Goal: Task Accomplishment & Management: Complete application form

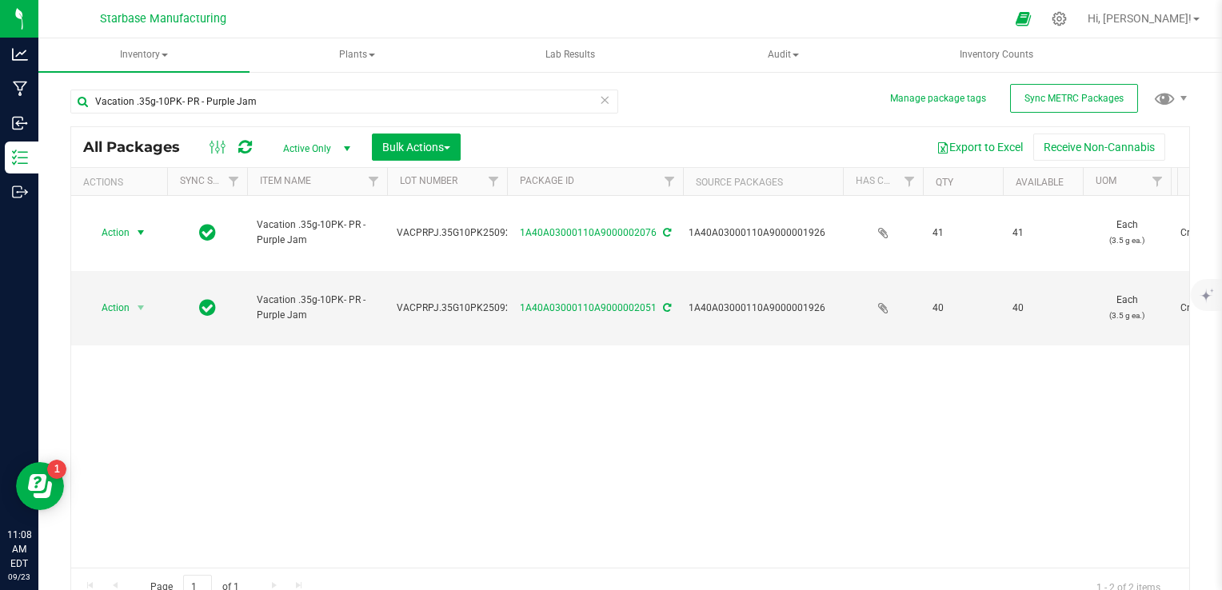
click at [601, 105] on icon at bounding box center [604, 99] width 11 height 19
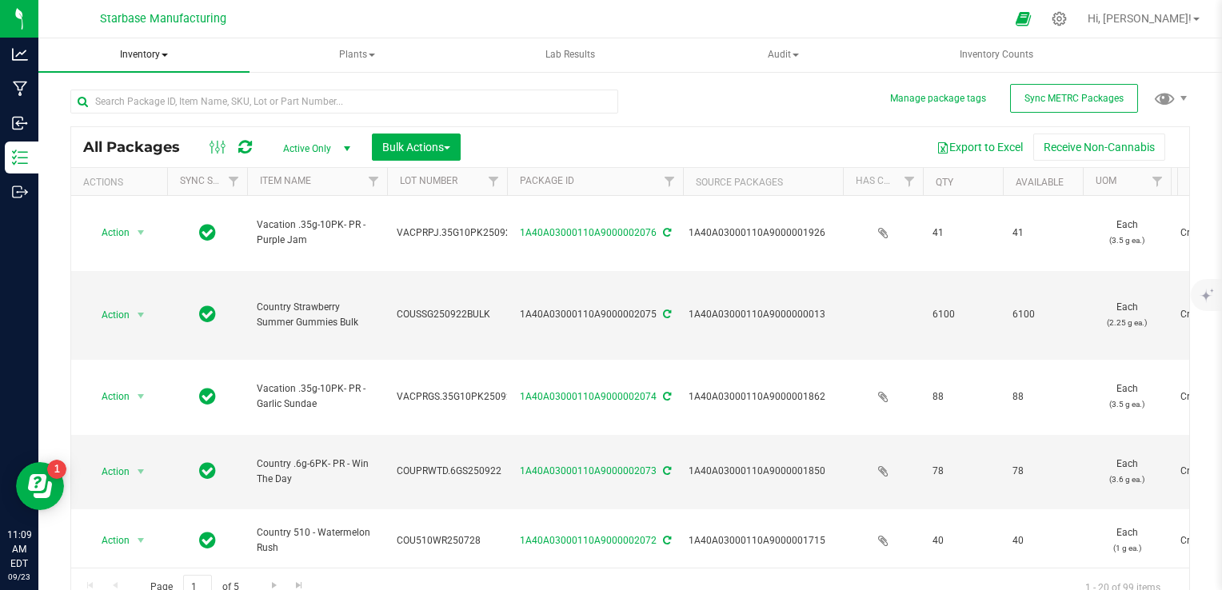
click at [148, 54] on span "Inventory" at bounding box center [143, 55] width 211 height 34
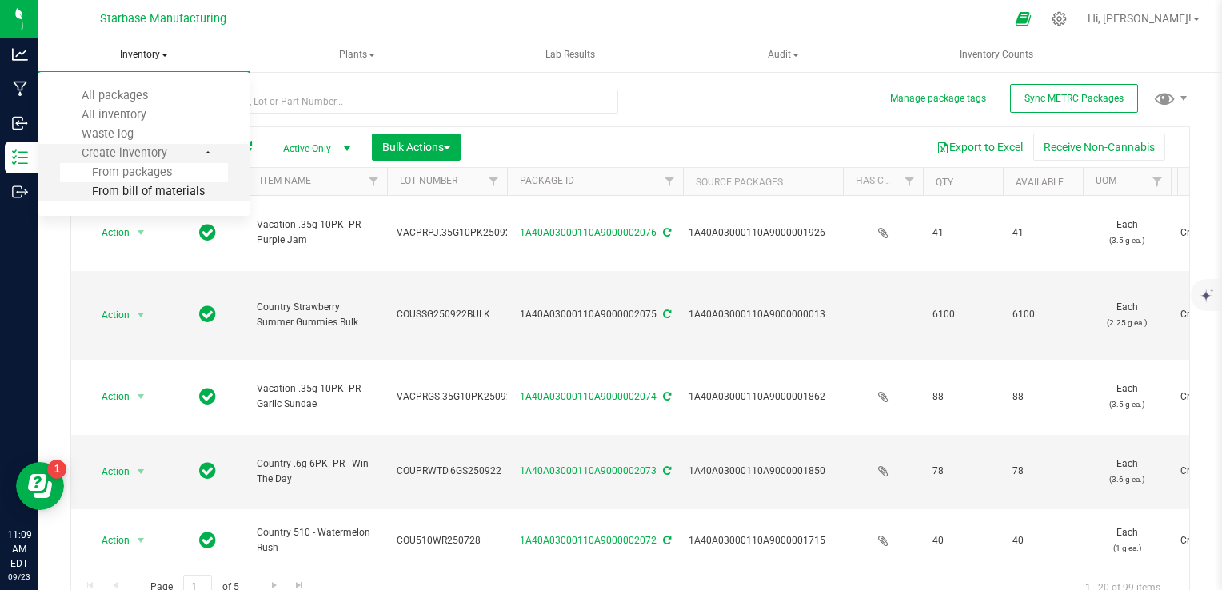
click at [150, 185] on span "From bill of materials" at bounding box center [132, 192] width 145 height 14
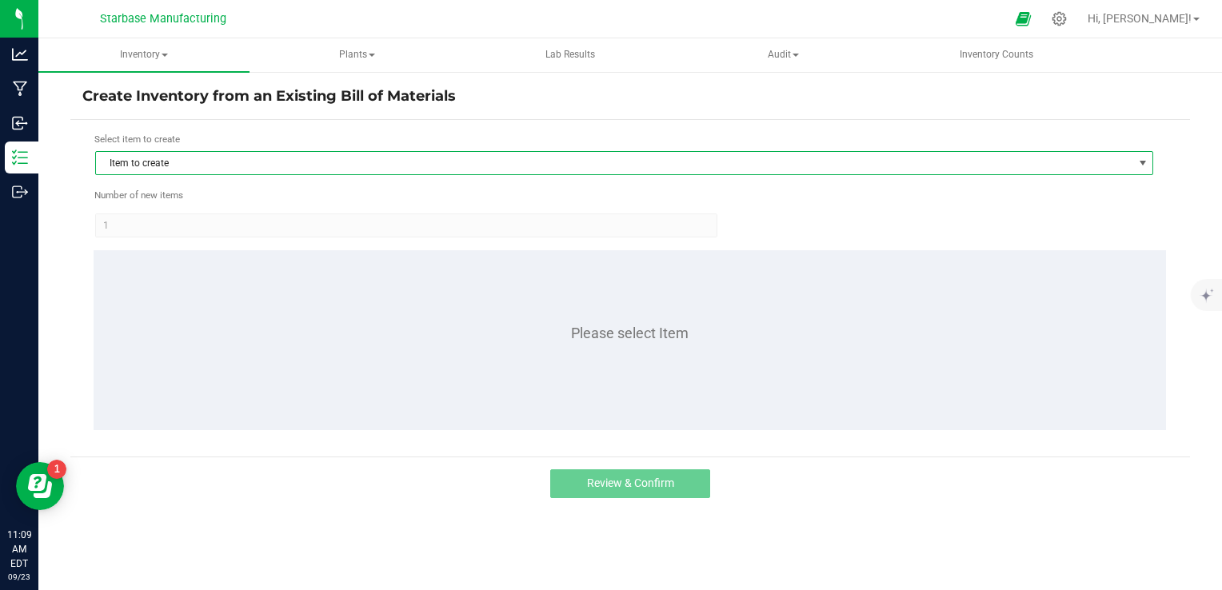
click at [208, 164] on span "Item to create" at bounding box center [614, 163] width 1036 height 22
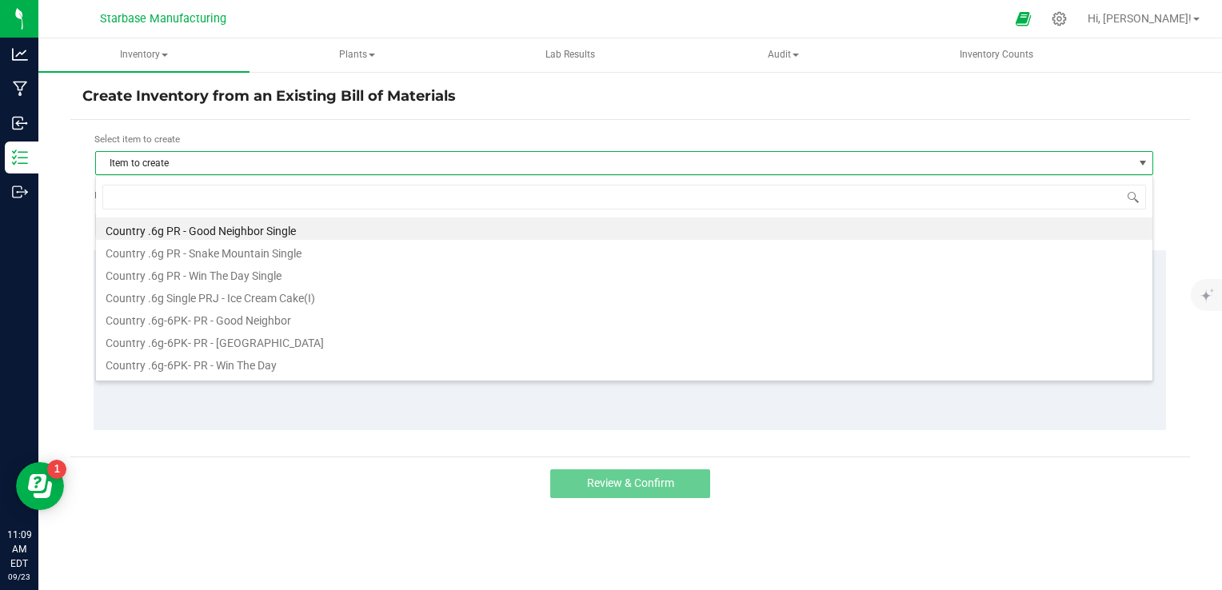
scroll to position [23, 1058]
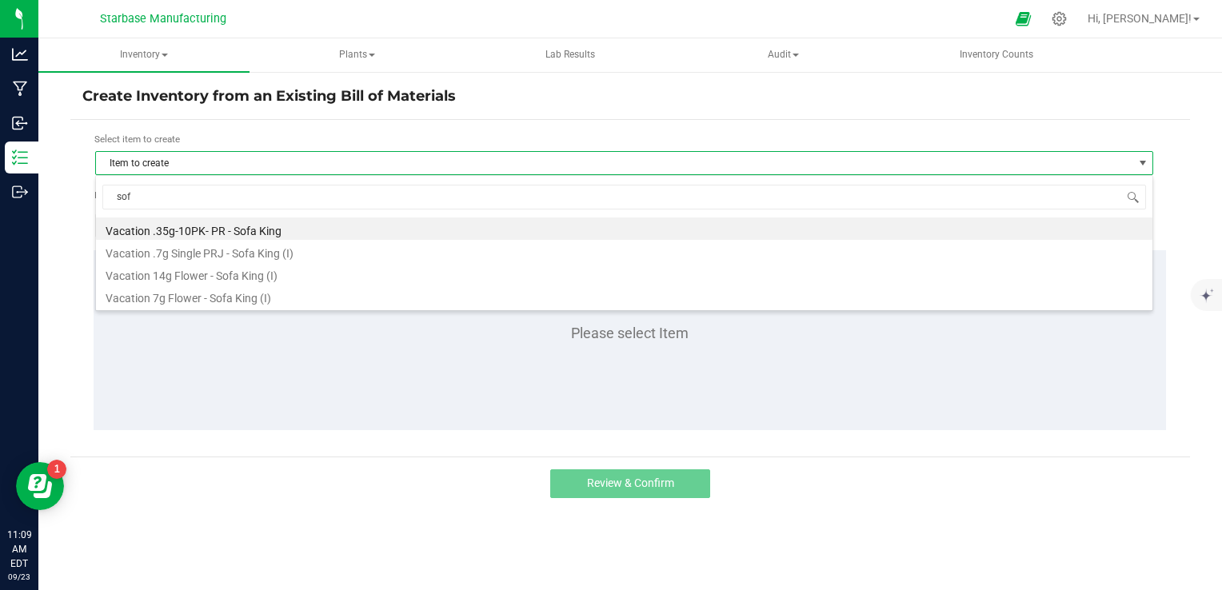
type input "sofa"
click at [218, 229] on li "Vacation .35g-10PK- PR - Sofa King" at bounding box center [624, 228] width 1056 height 22
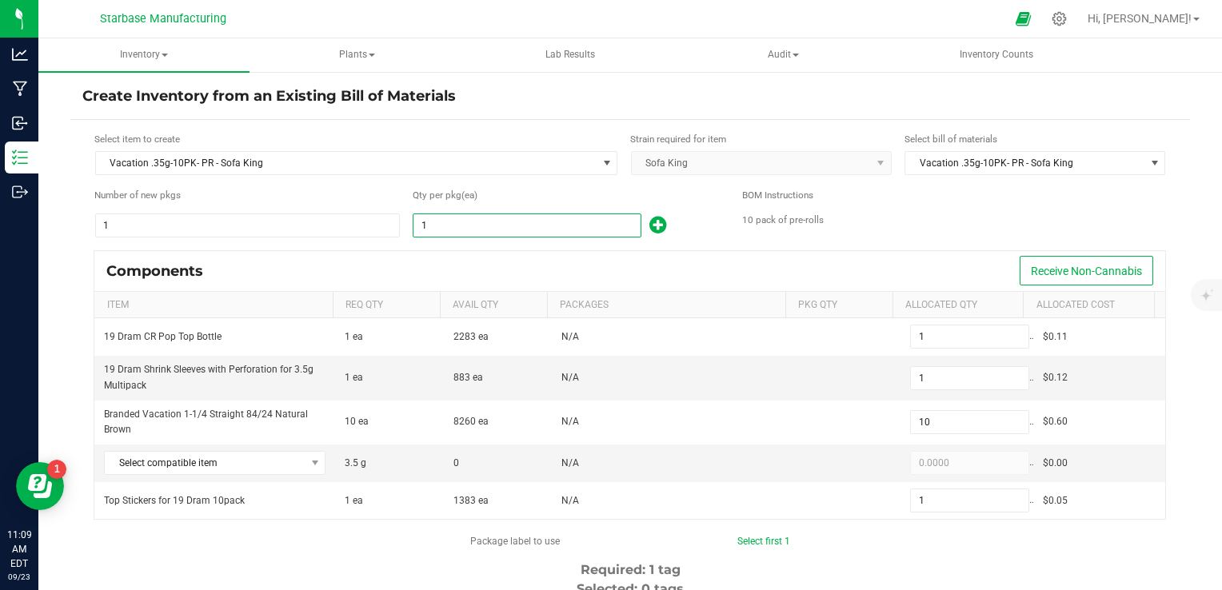
click at [438, 229] on input "1" at bounding box center [526, 225] width 227 height 22
type input "2"
type input "20"
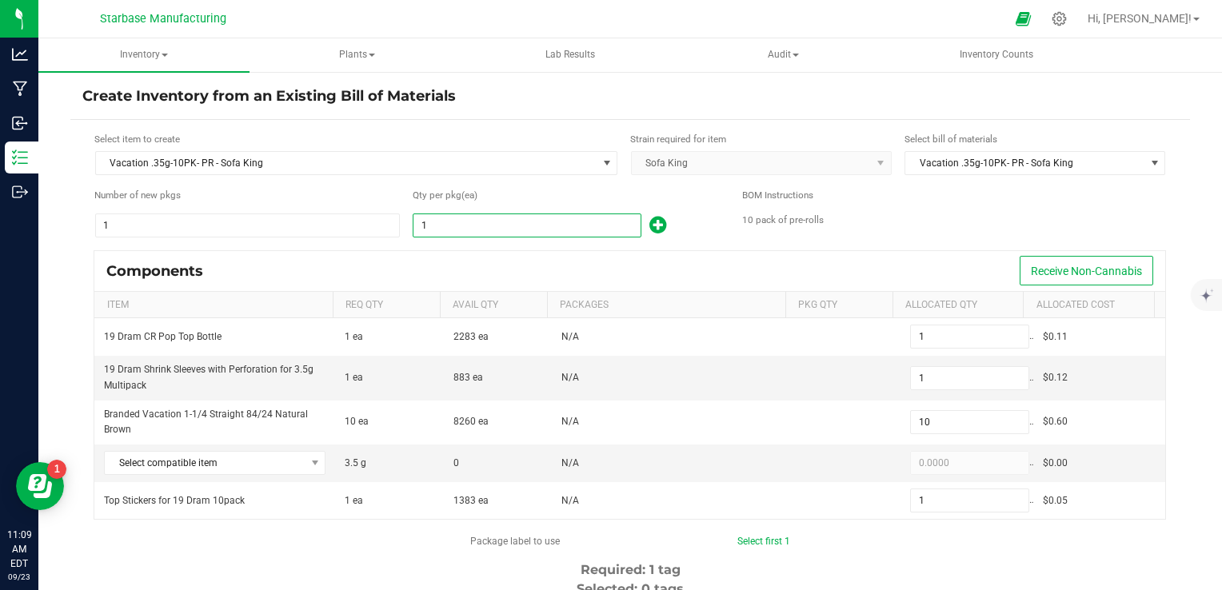
type input "2"
type input "20"
type input "200"
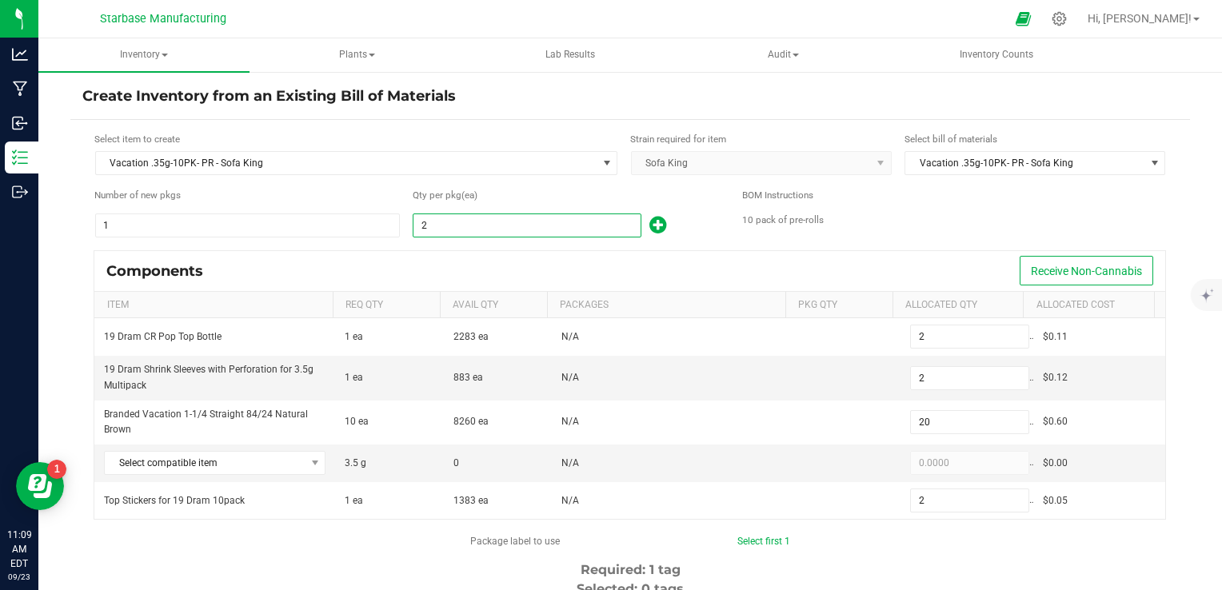
type input "20"
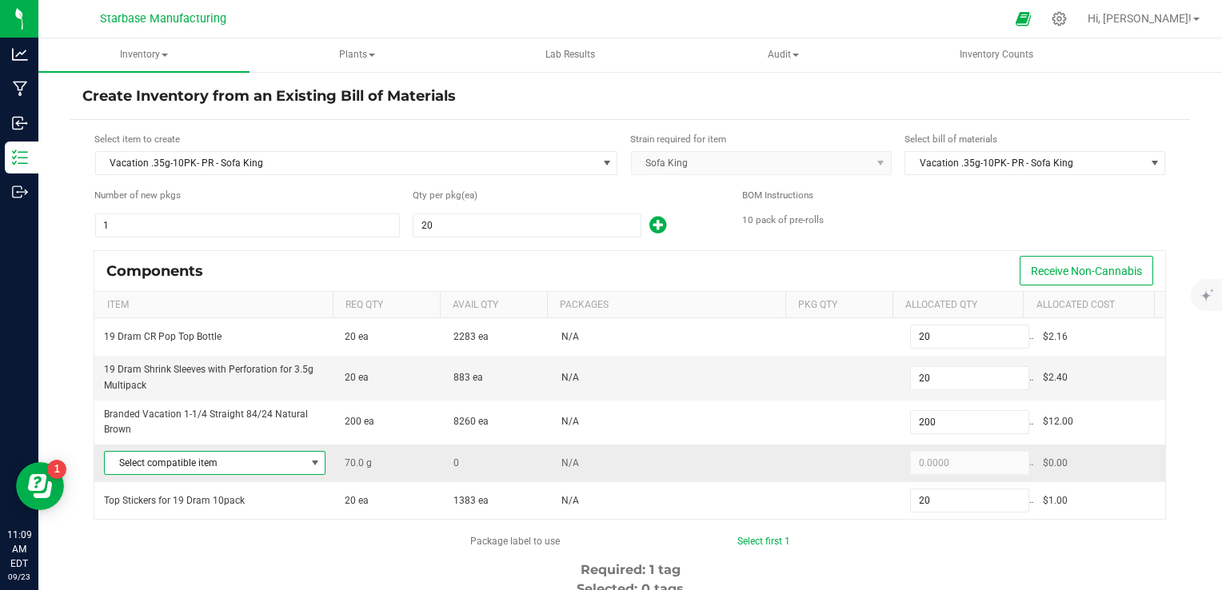
click at [284, 459] on span "Select compatible item" at bounding box center [205, 463] width 200 height 22
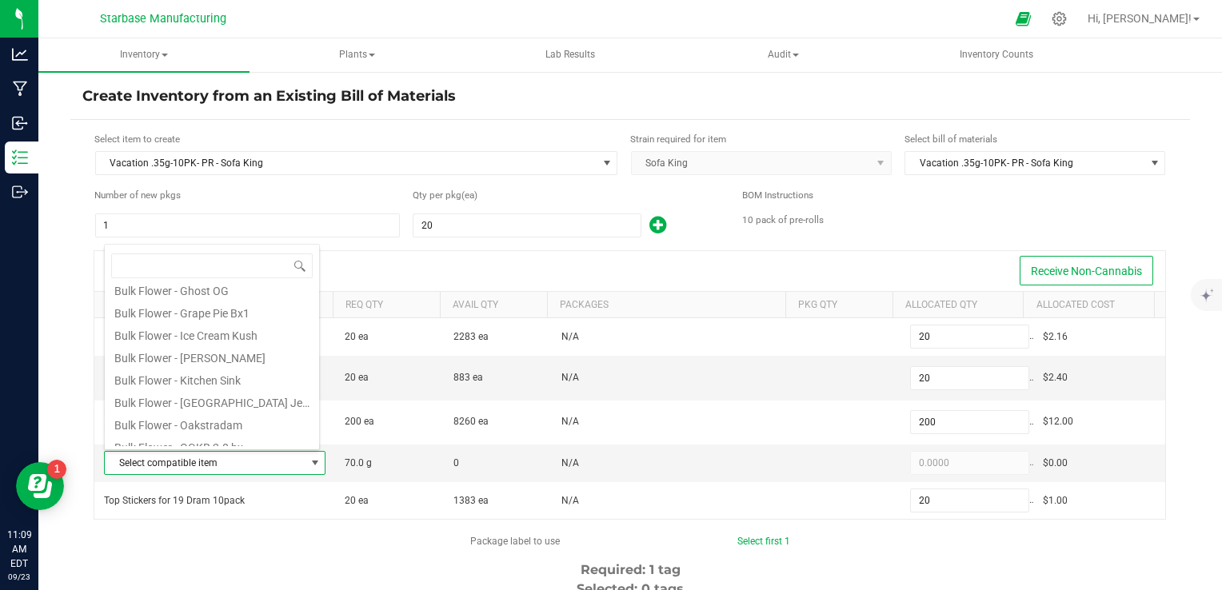
scroll to position [467, 0]
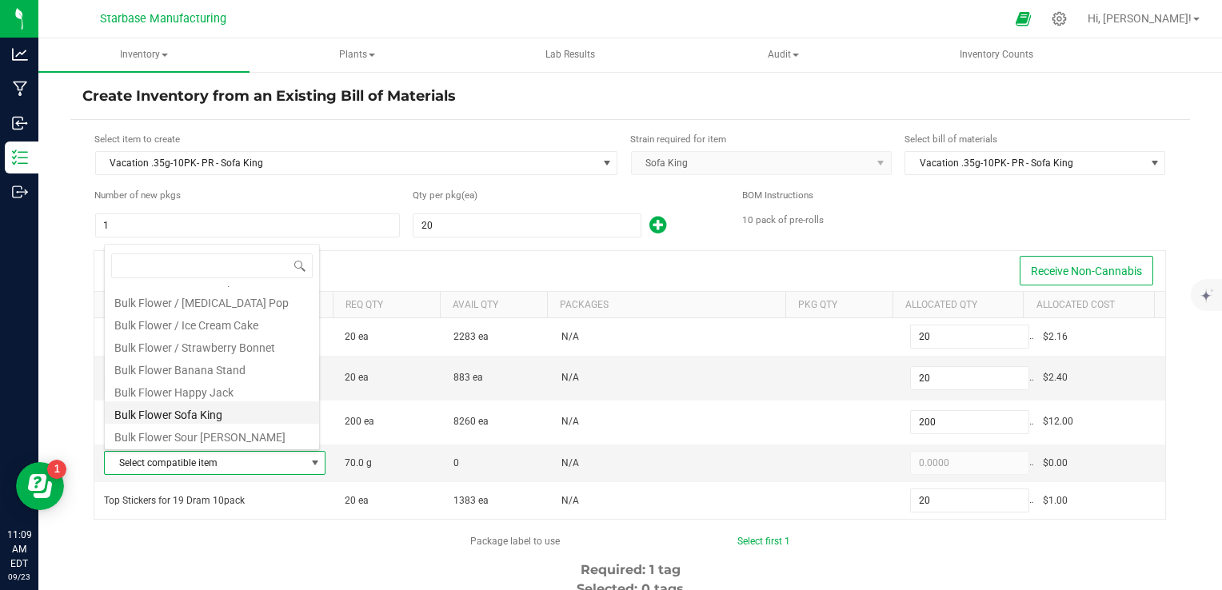
click at [236, 411] on li "Bulk Flower Sofa King" at bounding box center [212, 412] width 214 height 22
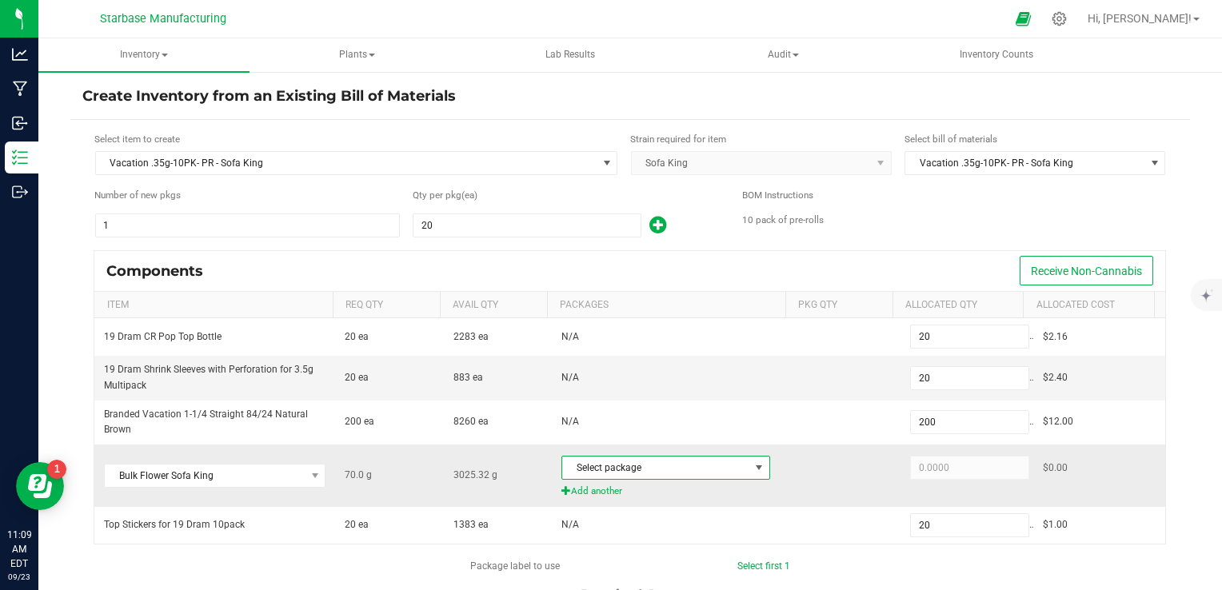
click at [651, 469] on span "Select package" at bounding box center [655, 468] width 187 height 22
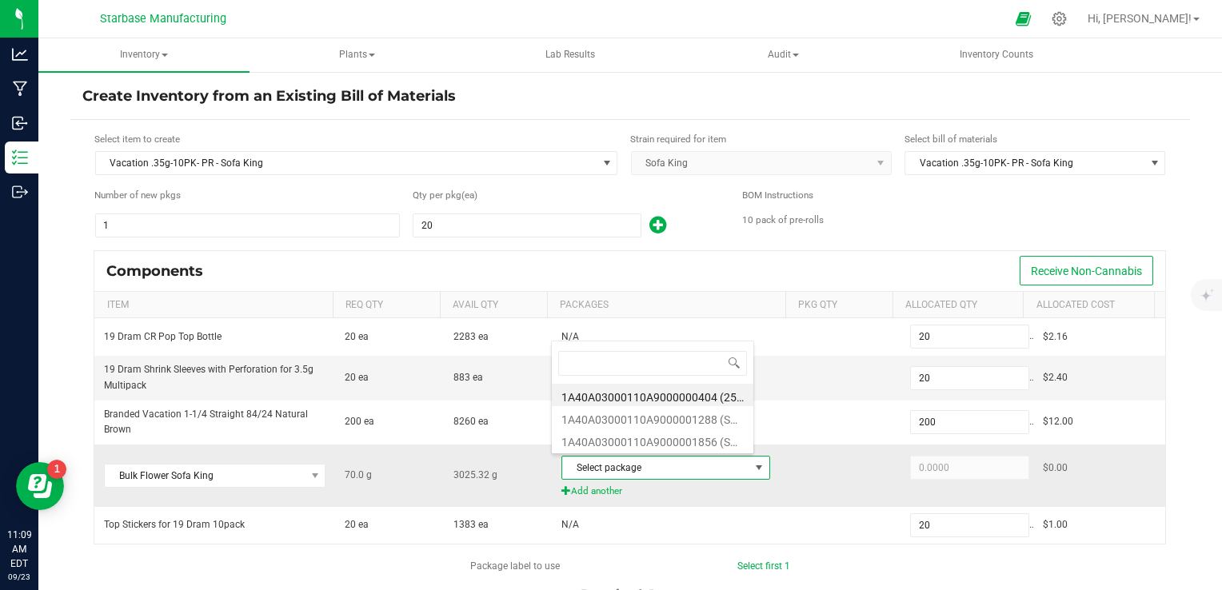
scroll to position [23, 202]
click at [647, 443] on li "1A40A03000110A9000001856 (SK250627)" at bounding box center [653, 440] width 202 height 22
type input "70.0000"
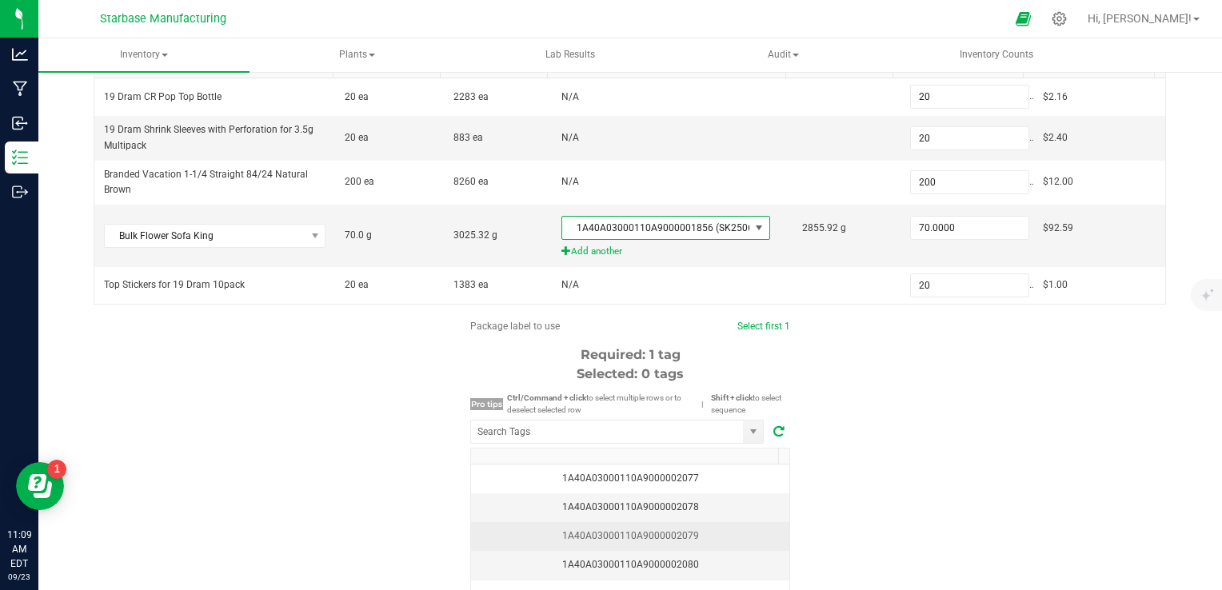
scroll to position [320, 0]
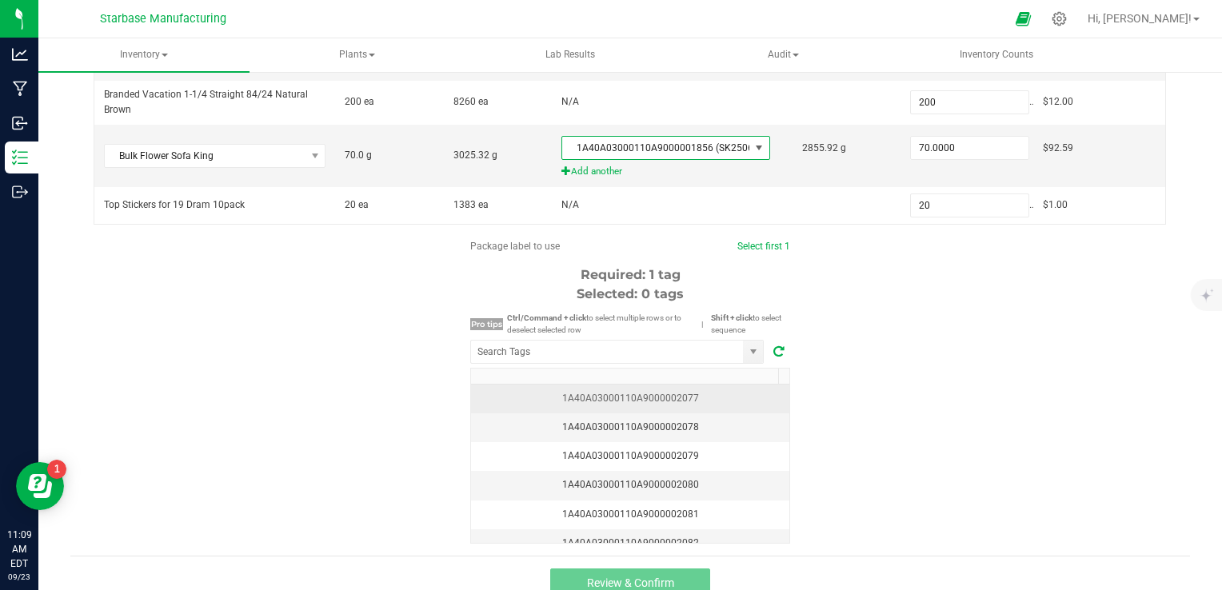
drag, startPoint x: 707, startPoint y: 383, endPoint x: 723, endPoint y: 404, distance: 26.2
click at [707, 385] on td "1A40A03000110A9000002077" at bounding box center [630, 399] width 318 height 29
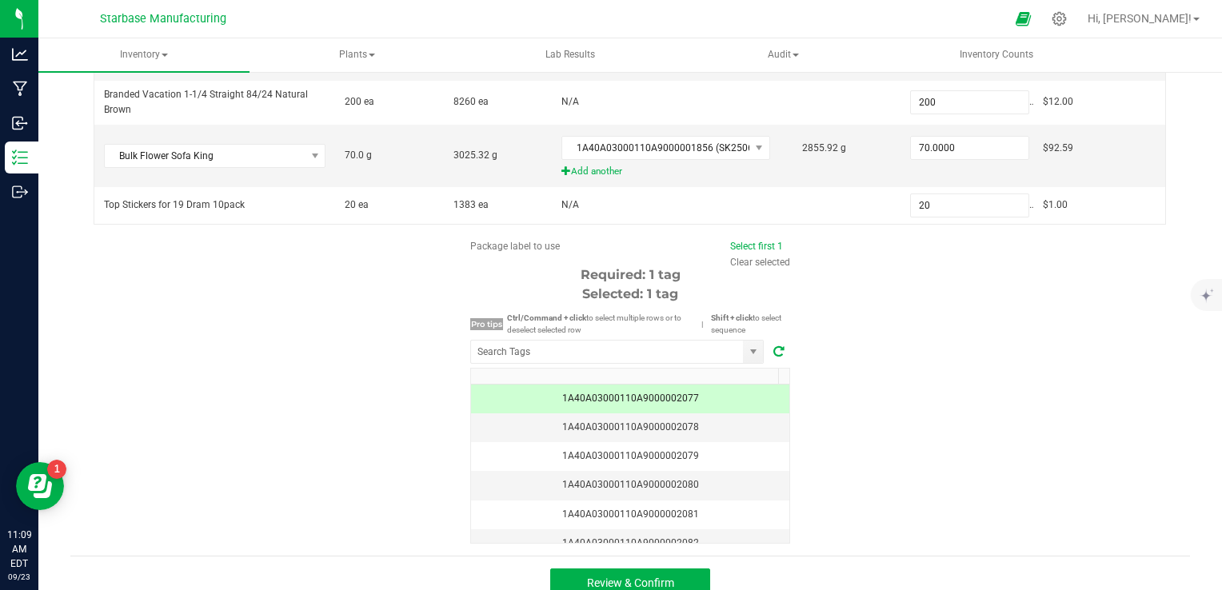
click at [863, 453] on div "Package label to use Select first 1 Clear selected Required: 1 tag Selected: 1 …" at bounding box center [629, 391] width 1119 height 305
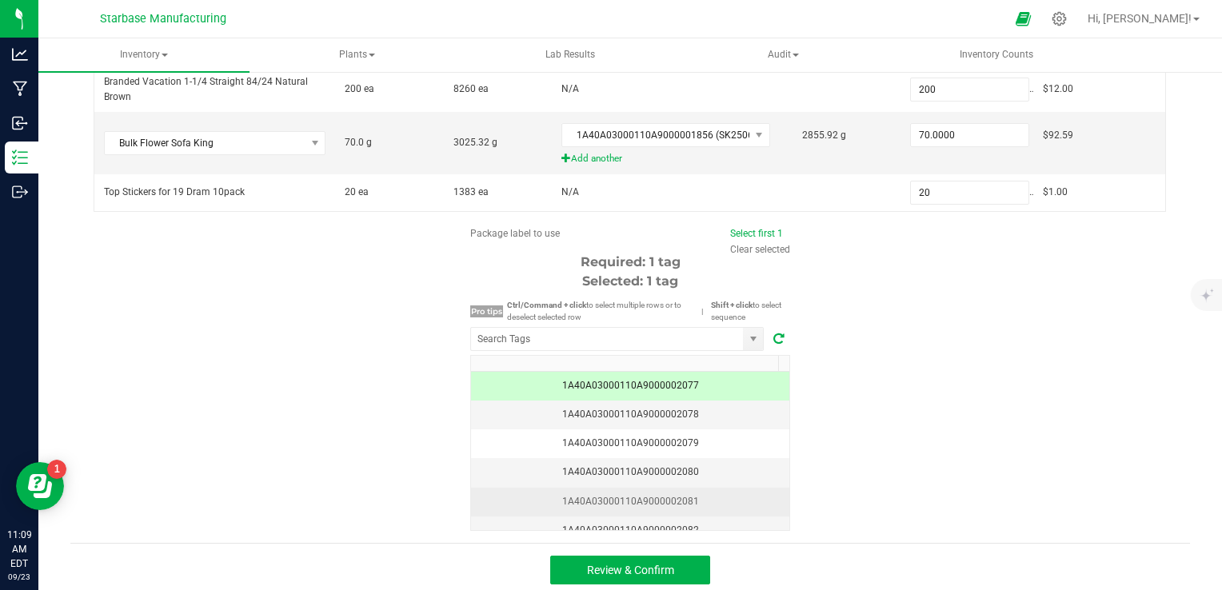
scroll to position [335, 0]
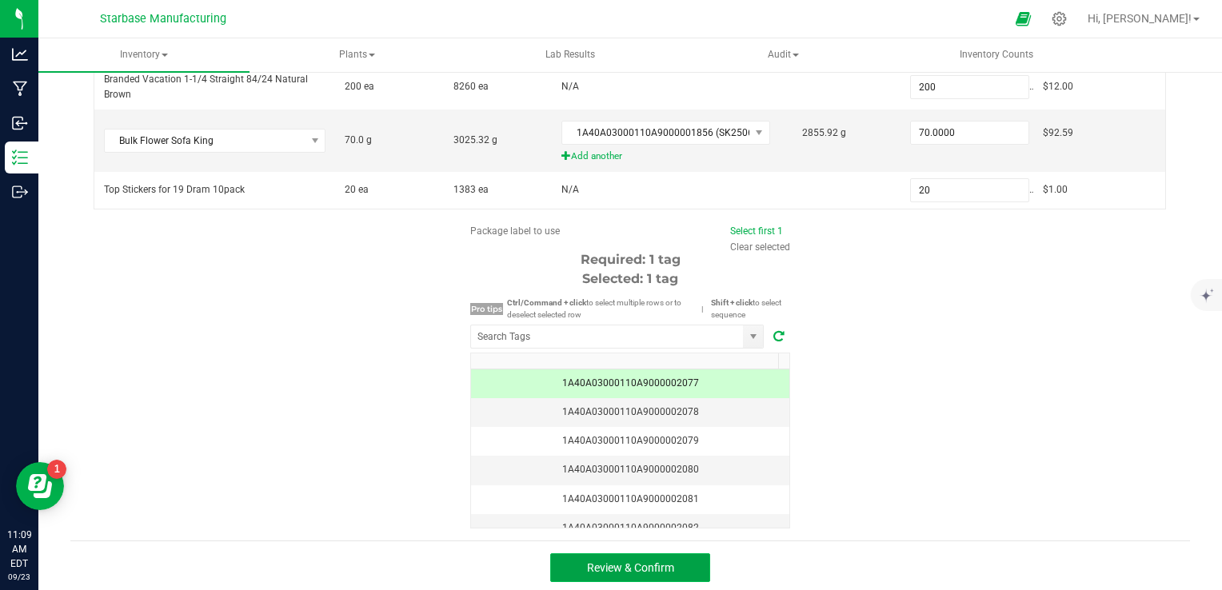
click at [674, 554] on button "Review & Confirm" at bounding box center [630, 567] width 160 height 29
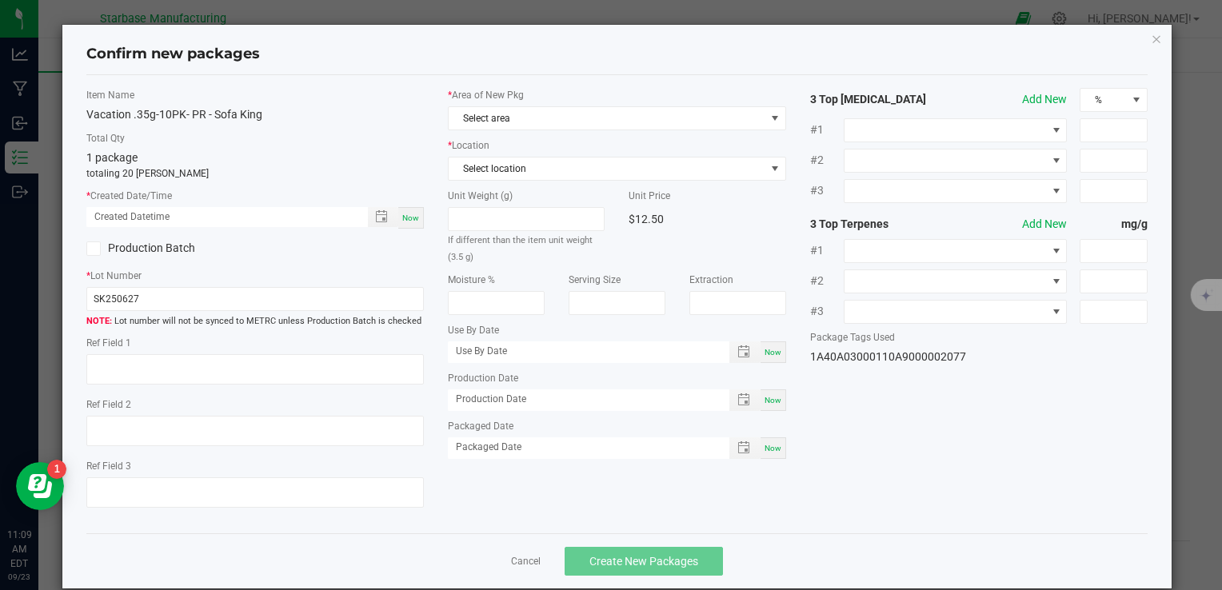
type textarea "[DATE]"
type textarea "MC281359, [PHONE_NUMBER], [EMAIL_ADDRESS][DOMAIN_NAME]"
click at [410, 220] on span "Now" at bounding box center [410, 217] width 17 height 9
type input "[DATE] 11:09 AM"
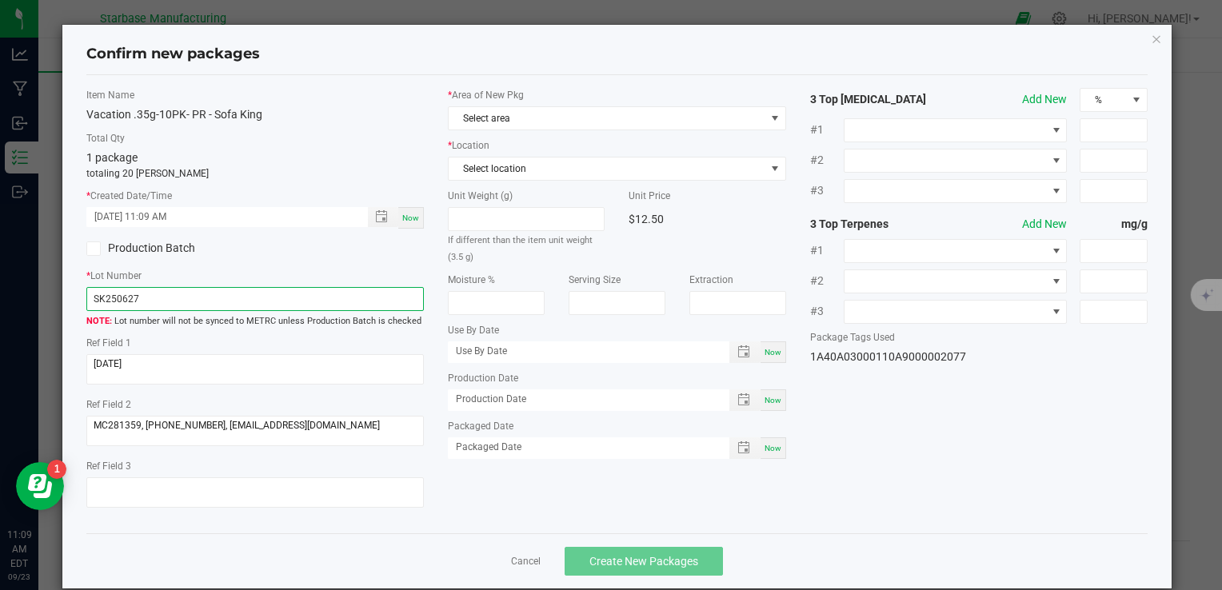
click at [253, 289] on input "SK250627" at bounding box center [254, 299] width 337 height 24
paste input "VACPRSK.35G10PK250918"
type input "VACPRSK.35G10PK250923"
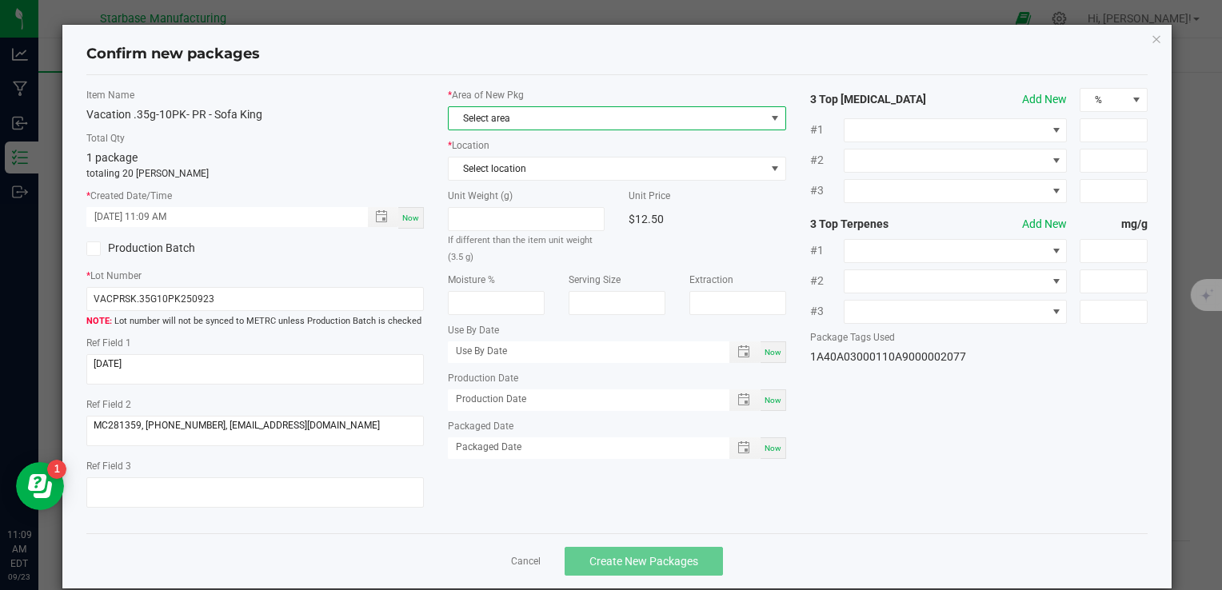
click at [524, 114] on span "Select area" at bounding box center [607, 118] width 316 height 22
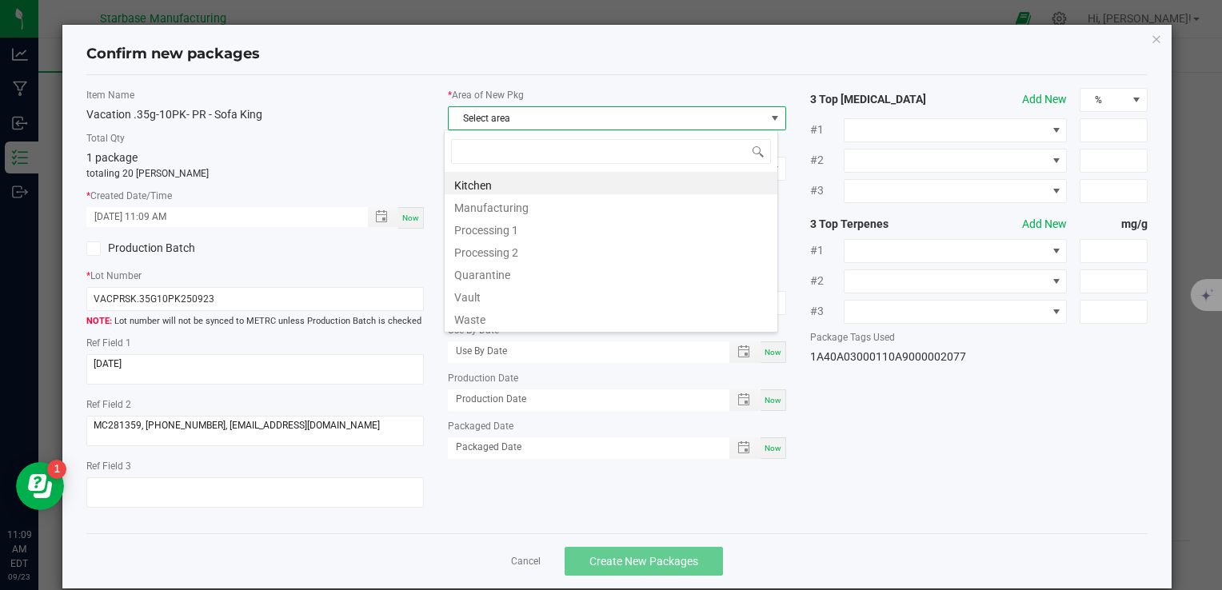
type input "v"
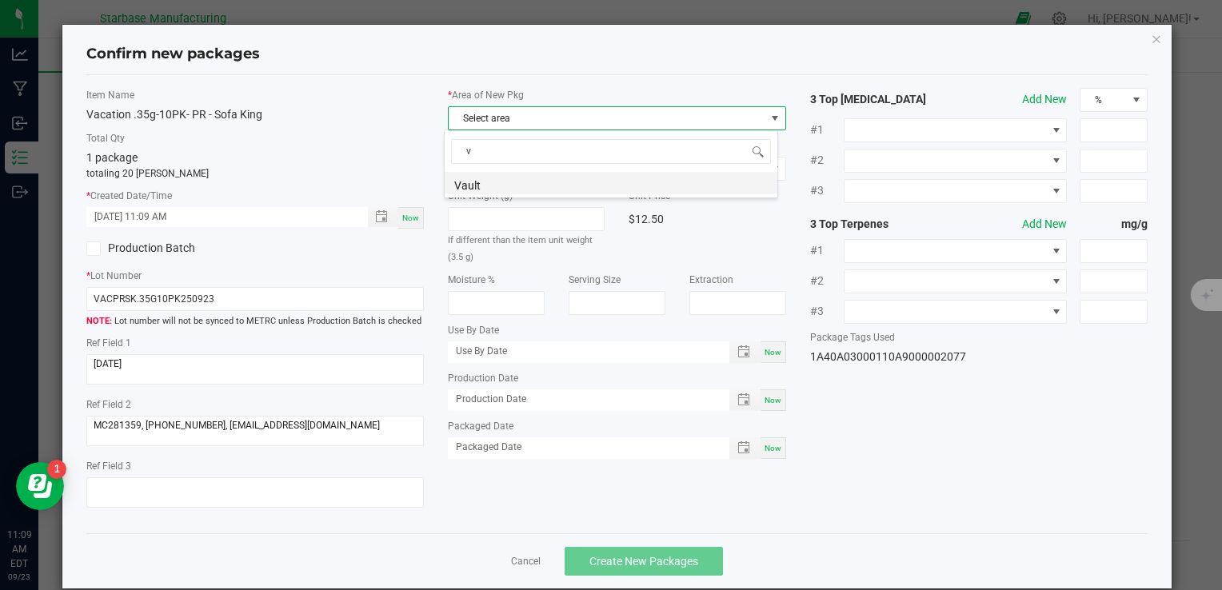
click at [527, 187] on li "Vault" at bounding box center [611, 183] width 333 height 22
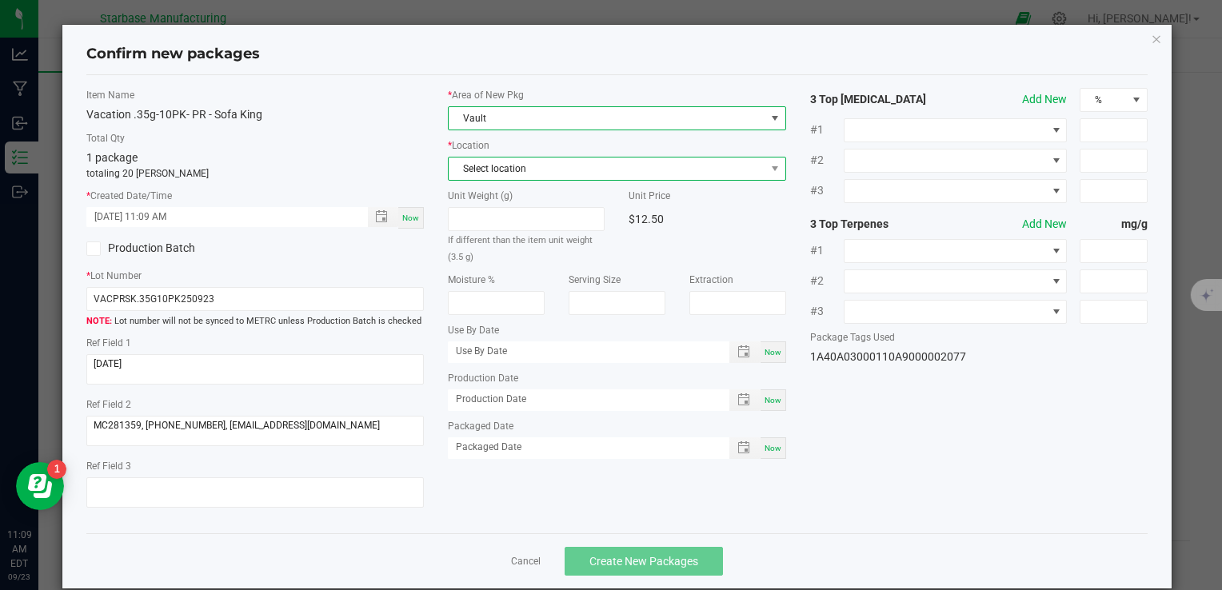
click at [518, 172] on span "Select location" at bounding box center [607, 169] width 316 height 22
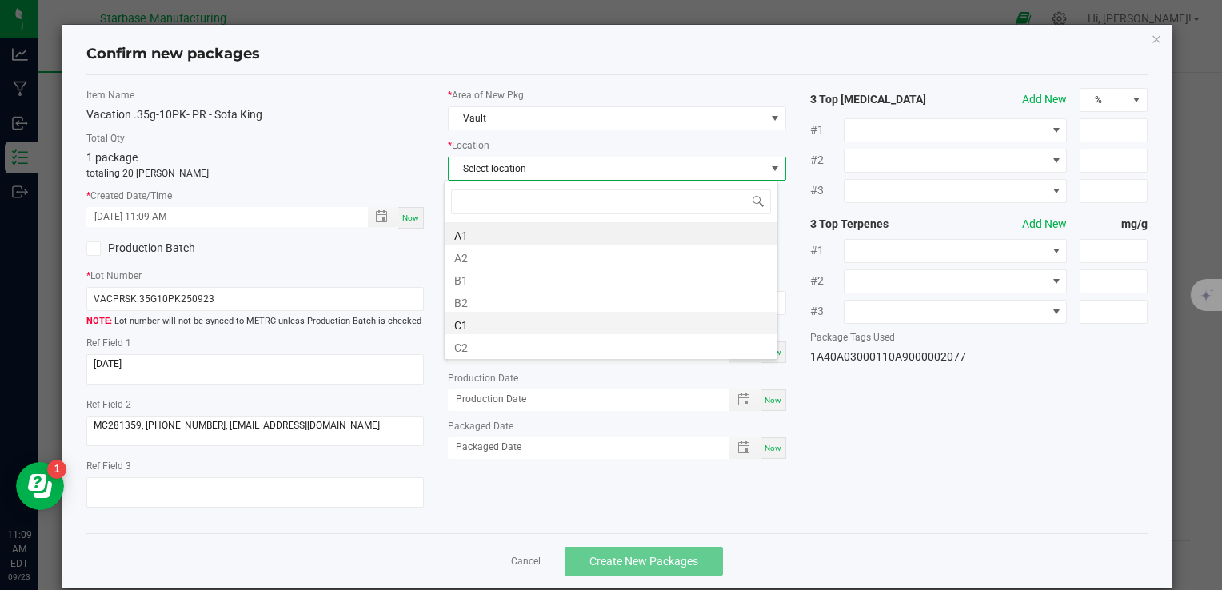
click at [524, 327] on li "C1" at bounding box center [611, 323] width 333 height 22
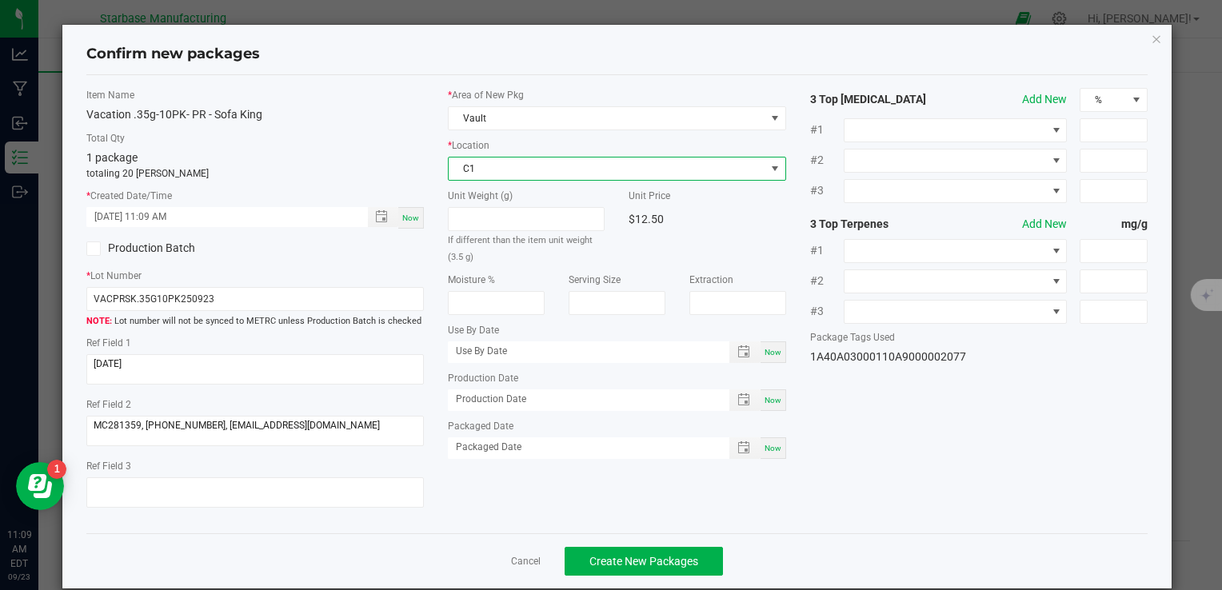
click at [764, 401] on span "Now" at bounding box center [772, 400] width 17 height 9
type input "[DATE]"
click at [768, 453] on div "Now" at bounding box center [773, 448] width 26 height 22
type input "[DATE]"
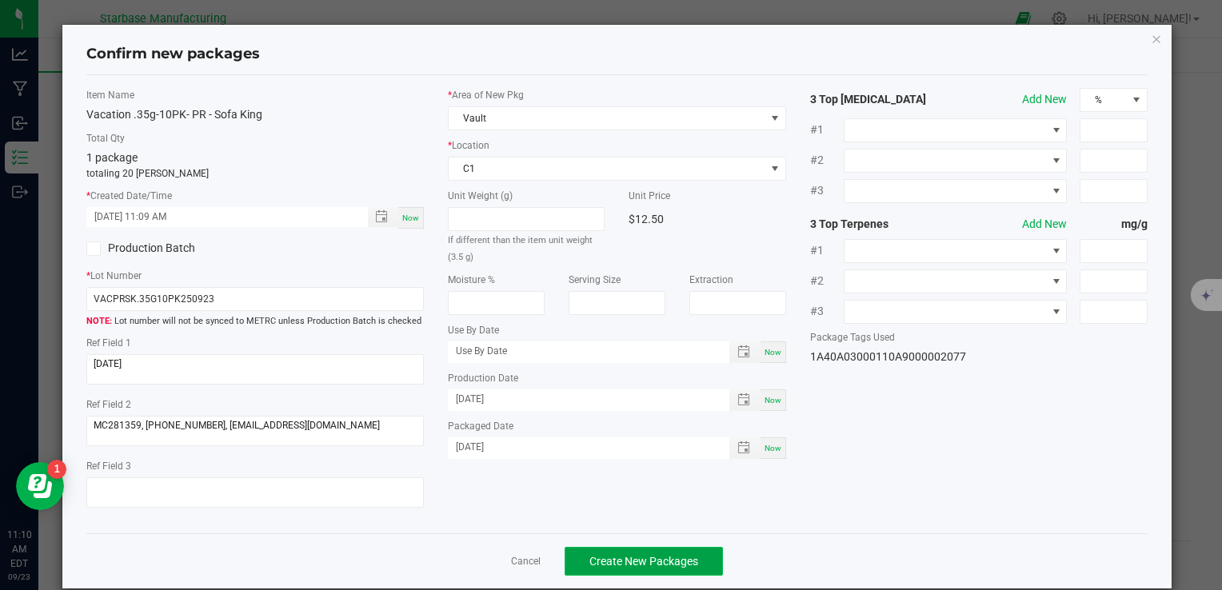
click at [688, 555] on span "Create New Packages" at bounding box center [643, 561] width 109 height 13
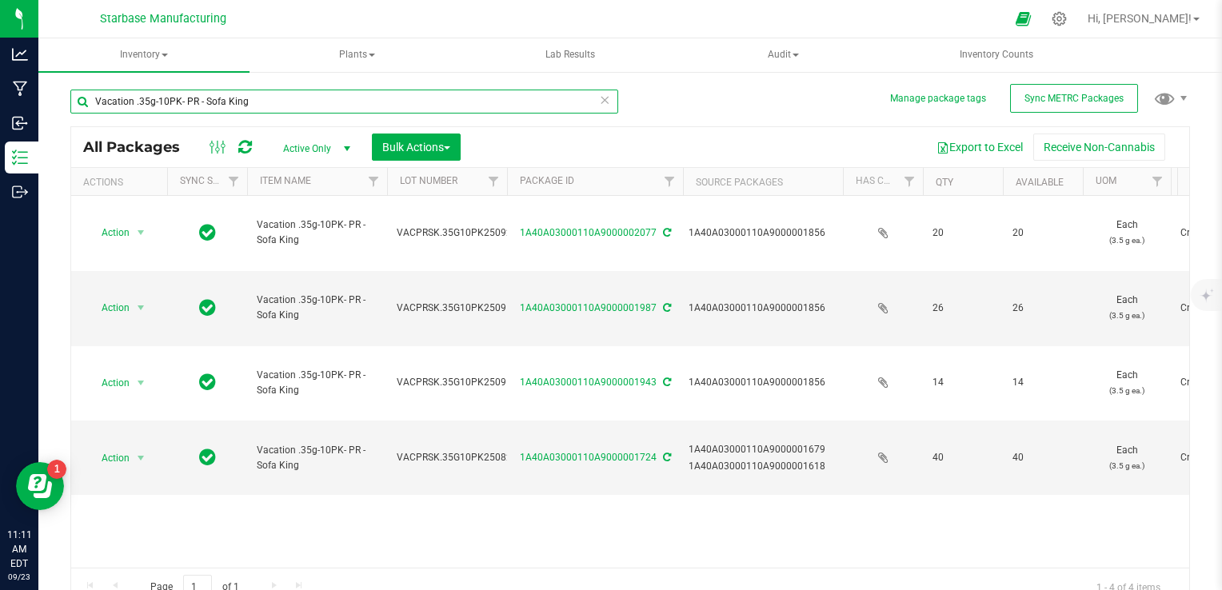
click at [320, 103] on input "Vacation .35g-10PK- PR - Sofa King" at bounding box center [344, 102] width 548 height 24
type input "good neigh"
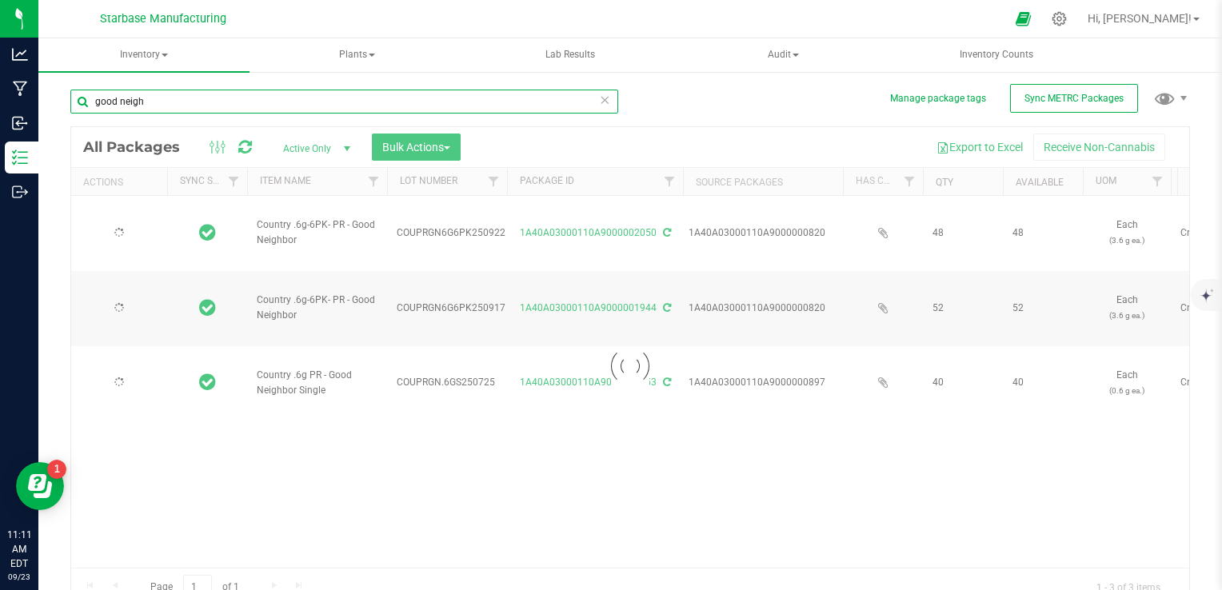
type input "[DATE]"
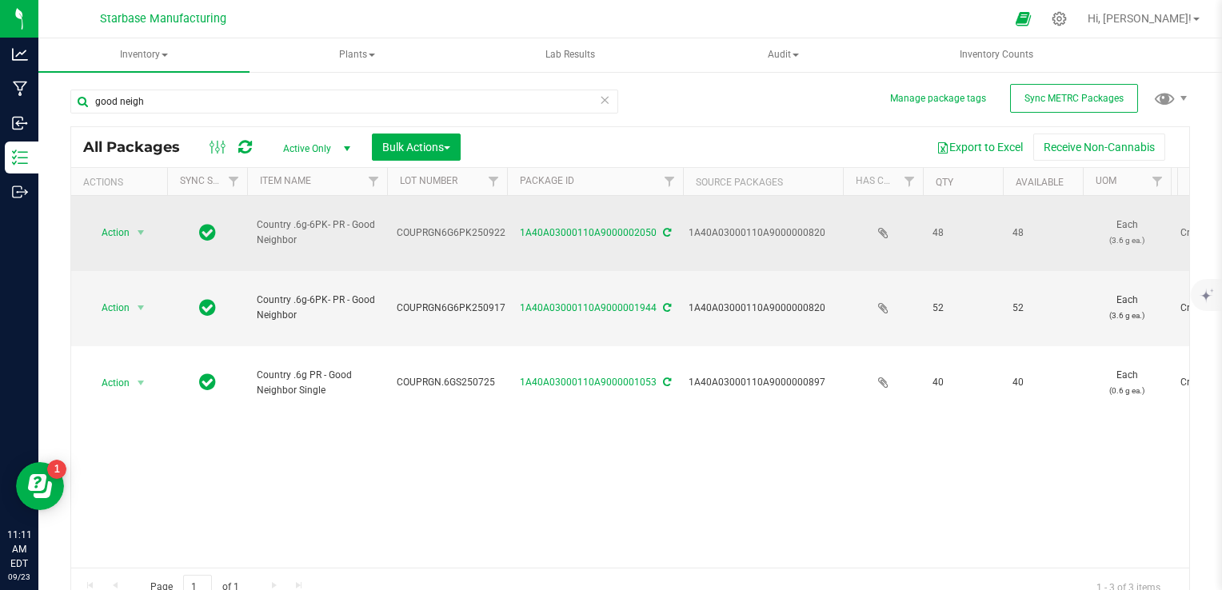
drag, startPoint x: 326, startPoint y: 233, endPoint x: 249, endPoint y: 210, distance: 80.0
click at [249, 210] on td "Country .6g-6PK- PR - Good Neighbor" at bounding box center [317, 233] width 140 height 75
copy span "Country .6g-6PK- PR - Good Neighbor"
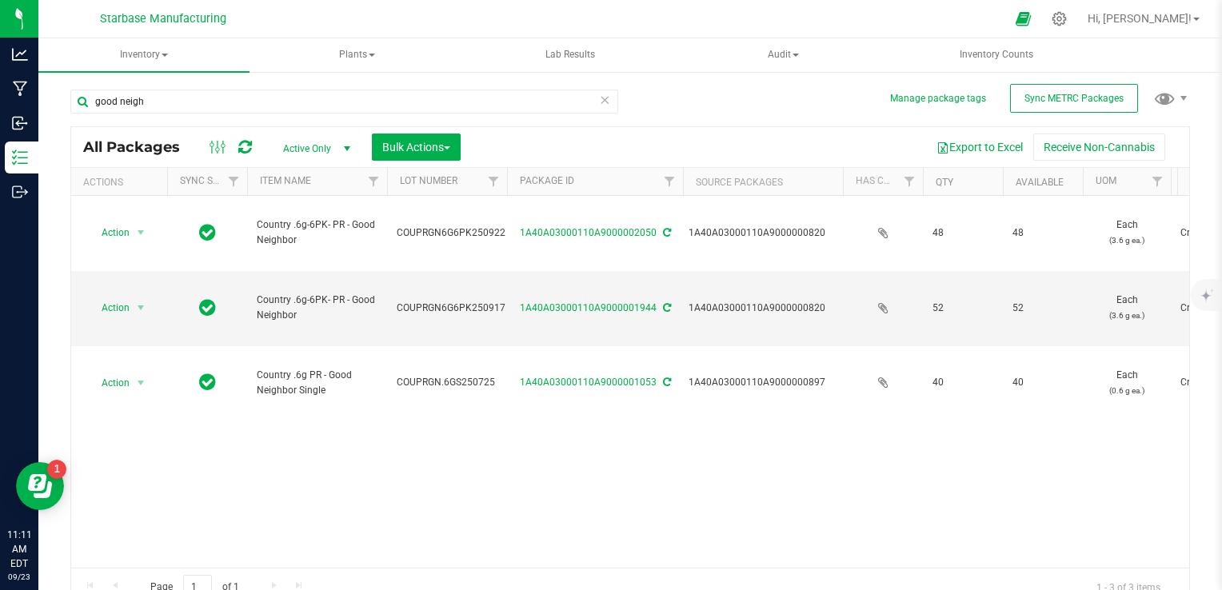
click at [146, 85] on div "good neigh" at bounding box center [350, 100] width 560 height 51
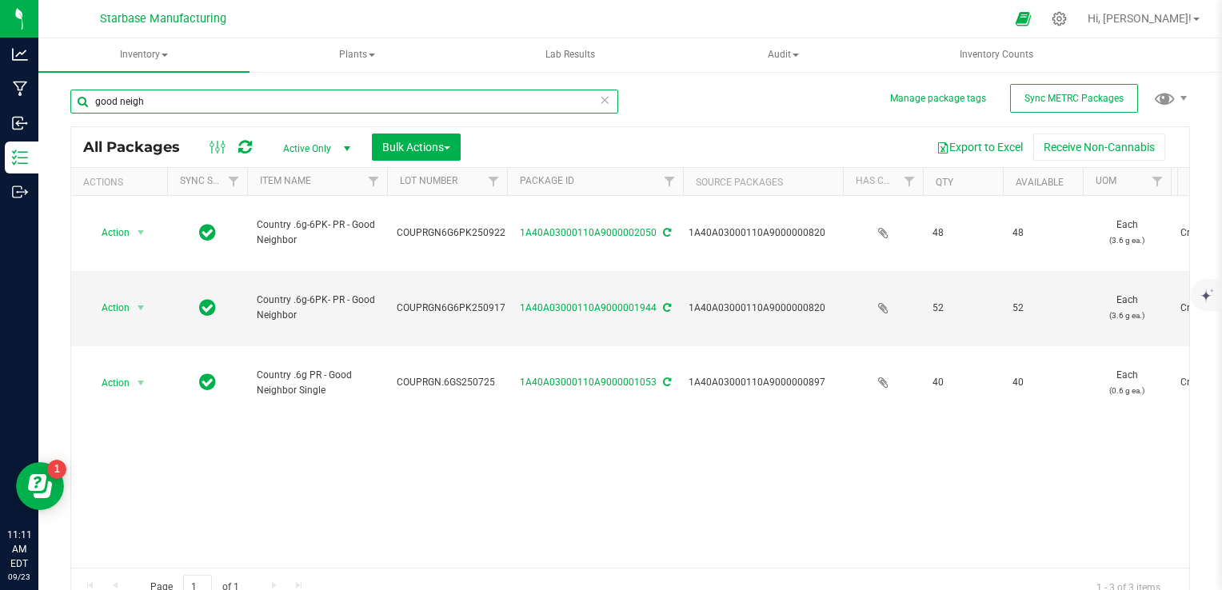
click at [146, 102] on input "good neigh" at bounding box center [344, 102] width 548 height 24
paste input "Country .6g-6PK- PR - Good Neighbor"
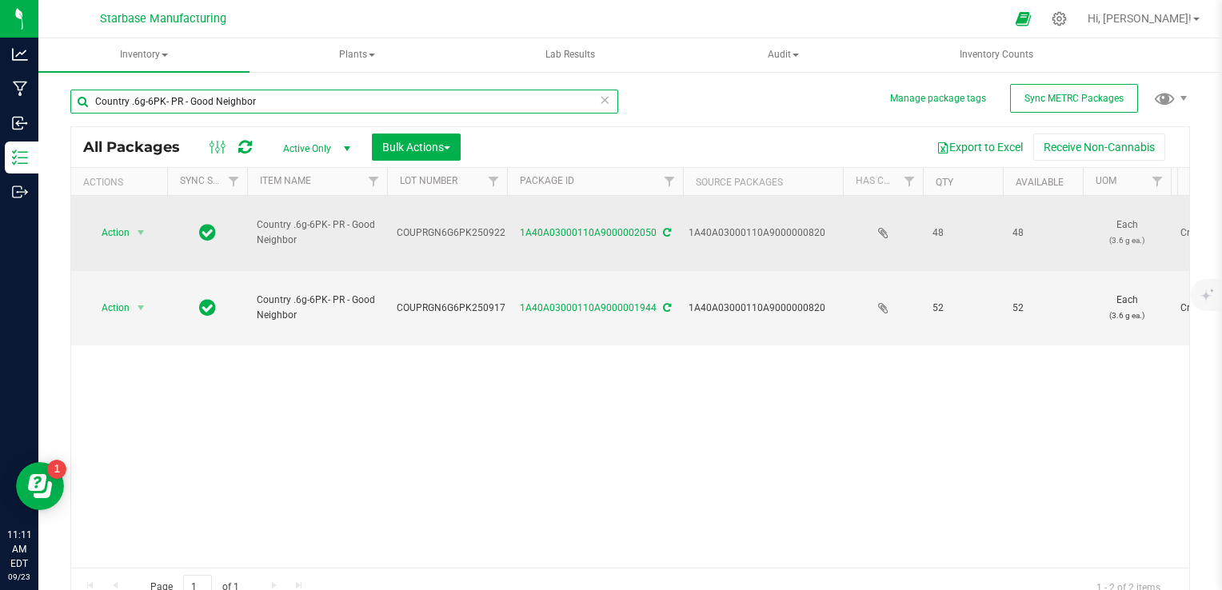
type input "Country .6g-6PK- PR - Good Neighbor"
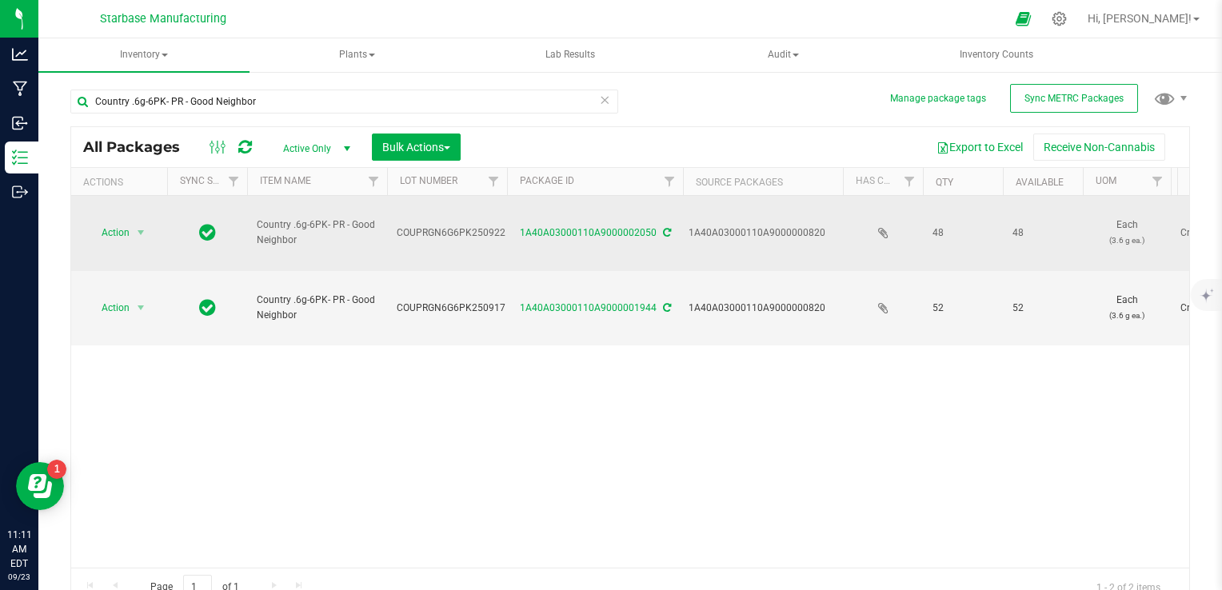
click at [418, 225] on span "COUPRGN6G6PK250922" at bounding box center [451, 232] width 109 height 15
click at [418, 221] on input "COUPRGN6G6PK250922" at bounding box center [443, 233] width 114 height 25
click at [147, 59] on span "Inventory" at bounding box center [143, 55] width 211 height 34
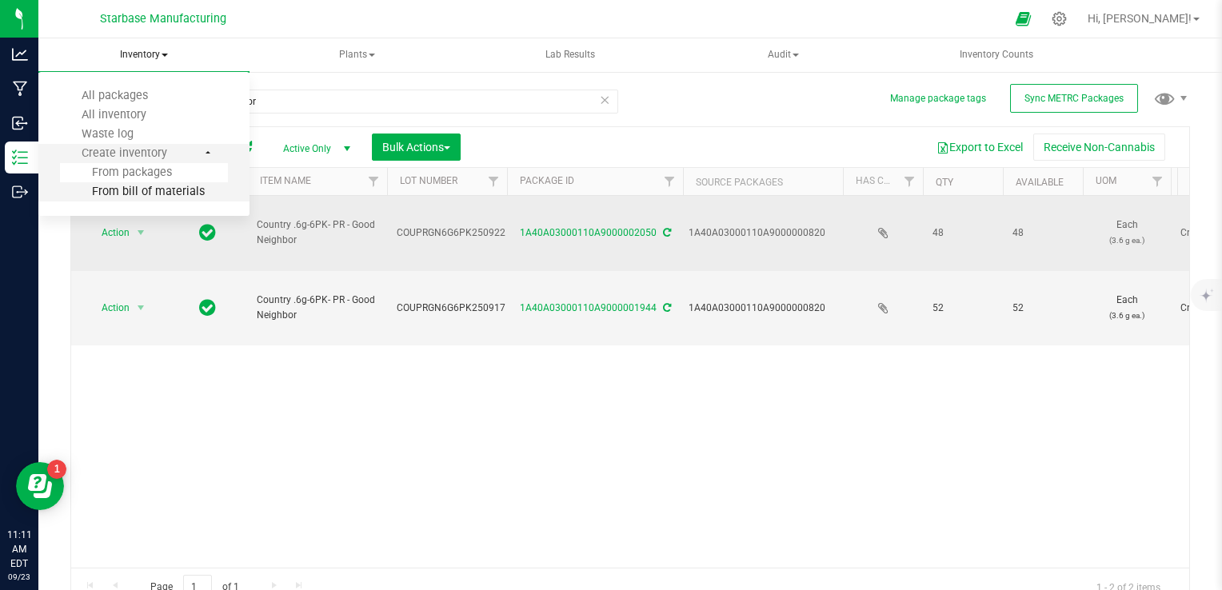
click at [166, 193] on span "From bill of materials" at bounding box center [132, 192] width 145 height 14
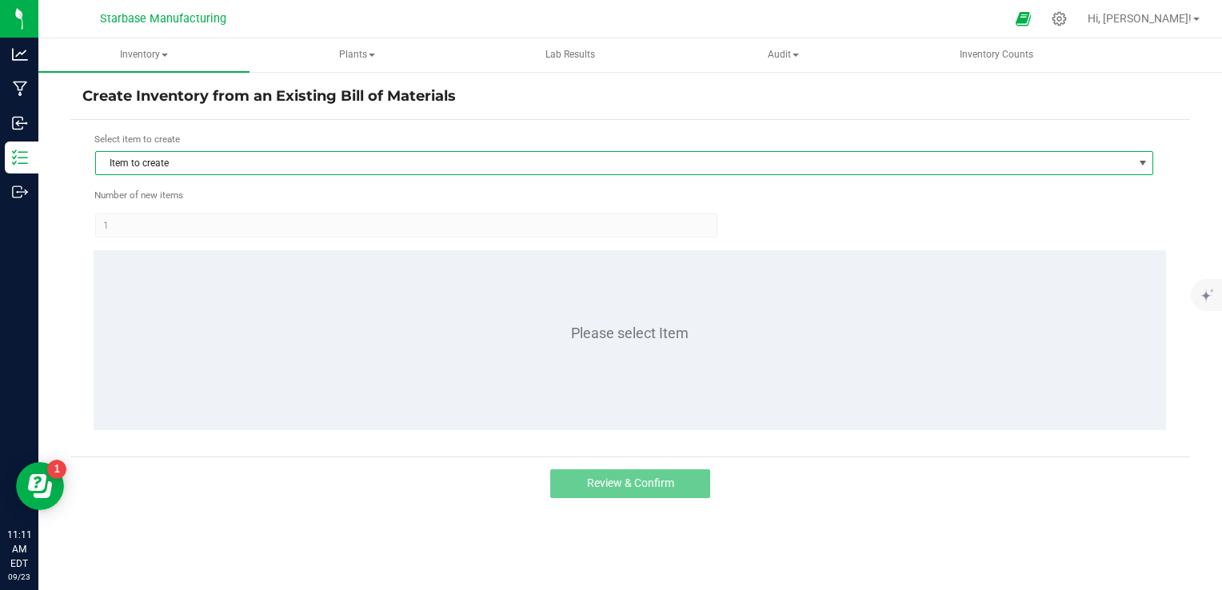
click at [317, 162] on span "Item to create" at bounding box center [614, 163] width 1036 height 22
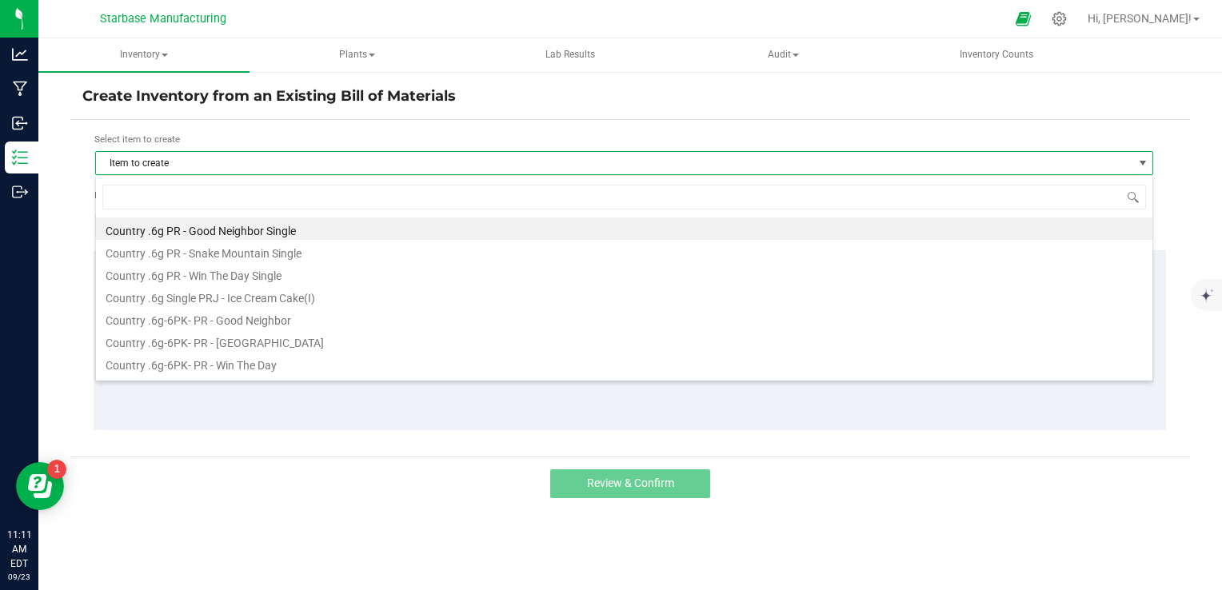
type input "g"
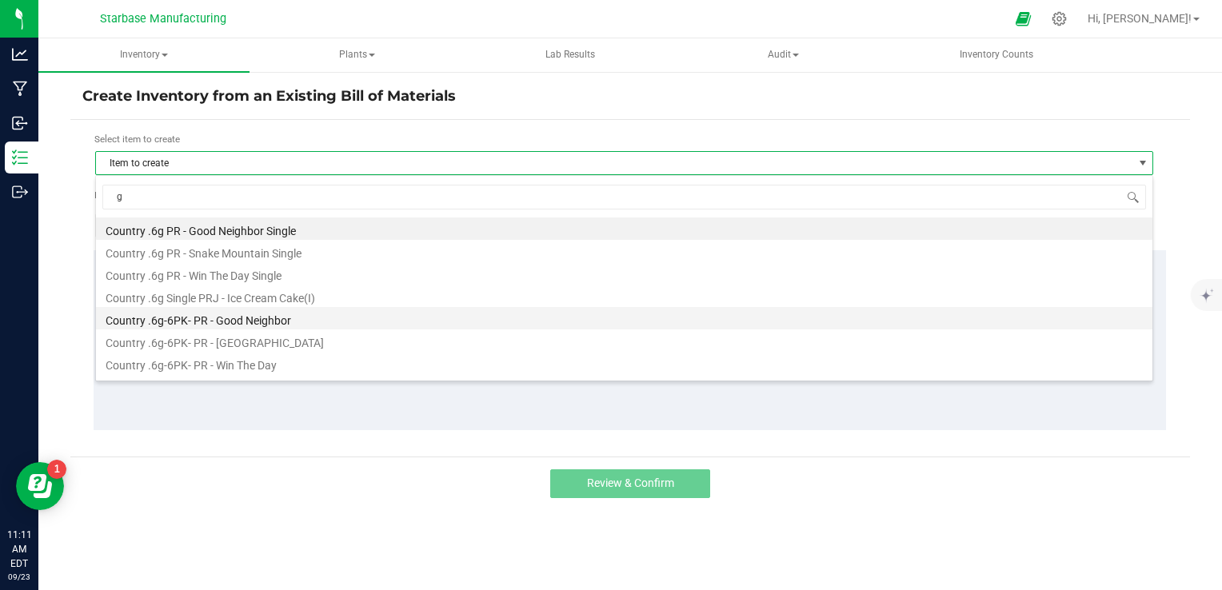
click at [276, 317] on li "Country .6g-6PK- PR - Good Neighbor" at bounding box center [624, 318] width 1056 height 22
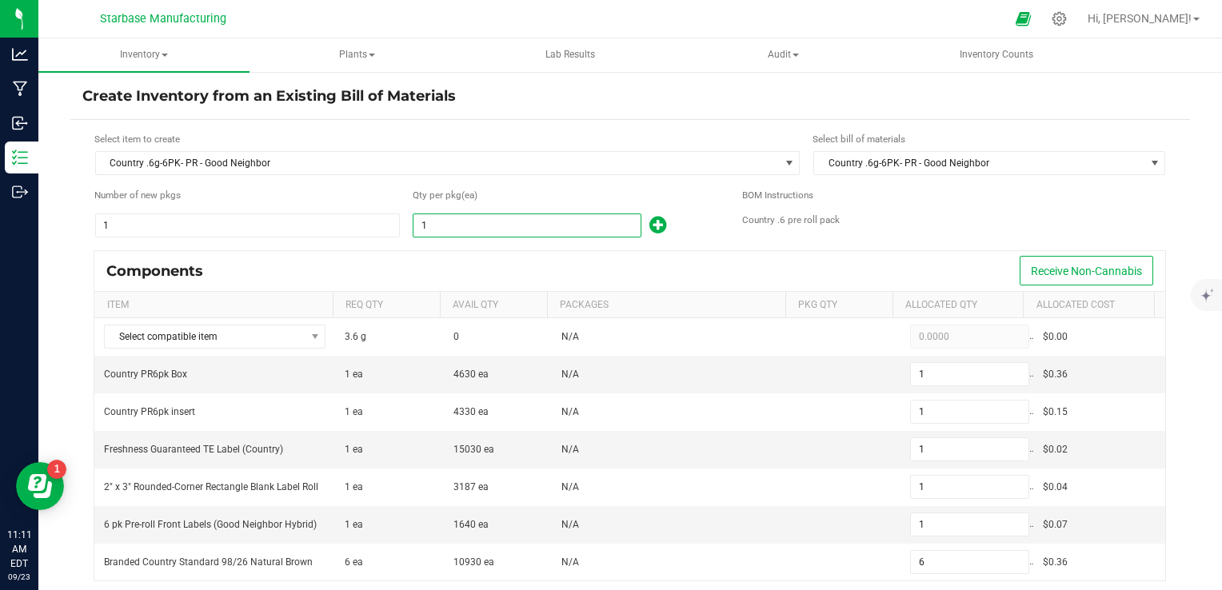
click at [437, 220] on input "1" at bounding box center [526, 225] width 227 height 22
type input "2"
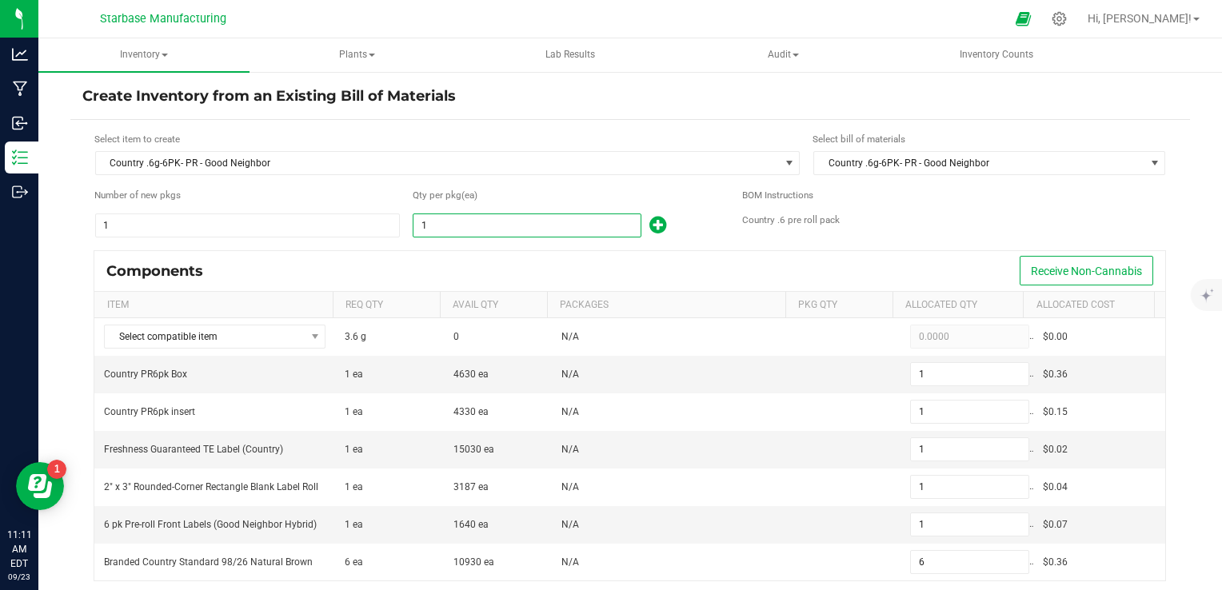
type input "2"
type input "12"
type input "20"
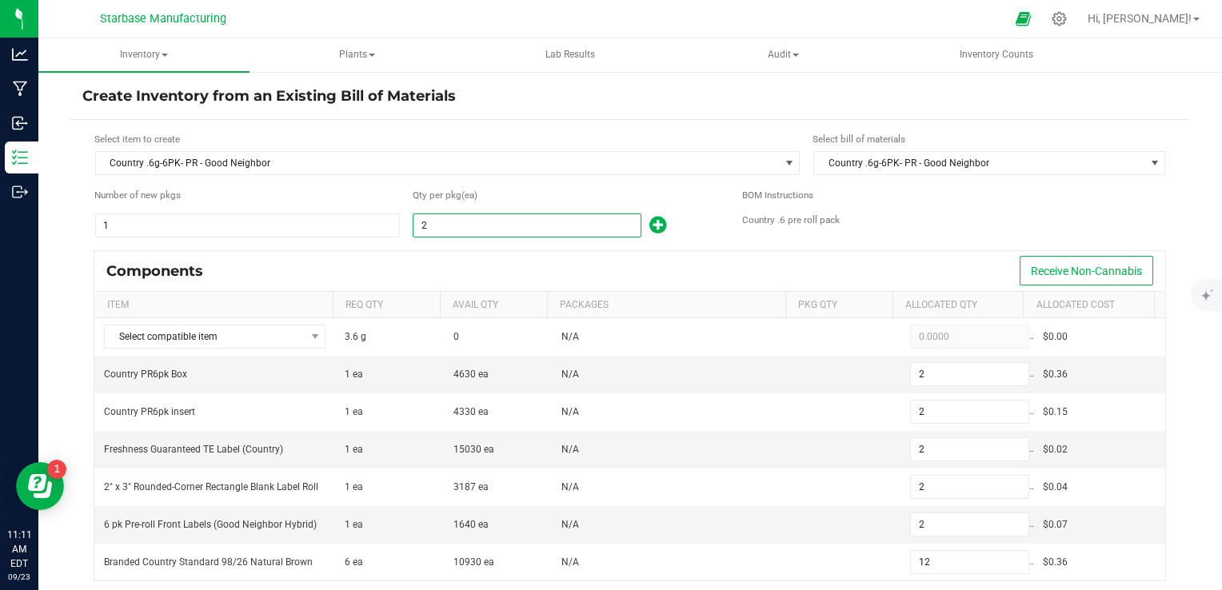
type input "20"
type input "120"
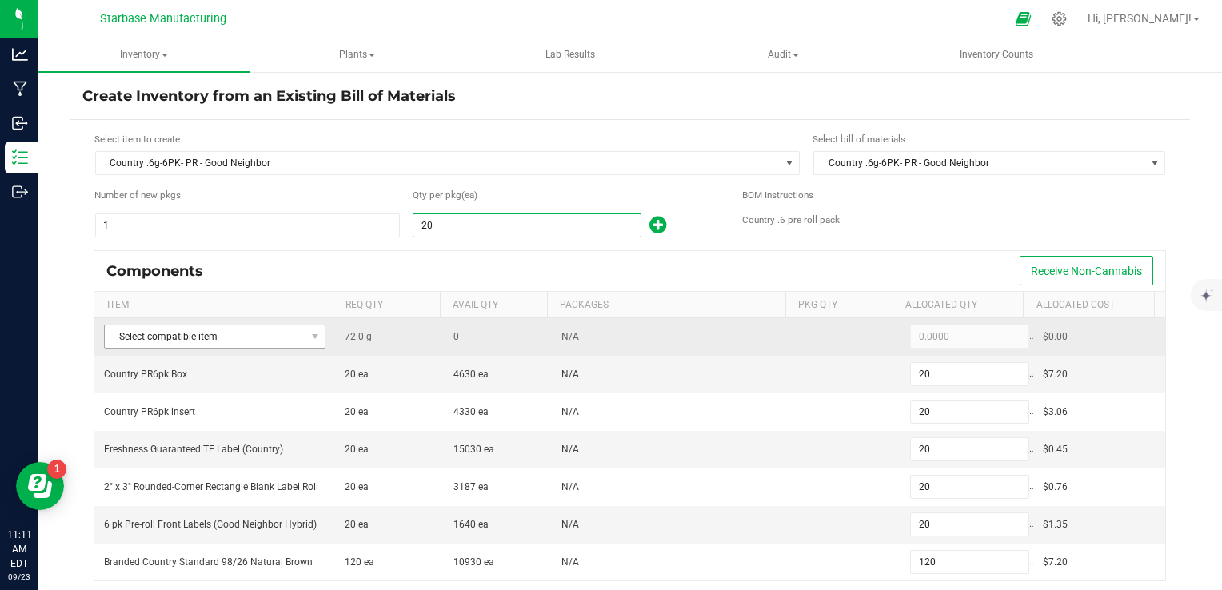
type input "20"
click at [305, 329] on span at bounding box center [315, 336] width 20 height 22
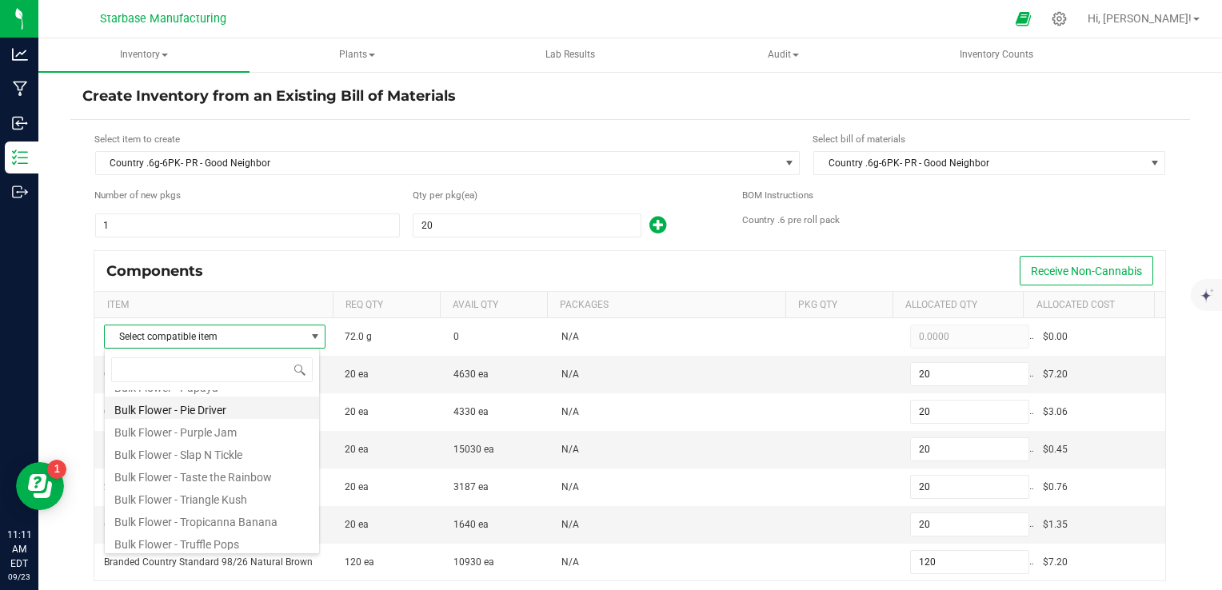
scroll to position [227, 0]
click at [229, 467] on li "Bulk Flower - Papaya" at bounding box center [212, 465] width 214 height 22
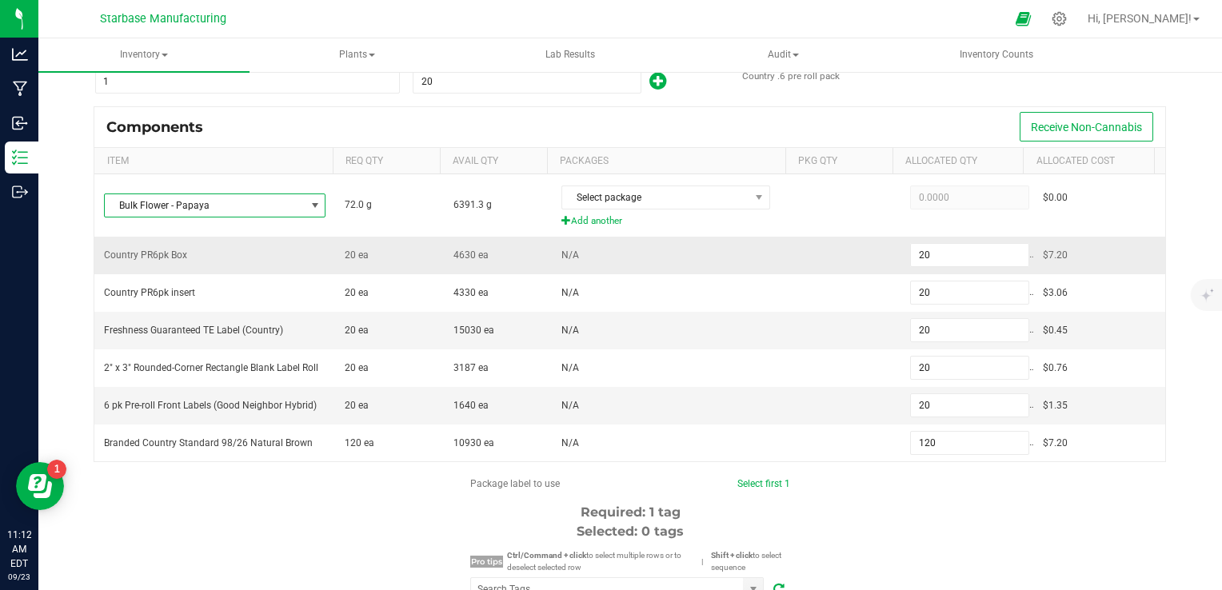
scroll to position [160, 0]
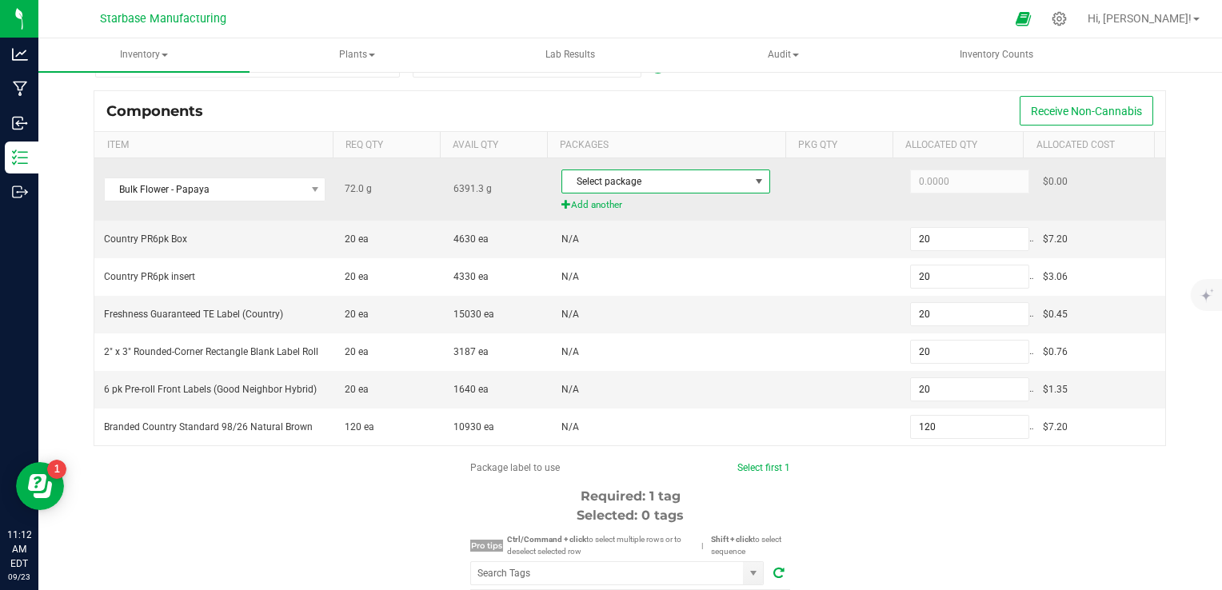
click at [716, 170] on span "Select package" at bounding box center [665, 182] width 209 height 24
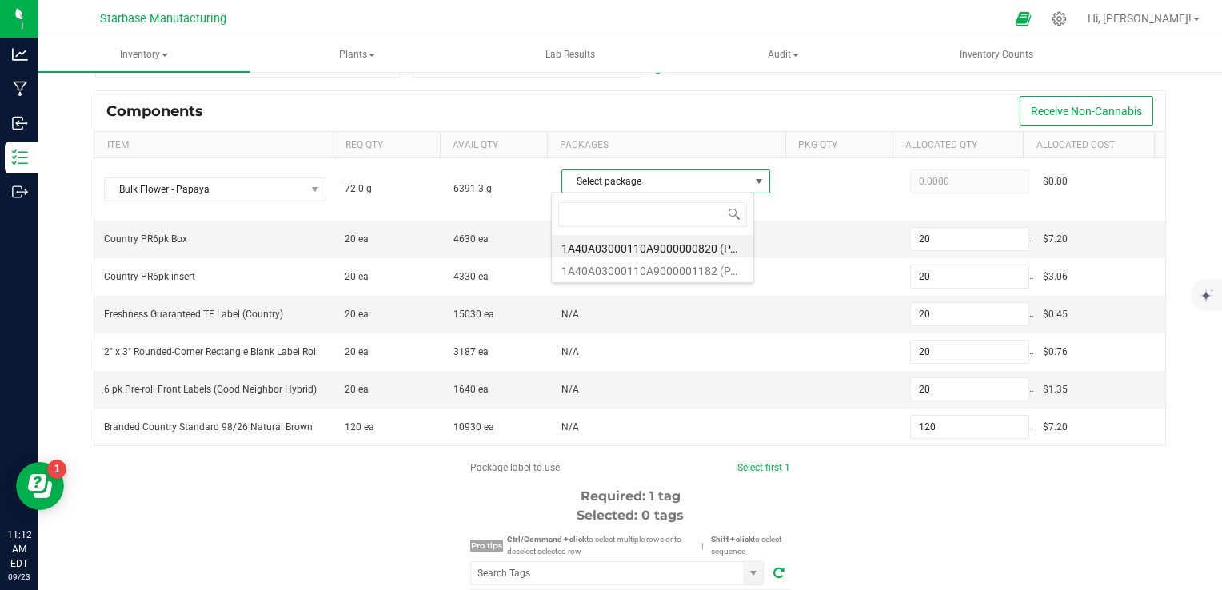
scroll to position [23, 202]
click at [692, 248] on li "1A40A03000110A9000000820 (PAP250708)" at bounding box center [653, 246] width 202 height 22
type input "72.0000"
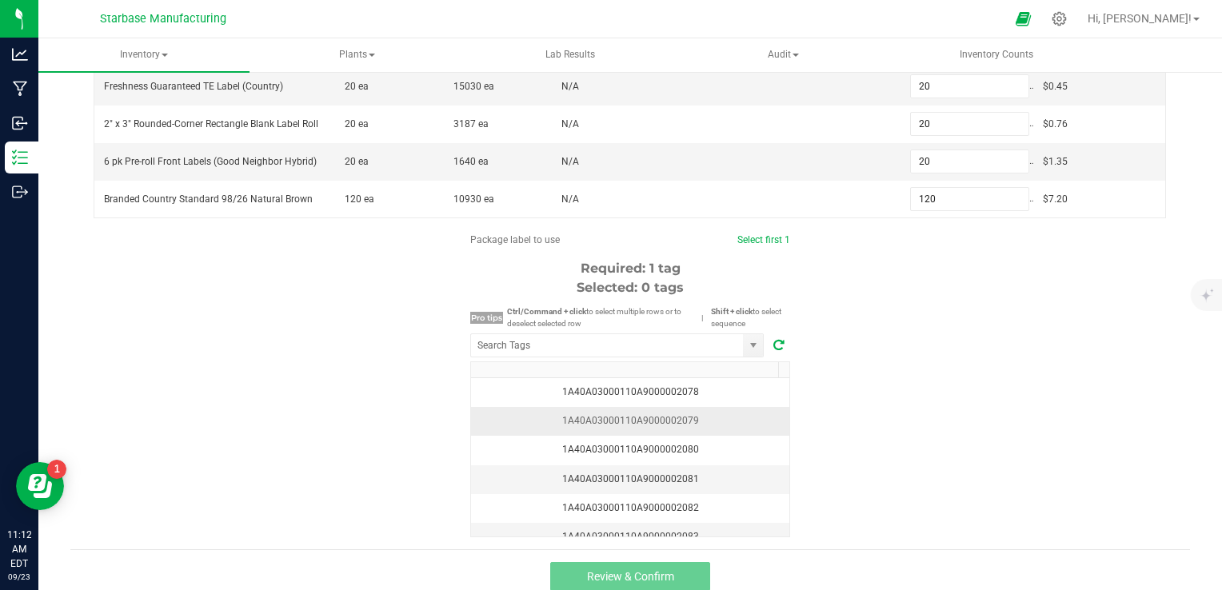
scroll to position [395, 0]
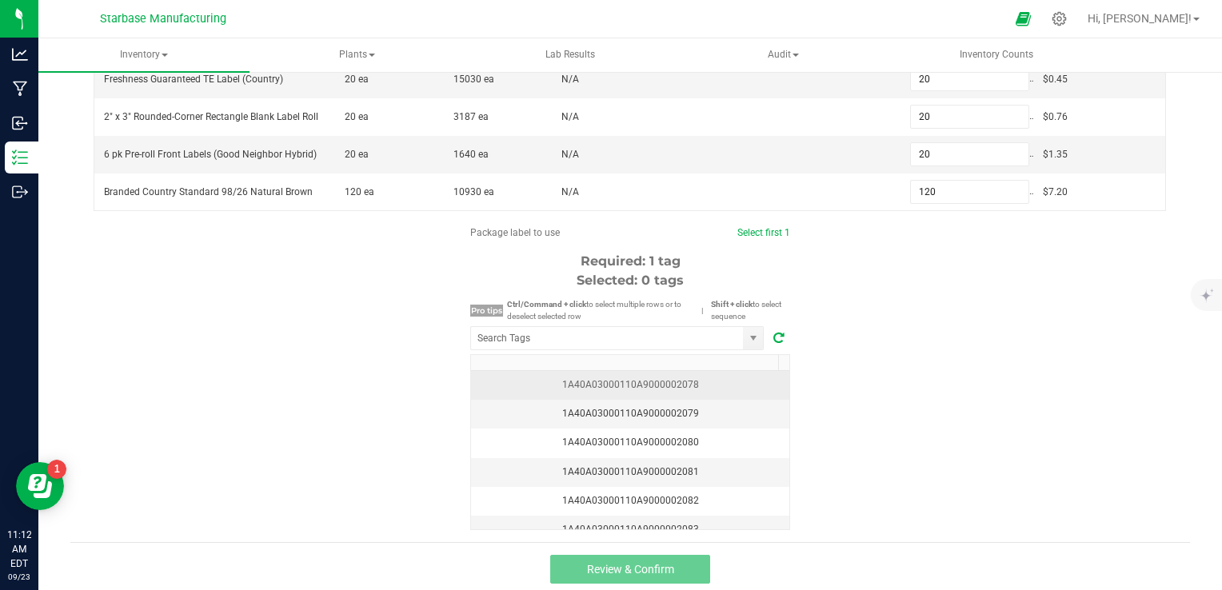
click at [711, 385] on div "1A40A03000110A9000002078" at bounding box center [630, 384] width 299 height 15
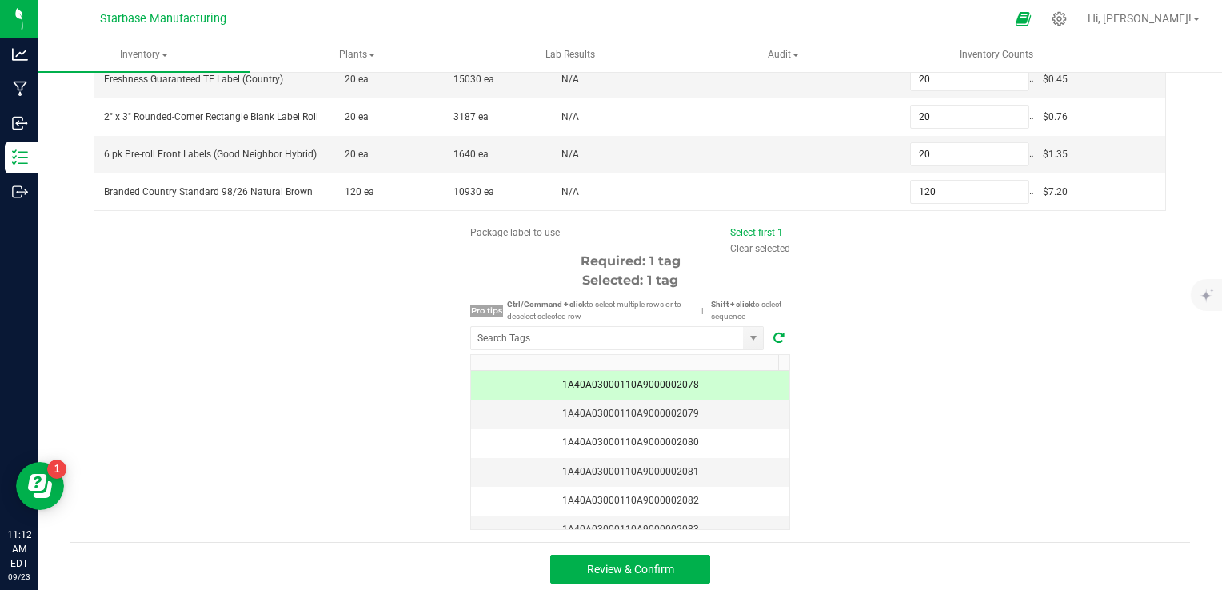
click at [867, 417] on div "Package label to use Select first 1 Clear selected Required: 1 tag Selected: 1 …" at bounding box center [629, 377] width 1119 height 305
click at [674, 568] on button "Review & Confirm" at bounding box center [630, 569] width 160 height 29
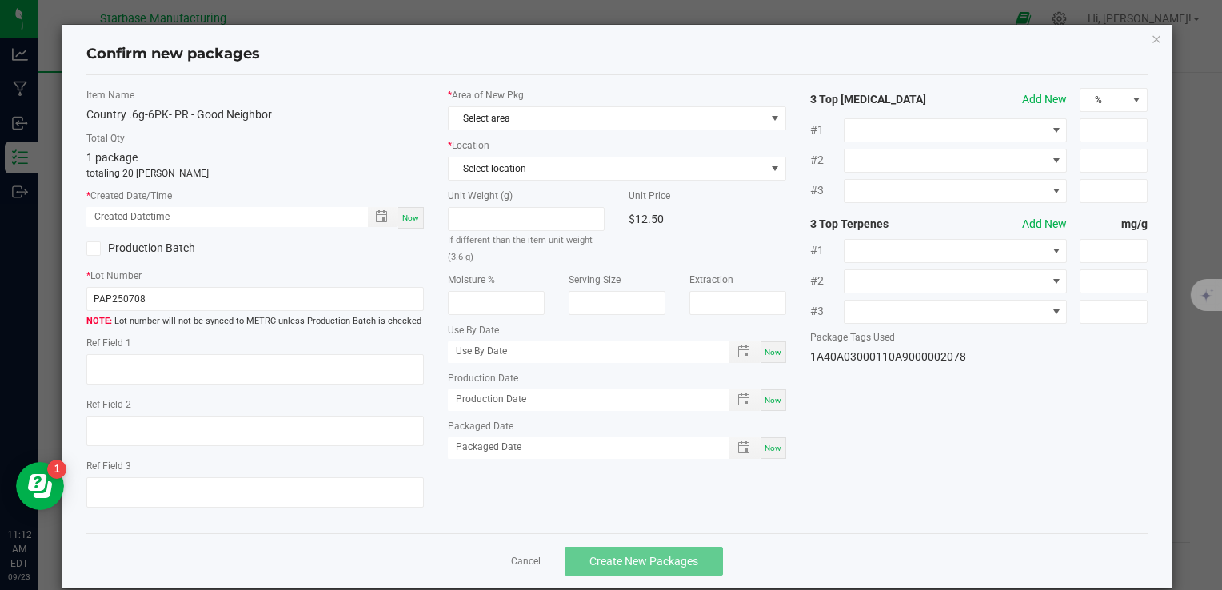
type textarea "[DATE]"
type textarea "MC281359, [PHONE_NUMBER], [EMAIL_ADDRESS][DOMAIN_NAME]"
type textarea "Papaya"
type input "[DATE]"
click at [406, 218] on span "Now" at bounding box center [410, 217] width 17 height 9
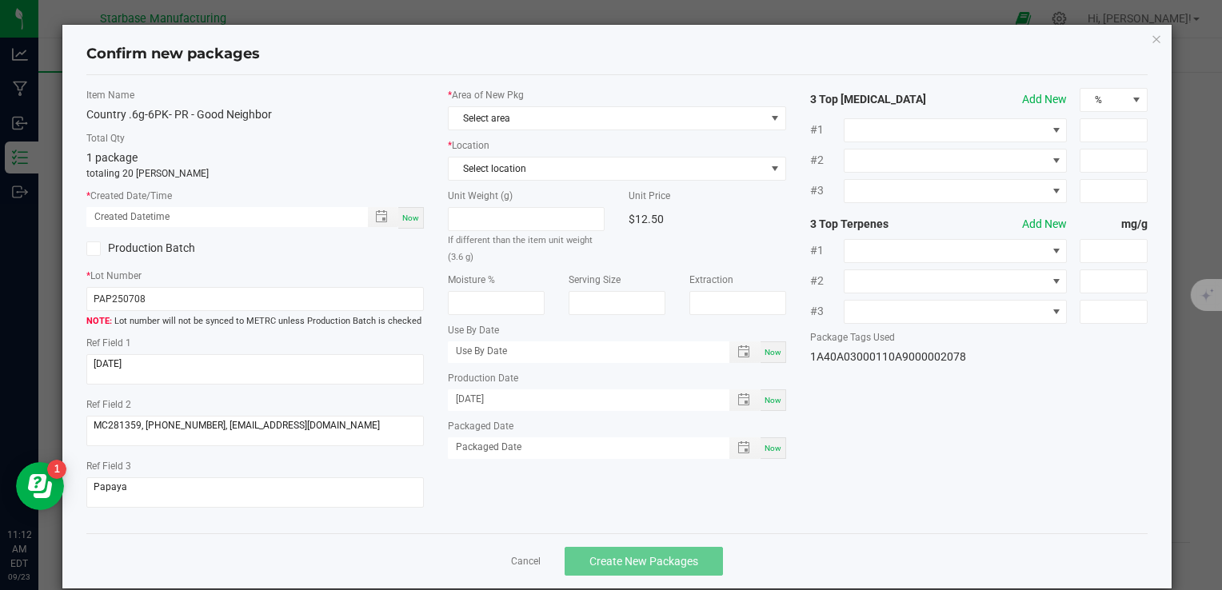
type input "[DATE] 11:12 AM"
click at [157, 305] on input "PAP250708" at bounding box center [254, 299] width 337 height 24
paste input "COUPRGN6G6PK250922"
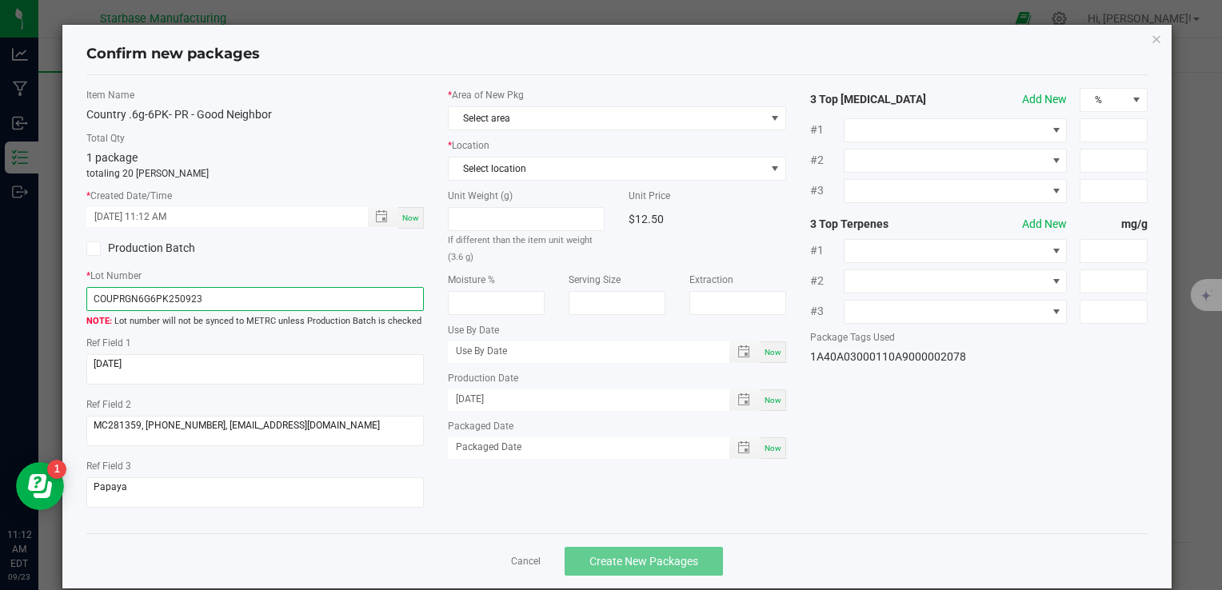
type input "COUPRGN6G6PK250923"
click at [768, 449] on span "Now" at bounding box center [772, 448] width 17 height 9
type input "[DATE]"
click at [764, 408] on div "Now" at bounding box center [773, 400] width 26 height 22
type input "[DATE]"
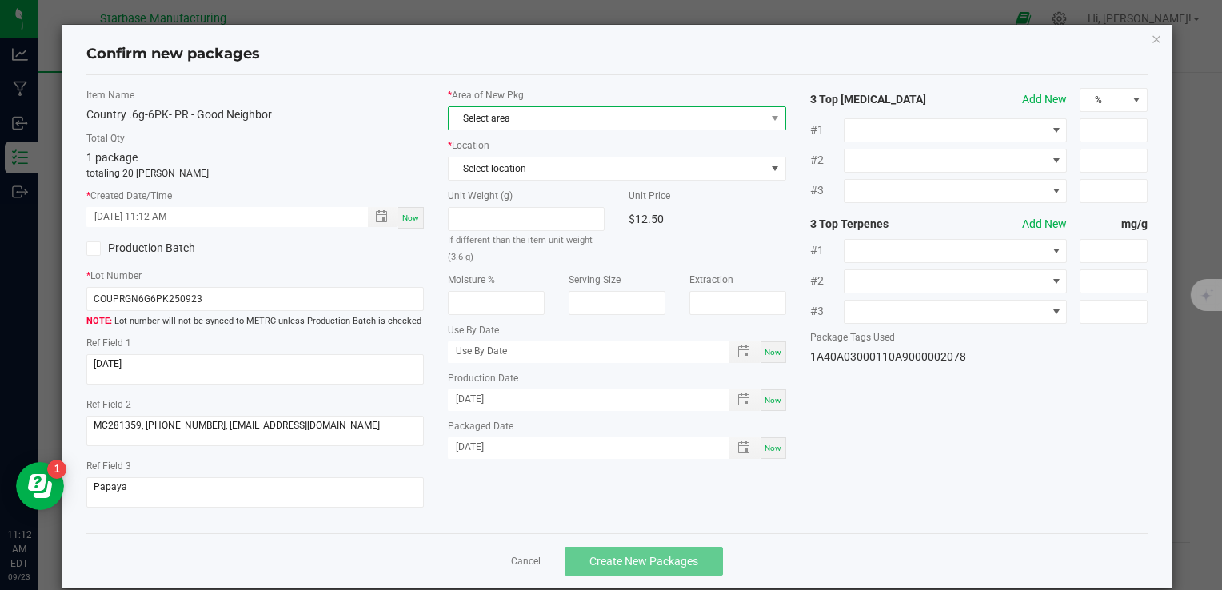
click at [501, 114] on span "Select area" at bounding box center [607, 118] width 316 height 22
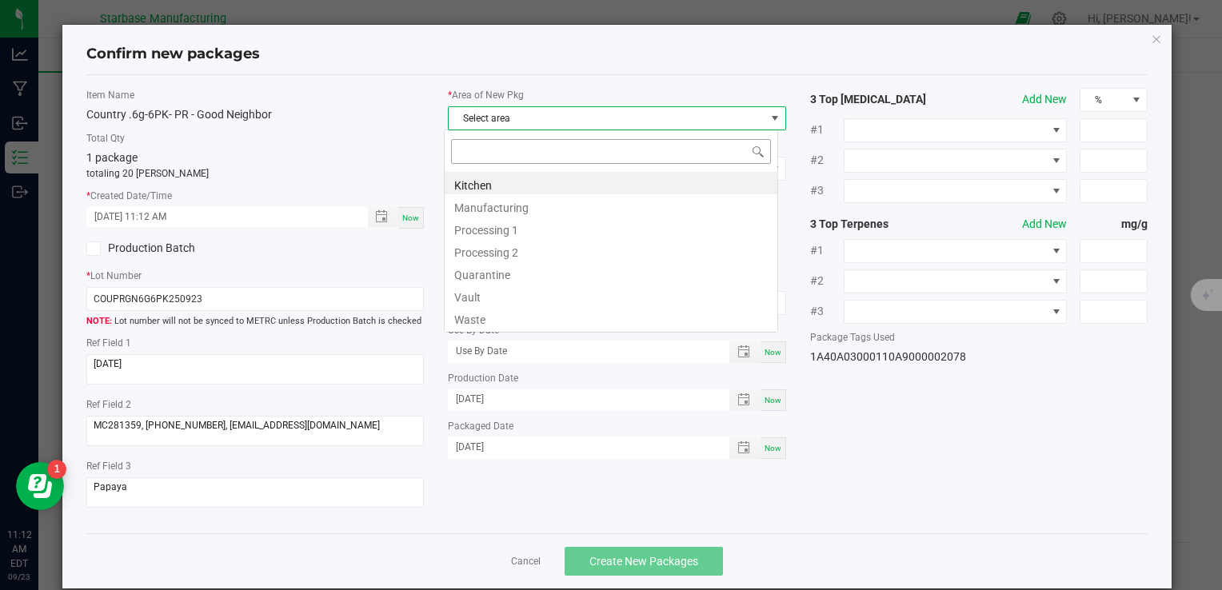
scroll to position [23, 334]
click at [513, 296] on li "Vault" at bounding box center [611, 295] width 333 height 22
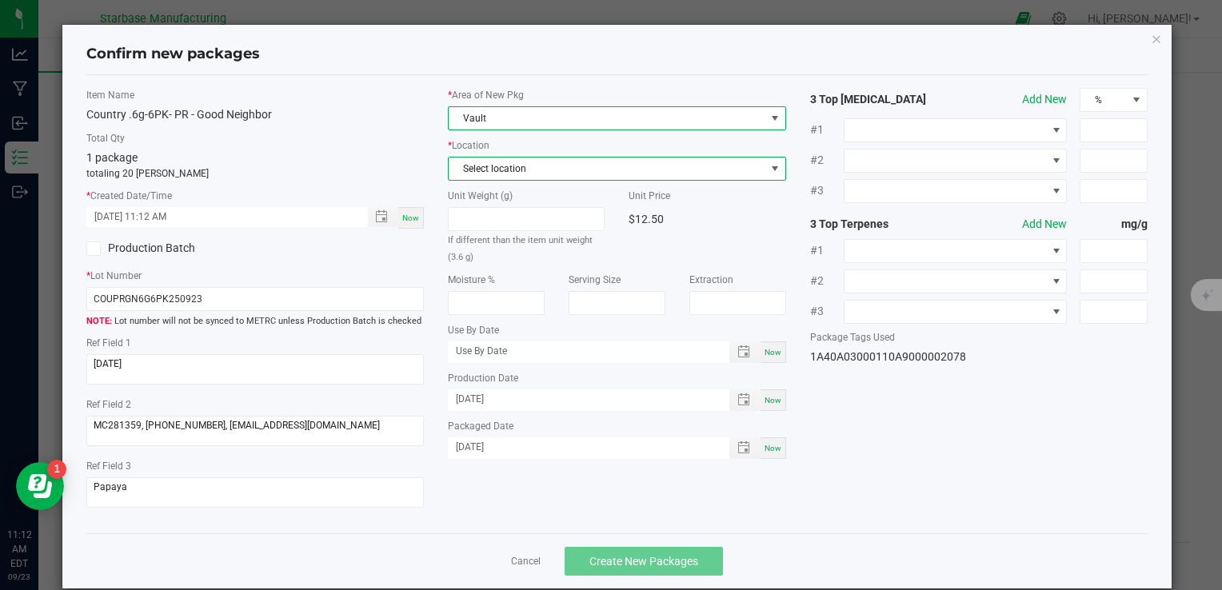
click at [509, 173] on span "Select location" at bounding box center [607, 169] width 316 height 22
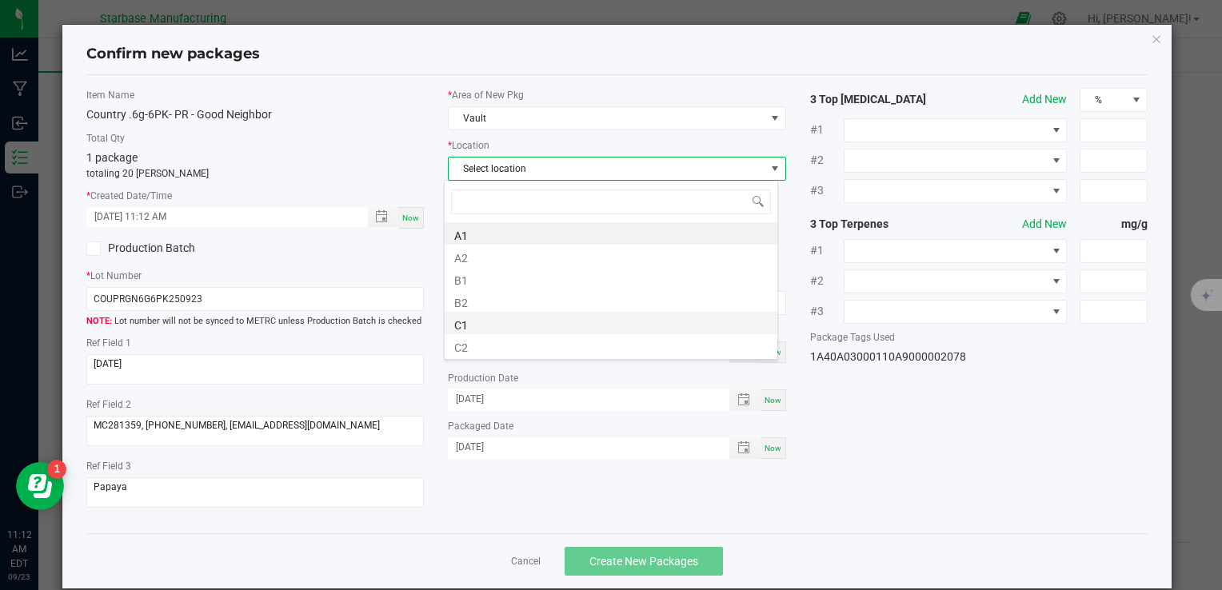
click at [505, 322] on li "C1" at bounding box center [611, 323] width 333 height 22
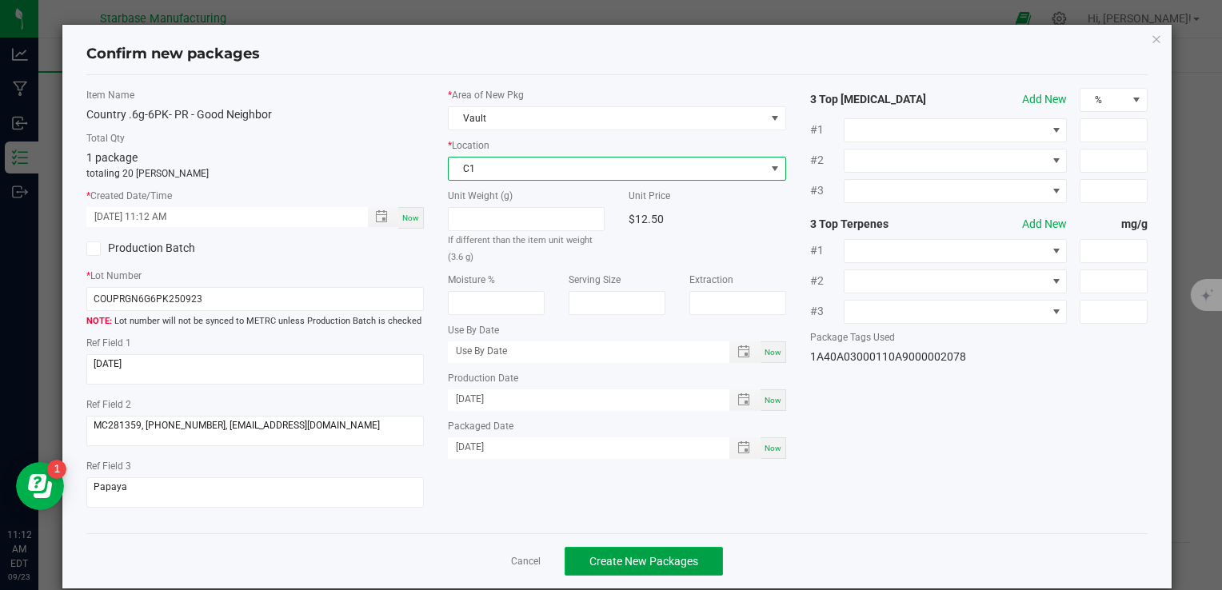
click at [651, 560] on span "Create New Packages" at bounding box center [643, 561] width 109 height 13
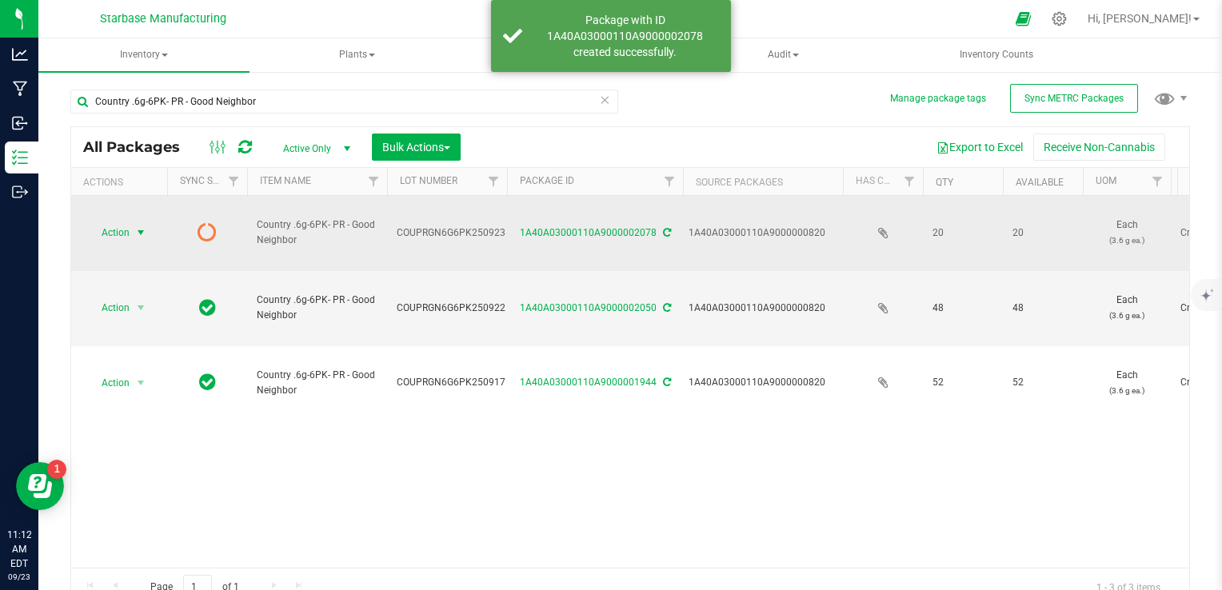
click at [125, 222] on span "Action" at bounding box center [108, 232] width 43 height 22
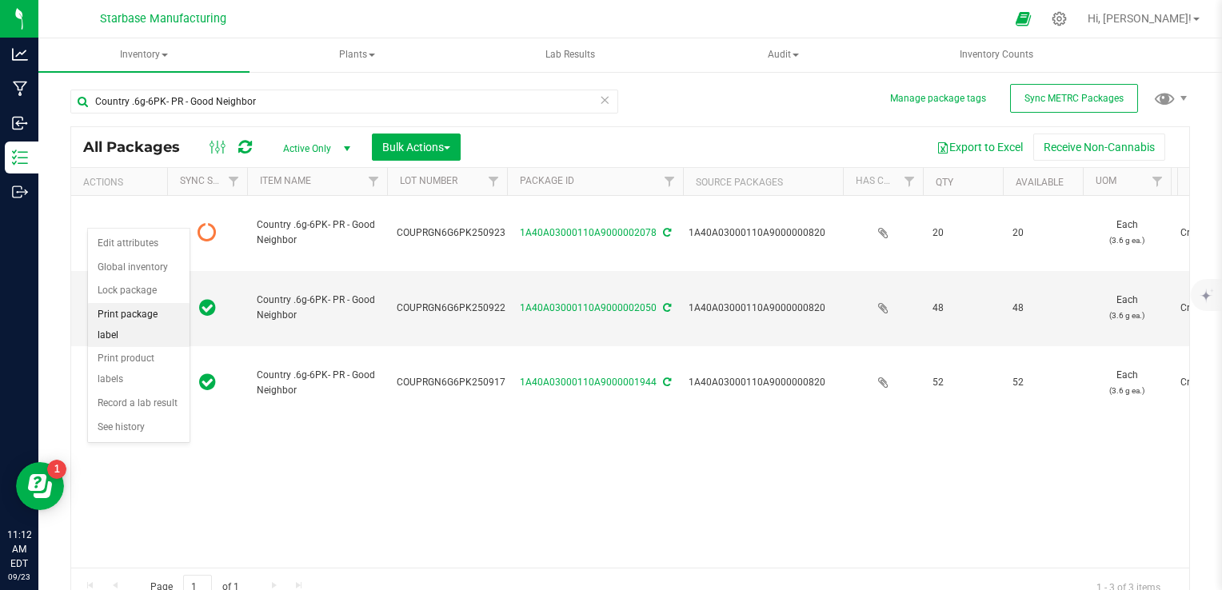
click at [126, 312] on li "Print package label" at bounding box center [139, 325] width 102 height 44
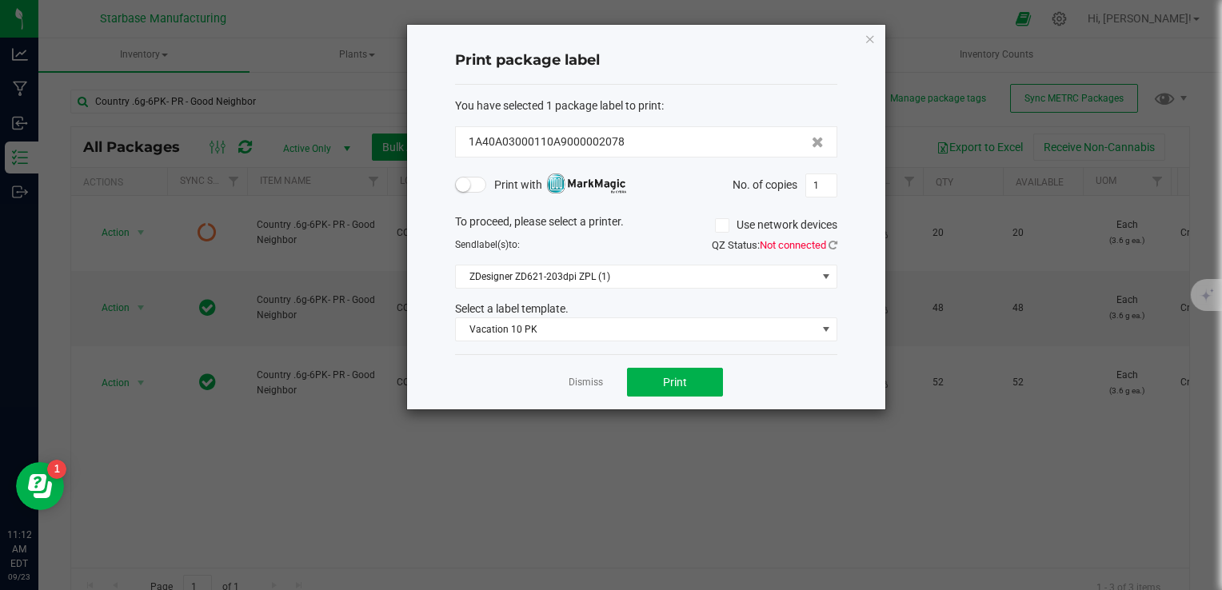
click at [469, 186] on span at bounding box center [471, 185] width 32 height 16
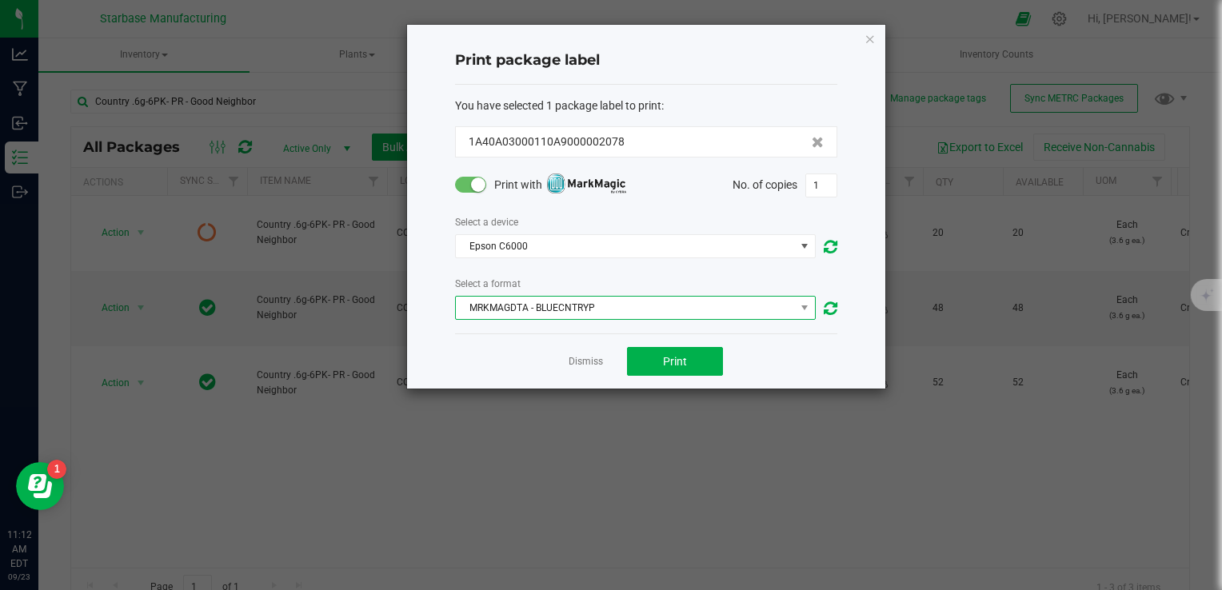
click at [544, 305] on span "MRKMAGDTA - BLUECNTRYP" at bounding box center [625, 308] width 339 height 22
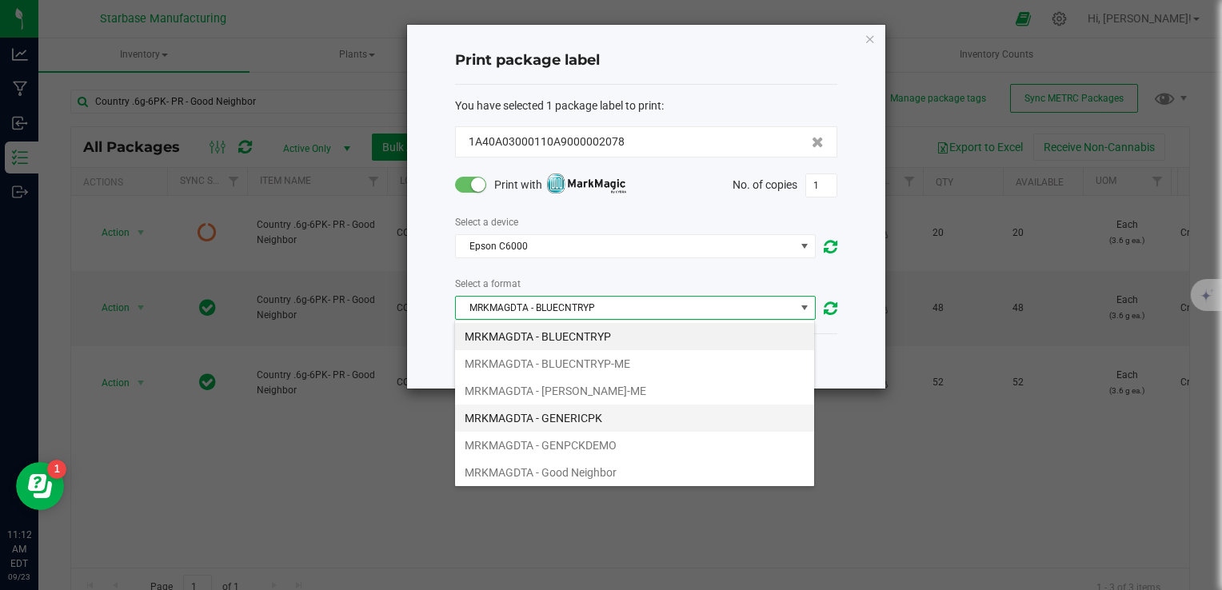
scroll to position [80, 0]
click at [566, 412] on li "MRKMAGDTA - GOODNEIGHB" at bounding box center [634, 419] width 359 height 27
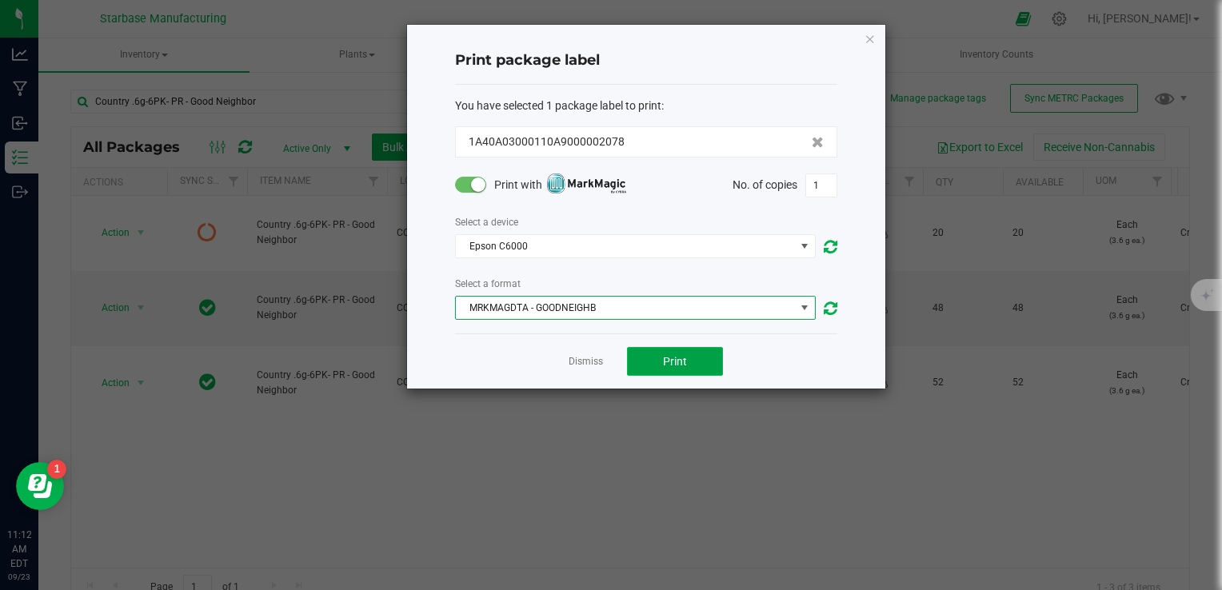
click at [700, 357] on button "Print" at bounding box center [675, 361] width 96 height 29
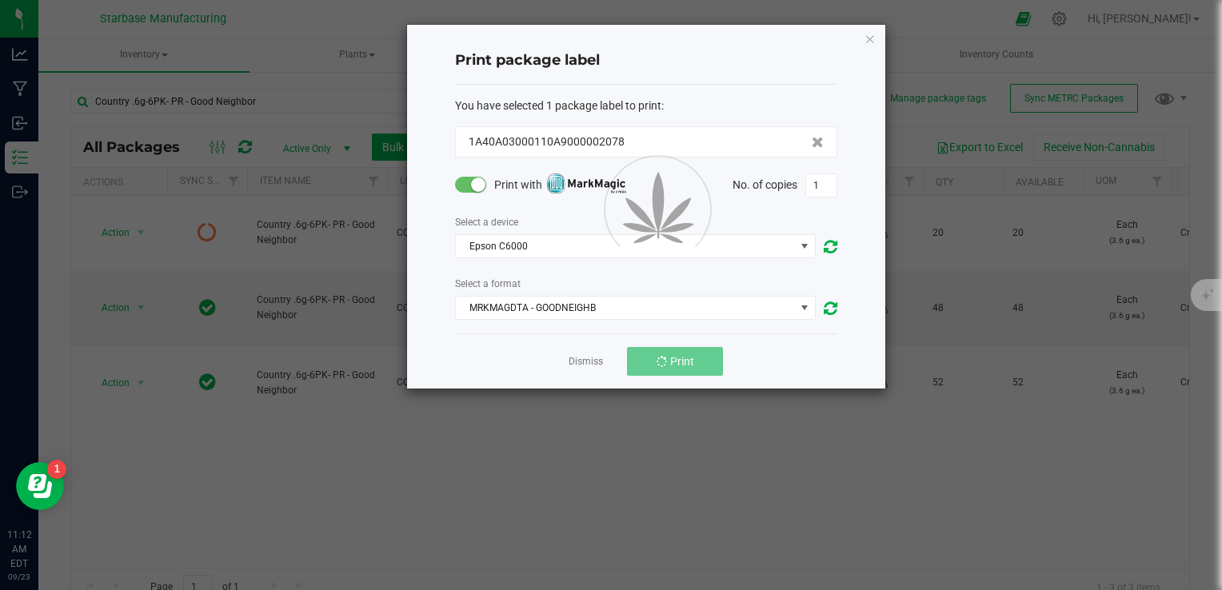
click at [672, 253] on div at bounding box center [637, 245] width 72 height 72
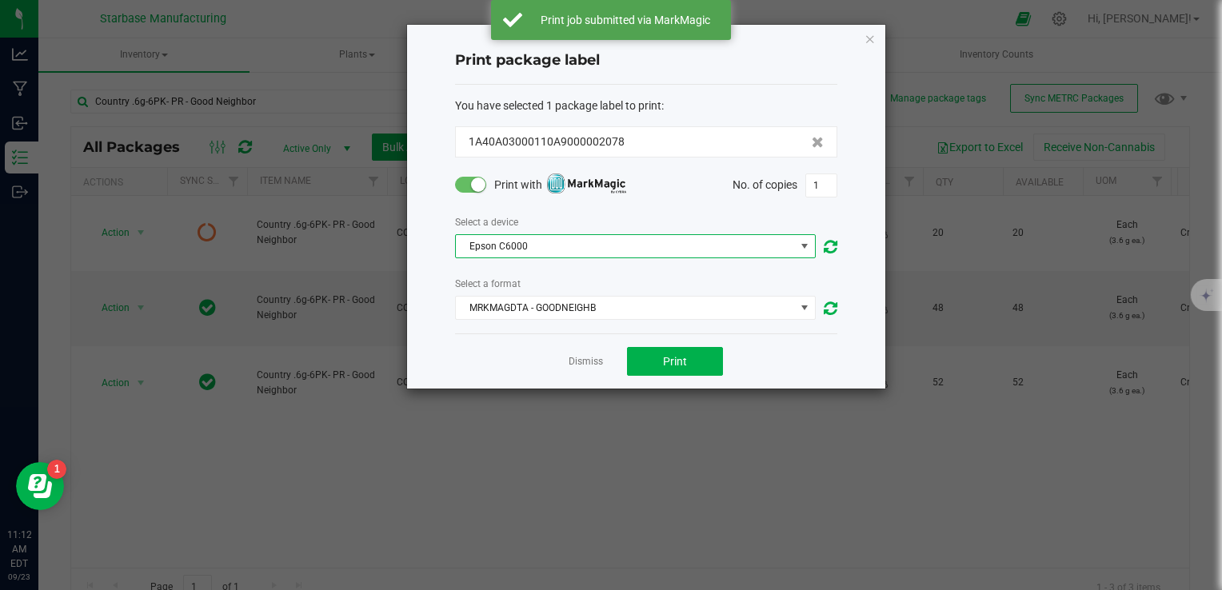
click at [678, 251] on span "Epson C6000" at bounding box center [625, 246] width 339 height 22
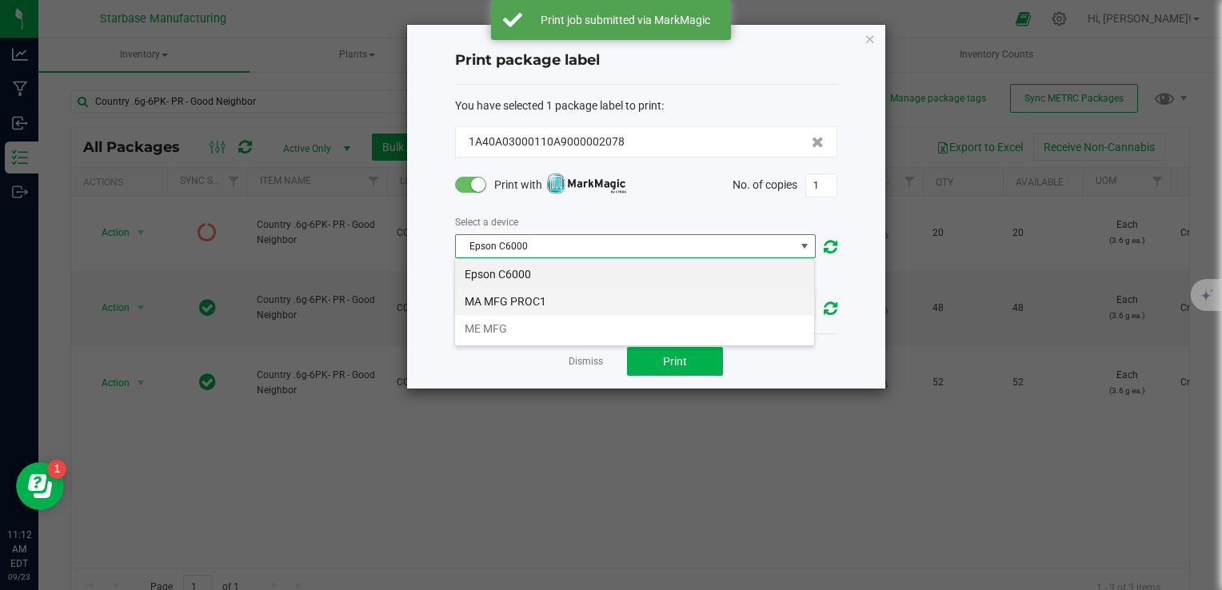
scroll to position [23, 361]
click at [661, 302] on li "MA MFG PROC1" at bounding box center [634, 301] width 359 height 27
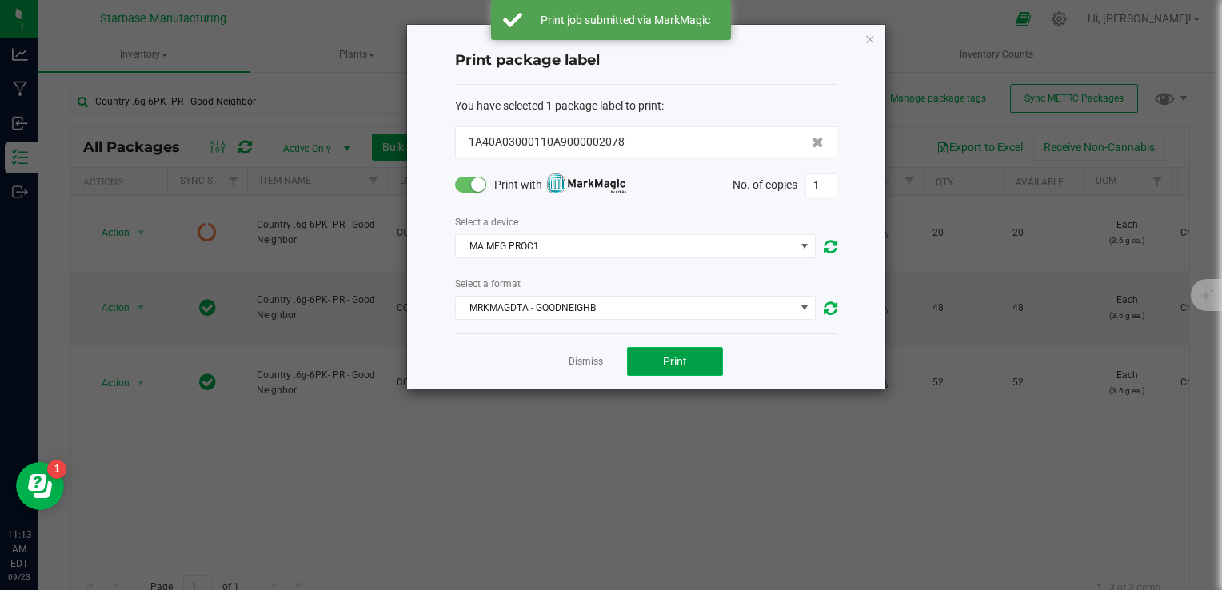
click at [681, 353] on button "Print" at bounding box center [675, 361] width 96 height 29
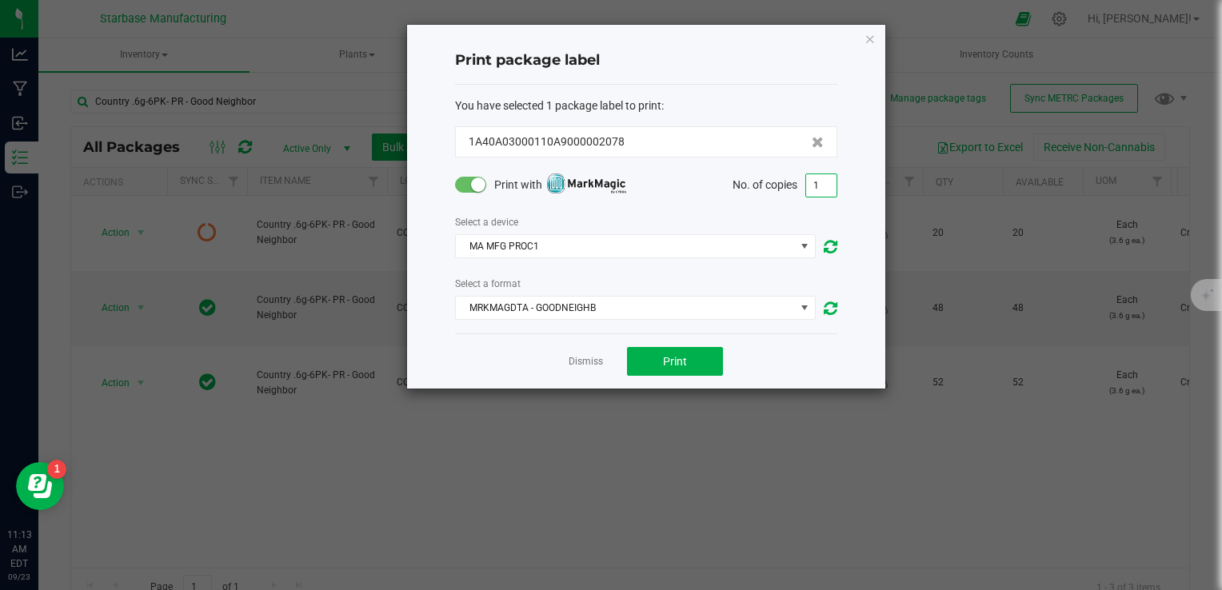
click at [814, 185] on input "1" at bounding box center [821, 185] width 30 height 22
type input "20"
drag, startPoint x: 704, startPoint y: 353, endPoint x: 707, endPoint y: 363, distance: 10.7
click at [707, 363] on button "Print" at bounding box center [675, 361] width 96 height 29
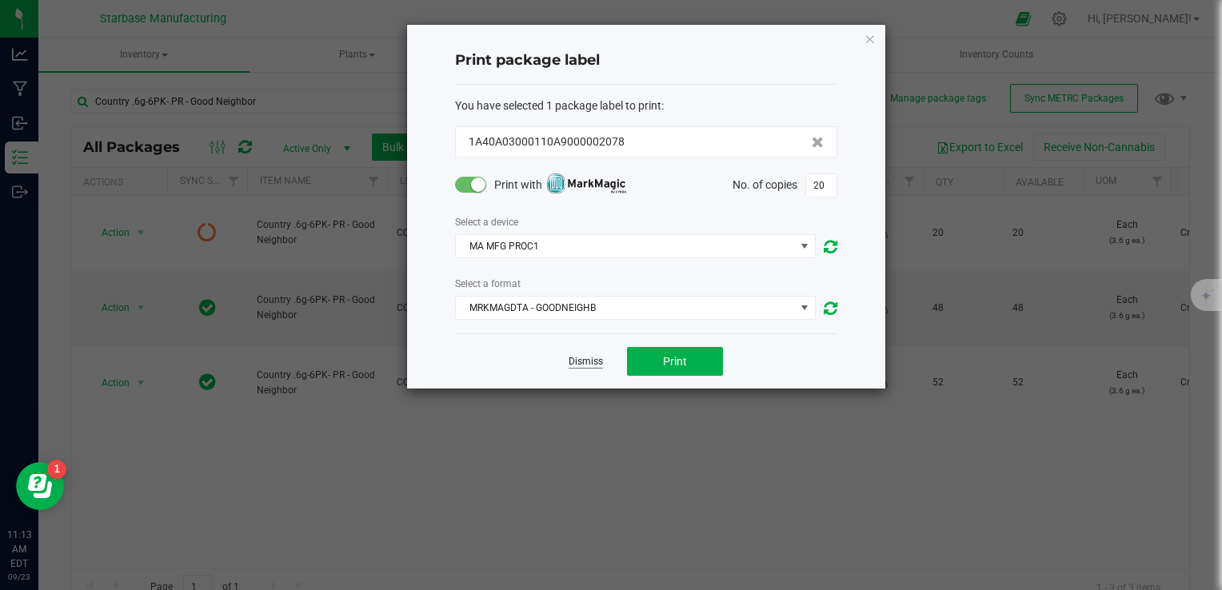
click at [590, 361] on link "Dismiss" at bounding box center [586, 362] width 34 height 14
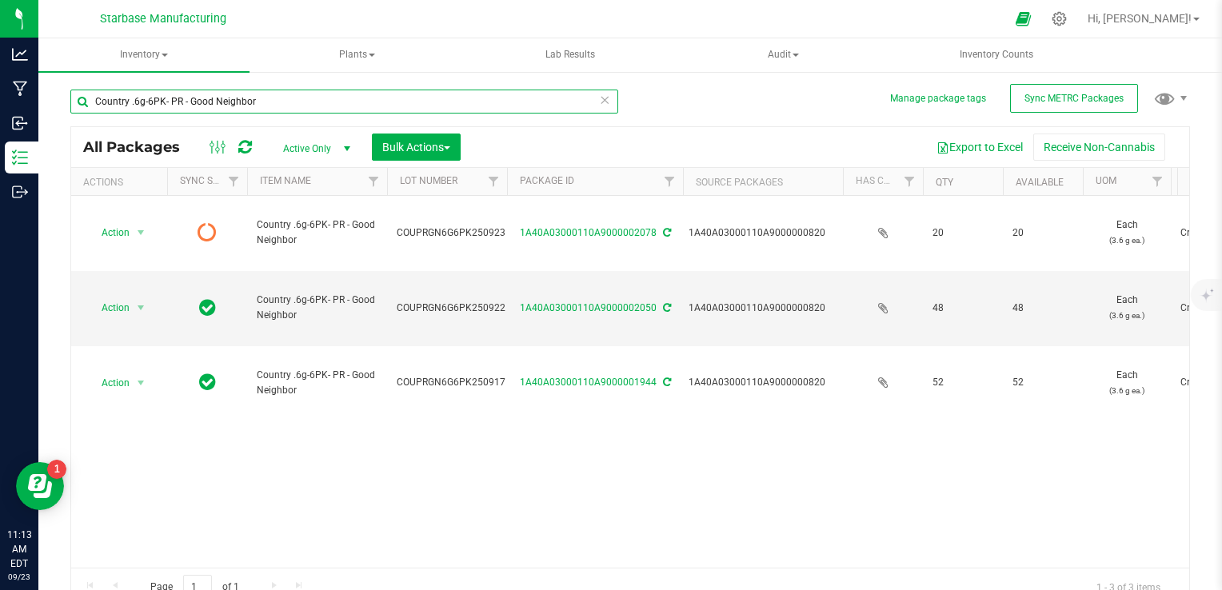
click at [265, 98] on input "Country .6g-6PK- PR - Good Neighbor" at bounding box center [344, 102] width 548 height 24
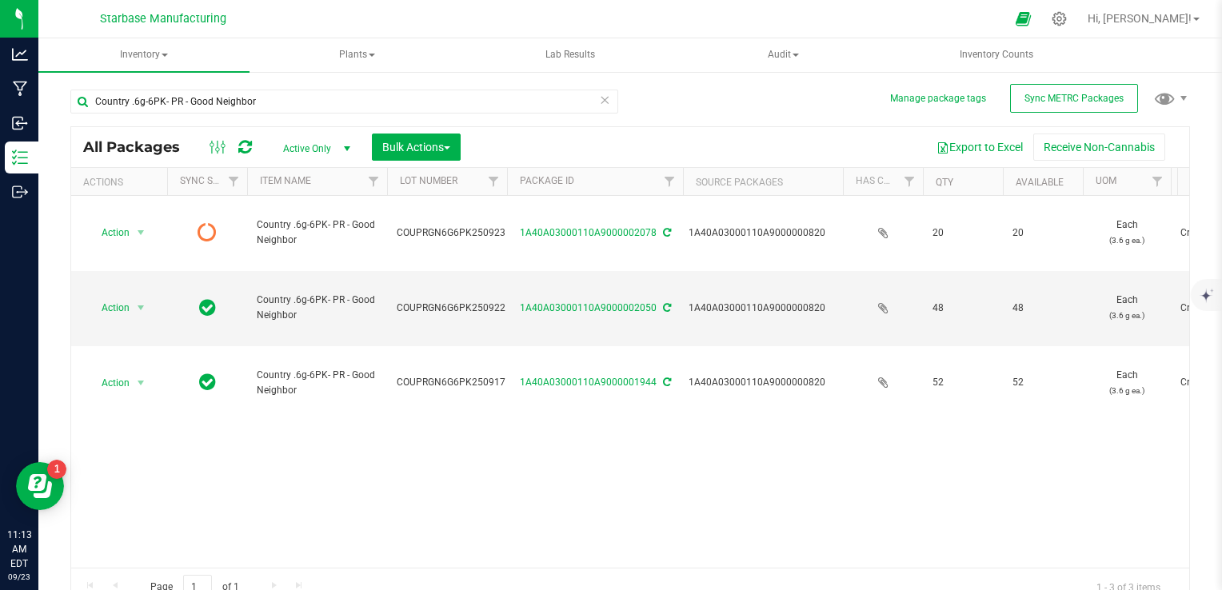
click at [599, 100] on icon at bounding box center [604, 99] width 11 height 19
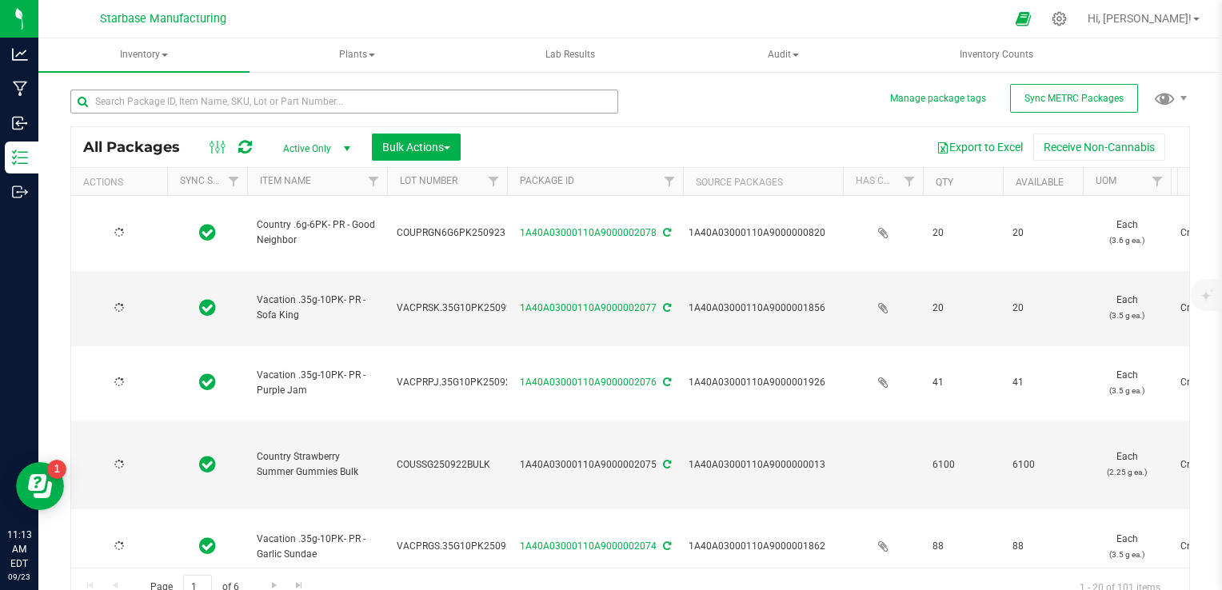
type input "[DATE]"
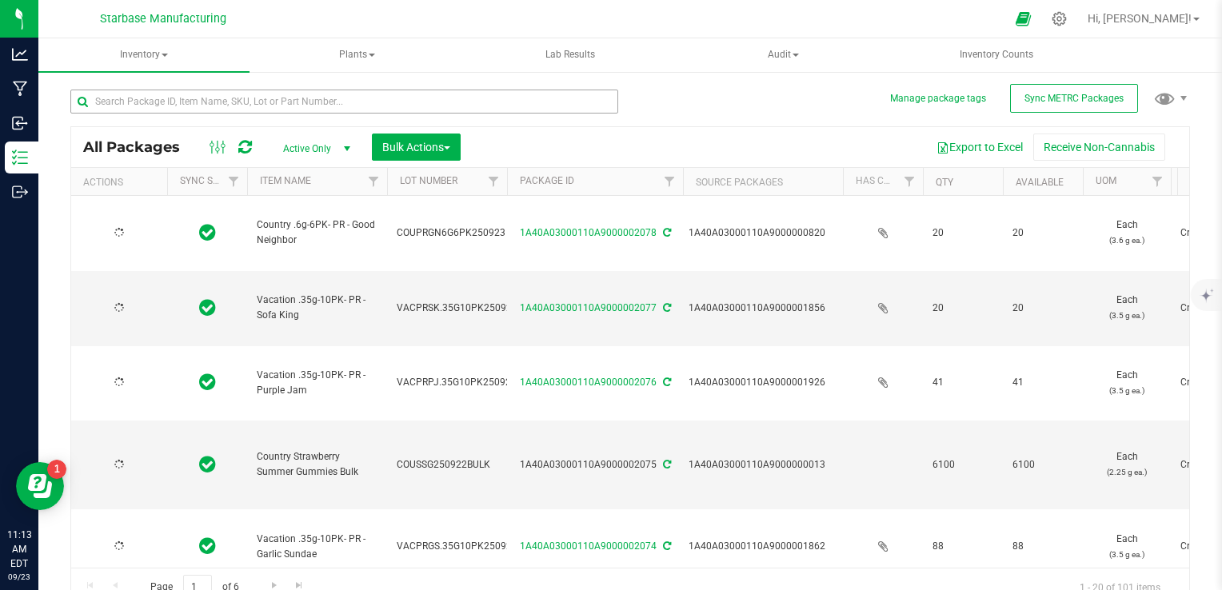
type input "[DATE]"
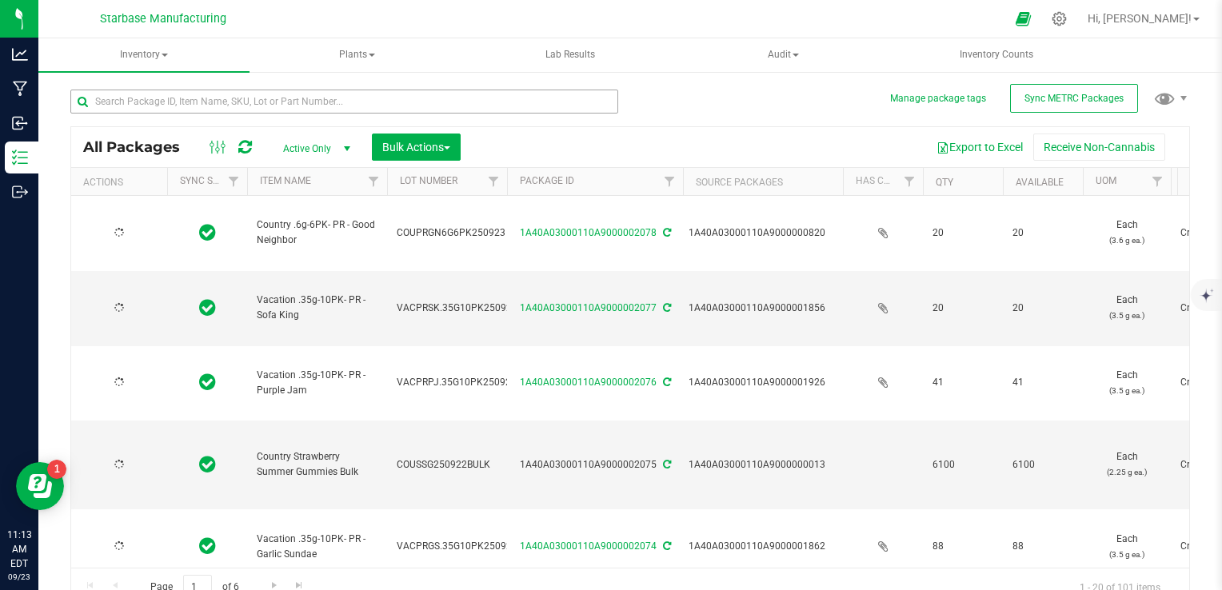
type input "[DATE]"
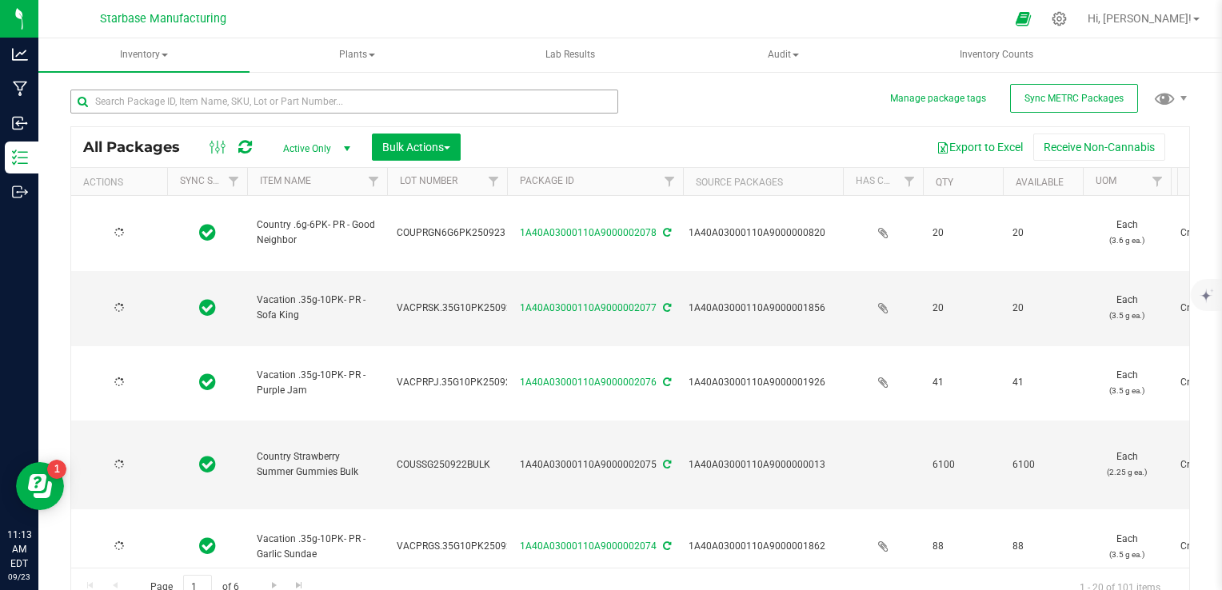
type input "[DATE]"
click at [142, 301] on span "select" at bounding box center [140, 307] width 13 height 13
click at [149, 422] on li "Print package label" at bounding box center [139, 440] width 102 height 44
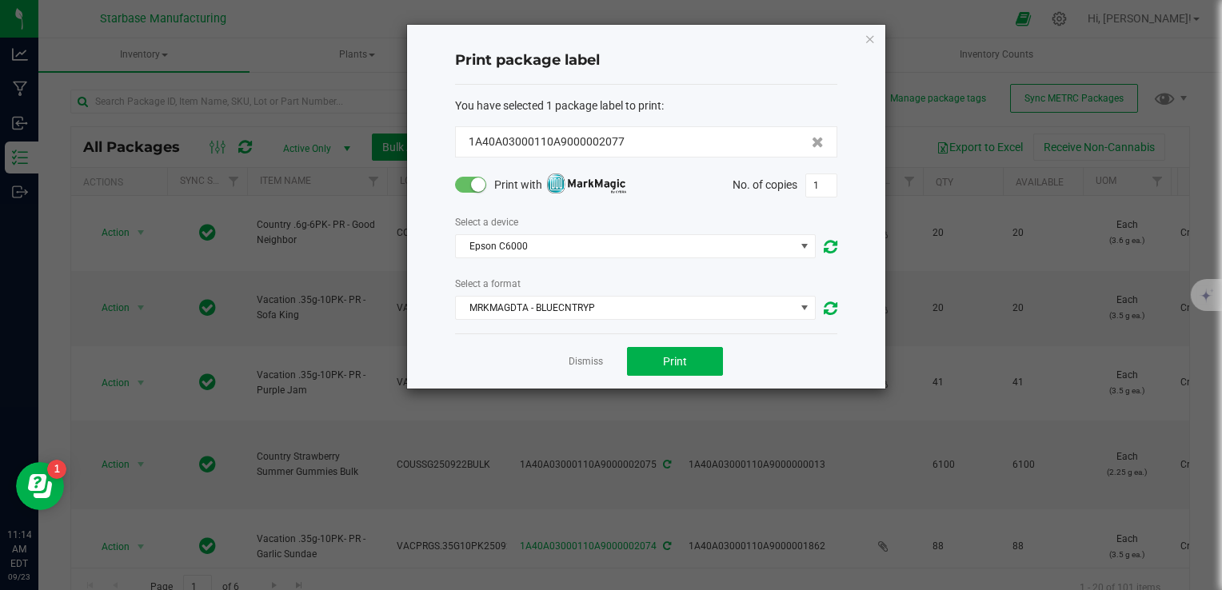
click at [473, 182] on small at bounding box center [478, 185] width 14 height 14
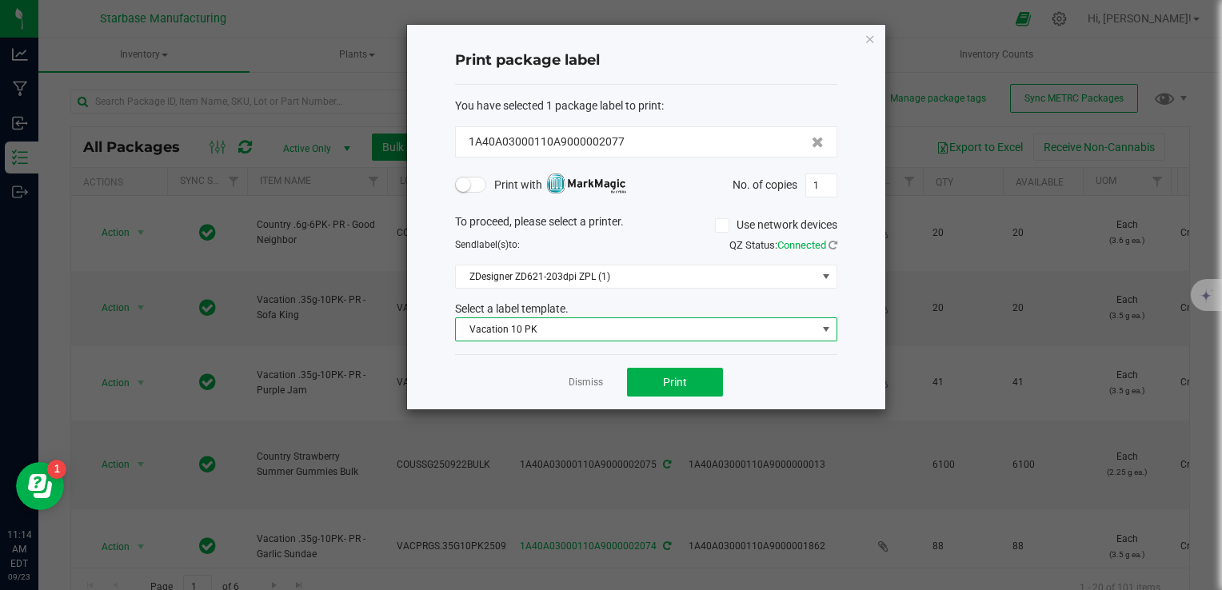
click at [582, 325] on span "Vacation 10 PK" at bounding box center [636, 329] width 361 height 22
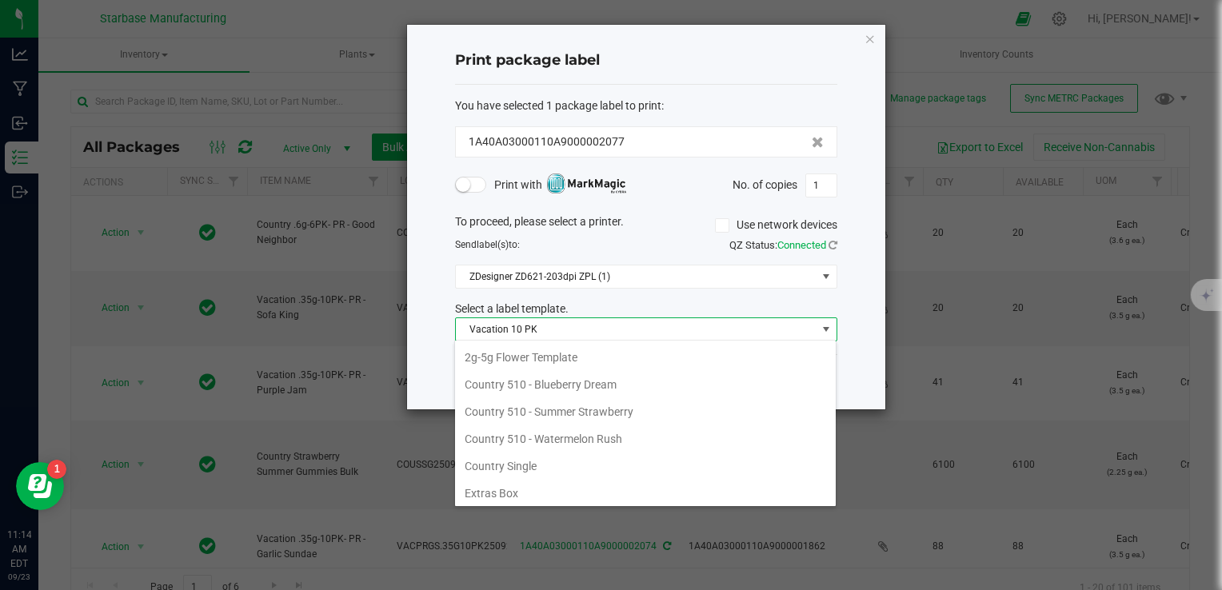
scroll to position [23, 382]
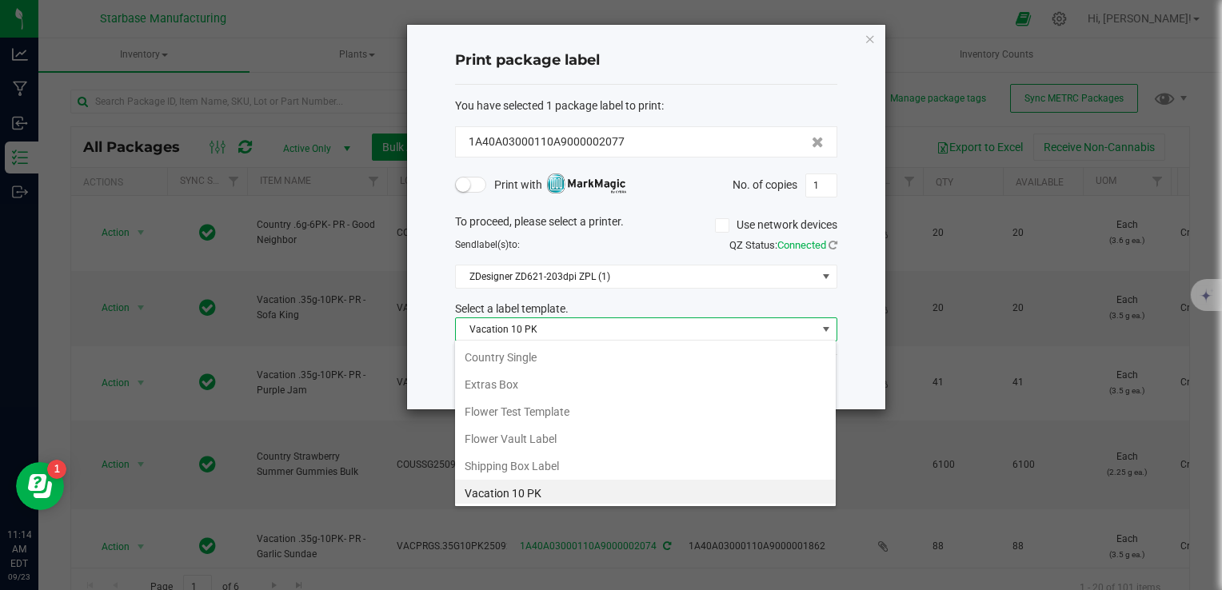
click at [582, 325] on span "Vacation 10 PK" at bounding box center [636, 329] width 361 height 22
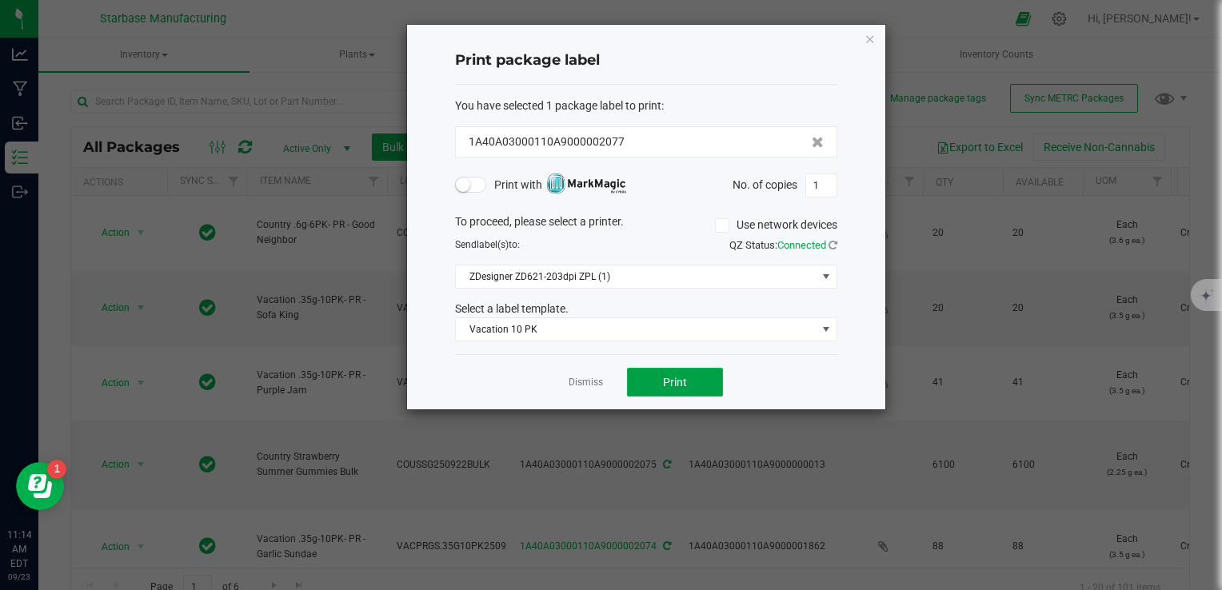
click at [660, 379] on button "Print" at bounding box center [675, 382] width 96 height 29
click at [577, 385] on link "Dismiss" at bounding box center [586, 383] width 34 height 14
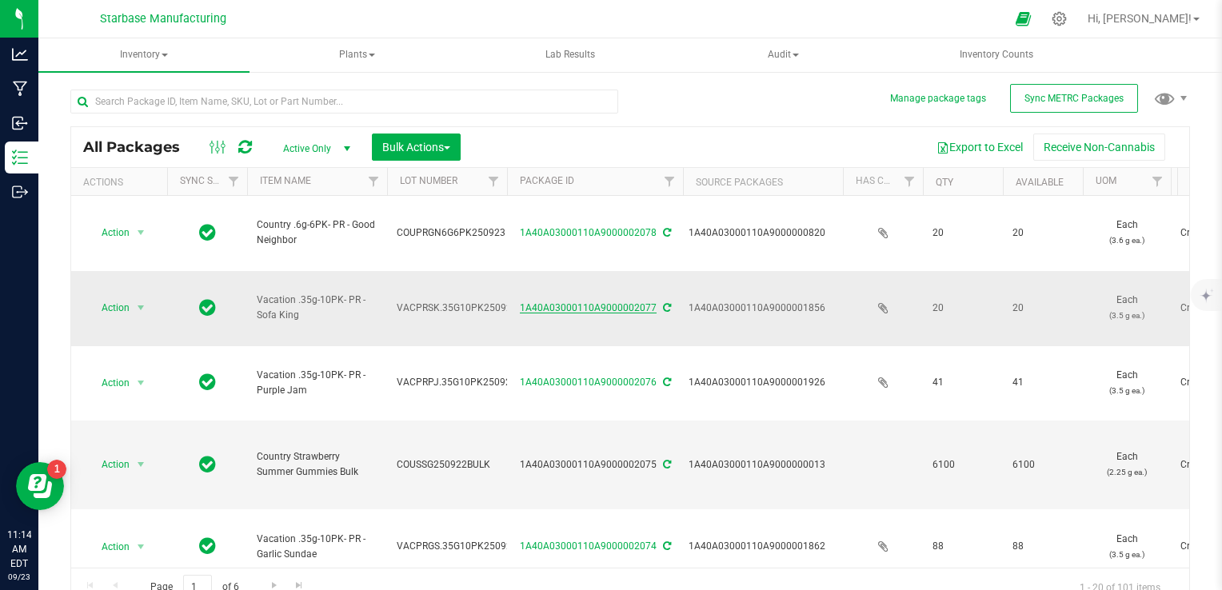
click at [578, 302] on link "1A40A03000110A9000002077" at bounding box center [588, 307] width 137 height 11
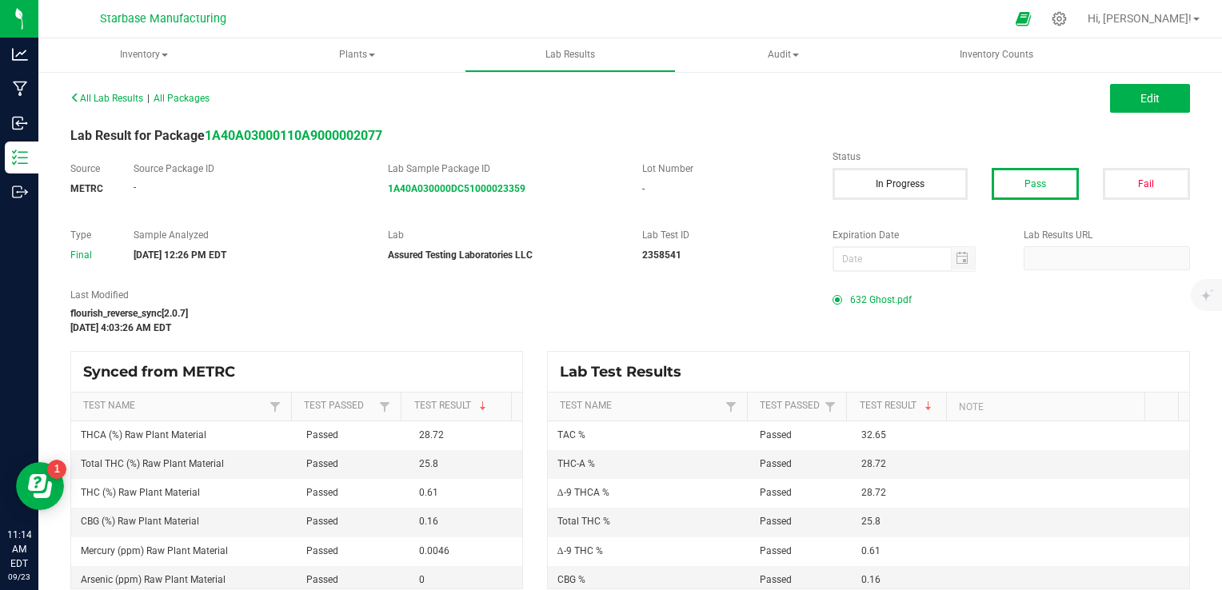
click at [872, 296] on span "632 Ghost.pdf" at bounding box center [881, 300] width 62 height 24
click at [1140, 101] on span "Edit" at bounding box center [1149, 98] width 19 height 13
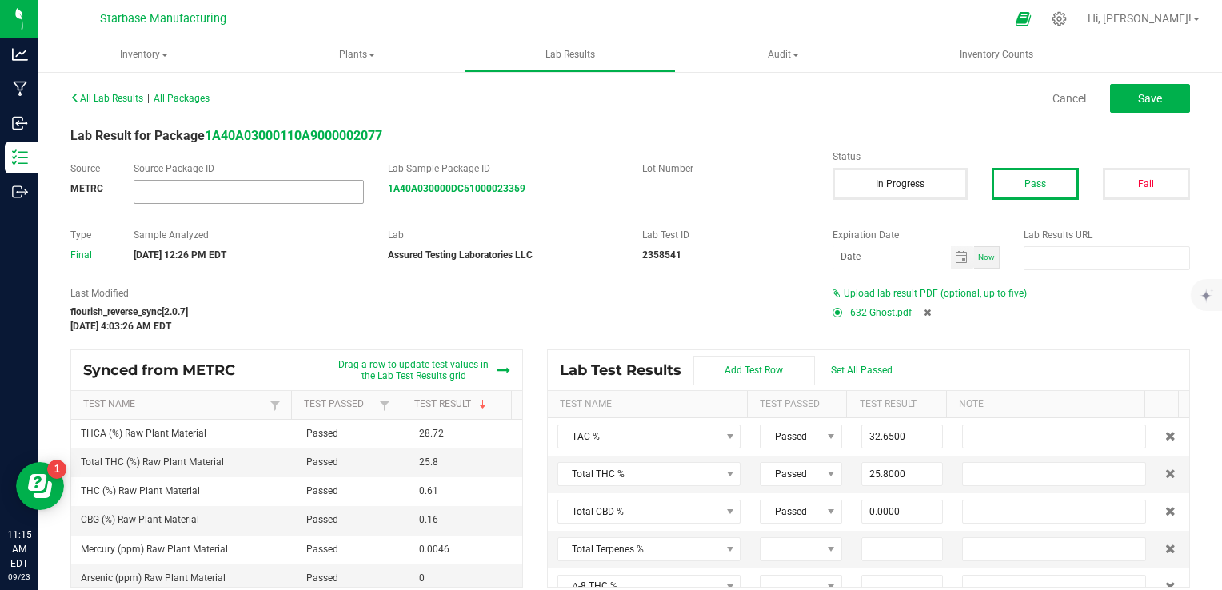
click at [301, 189] on input "NO DATA FOUND" at bounding box center [248, 192] width 229 height 22
paste input "1A40A030000DC51000022728"
type input "1A40A030000DC51000022728"
click at [385, 289] on label "Last Modified" at bounding box center [439, 293] width 738 height 14
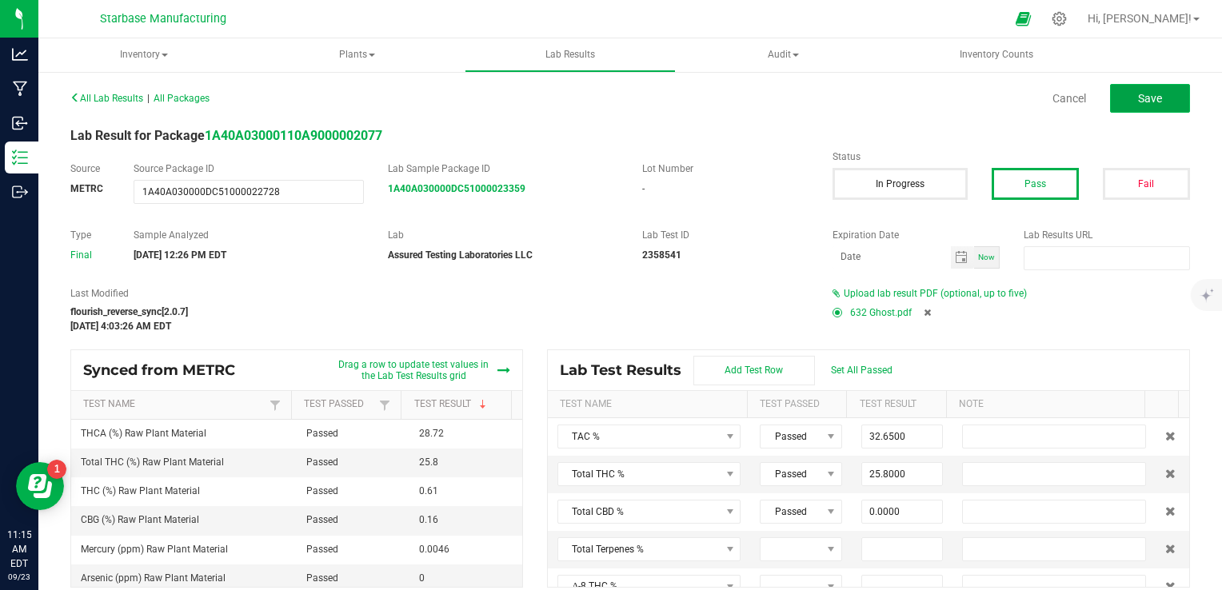
click at [1153, 100] on button "Save" at bounding box center [1150, 98] width 80 height 29
type input "0.6100"
type input "28.7200"
type input "0.0000"
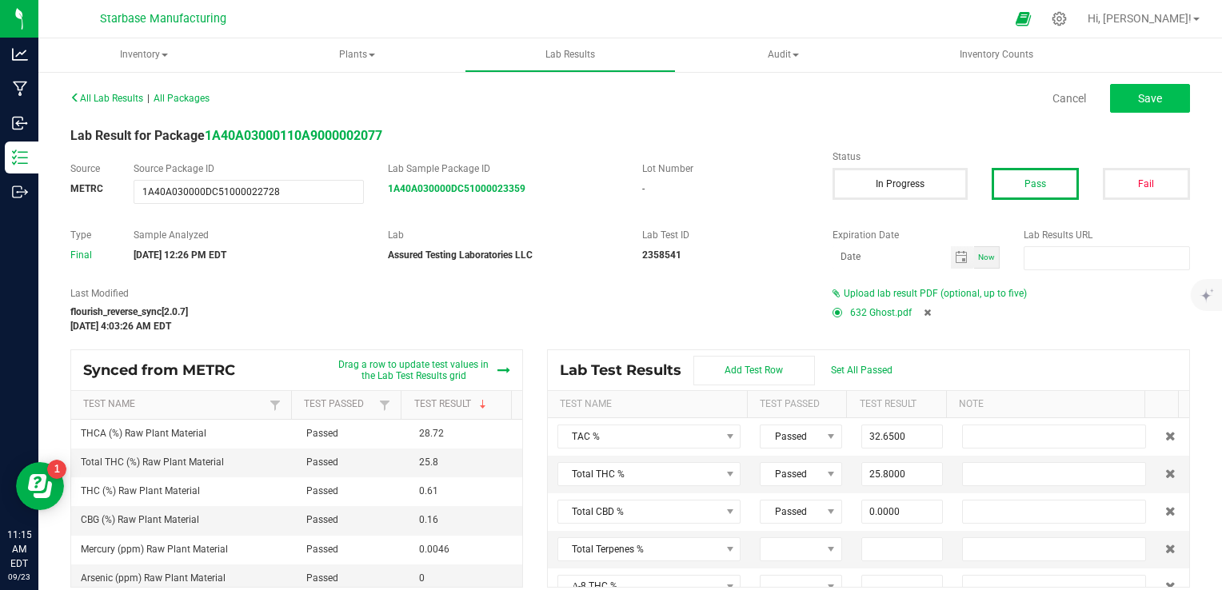
type input "0.0000"
type input "0.1600"
type input "0.0000"
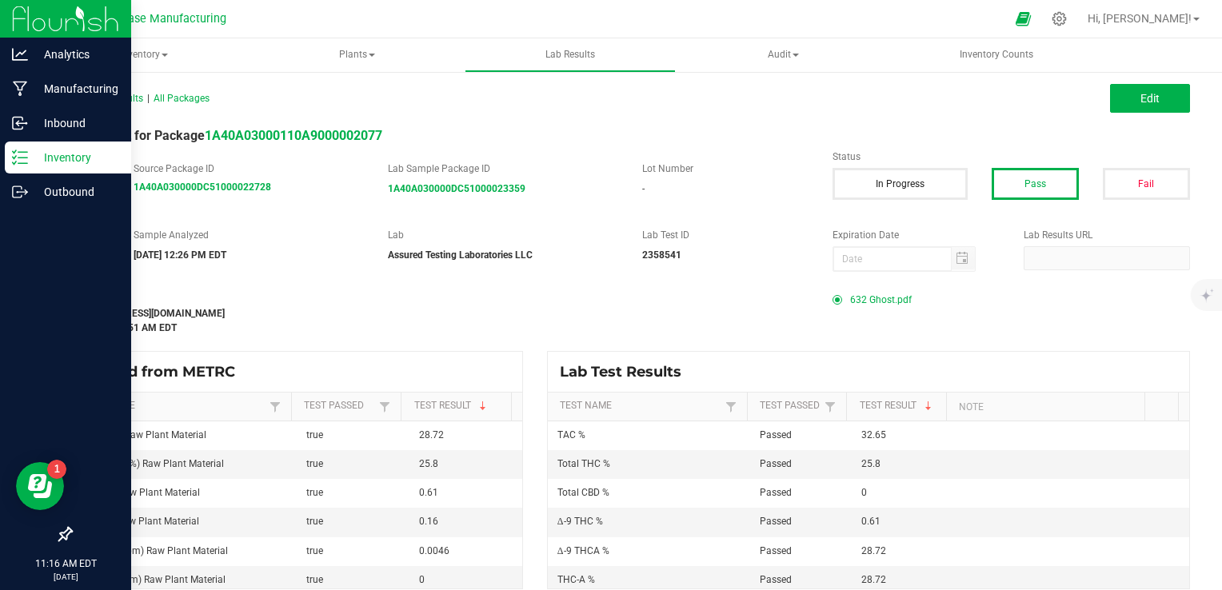
click at [26, 163] on line at bounding box center [22, 163] width 9 height 0
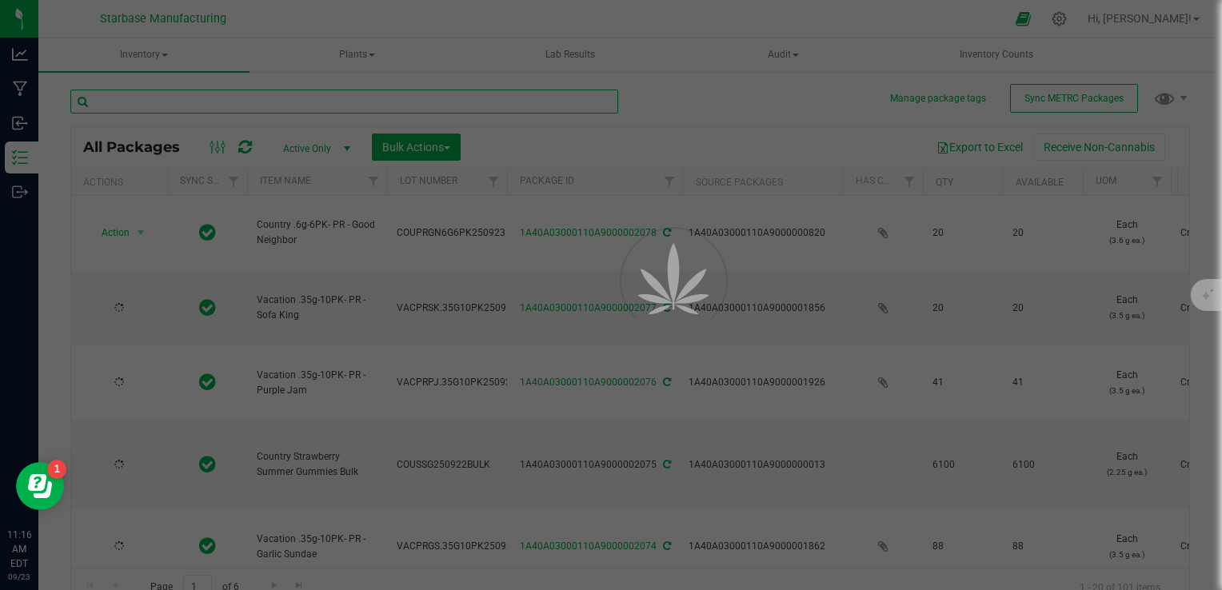
click at [229, 104] on input "text" at bounding box center [344, 102] width 548 height 24
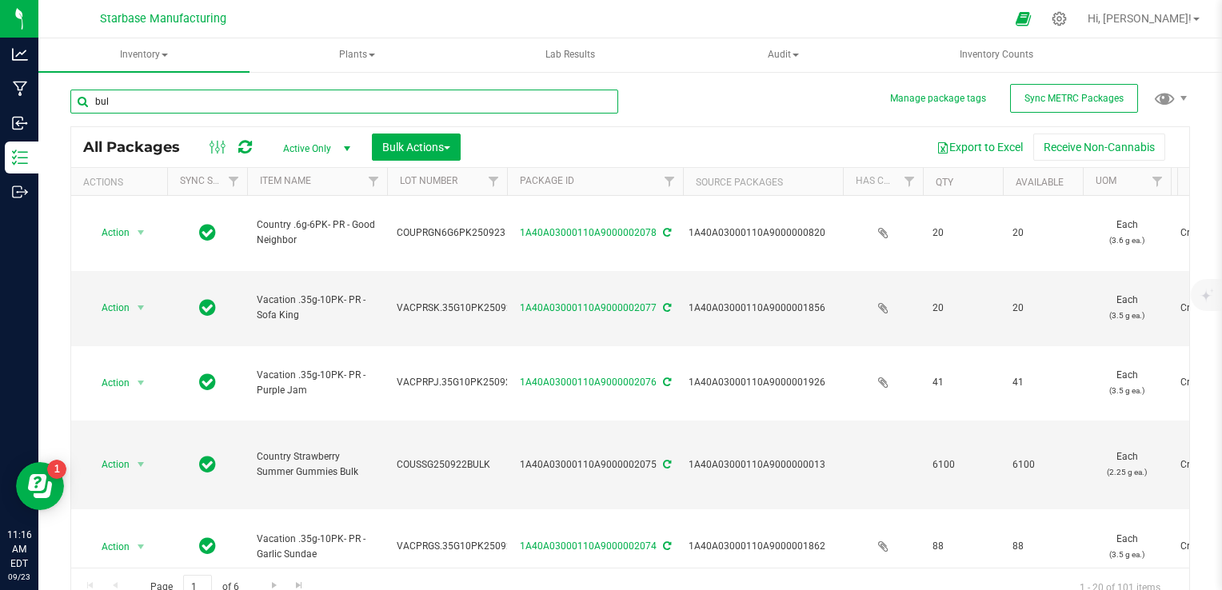
type input "bulk"
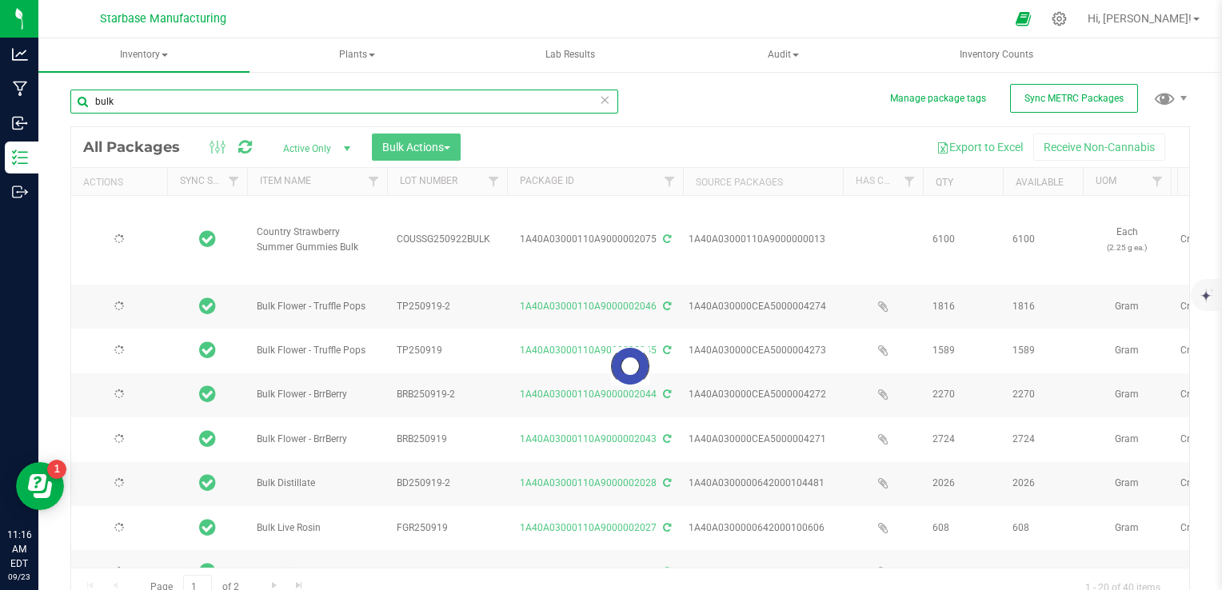
type input "[DATE]"
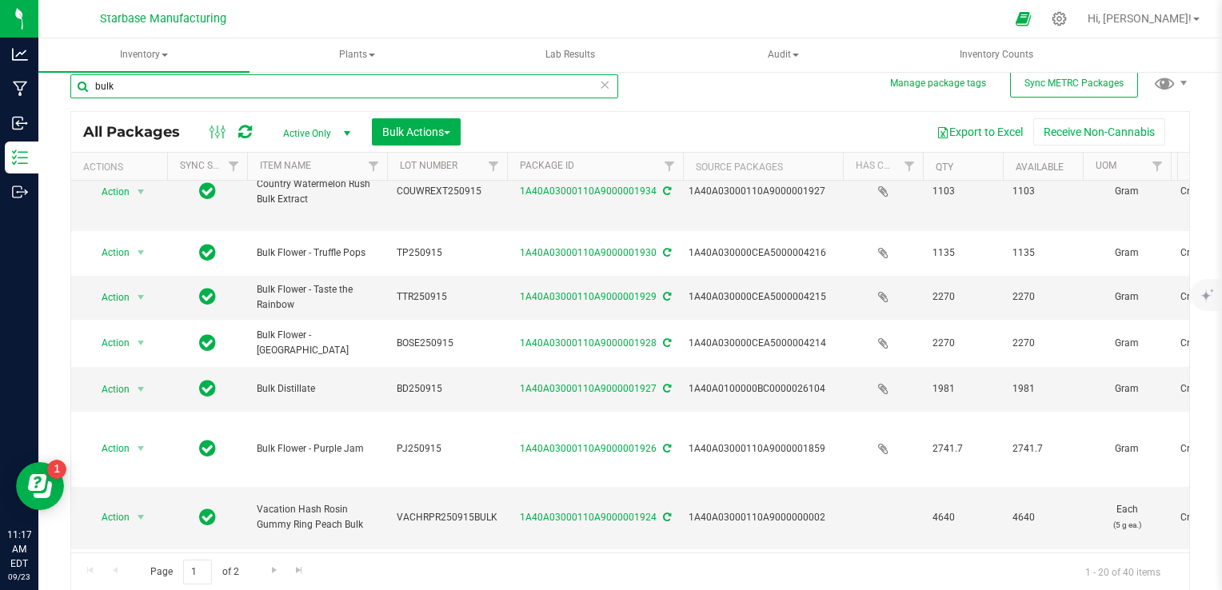
scroll to position [684, 0]
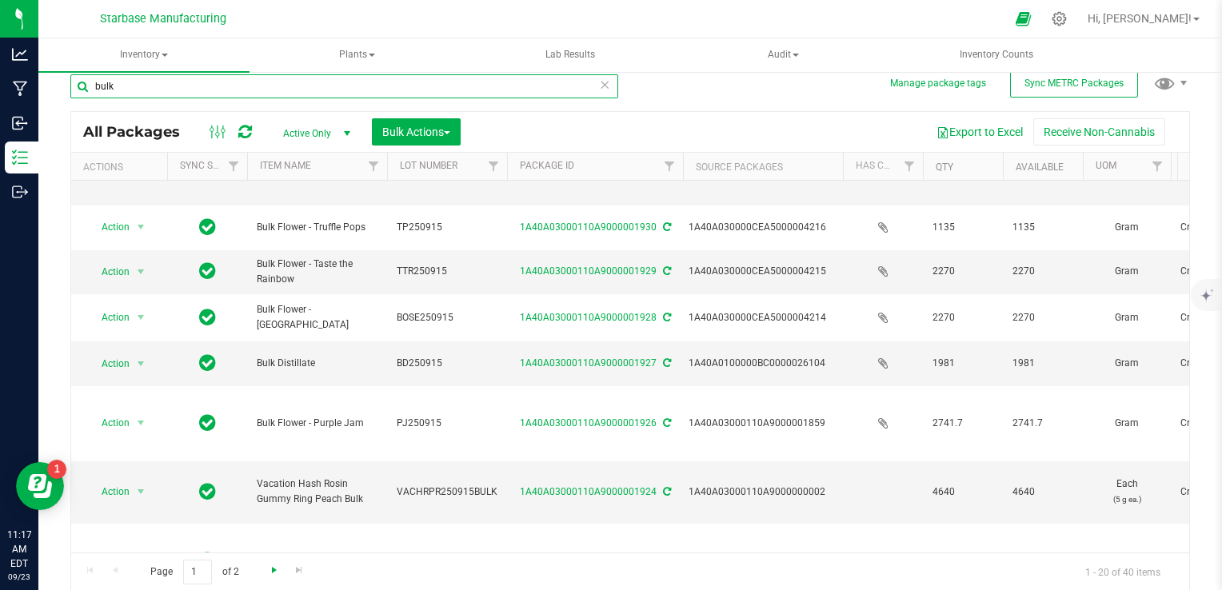
type input "bulk"
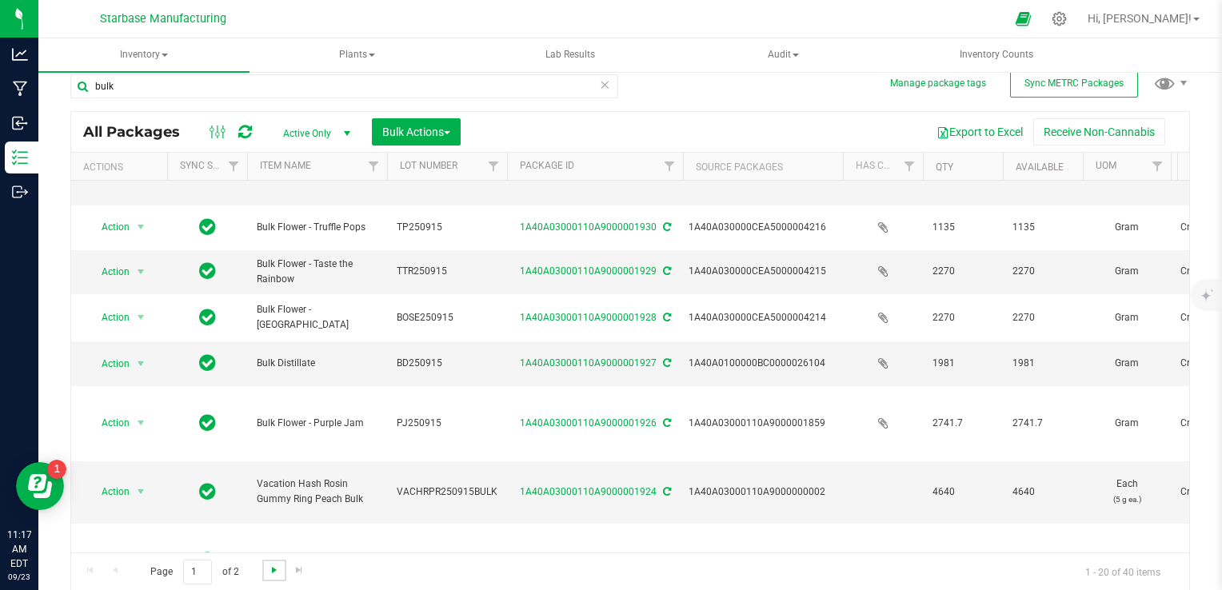
click at [270, 568] on span "Go to the next page" at bounding box center [274, 570] width 13 height 13
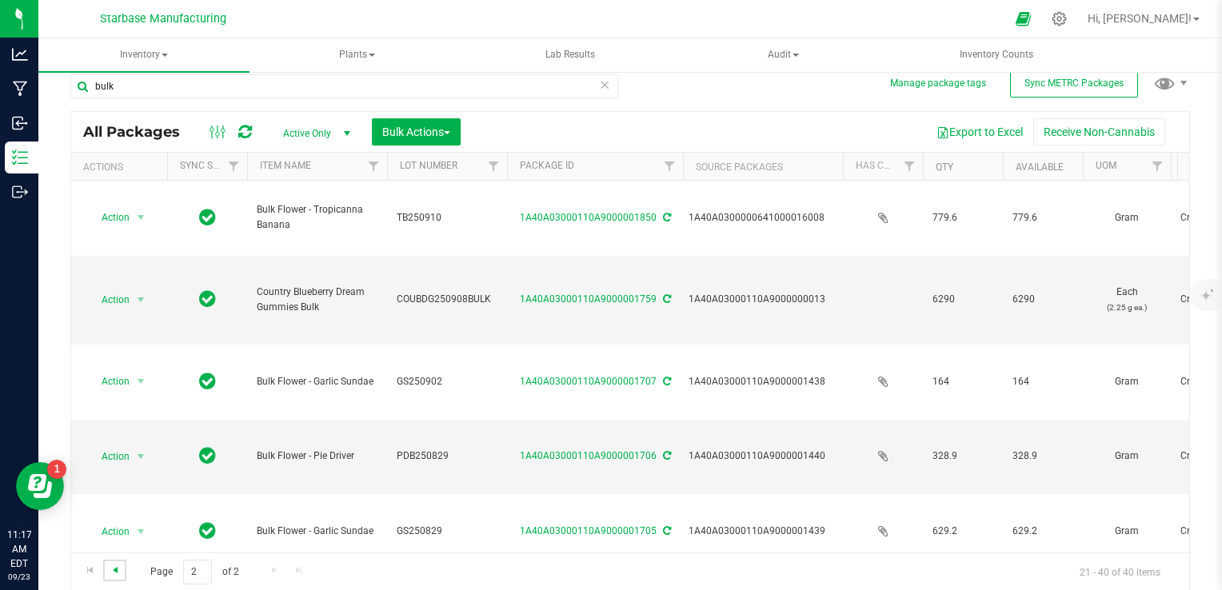
click at [118, 567] on span "Go to the previous page" at bounding box center [115, 570] width 13 height 13
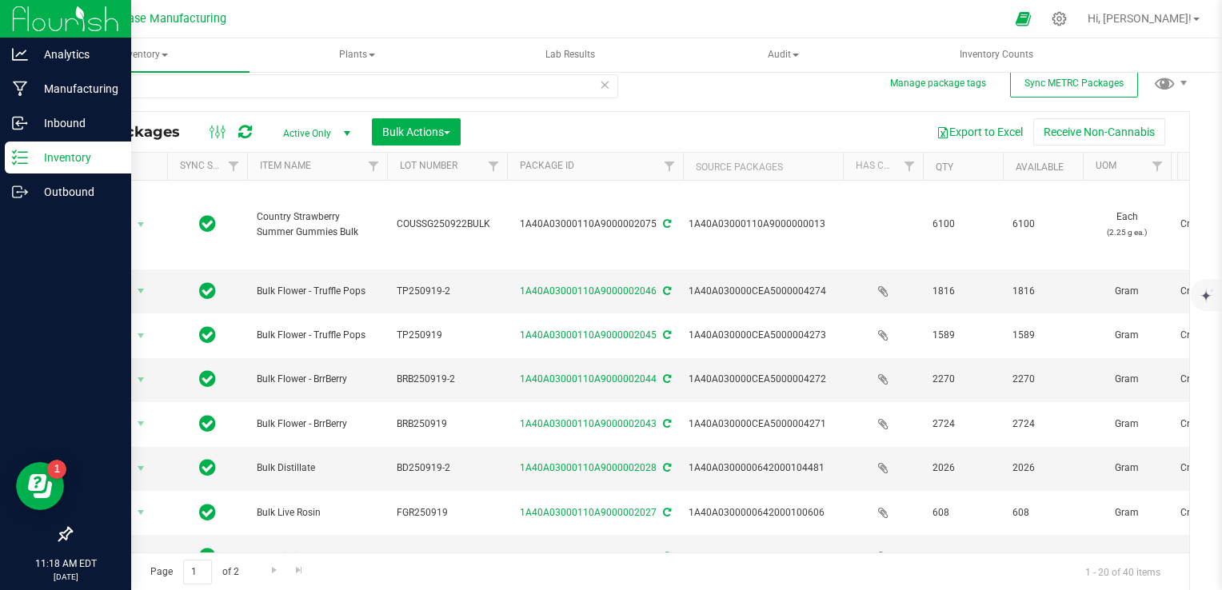
click at [29, 155] on p "Inventory" at bounding box center [76, 157] width 96 height 19
click at [54, 127] on p "Inbound" at bounding box center [76, 123] width 96 height 19
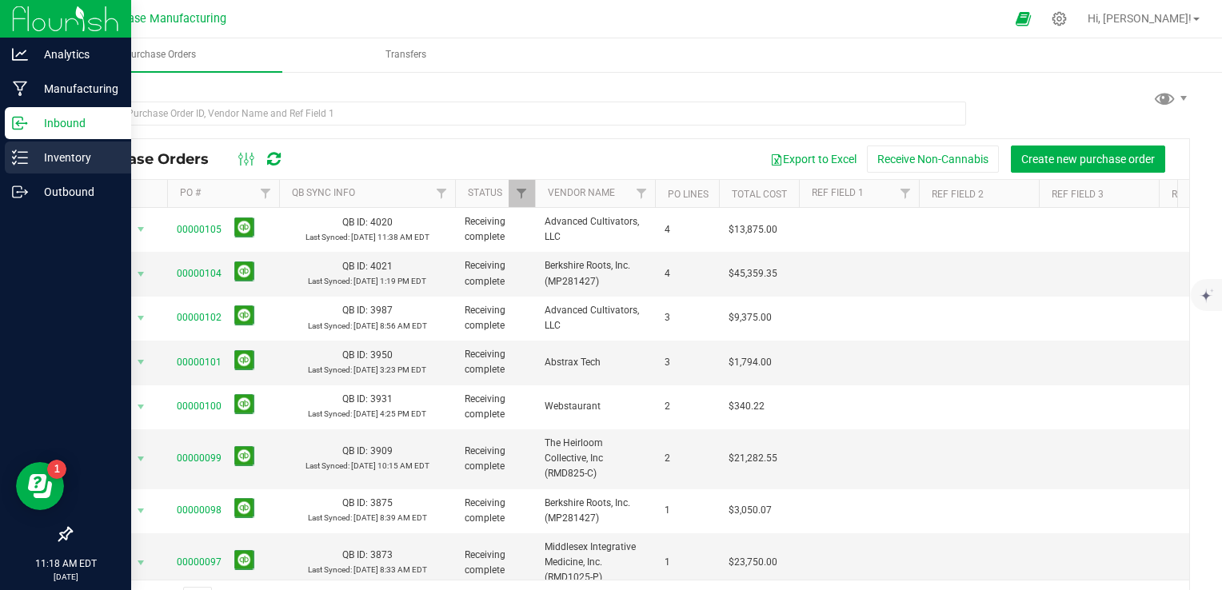
click at [64, 164] on p "Inventory" at bounding box center [76, 157] width 96 height 19
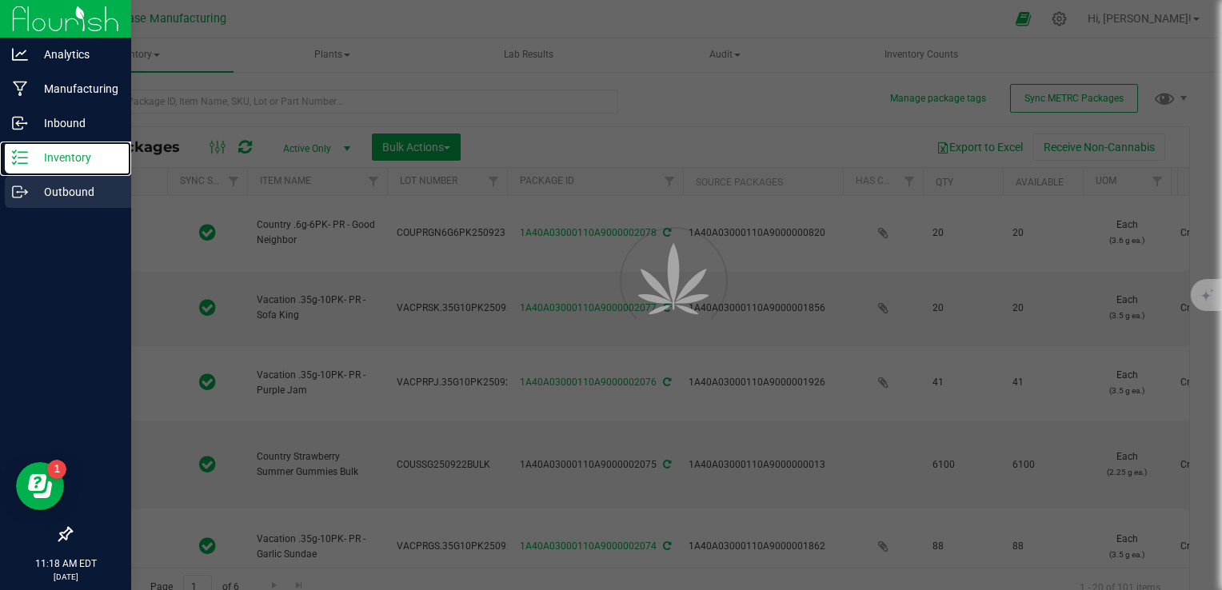
type input "[DATE]"
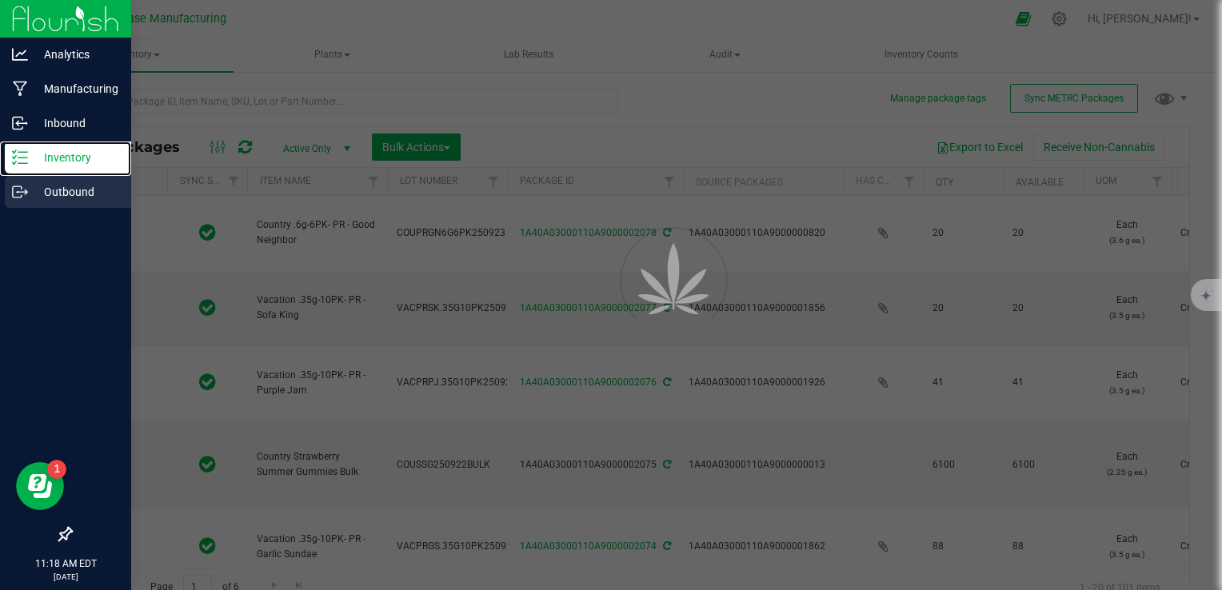
type input "[DATE]"
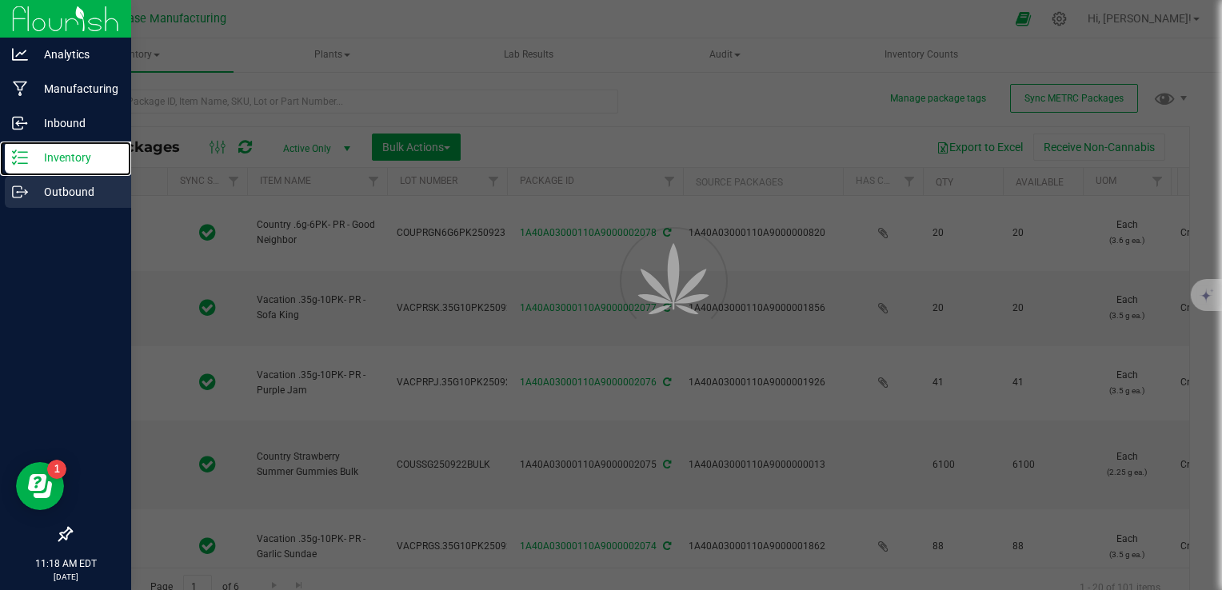
type input "[DATE]"
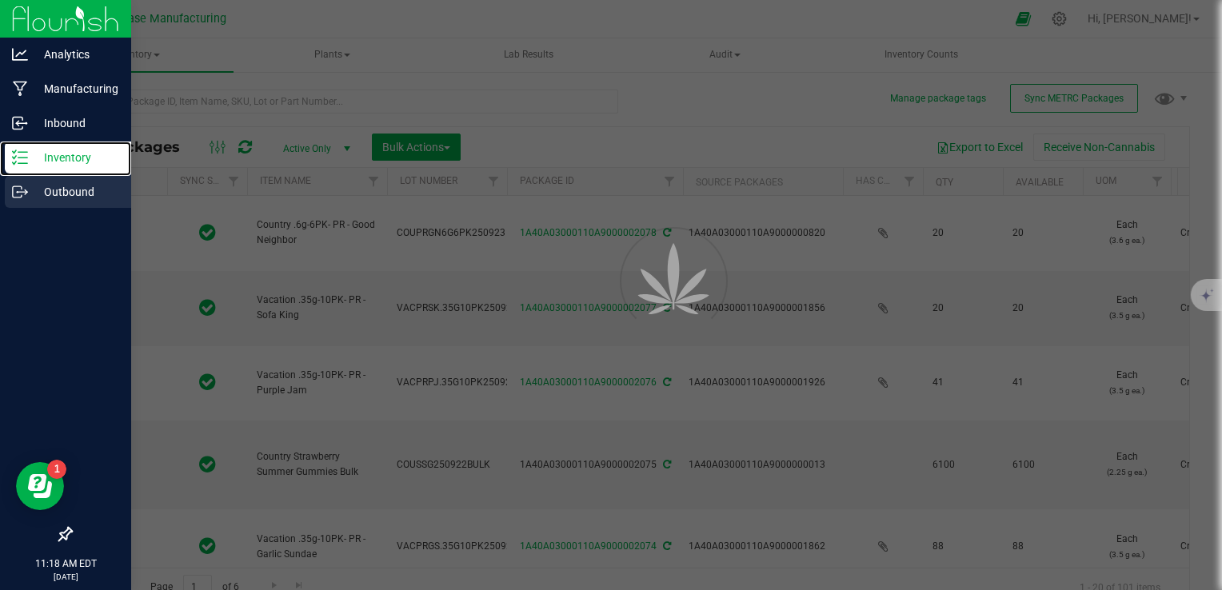
type input "[DATE]"
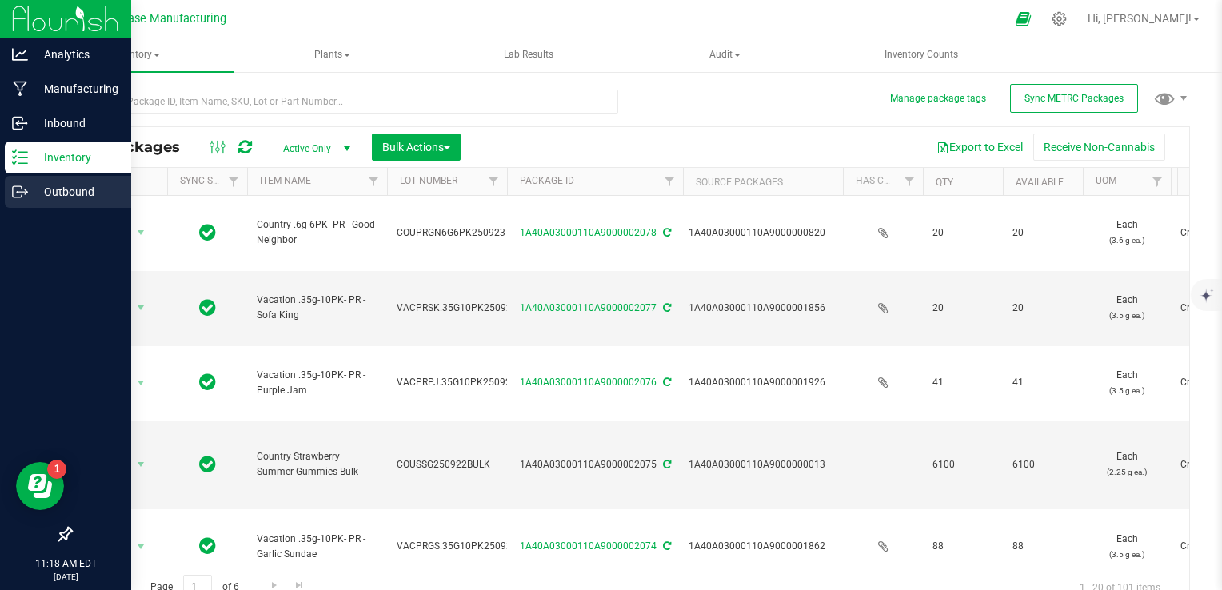
click at [71, 191] on p "Outbound" at bounding box center [76, 191] width 96 height 19
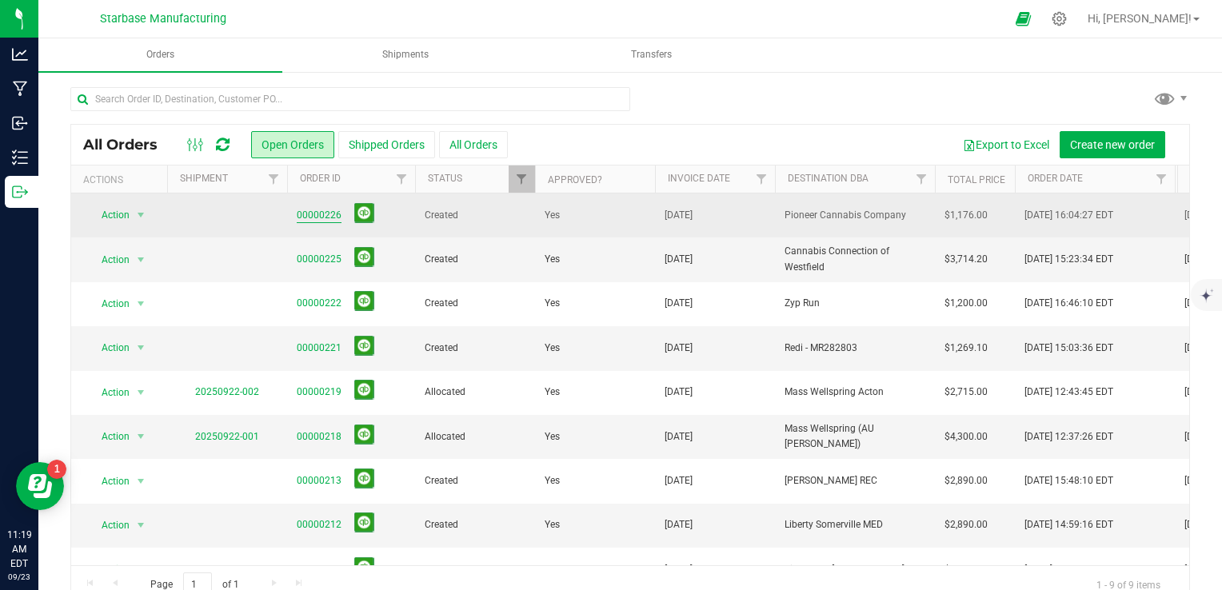
click at [324, 213] on link "00000226" at bounding box center [319, 215] width 45 height 15
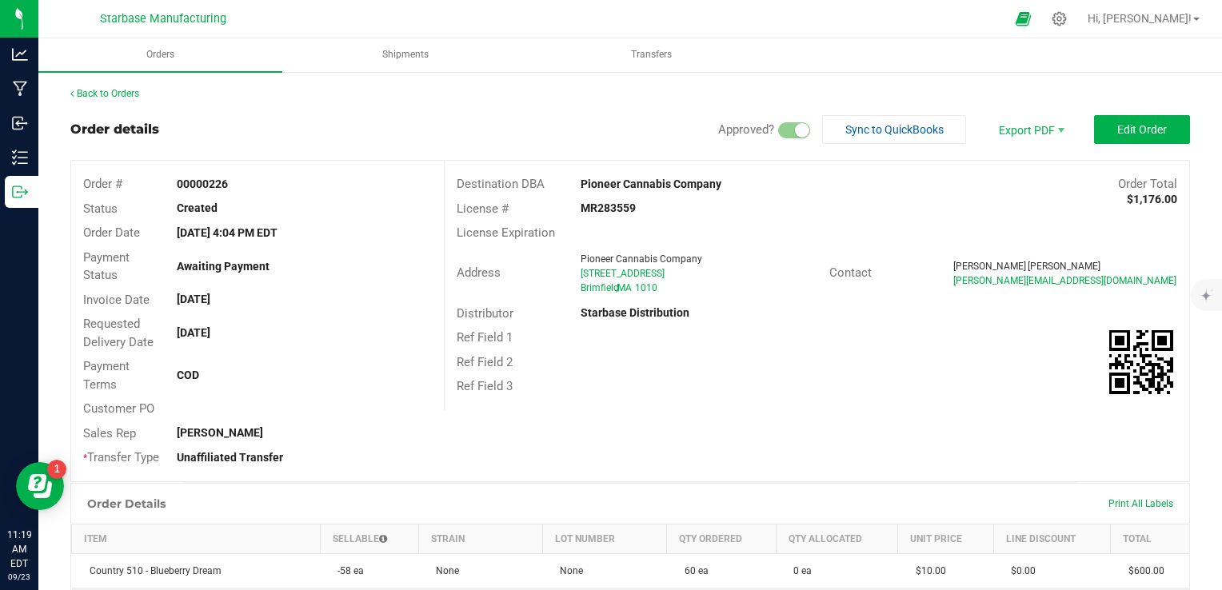
click at [121, 99] on div "Back to Orders" at bounding box center [629, 93] width 1119 height 14
click at [121, 94] on link "Back to Orders" at bounding box center [104, 93] width 69 height 11
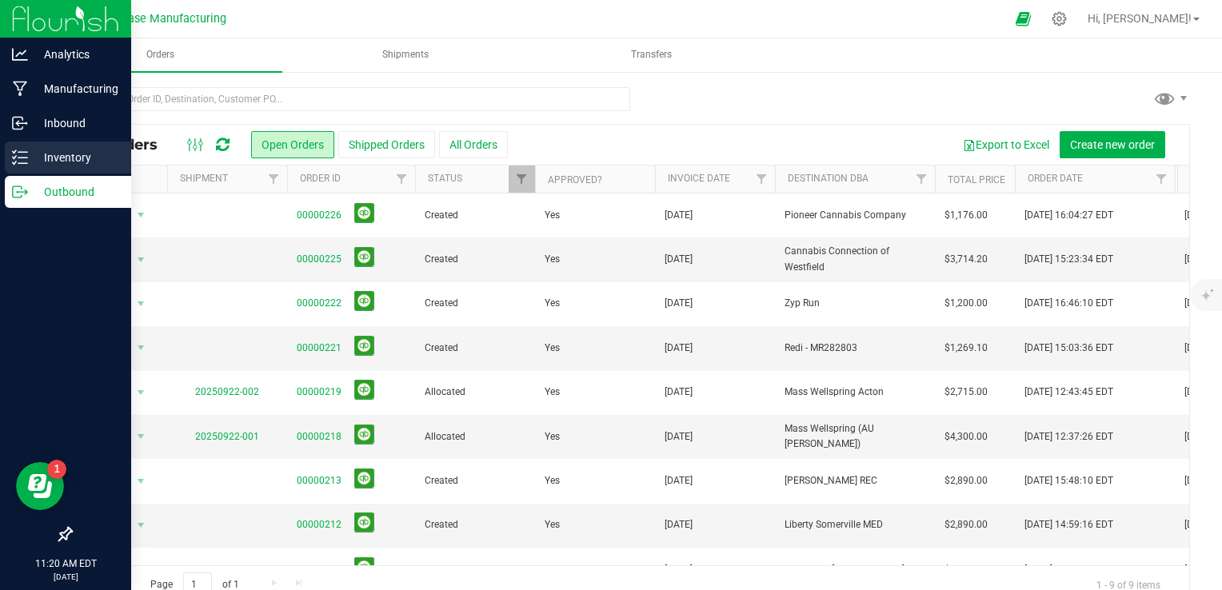
click at [19, 158] on line at bounding box center [22, 158] width 9 height 0
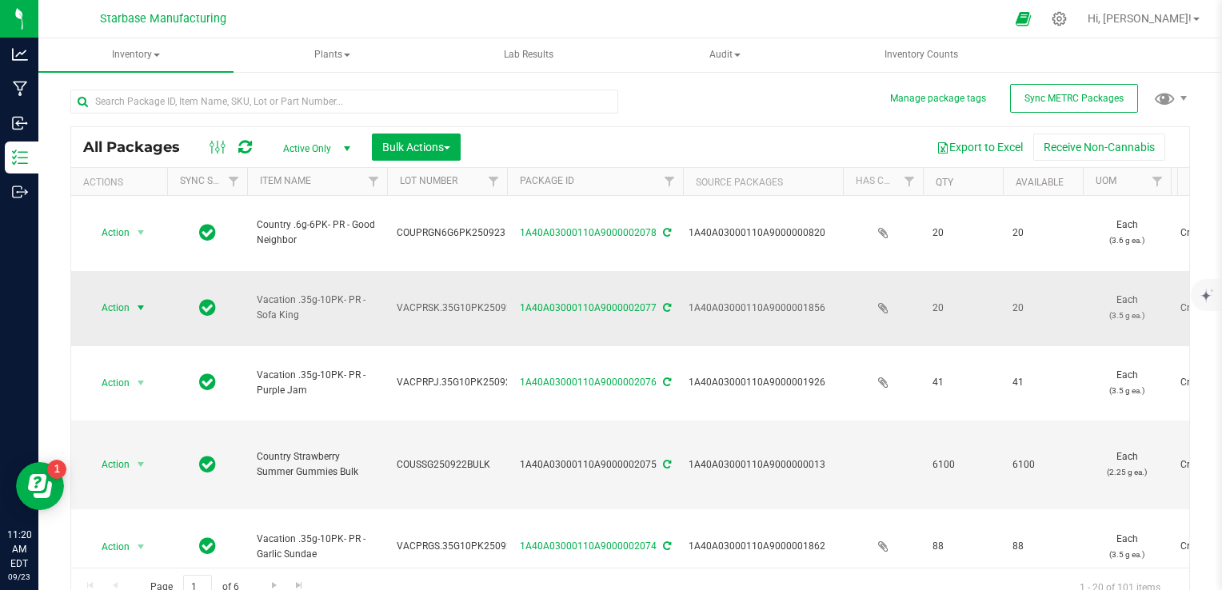
click at [138, 301] on span "select" at bounding box center [140, 307] width 13 height 13
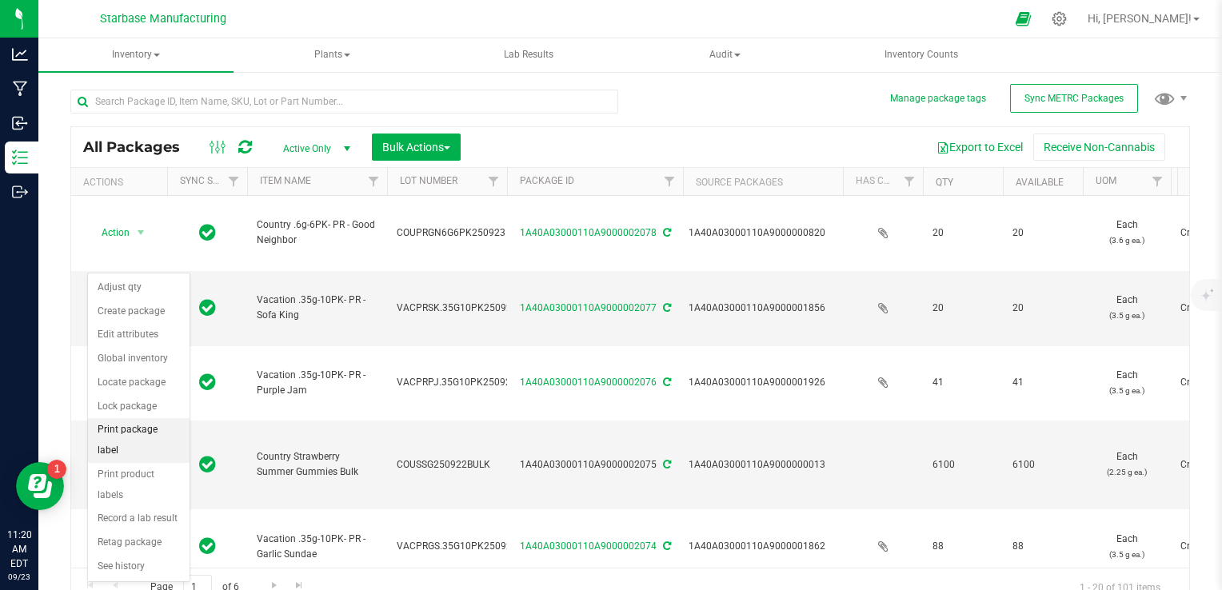
click at [146, 424] on li "Print package label" at bounding box center [139, 440] width 102 height 44
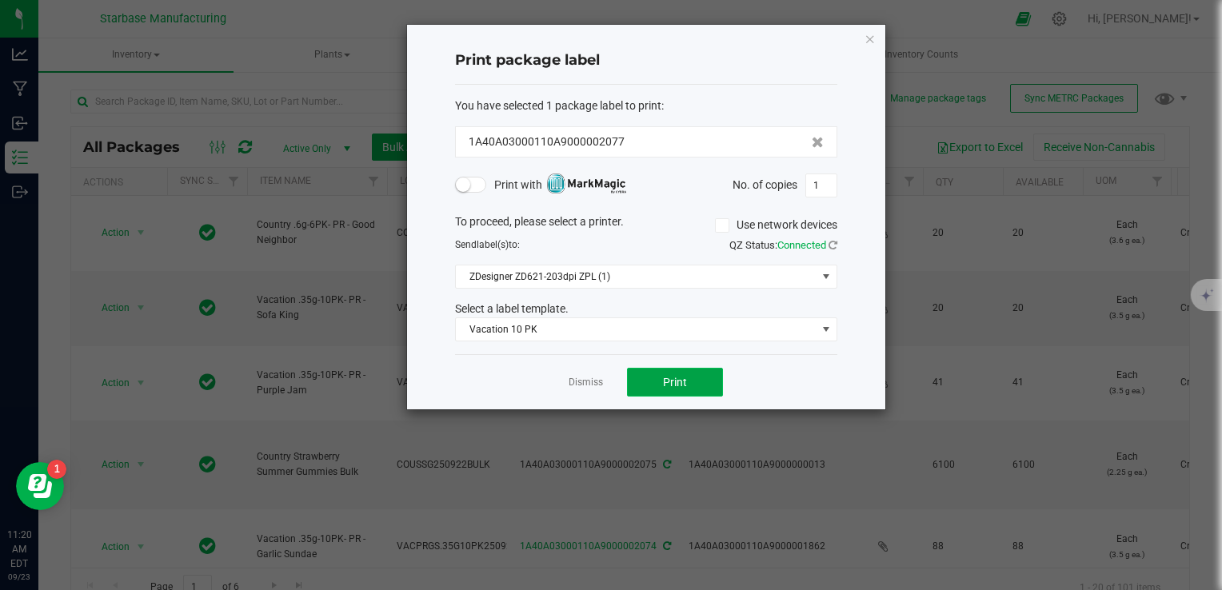
click at [660, 379] on button "Print" at bounding box center [675, 382] width 96 height 29
click at [820, 182] on input "1" at bounding box center [821, 185] width 30 height 22
type input "20"
click at [700, 373] on button "Print" at bounding box center [675, 382] width 96 height 29
click at [579, 381] on link "Dismiss" at bounding box center [586, 383] width 34 height 14
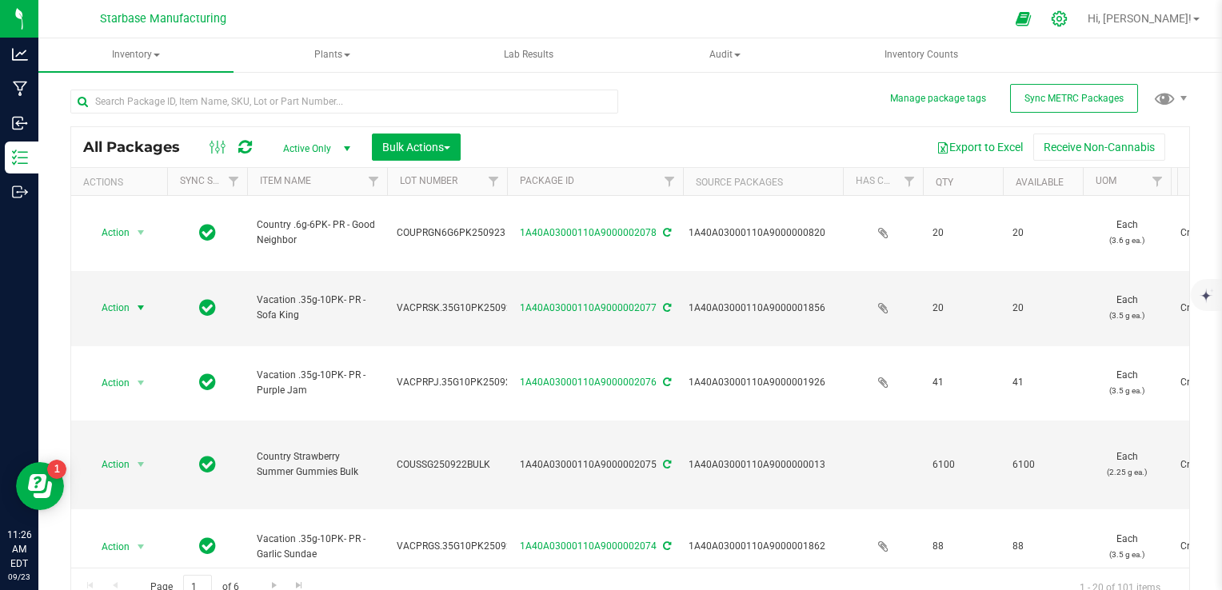
click at [1067, 18] on icon at bounding box center [1059, 18] width 17 height 17
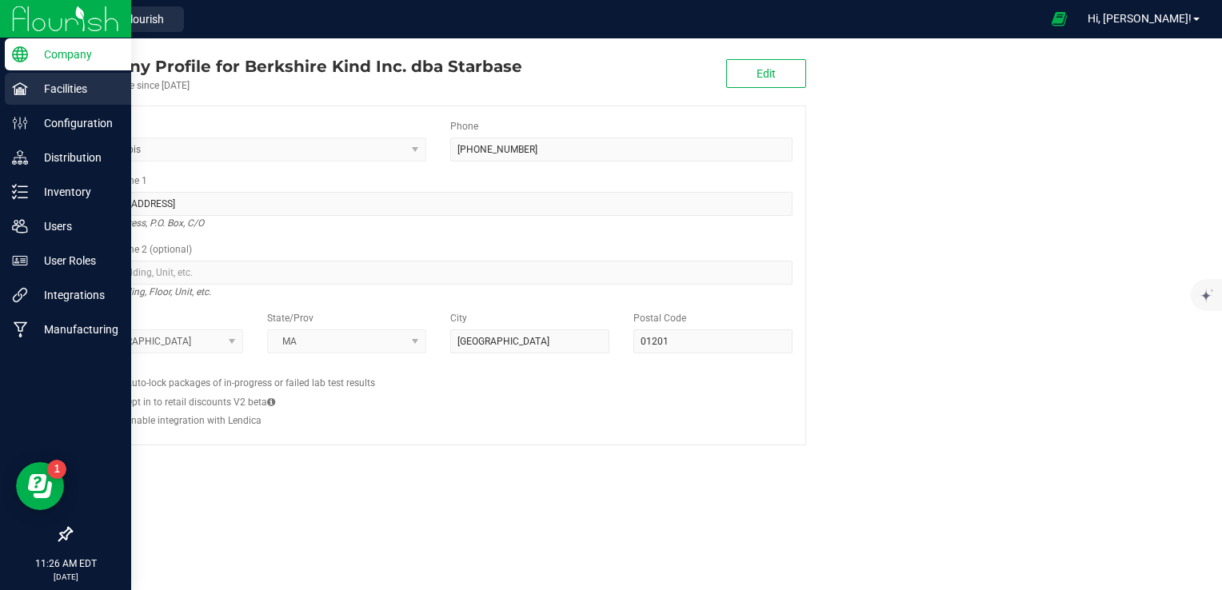
click at [66, 92] on p "Facilities" at bounding box center [76, 88] width 96 height 19
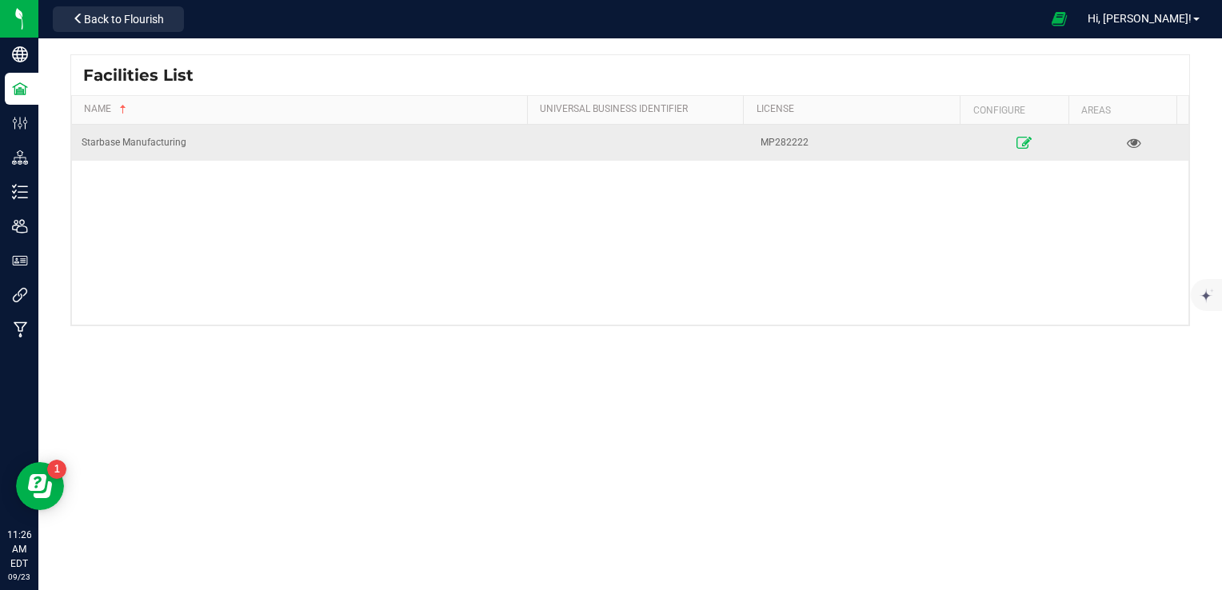
click at [1016, 137] on icon at bounding box center [1023, 142] width 15 height 11
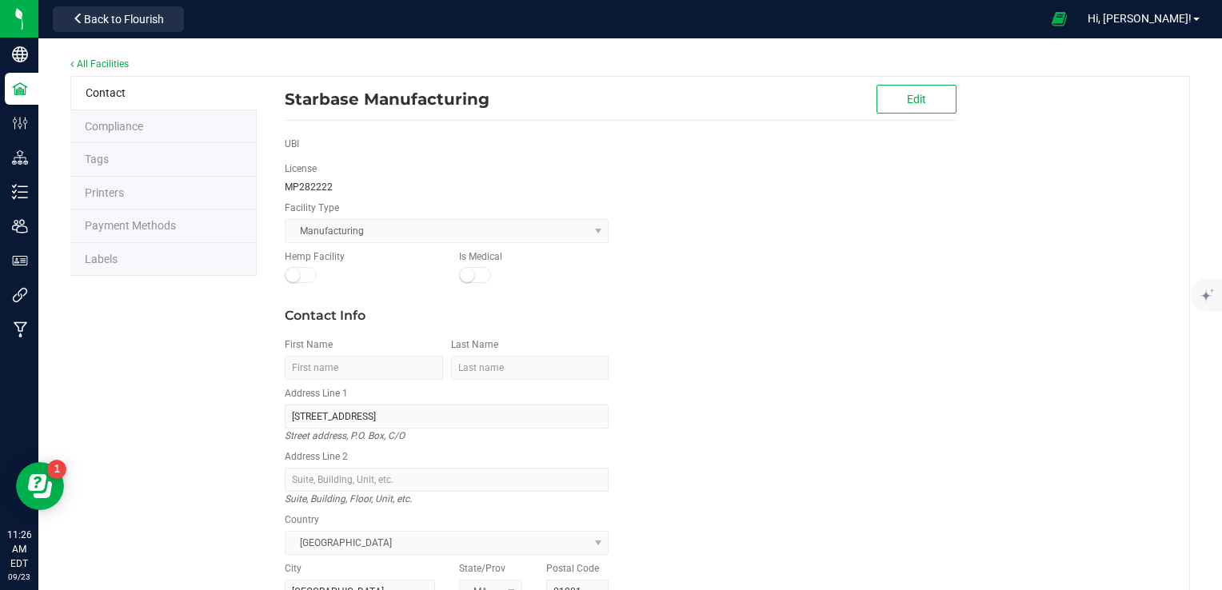
click at [172, 261] on li "Labels" at bounding box center [163, 260] width 186 height 34
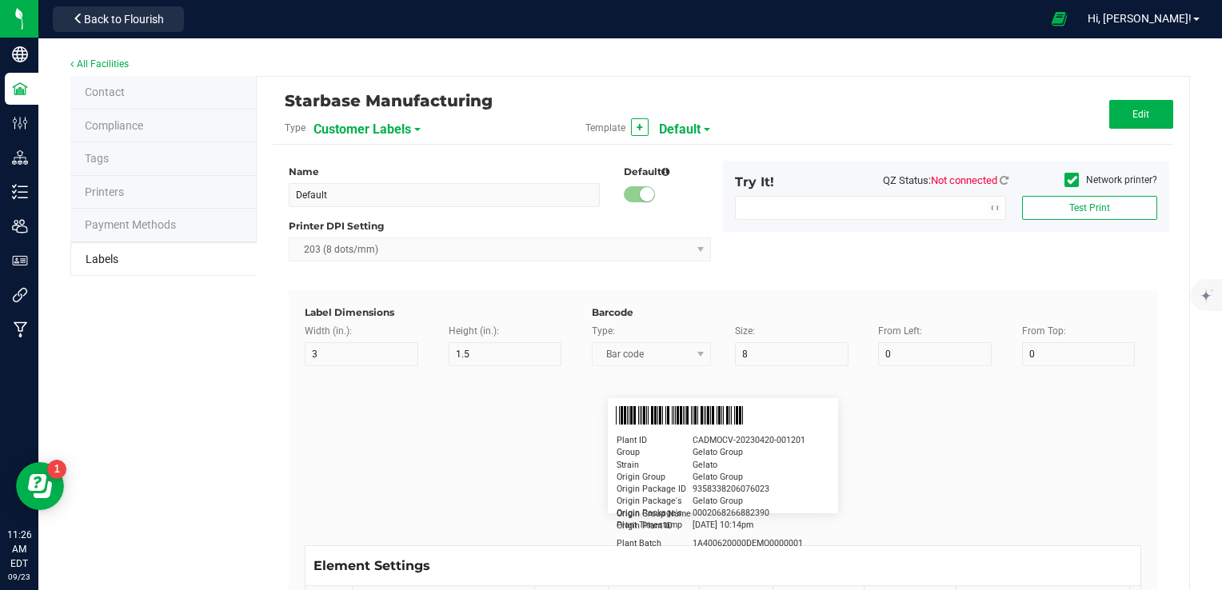
type input "2.25"
type input "1.25"
type input "20"
type input "5"
type input "Customer"
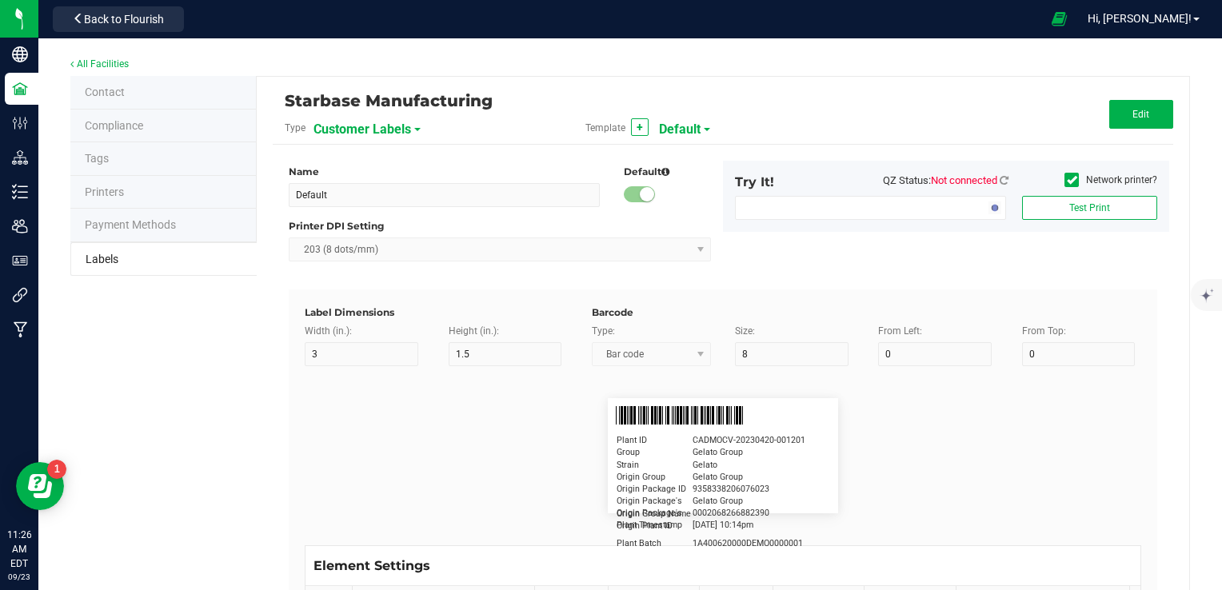
type input "15"
type input "5"
type input "[PERSON_NAME]"
type input "Product"
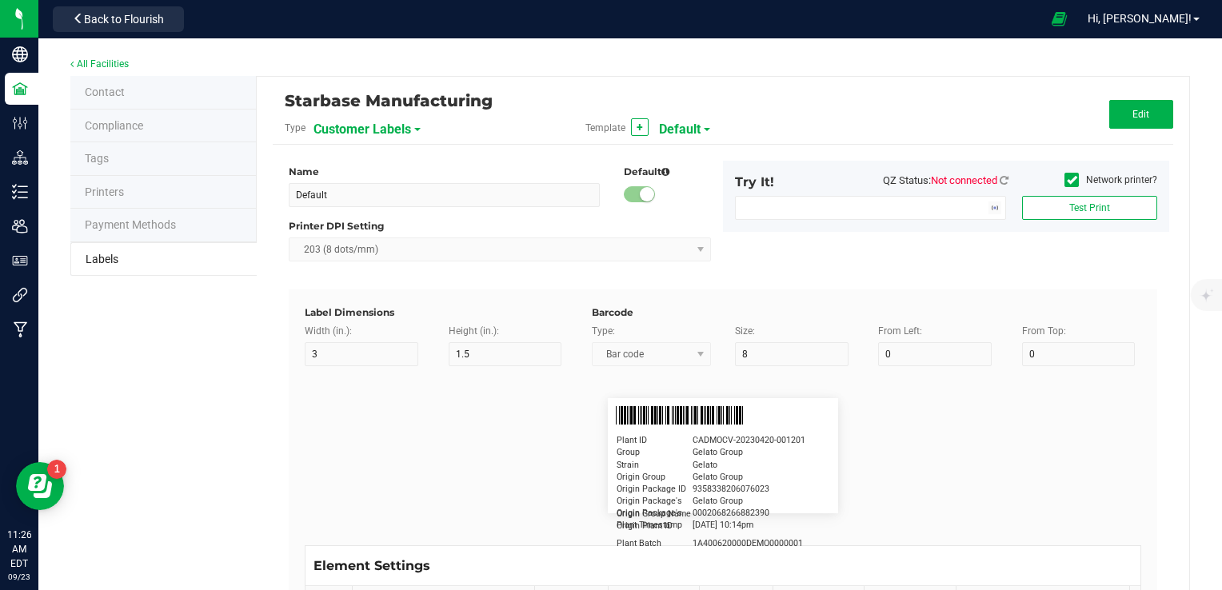
type input "15"
type input "5"
type input "10"
type input "GSC Oil Tincture"
type input "Qty"
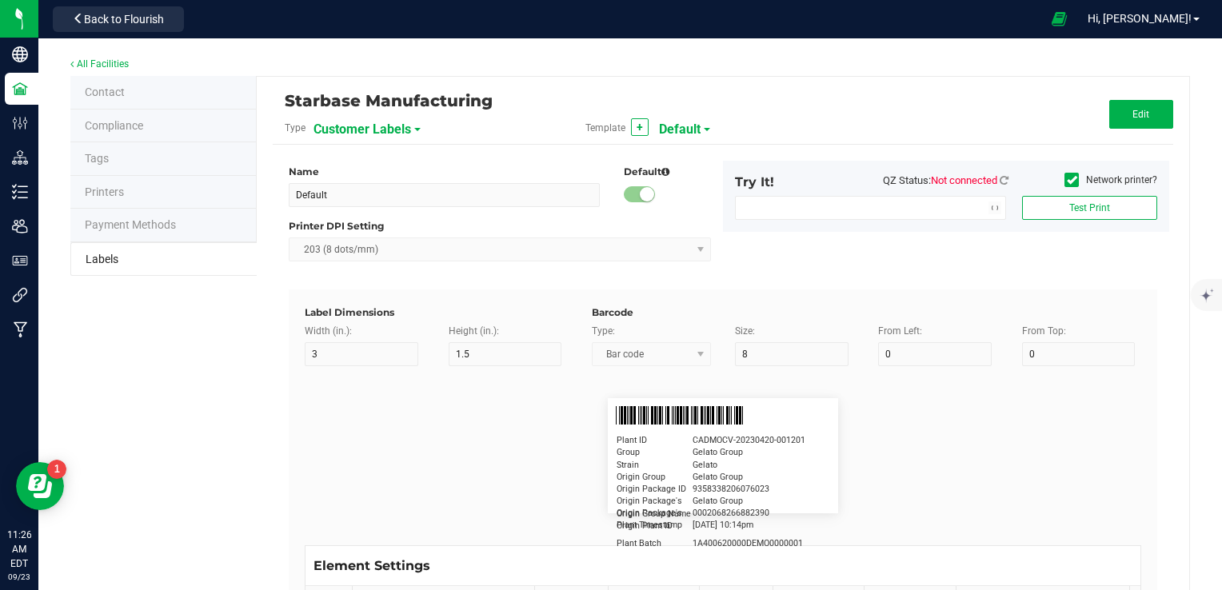
type input "5"
type input "15"
type input "3 ea"
type input "Physician"
type input "15"
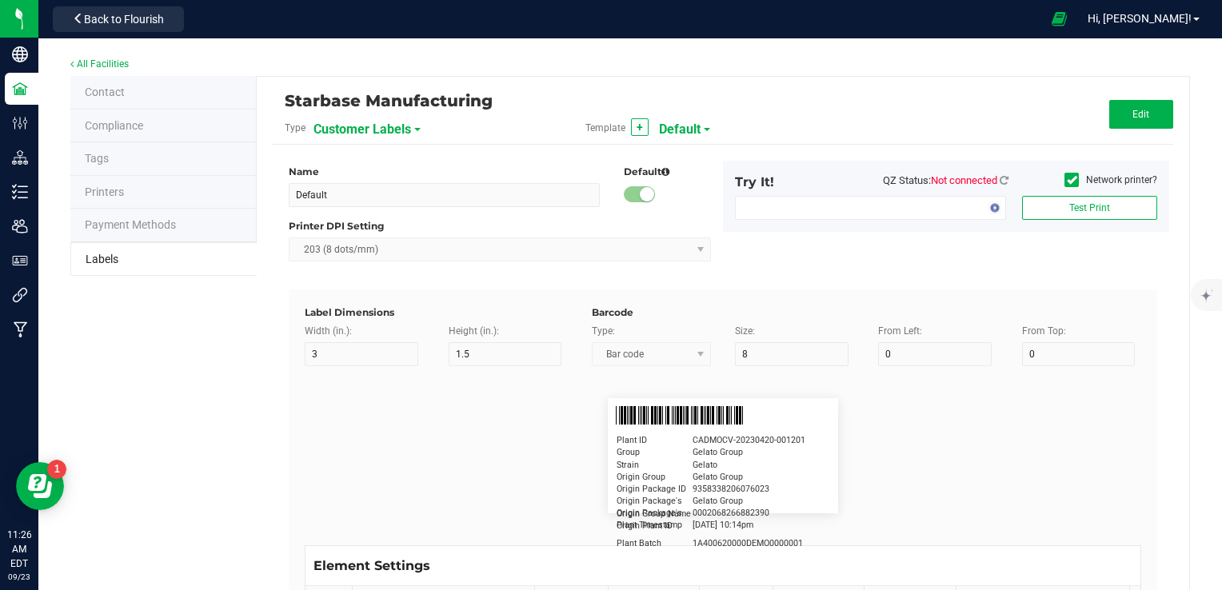
type input "5"
type input "Docfirst Doclast, MD."
type input "Order Date"
type input "15"
type input "5"
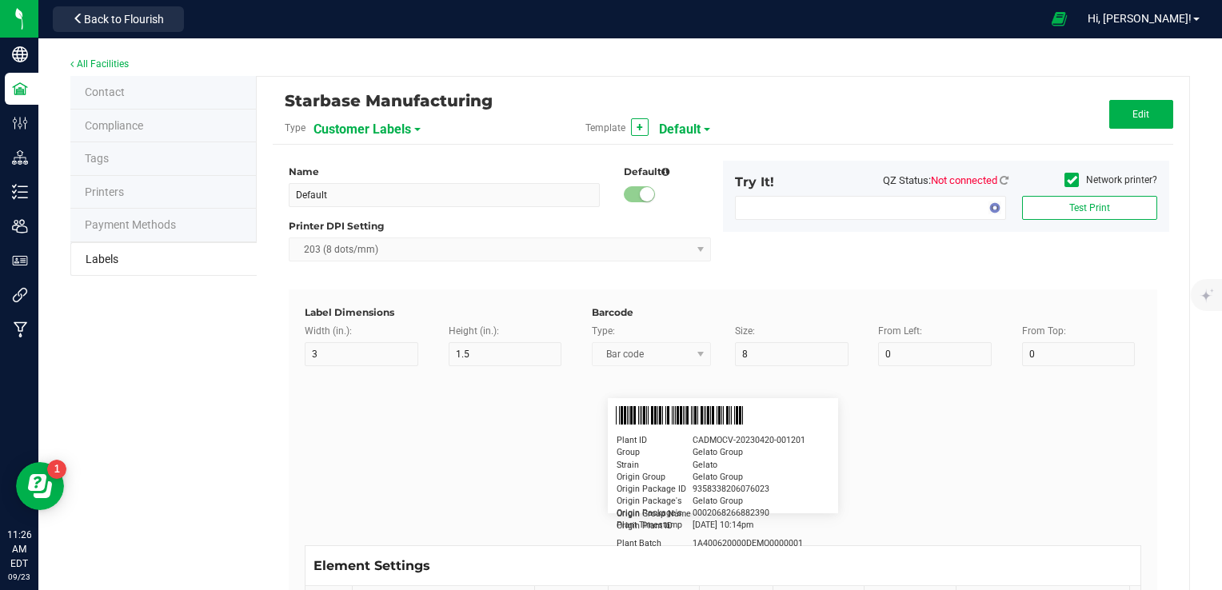
type input "25"
type input "[DATE] 1:17 pm"
type input "Package ID"
type input "15"
type input "5"
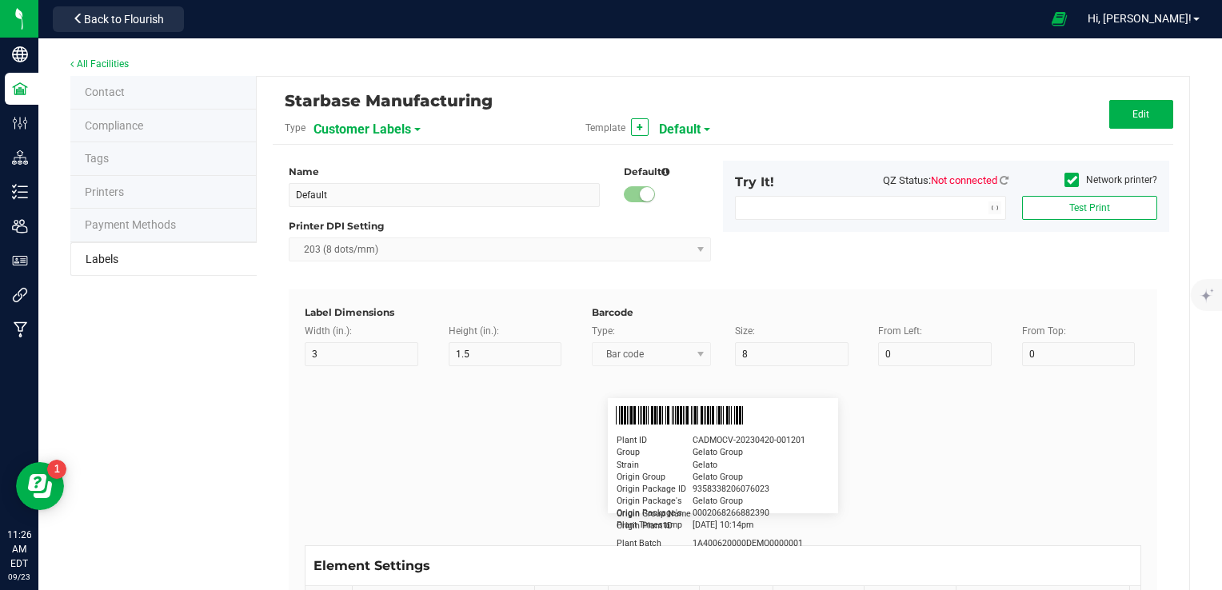
type input "10"
type input "CADMODS-20230420-096"
type input "Lot Number"
type input "15"
type input "5"
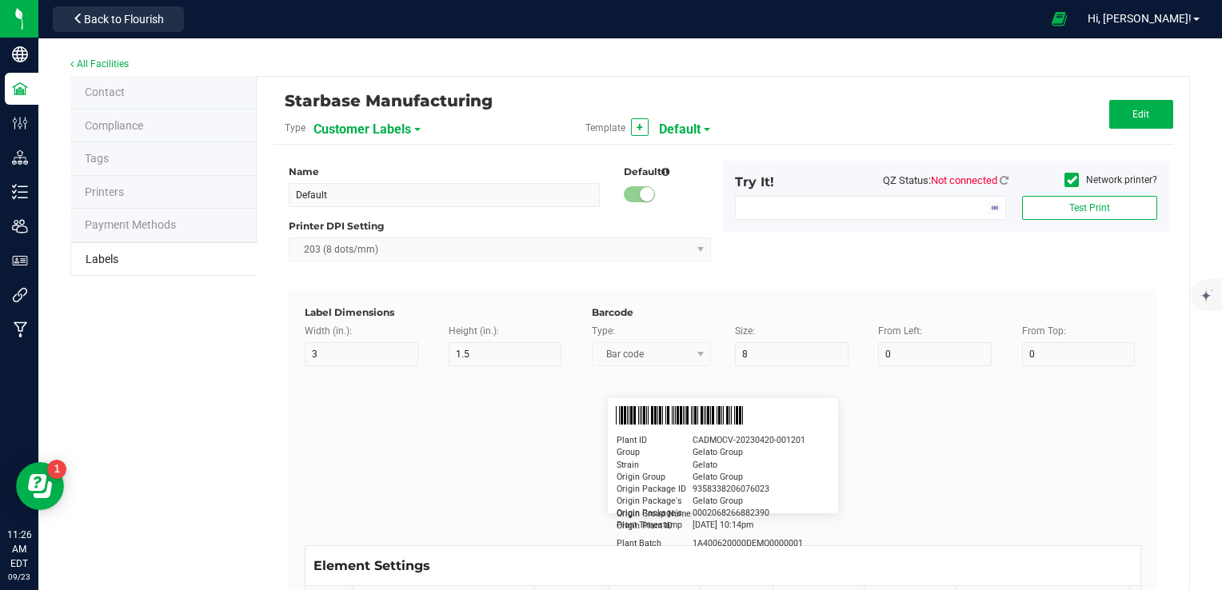
type input "10"
type input "LOTPXGDP-0912"
type input "Warning"
type input "15"
type input "5"
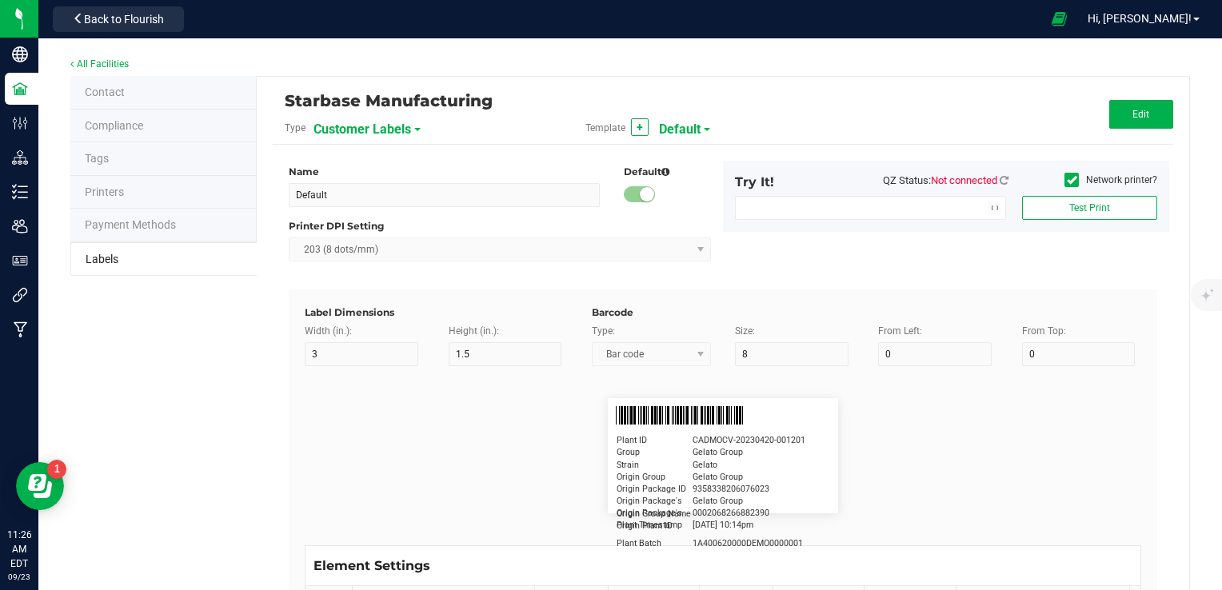
type input "30"
type input "Type Warning Here"
type input "Brand"
type input "15"
type input "5"
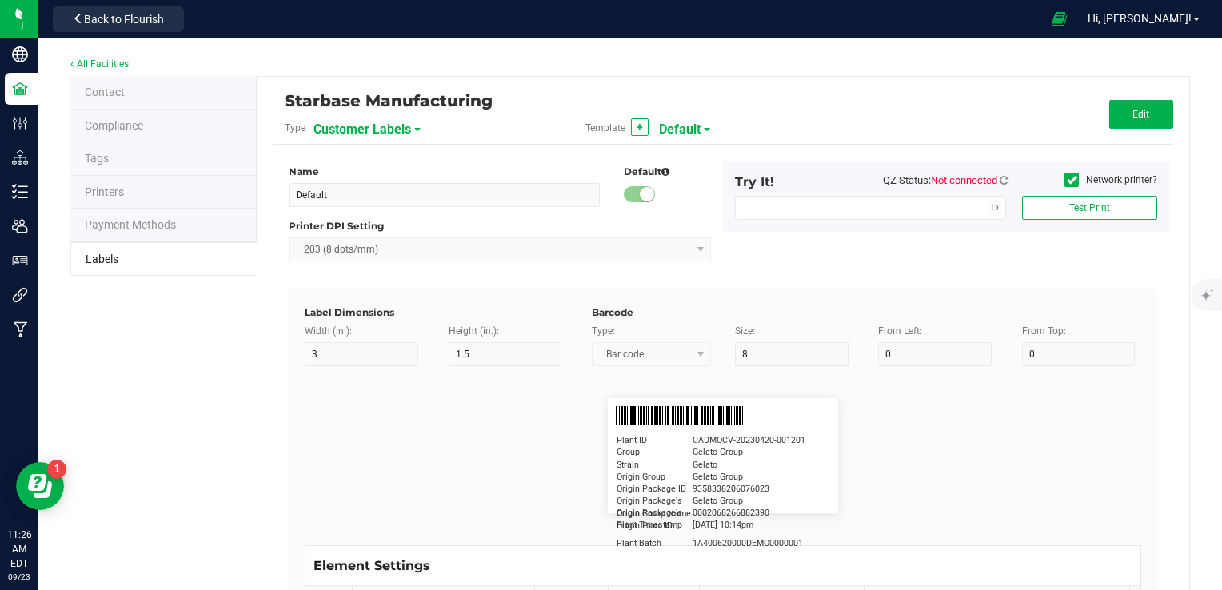
type input "30"
type input "Cannabis Co."
type input "NDC Number"
type input "15"
type input "5"
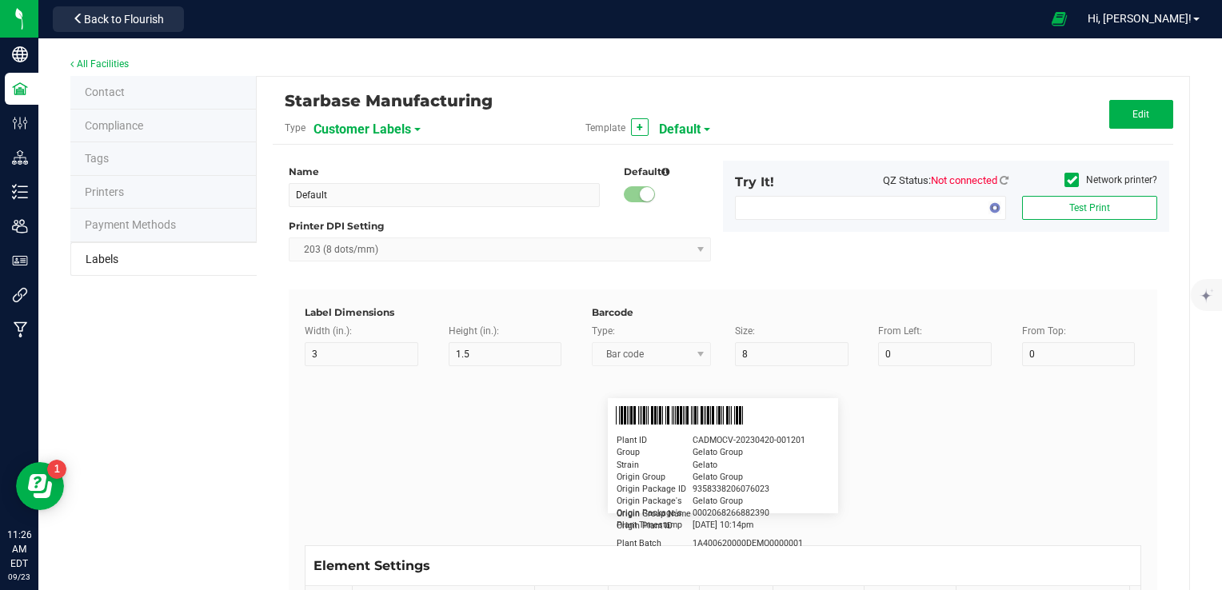
type input "30"
type input "[PHONE_NUMBER]"
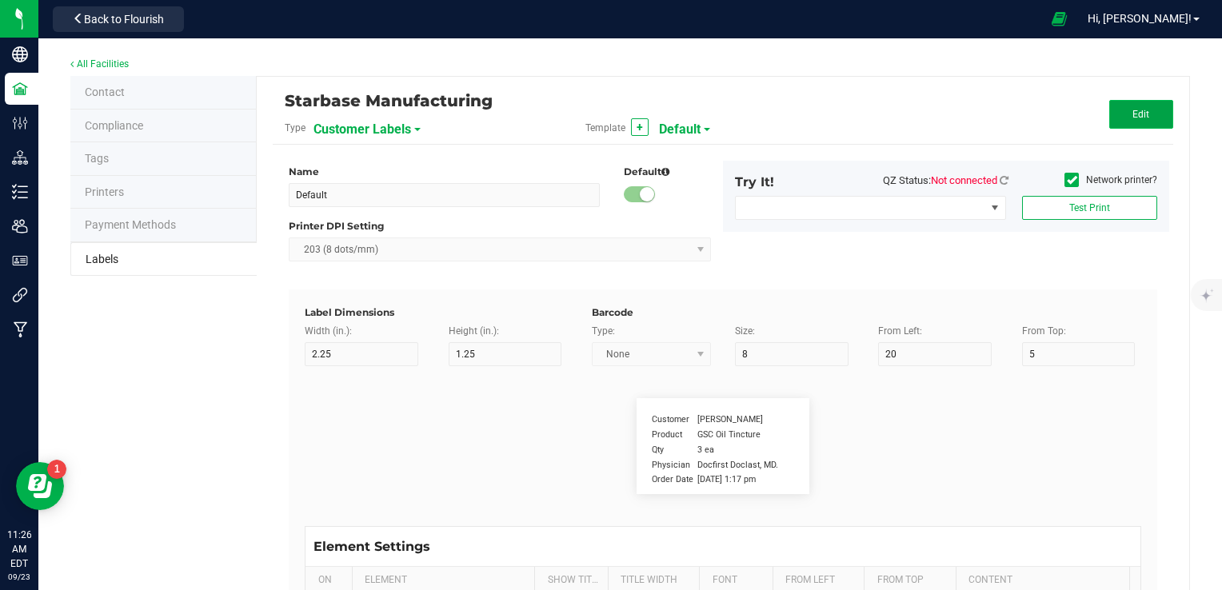
click at [1113, 114] on button "Edit" at bounding box center [1141, 114] width 64 height 29
drag, startPoint x: 1151, startPoint y: 102, endPoint x: 1141, endPoint y: 104, distance: 10.7
click at [1149, 103] on button "Save" at bounding box center [1141, 114] width 64 height 29
click at [399, 130] on span "Customer Labels" at bounding box center [362, 129] width 98 height 27
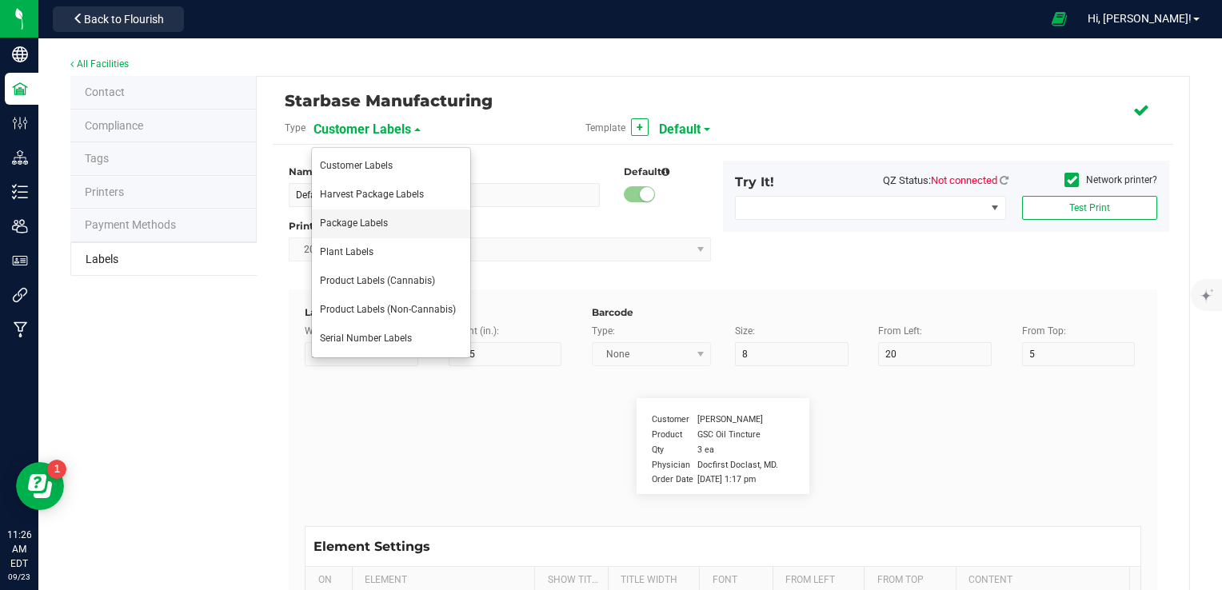
click at [390, 218] on li "Package Labels" at bounding box center [391, 223] width 158 height 29
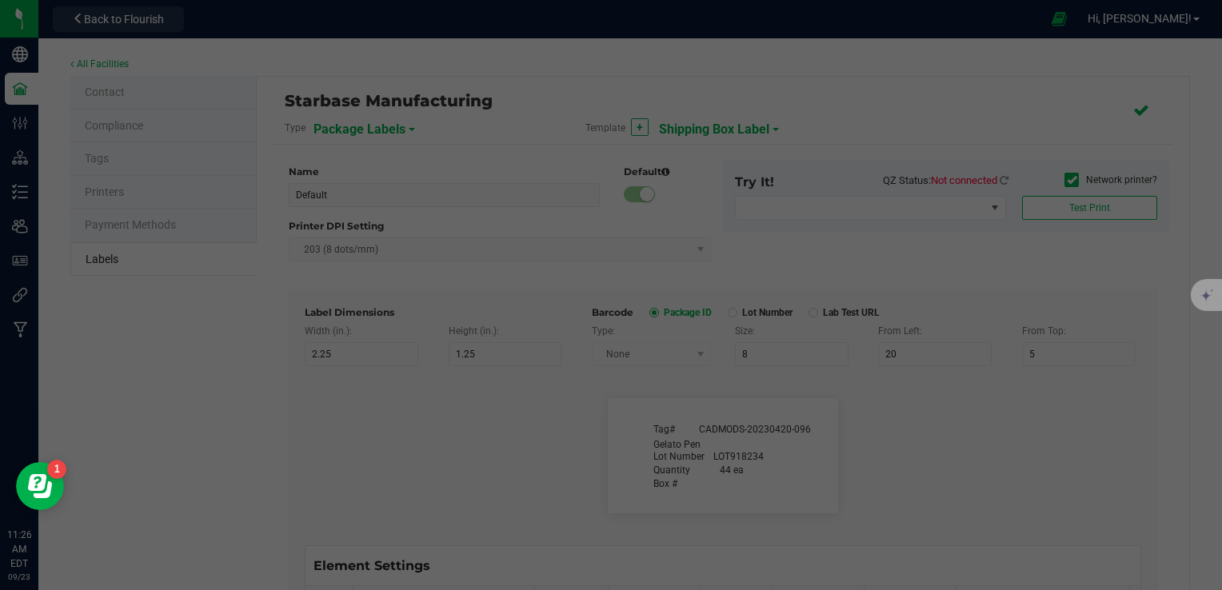
type input "Shipping Box Label"
type input "3"
type input "1.5"
type input "5"
type input "40"
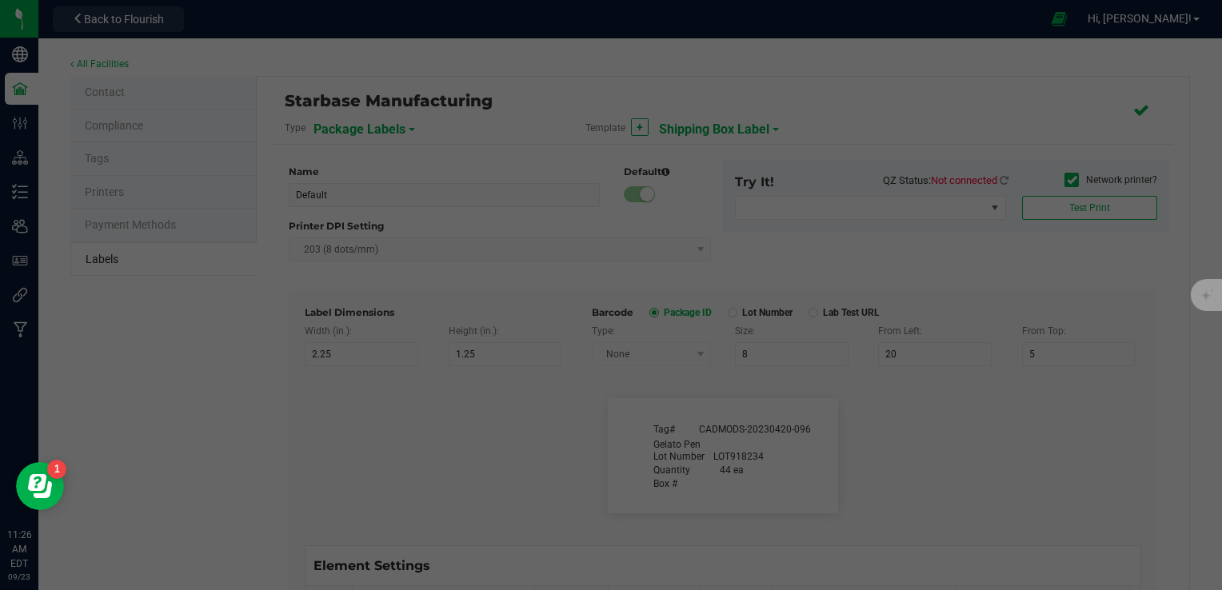
type input "SKU Name"
type input "9"
type input "15"
type input "13"
type input "Gelato Pen"
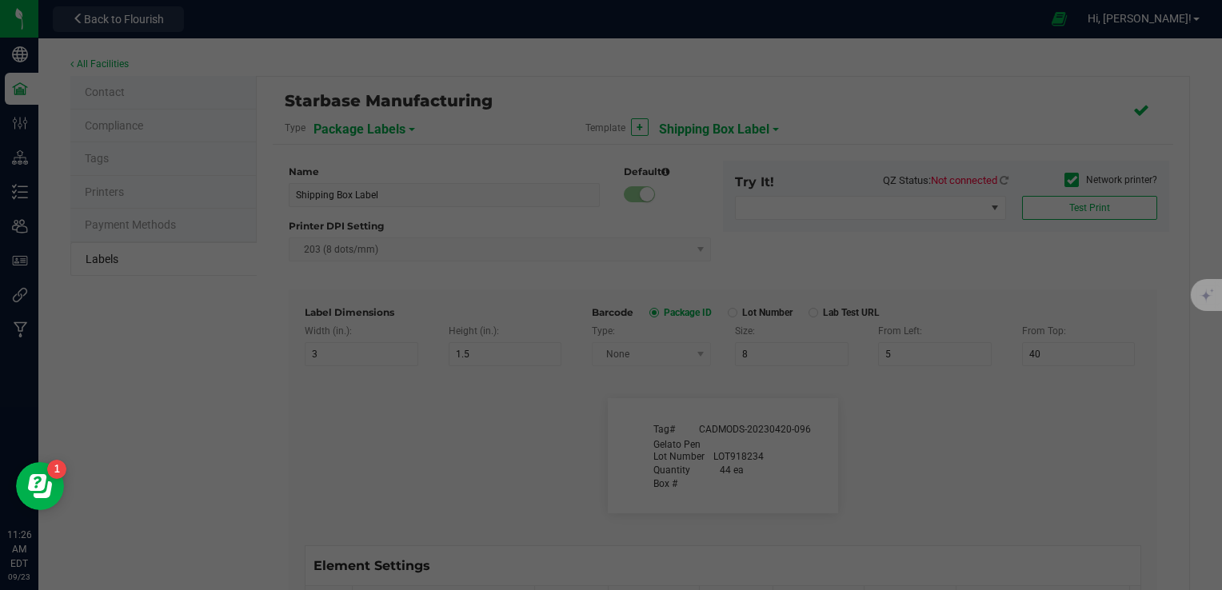
type input "Lot Number"
type input "20"
type input "9"
type input "15"
type input "17"
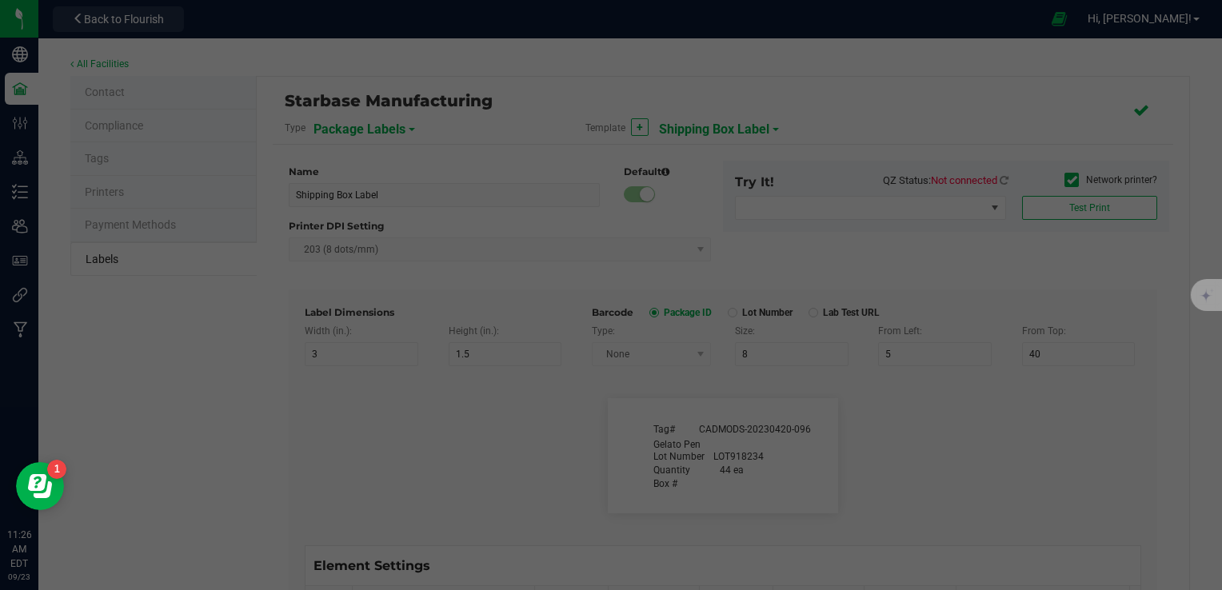
type input "LOT918234"
type input "Box #"
type input "20"
type input "9"
type input "15"
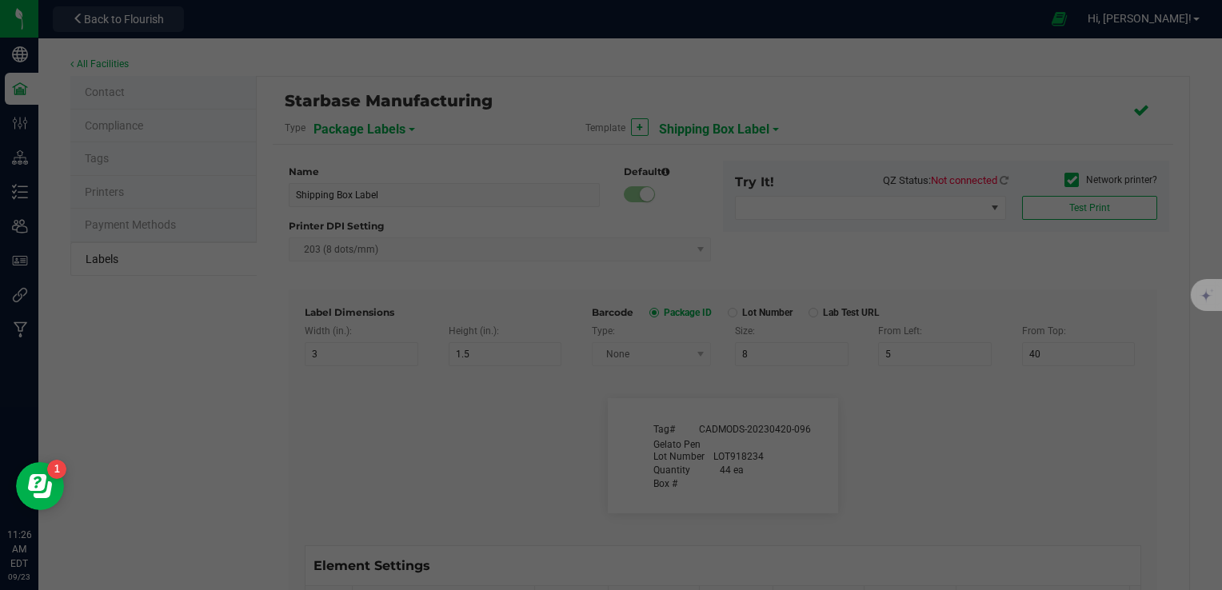
type input "26"
type input "Tag#"
type input "9"
type input "15"
type input "8"
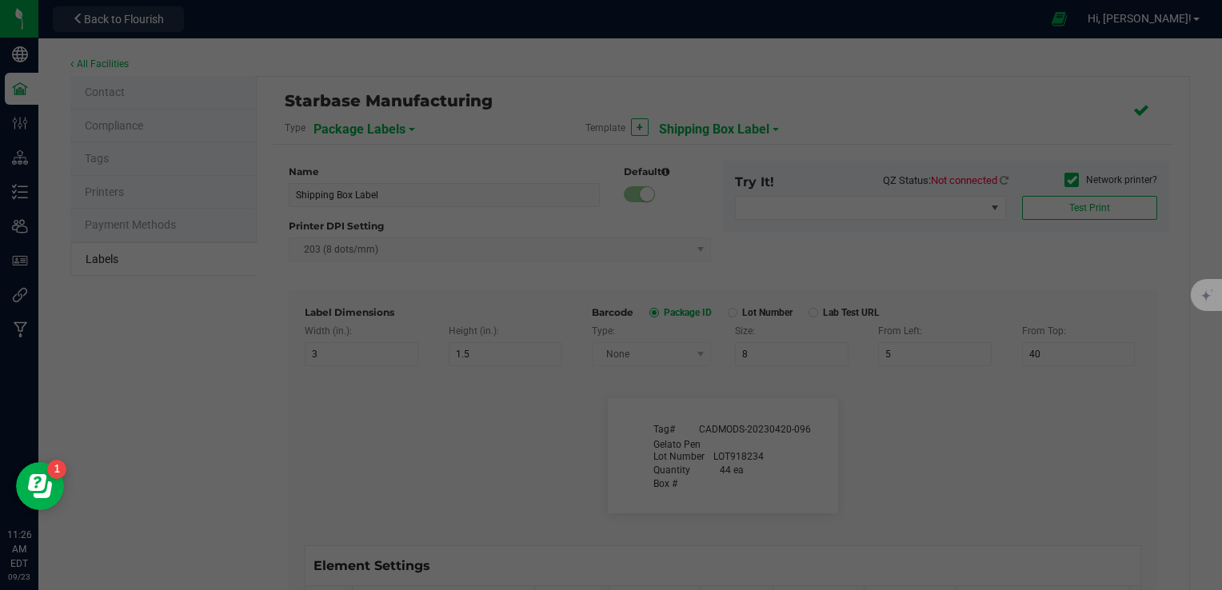
type input "CADMODS-20230420-096"
type input "Quantity"
type input "22"
type input "9"
type input "15"
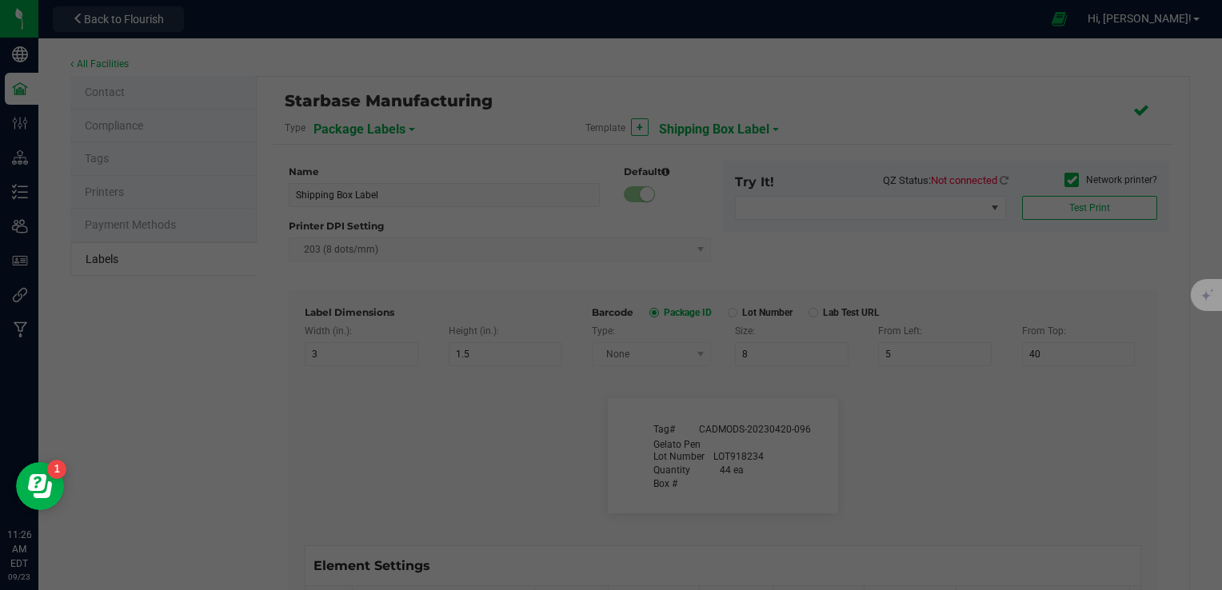
type input "21.5"
type input "44 ea"
type input "Strain"
type input "25"
type input "10"
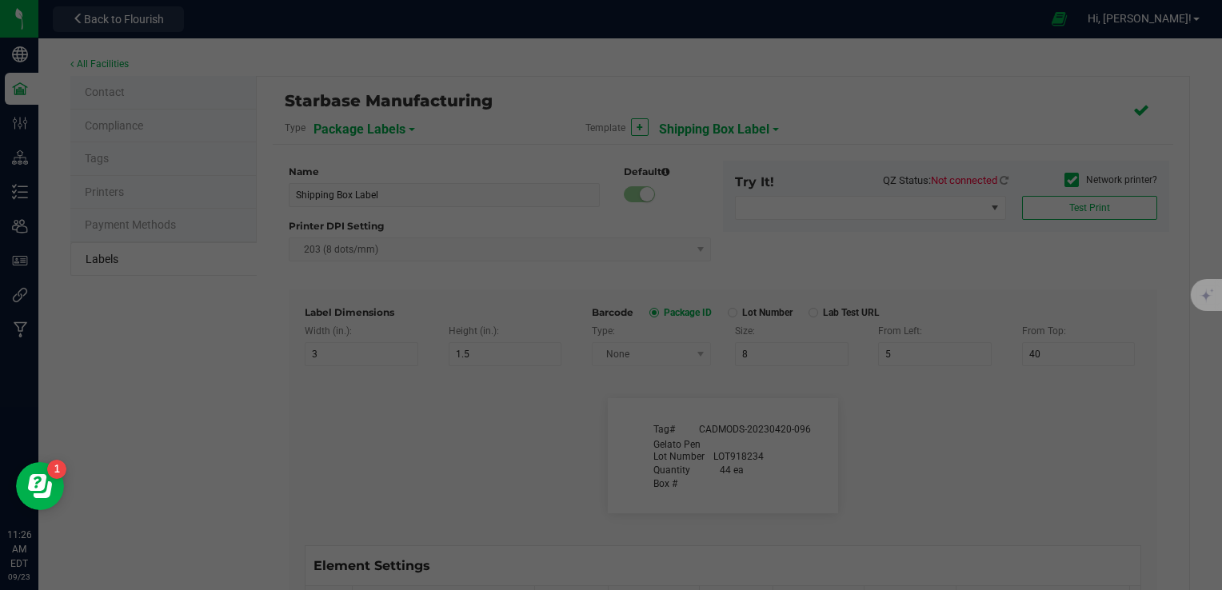
type input "15"
type input "Gelato"
type input "Package Date"
type input "25"
type input "10"
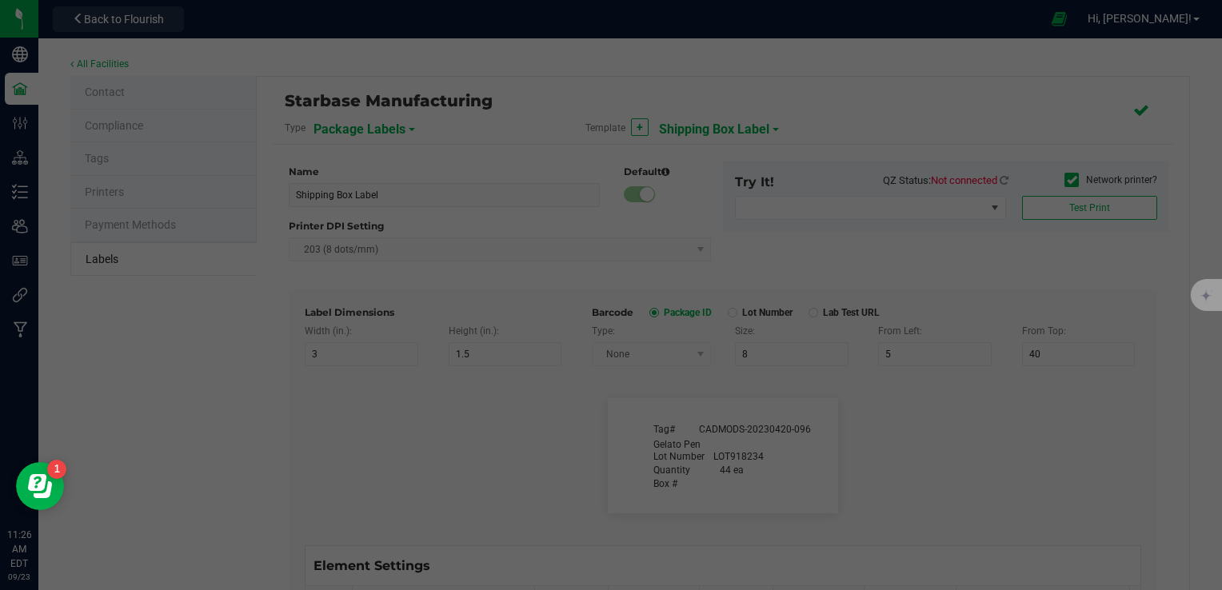
type input "25"
type input "[DATE] 10:14pm"
type input "SKU"
type input "25"
type input "10"
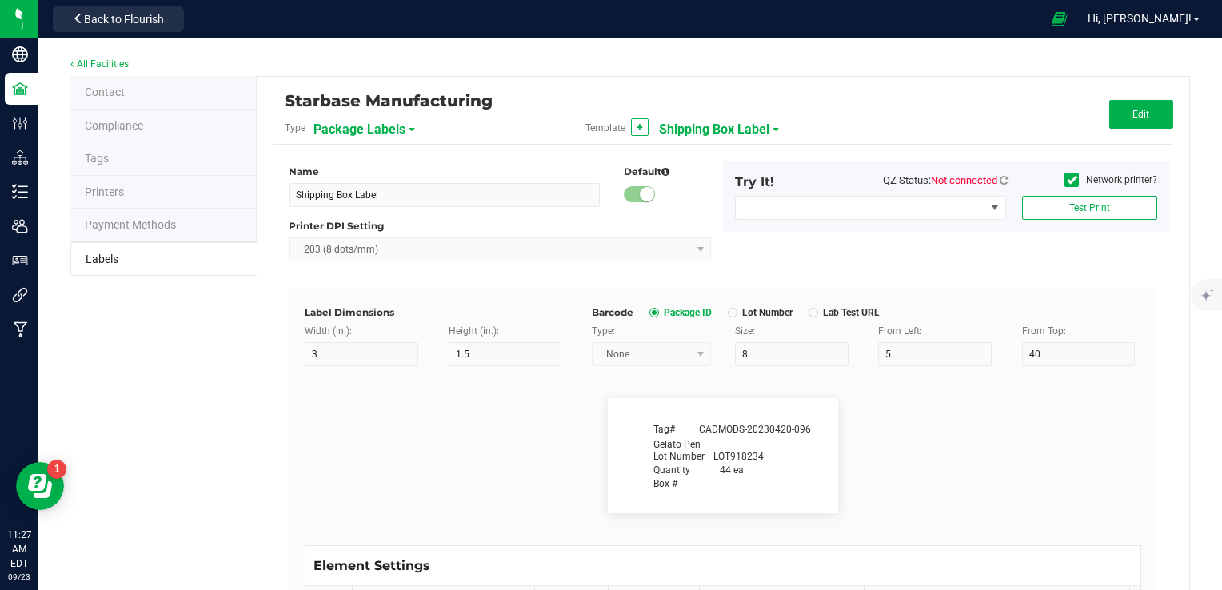
click at [739, 130] on span "Shipping Box Label" at bounding box center [714, 129] width 110 height 27
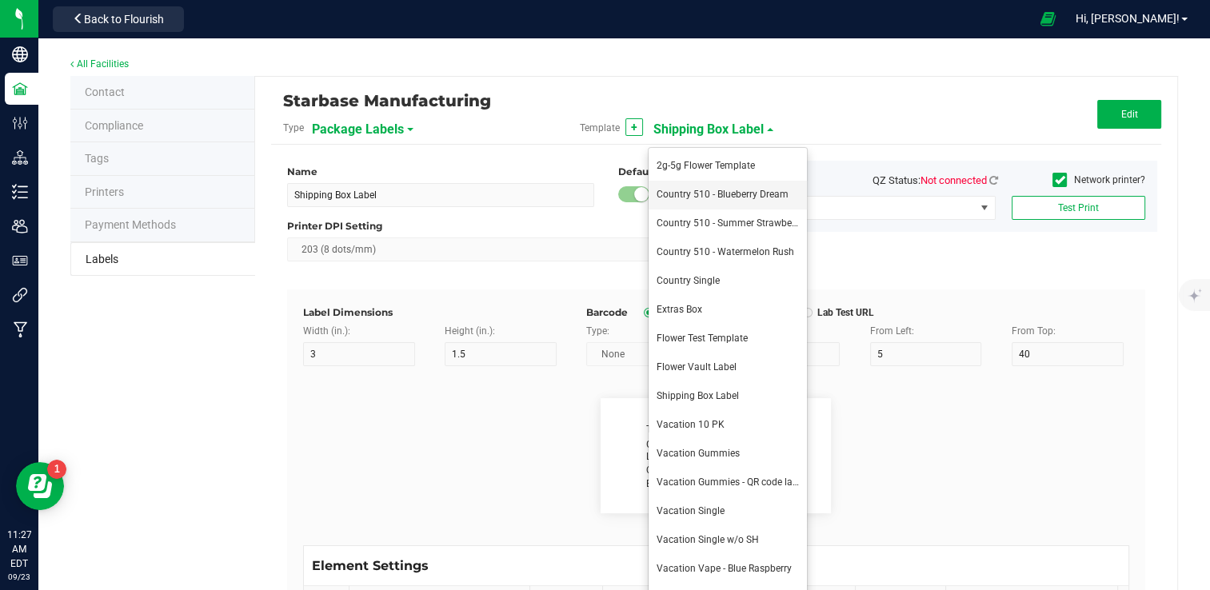
click at [758, 197] on span "Country 510 - Blueberry Dream" at bounding box center [722, 194] width 132 height 11
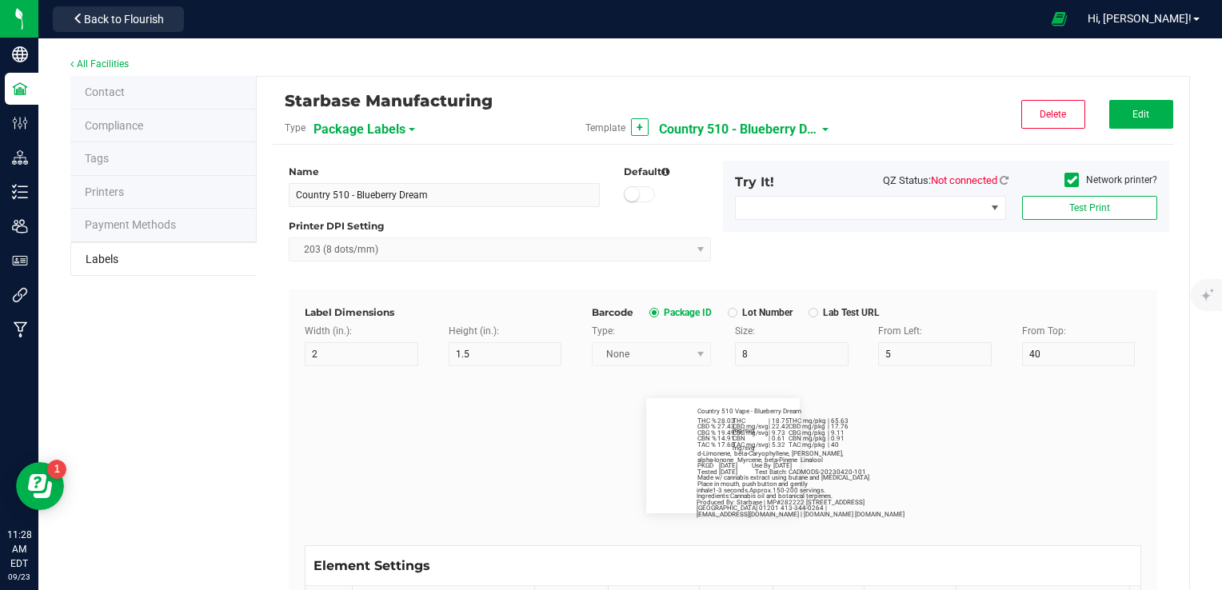
click at [720, 127] on span "Country 510 - Blueberry Dream" at bounding box center [739, 129] width 160 height 27
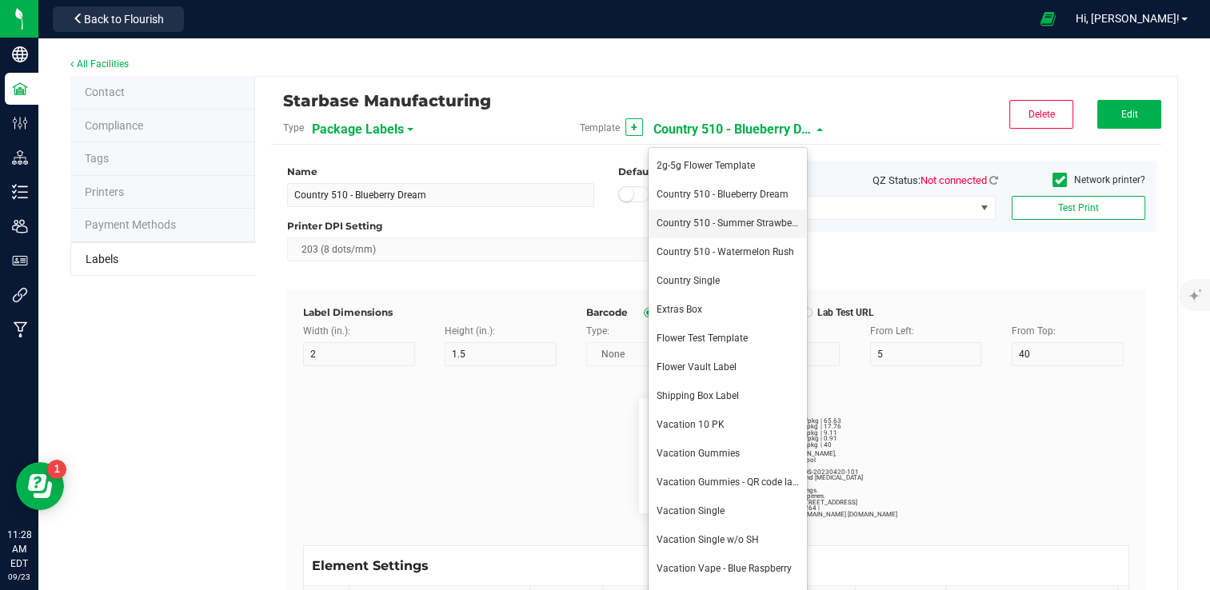
click at [719, 226] on span "Country 510 - Summer Strawberry" at bounding box center [729, 222] width 146 height 11
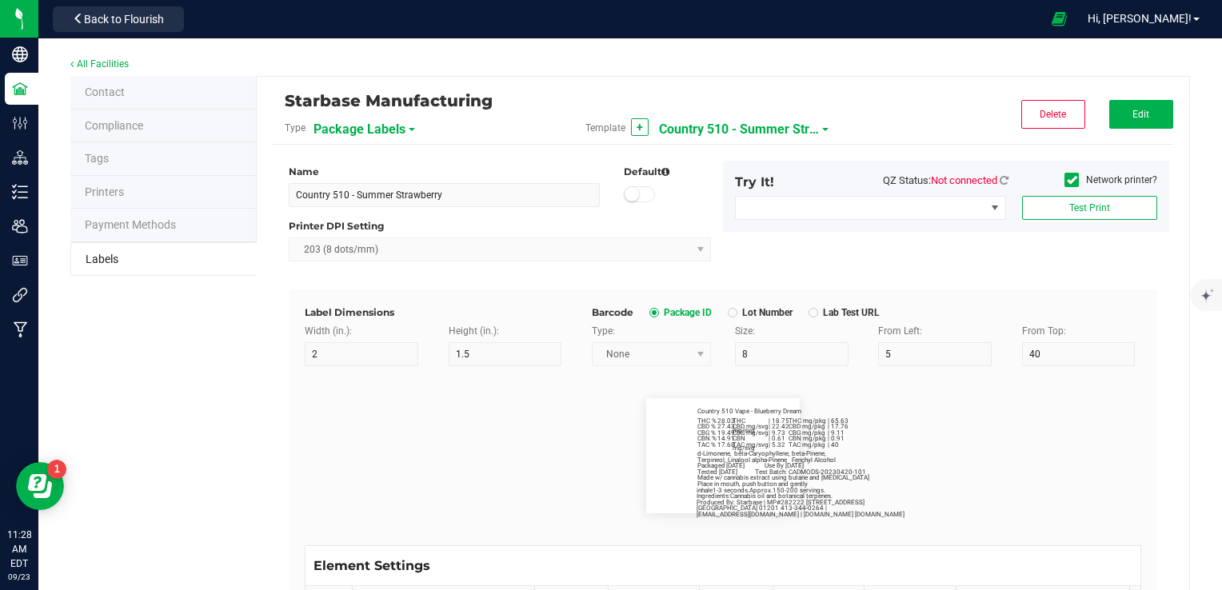
click at [727, 130] on span "Country 510 - Summer Strawberry" at bounding box center [739, 129] width 160 height 27
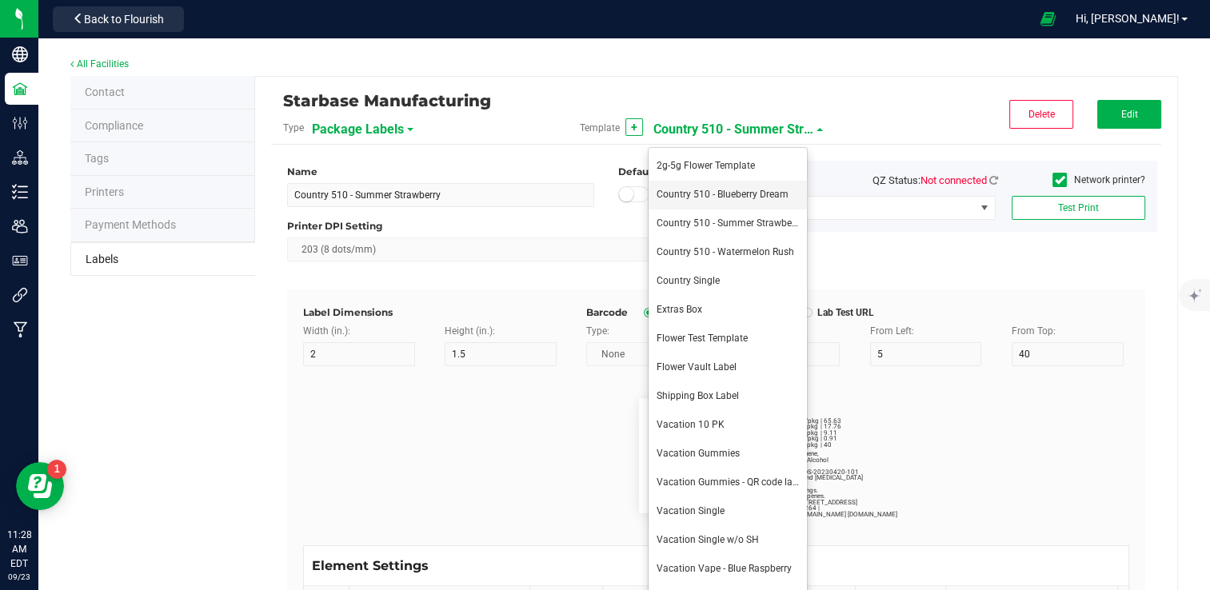
click at [727, 197] on span "Country 510 - Blueberry Dream" at bounding box center [722, 194] width 132 height 11
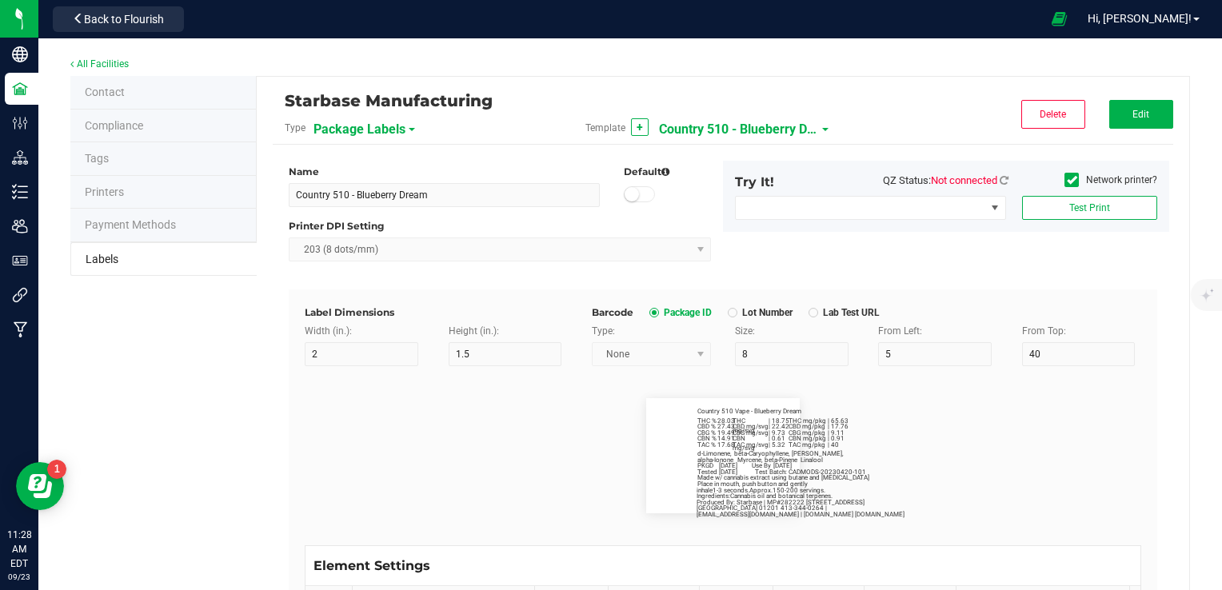
click at [713, 126] on span "Country 510 - Blueberry Dream" at bounding box center [739, 129] width 160 height 27
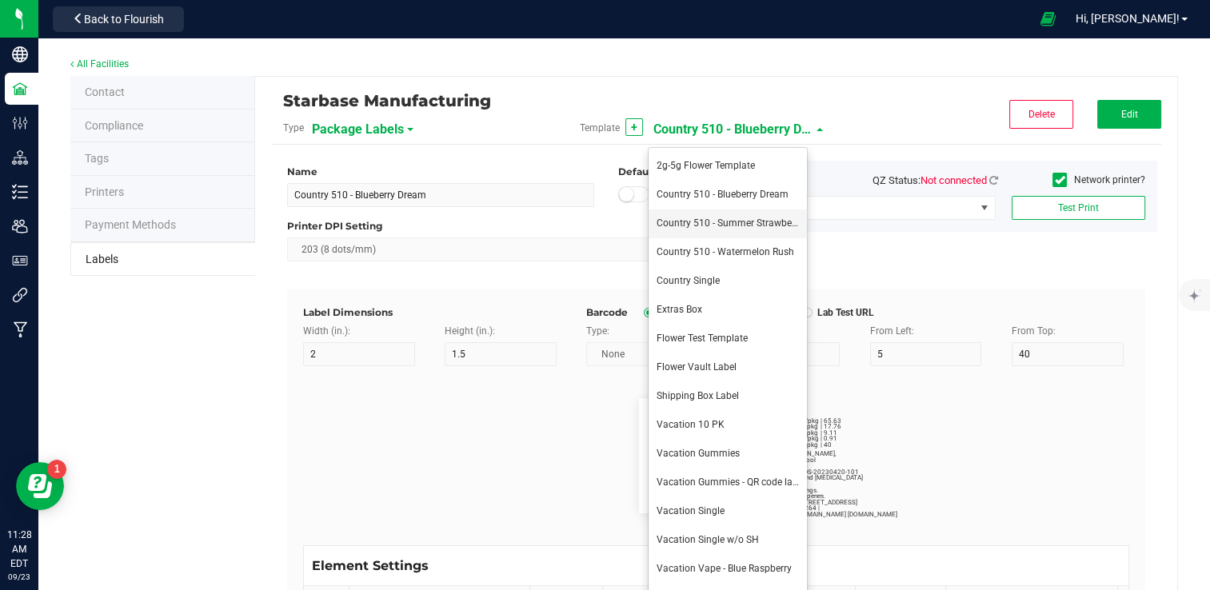
click at [720, 217] on span "Country 510 - Summer Strawberry" at bounding box center [729, 222] width 146 height 11
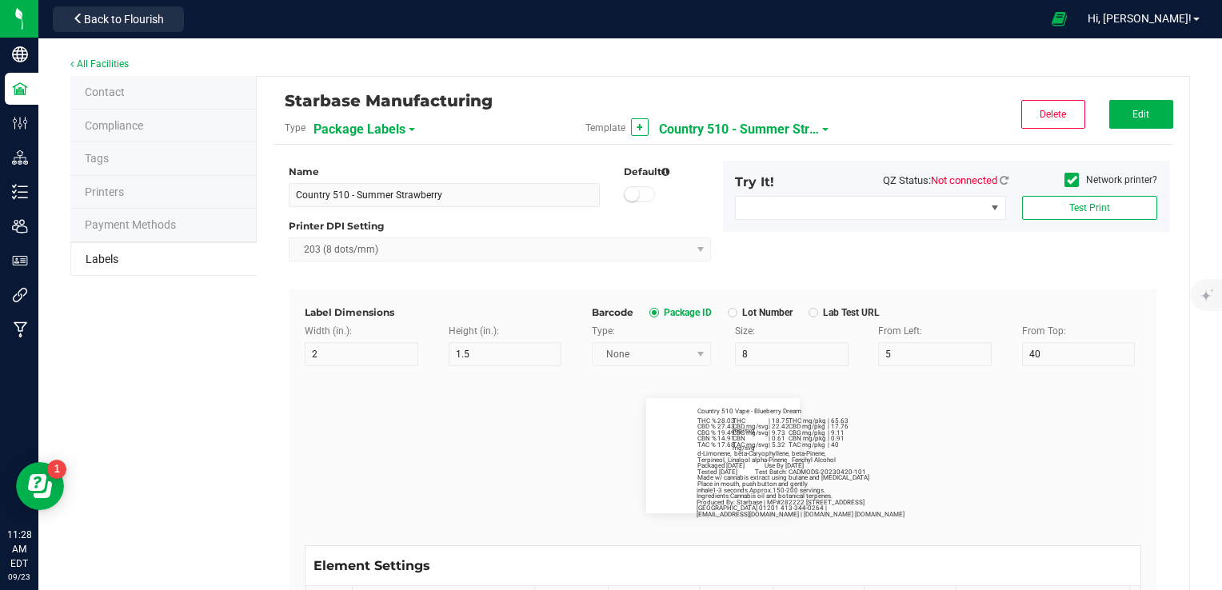
click at [716, 132] on span "Country 510 - Summer Strawberry" at bounding box center [739, 129] width 160 height 27
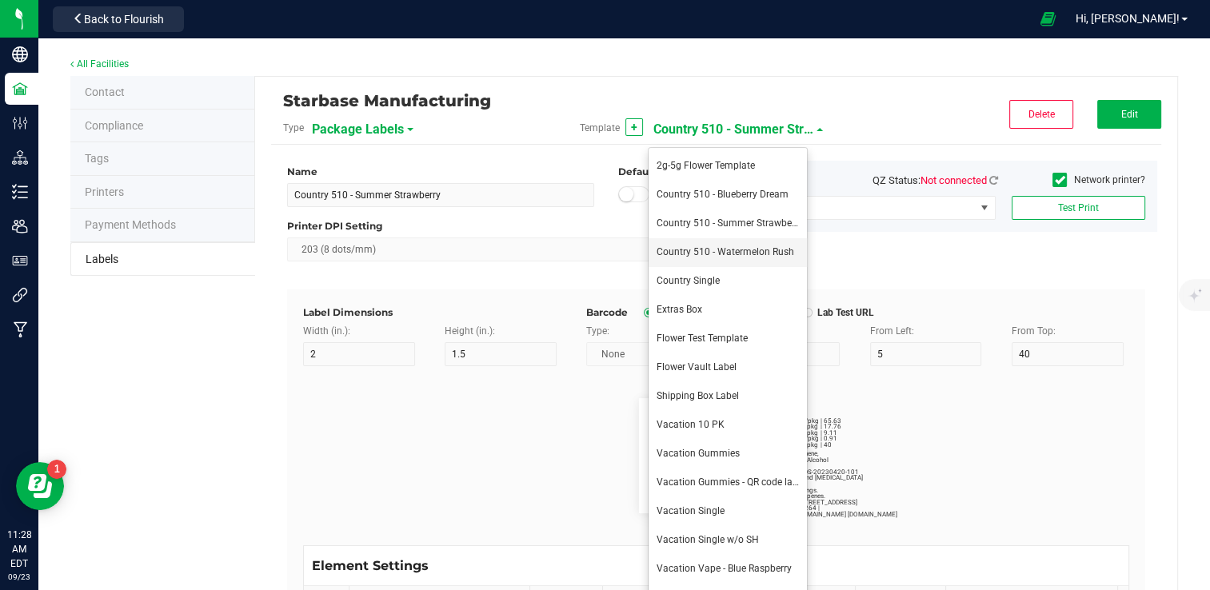
click at [724, 241] on li "Country 510 - Watermelon Rush" at bounding box center [727, 252] width 158 height 29
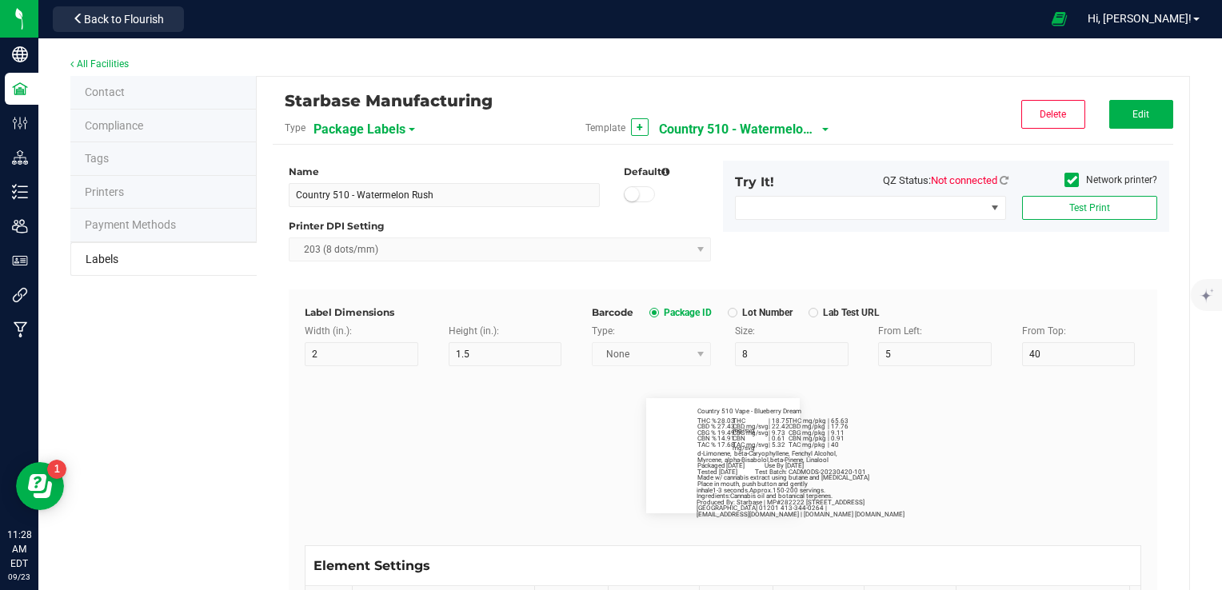
click at [745, 132] on span "Country 510 - Watermelon Rush" at bounding box center [739, 129] width 160 height 27
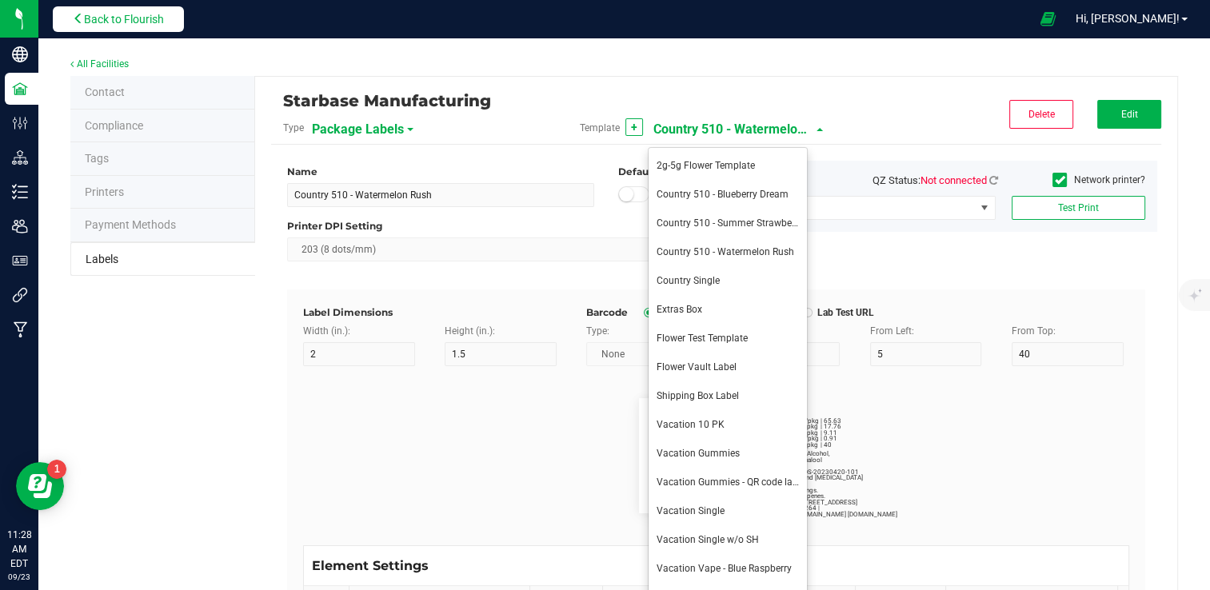
click at [128, 21] on span "Back to Flourish" at bounding box center [124, 19] width 80 height 13
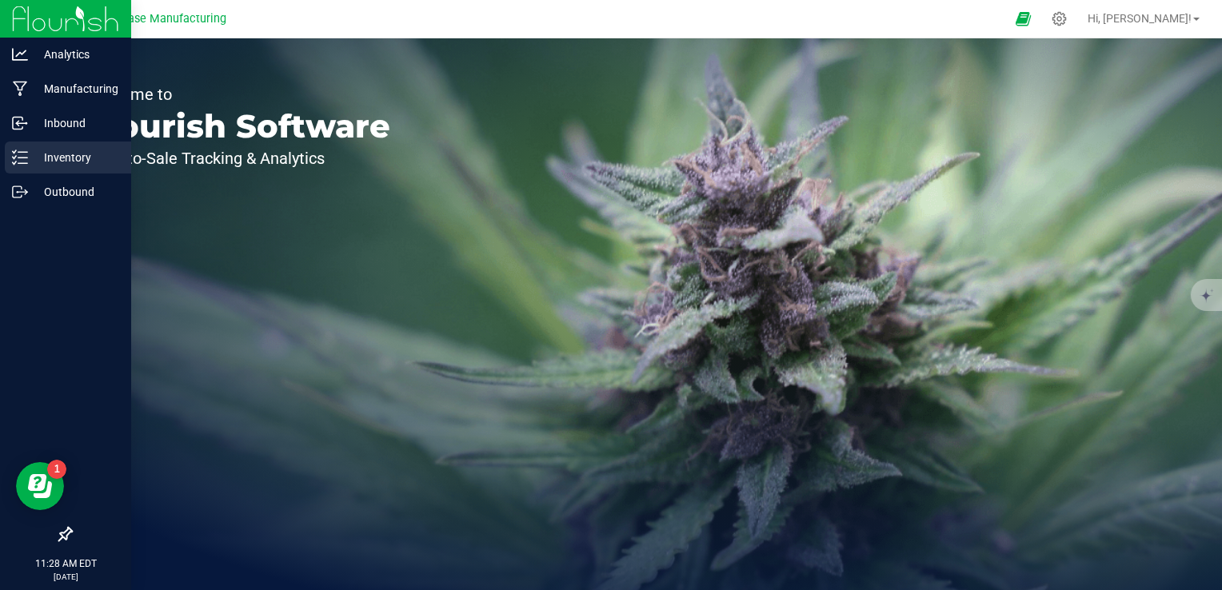
click at [29, 158] on p "Inventory" at bounding box center [76, 157] width 96 height 19
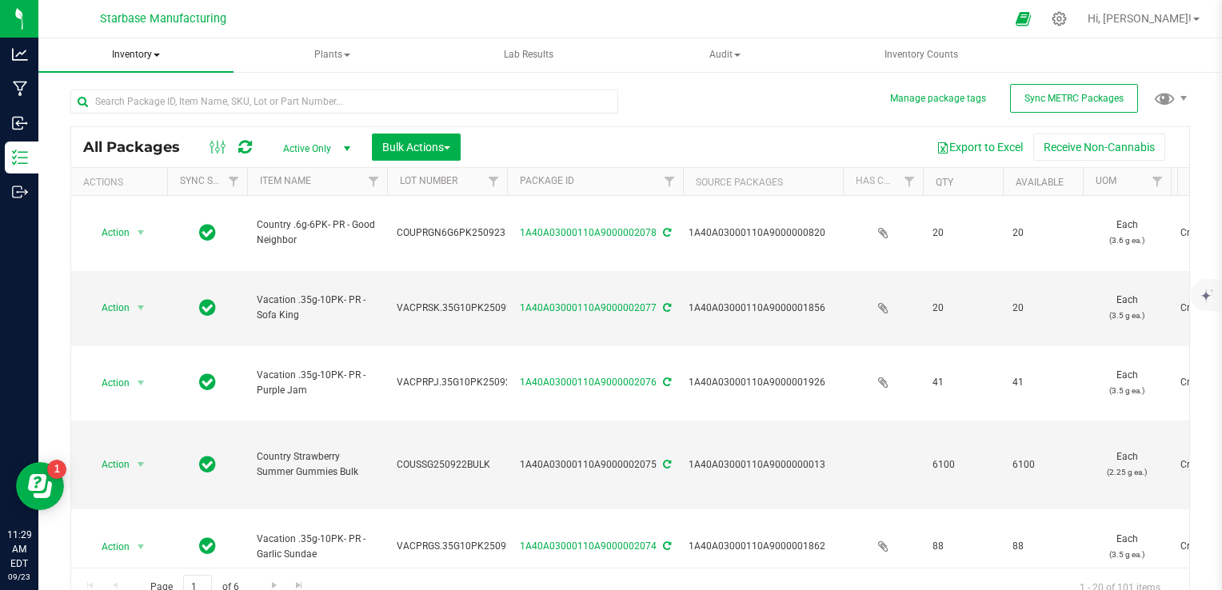
click at [162, 57] on span "Inventory" at bounding box center [135, 55] width 195 height 34
click at [155, 114] on span "All inventory" at bounding box center [114, 115] width 108 height 14
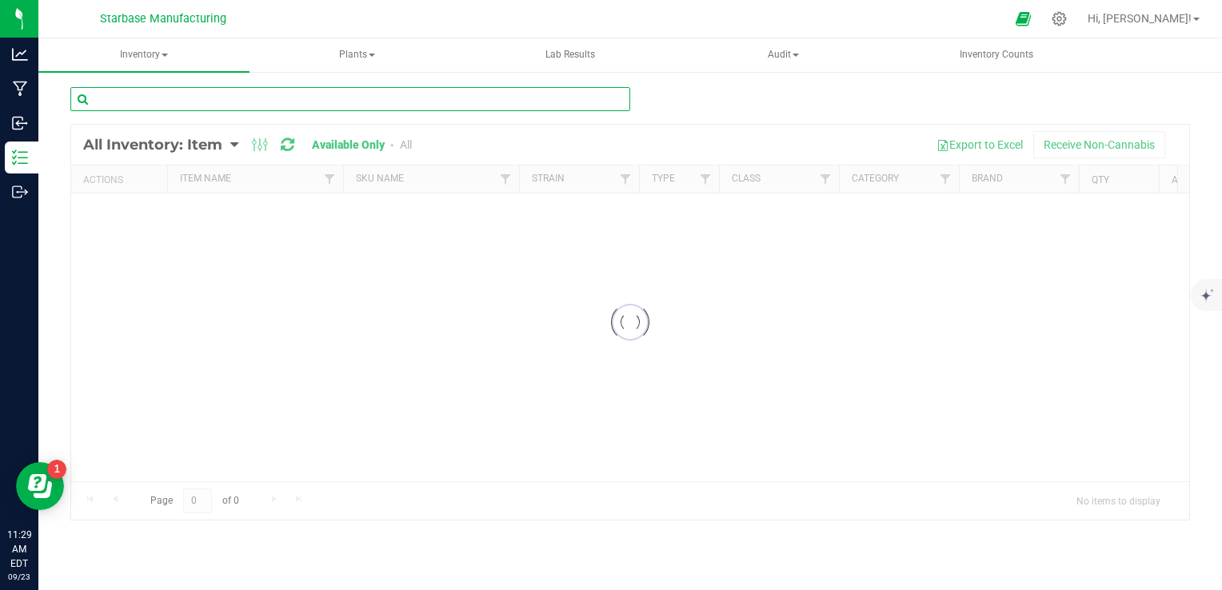
click at [267, 100] on input "text" at bounding box center [350, 99] width 560 height 24
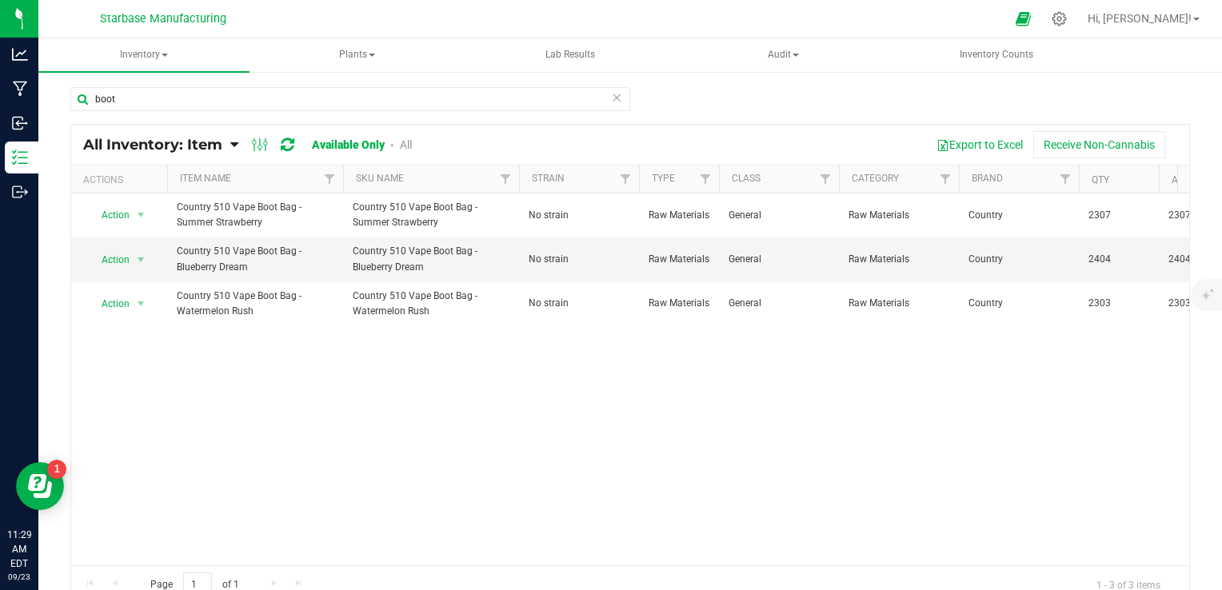
click at [611, 101] on icon at bounding box center [616, 96] width 11 height 19
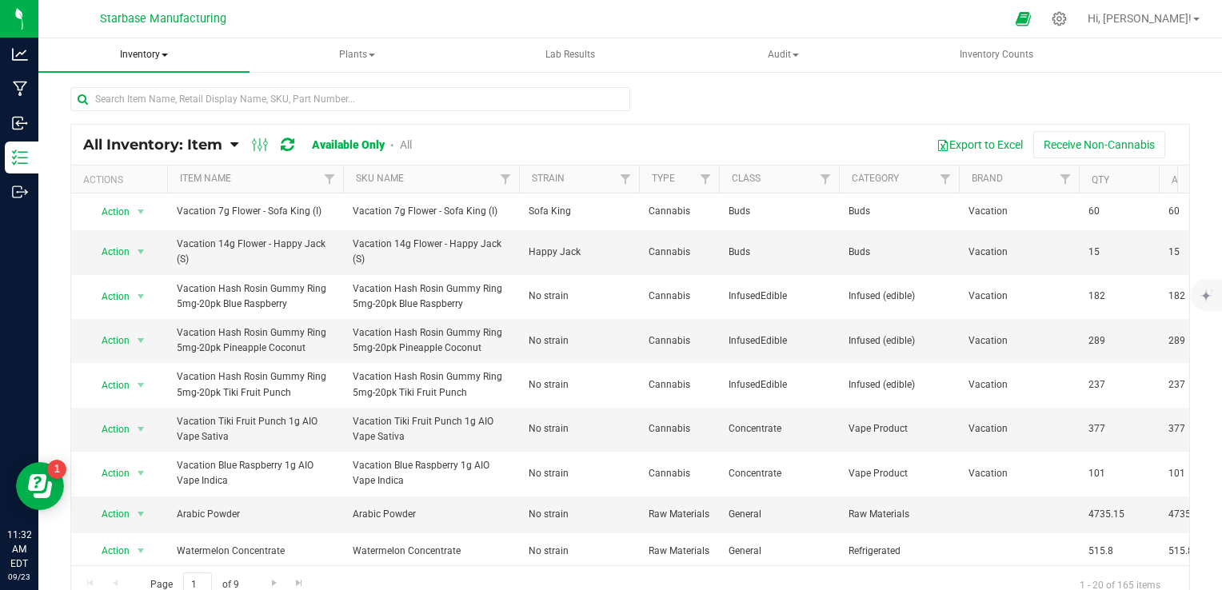
click at [157, 56] on span "Inventory" at bounding box center [143, 55] width 211 height 34
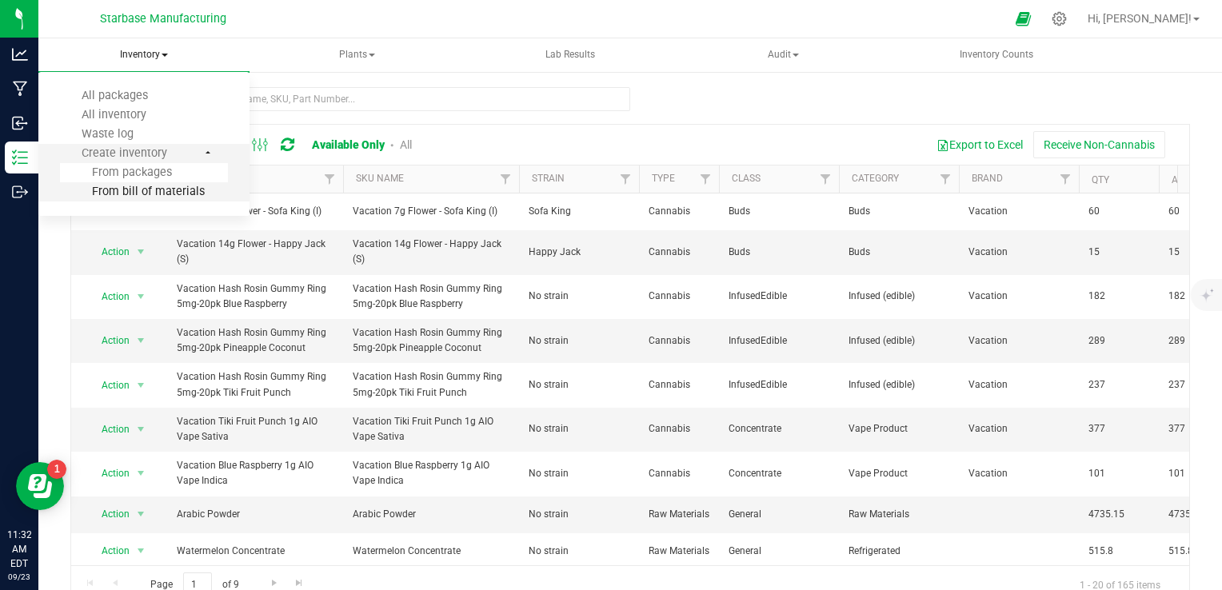
click at [176, 186] on span "From bill of materials" at bounding box center [132, 192] width 145 height 14
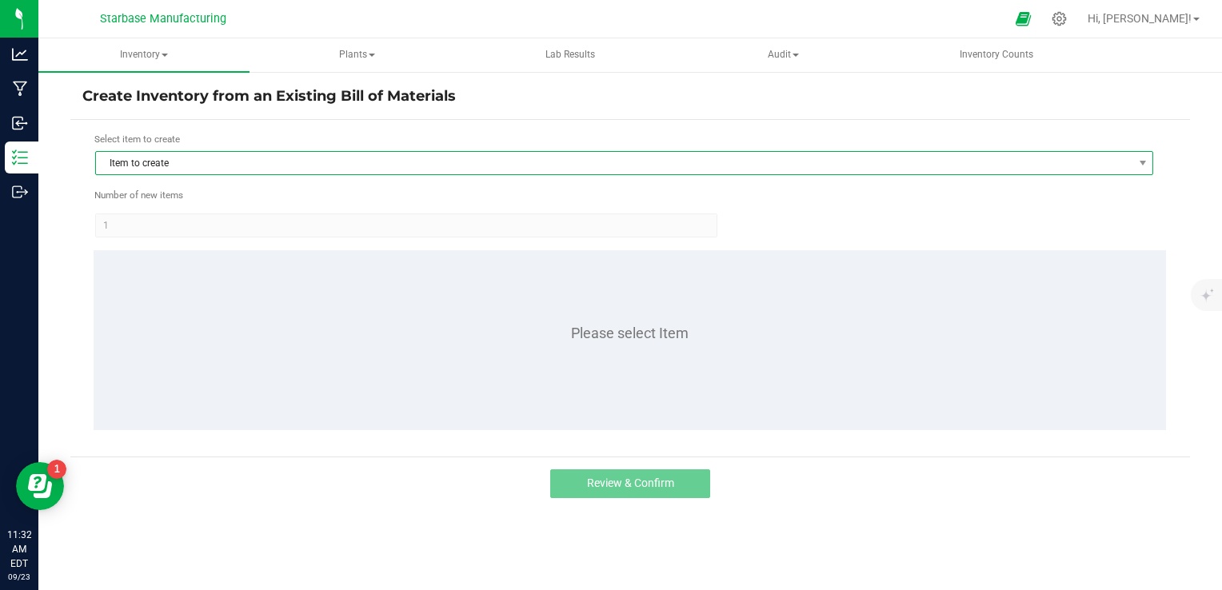
click at [234, 165] on span "Item to create" at bounding box center [614, 163] width 1036 height 22
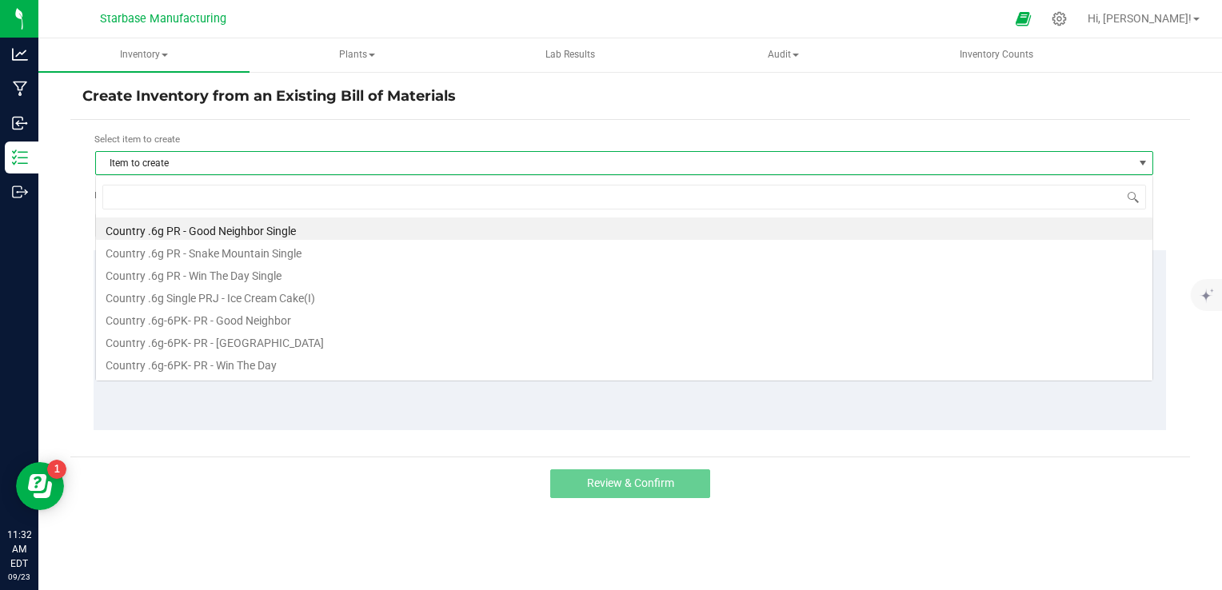
scroll to position [23, 1058]
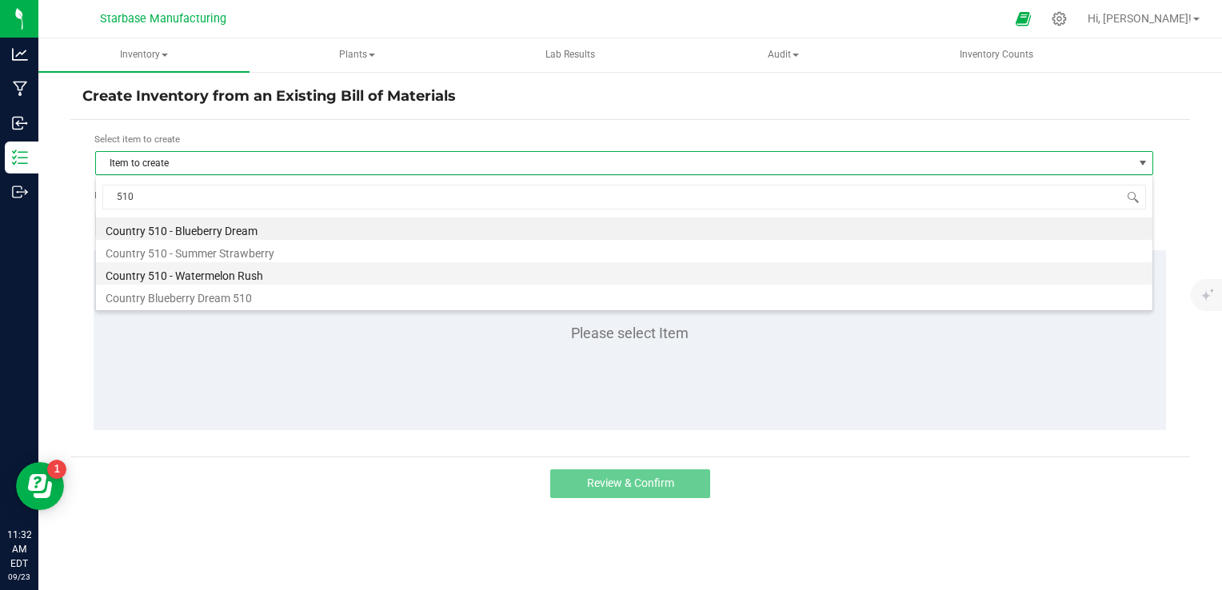
click at [228, 268] on li "Country 510 - Watermelon Rush" at bounding box center [624, 273] width 1056 height 22
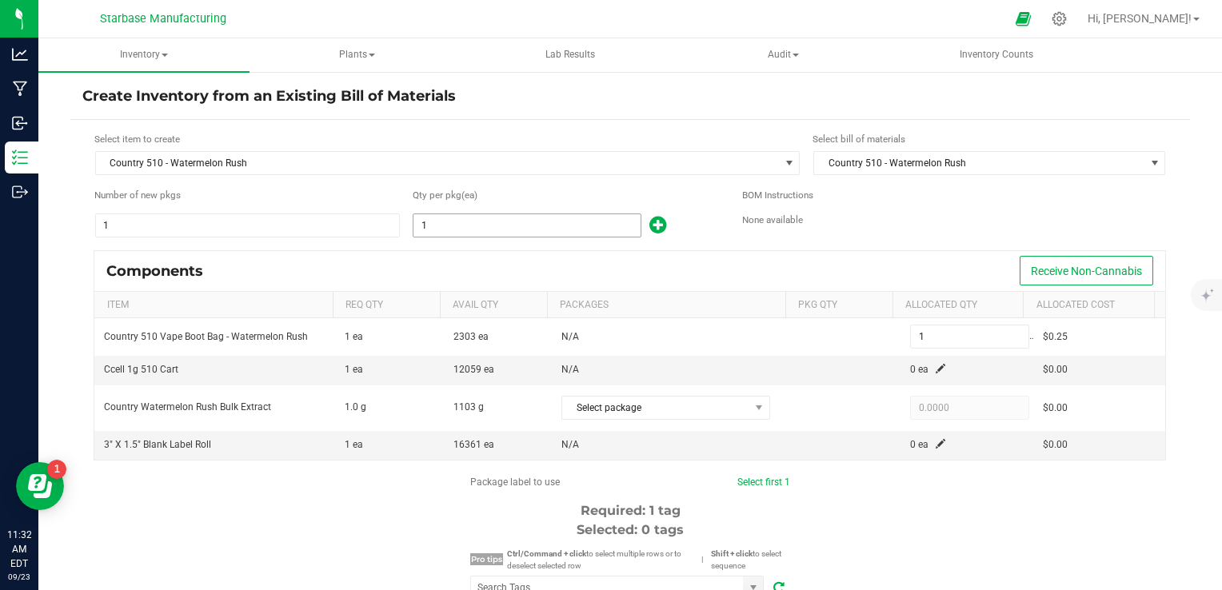
click at [450, 217] on input "1" at bounding box center [526, 225] width 227 height 22
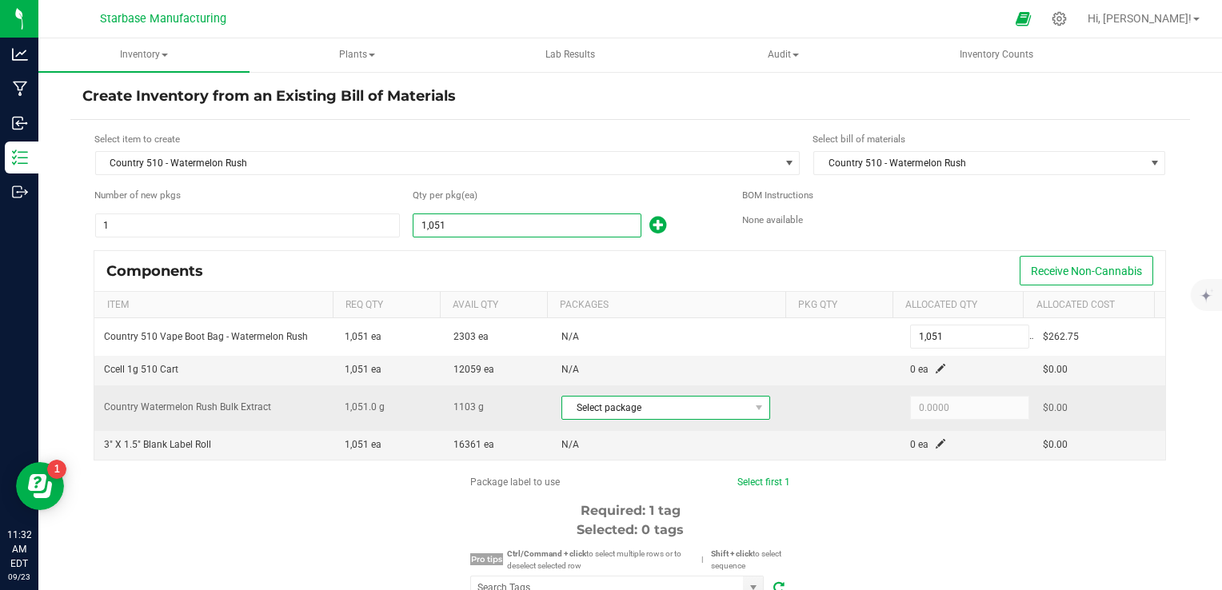
click at [628, 403] on span "Select package" at bounding box center [655, 408] width 187 height 22
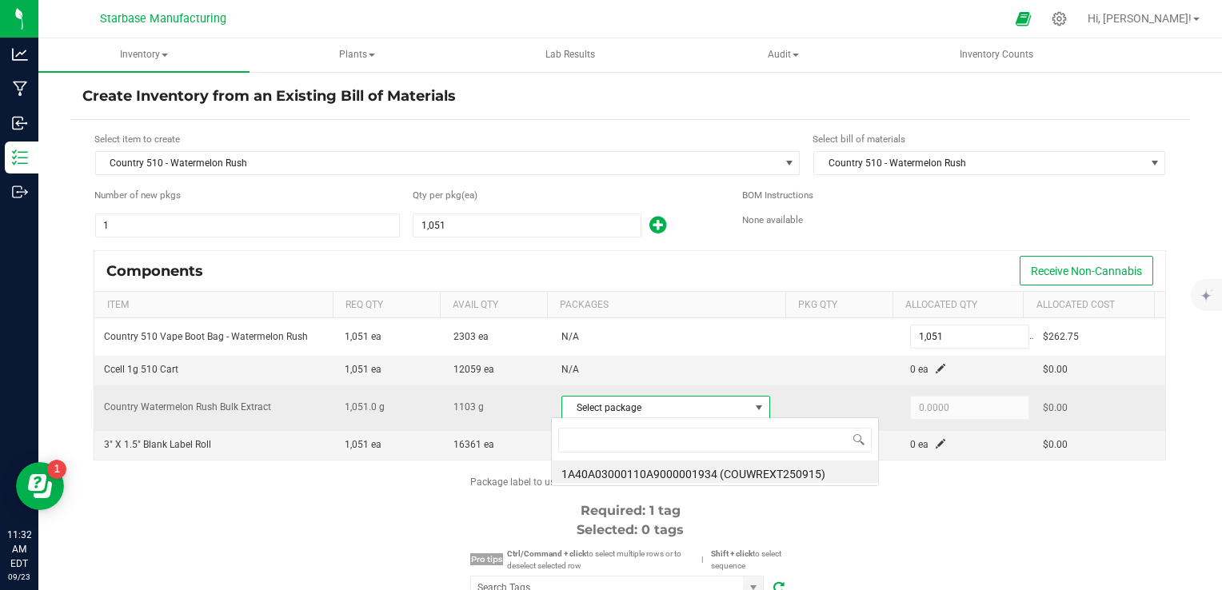
scroll to position [23, 202]
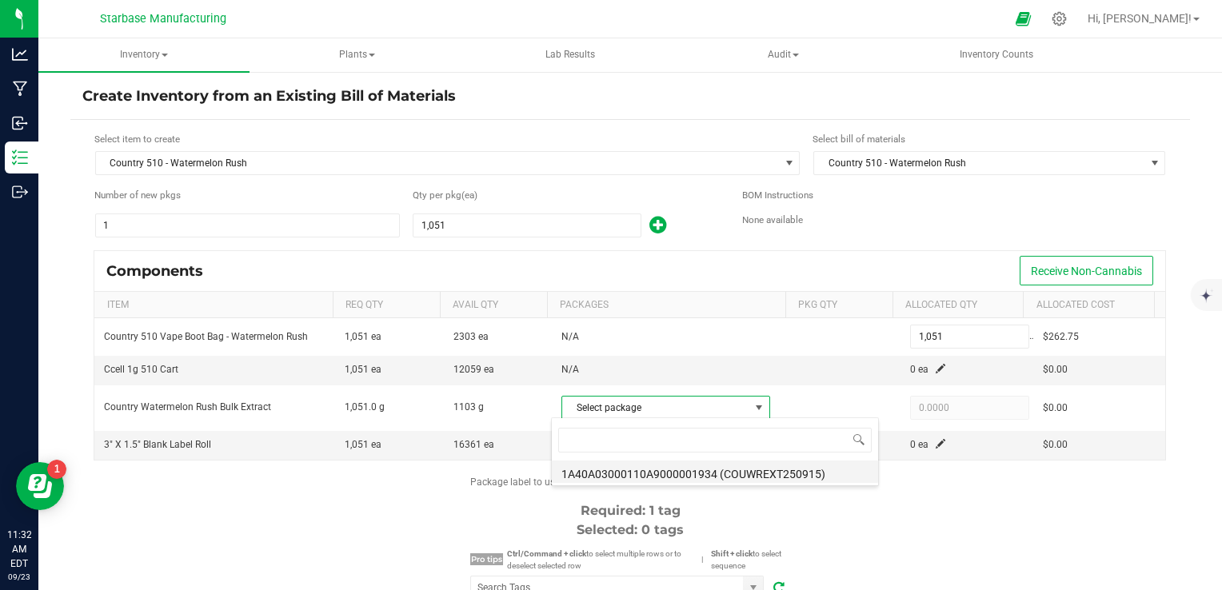
click at [660, 472] on li "1A40A03000110A9000001934 (COUWREXT250915)" at bounding box center [715, 472] width 326 height 22
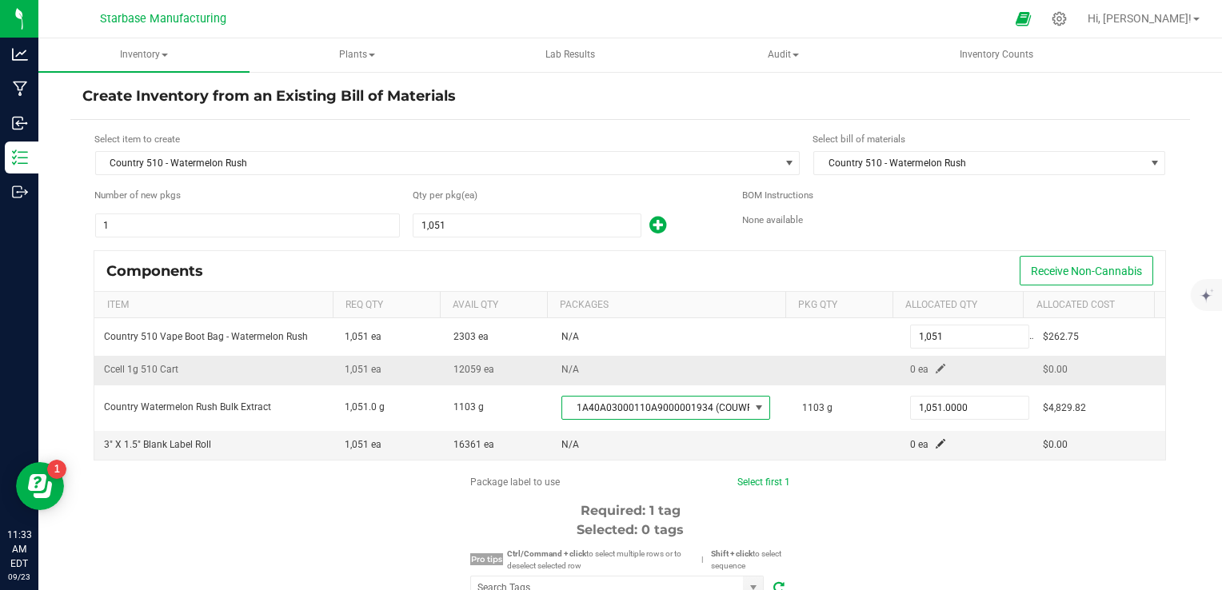
click at [936, 368] on span at bounding box center [941, 369] width 10 height 10
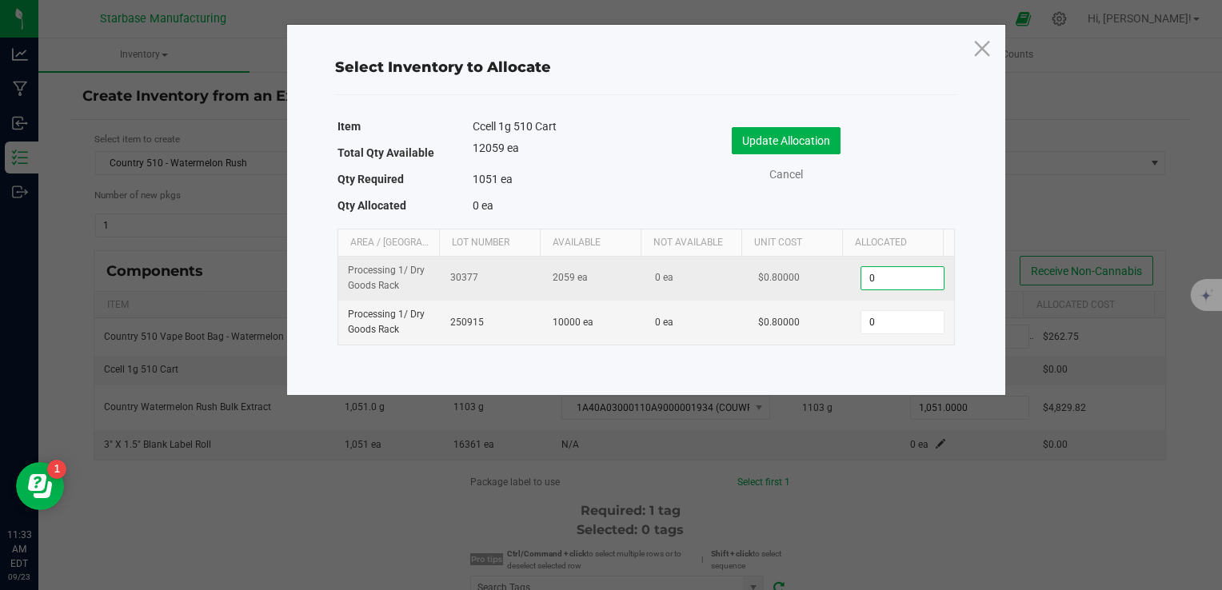
click at [885, 277] on input "0" at bounding box center [902, 278] width 82 height 22
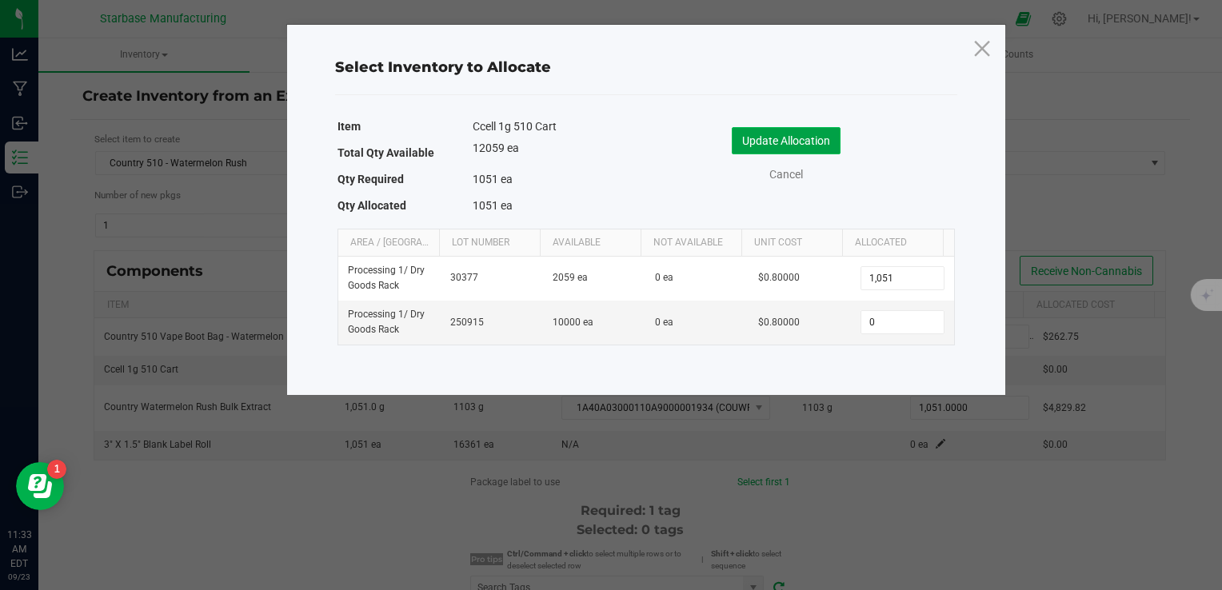
click at [809, 138] on button "Update Allocation" at bounding box center [786, 140] width 109 height 27
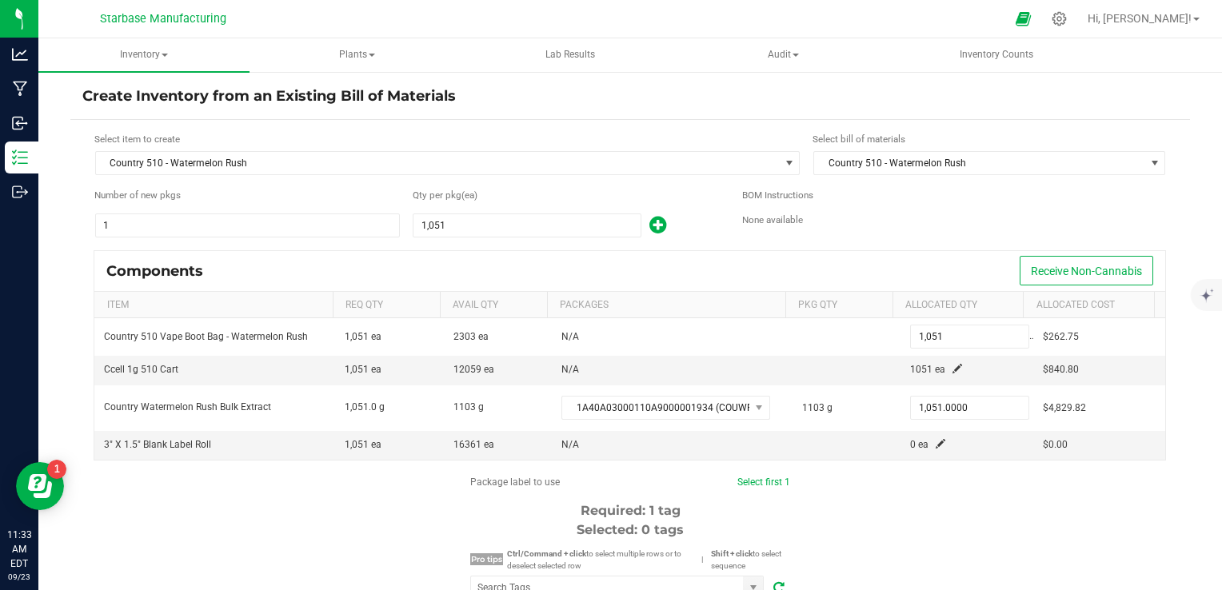
click at [883, 234] on div "BOM Instructions None available" at bounding box center [954, 213] width 424 height 50
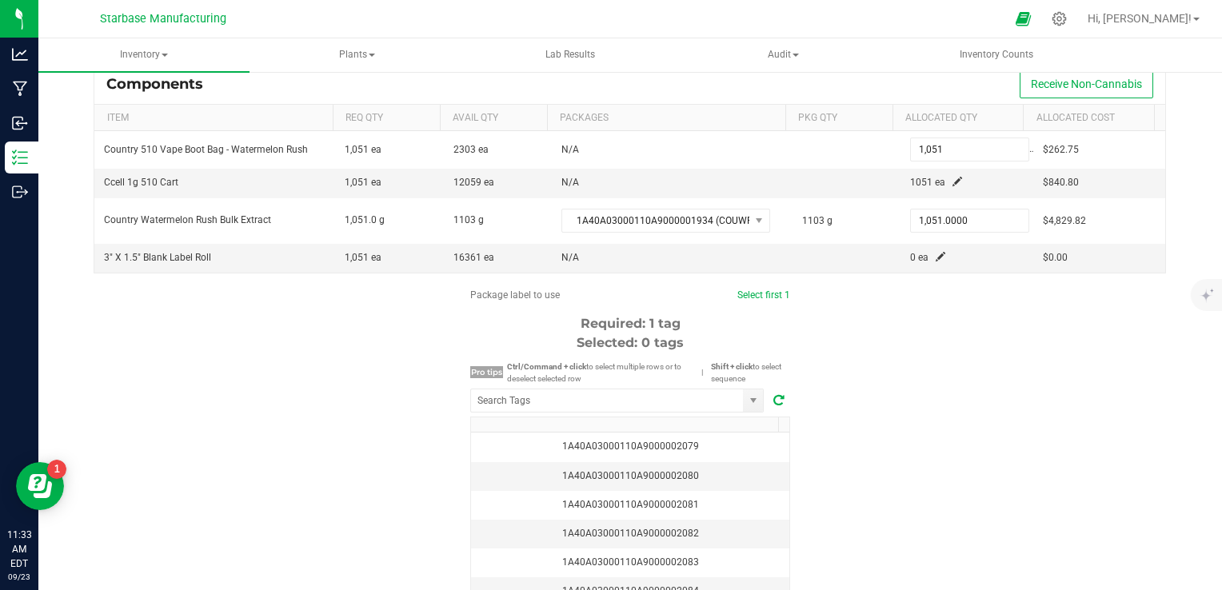
scroll to position [160, 0]
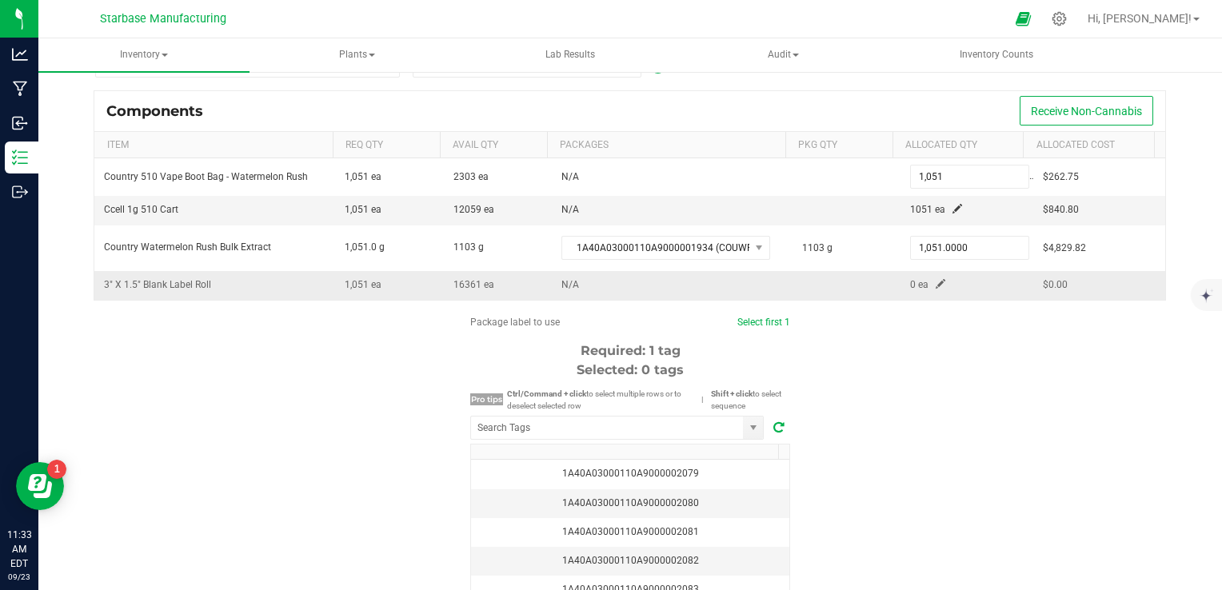
click at [936, 279] on span at bounding box center [941, 284] width 10 height 10
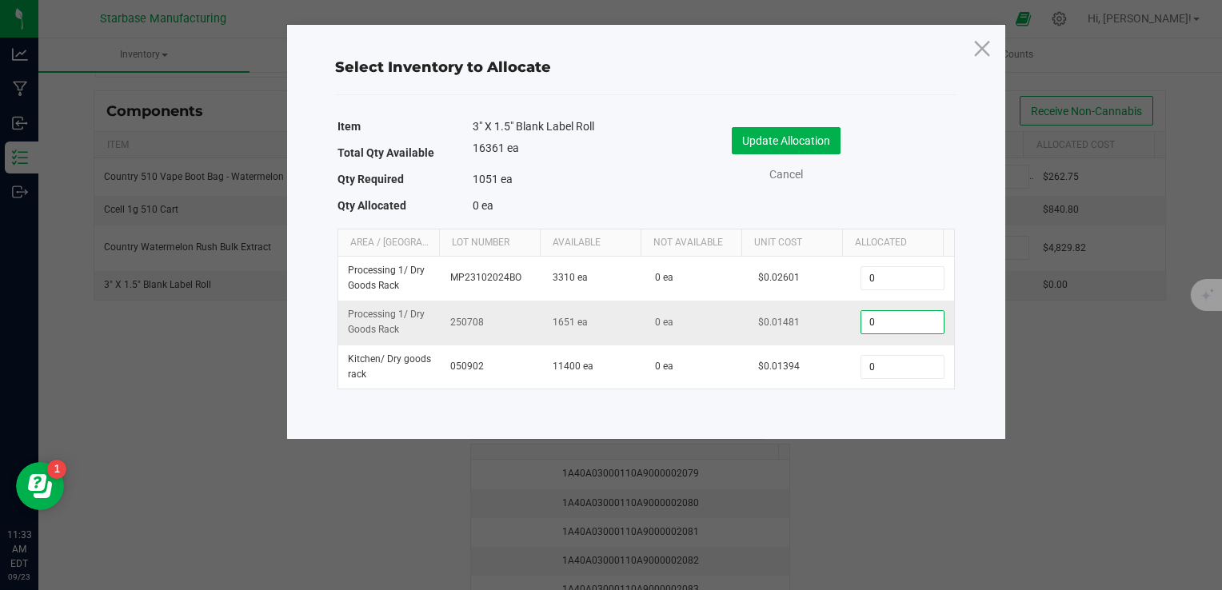
click at [892, 321] on input "0" at bounding box center [902, 322] width 82 height 22
click at [813, 142] on button "Update Allocation" at bounding box center [786, 140] width 109 height 27
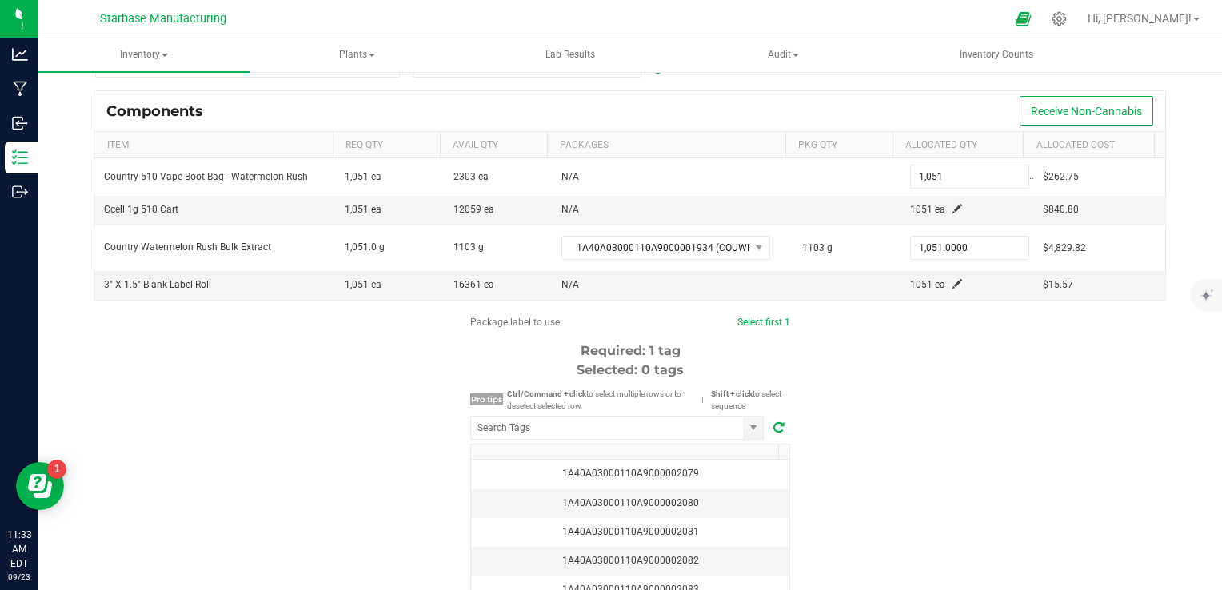
click at [940, 373] on div "Package label to use Select first 1 Required: 1 tag Selected: 0 tags Pro tips C…" at bounding box center [629, 467] width 1119 height 305
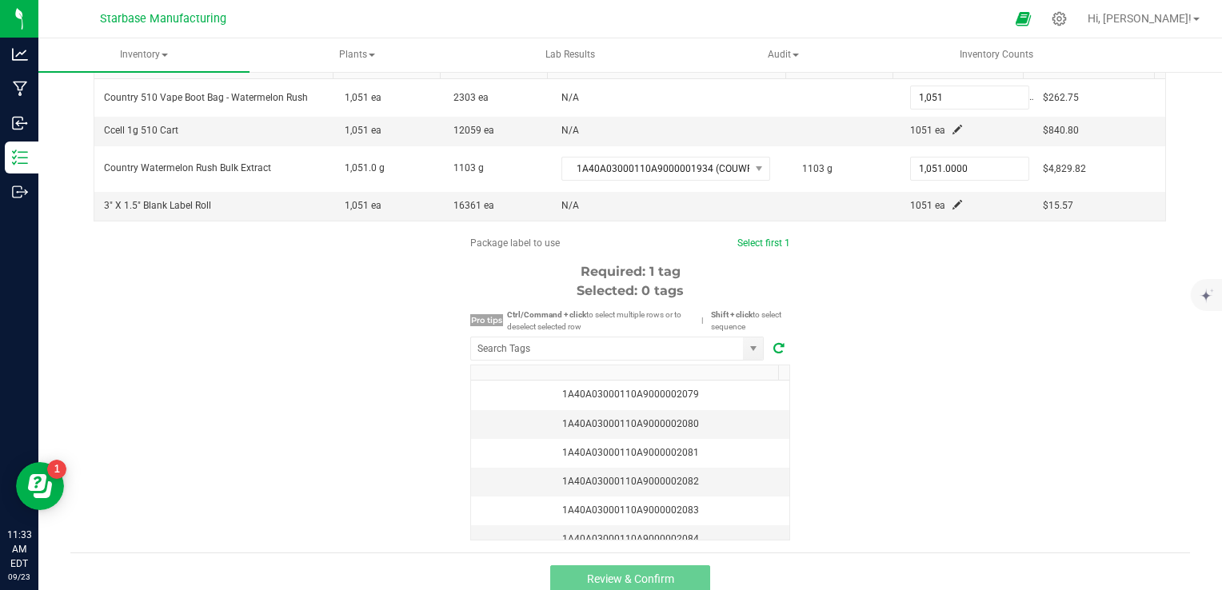
scroll to position [240, 0]
click at [729, 395] on div "1A40A03000110A9000002079" at bounding box center [630, 393] width 299 height 15
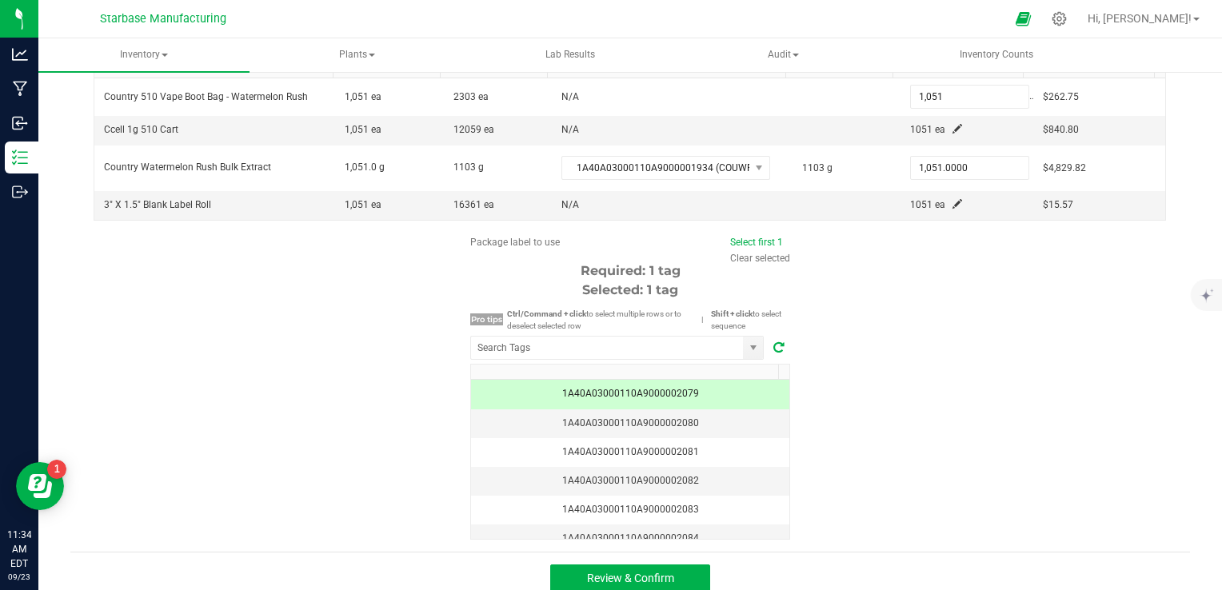
click at [892, 422] on div "Package label to use Select first 1 Clear selected Required: 1 tag Selected: 1 …" at bounding box center [629, 387] width 1119 height 305
click at [675, 574] on button "Review & Confirm" at bounding box center [630, 579] width 160 height 29
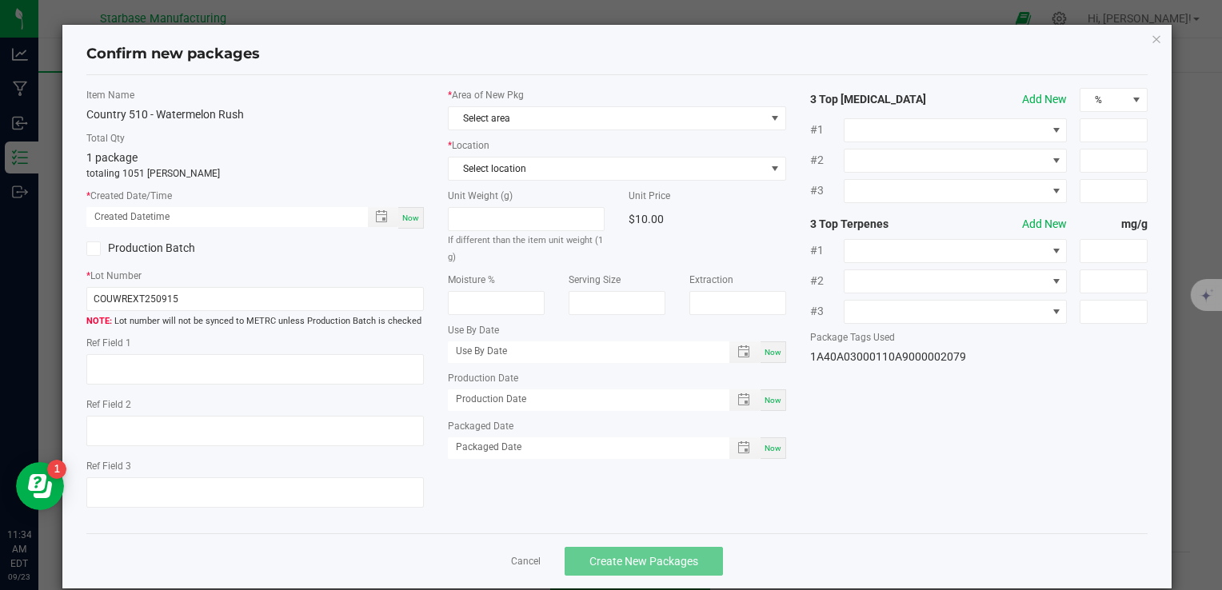
click at [406, 214] on span "Now" at bounding box center [410, 217] width 17 height 9
click at [205, 290] on input "COUWREXT250915" at bounding box center [254, 299] width 337 height 24
click at [205, 294] on input "COUWREXT250915" at bounding box center [254, 299] width 337 height 24
paste input "510WR250728"
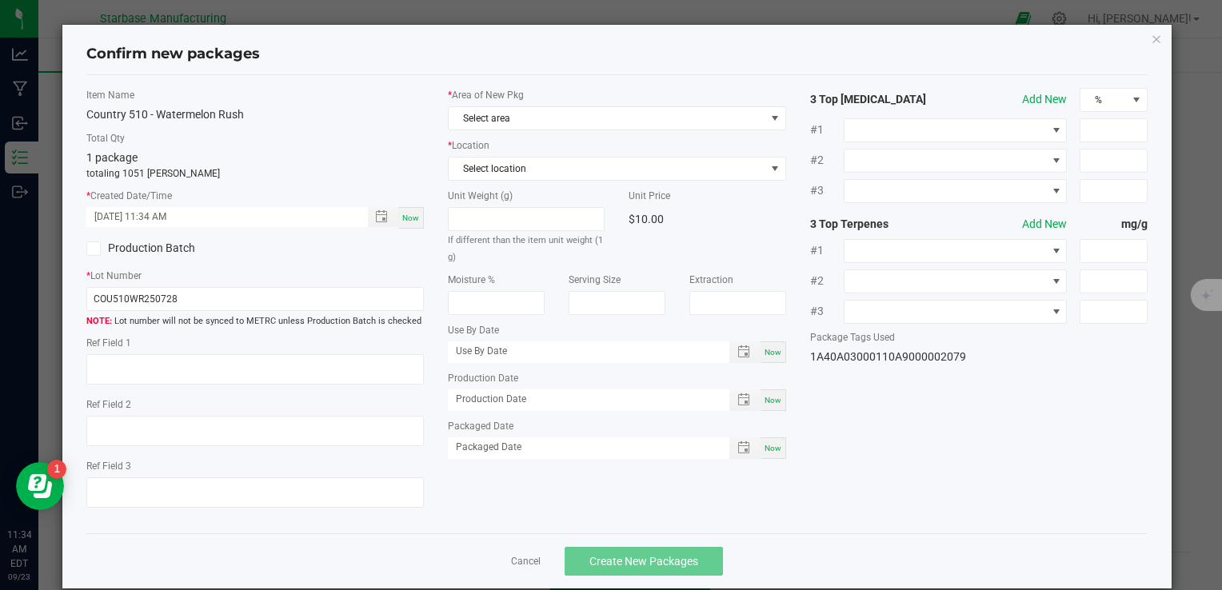
click at [767, 398] on span "Now" at bounding box center [772, 400] width 17 height 9
click at [771, 446] on span "Now" at bounding box center [772, 448] width 17 height 9
click at [290, 280] on label "* Lot Number" at bounding box center [254, 276] width 337 height 14
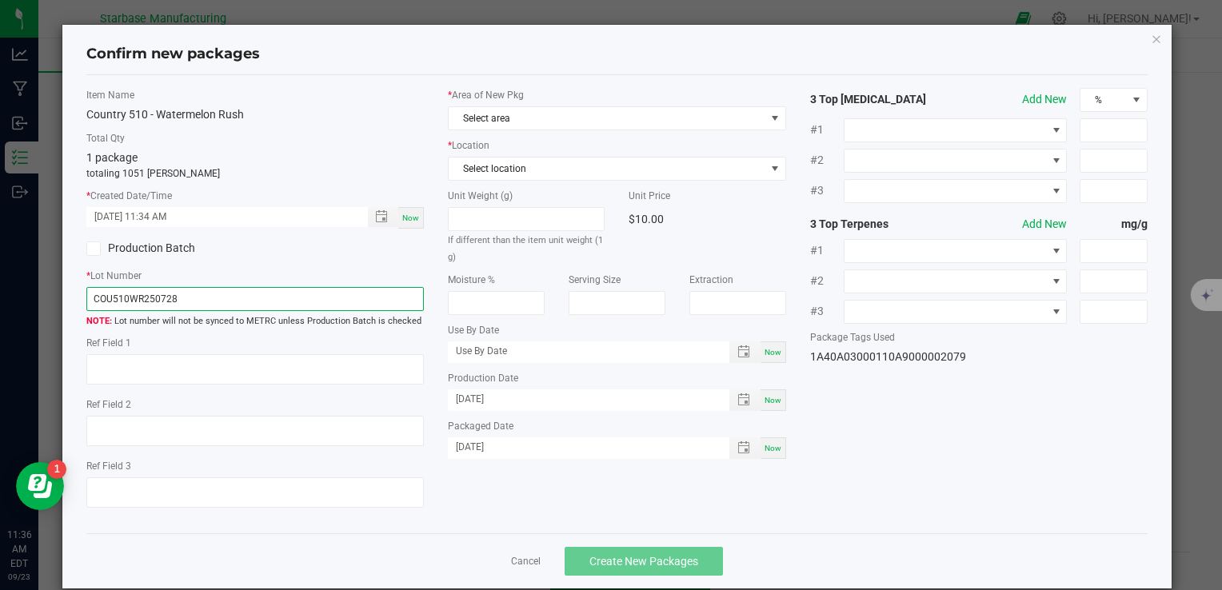
click at [292, 297] on input "COU510WR250728" at bounding box center [254, 299] width 337 height 24
click at [241, 297] on input "COU510WR250728" at bounding box center [254, 299] width 337 height 24
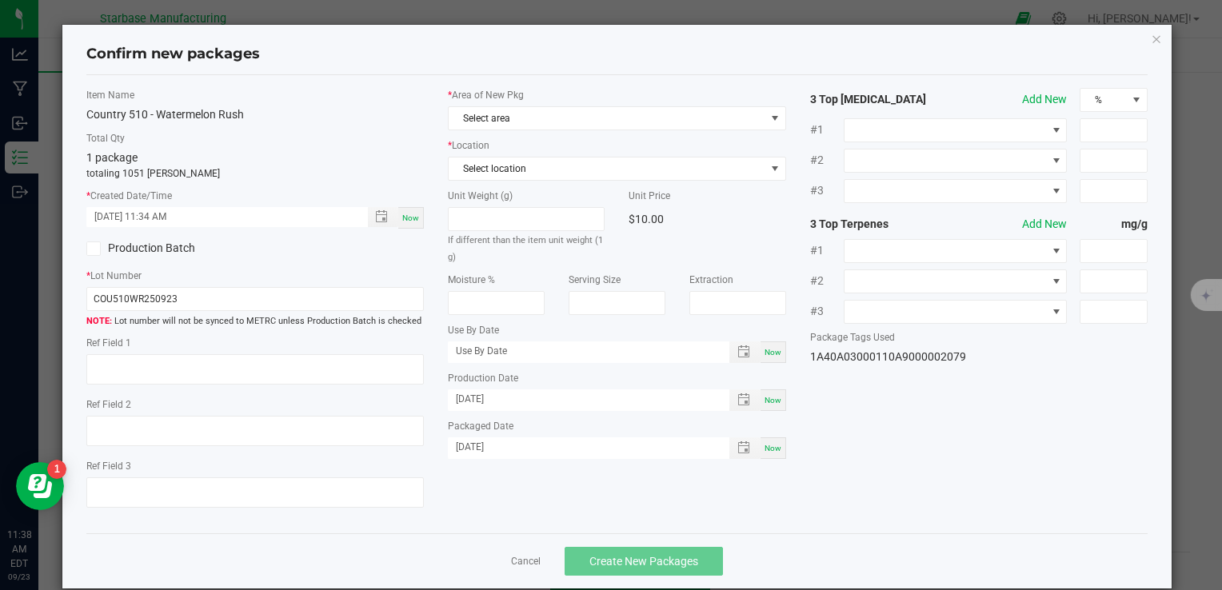
click at [764, 350] on span "Now" at bounding box center [772, 352] width 17 height 9
click at [473, 353] on input "[DATE]" at bounding box center [580, 351] width 264 height 20
click at [540, 368] on div "Unit Weight (g) If different than the item unit weight (1 g) Unit Price $10.00 …" at bounding box center [616, 324] width 337 height 270
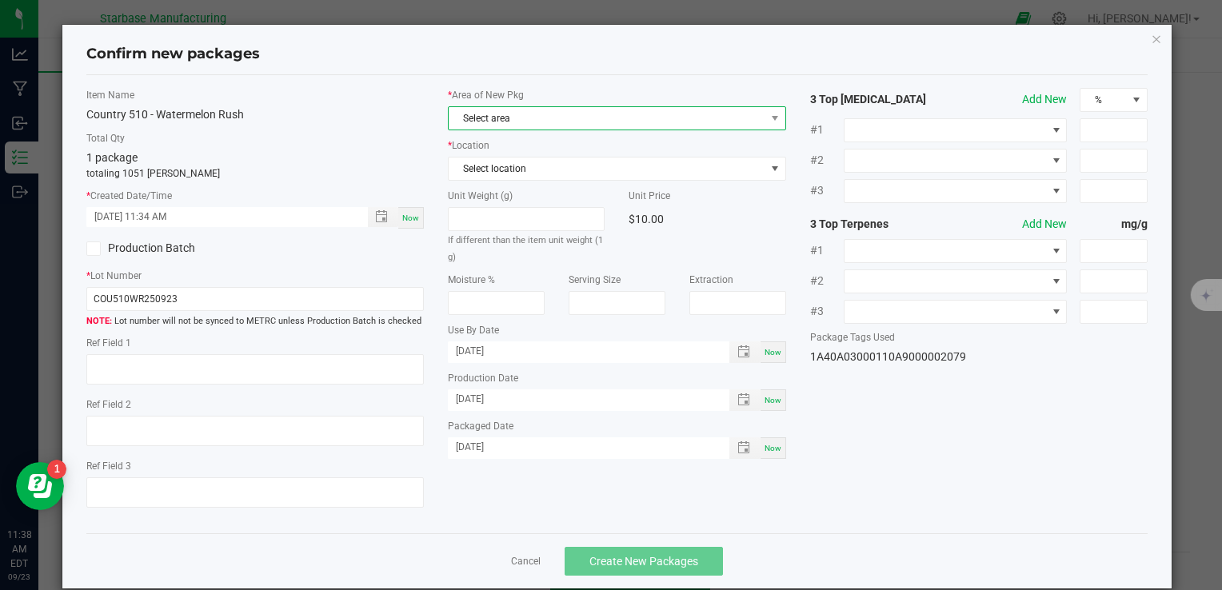
click at [544, 119] on span "Select area" at bounding box center [607, 118] width 316 height 22
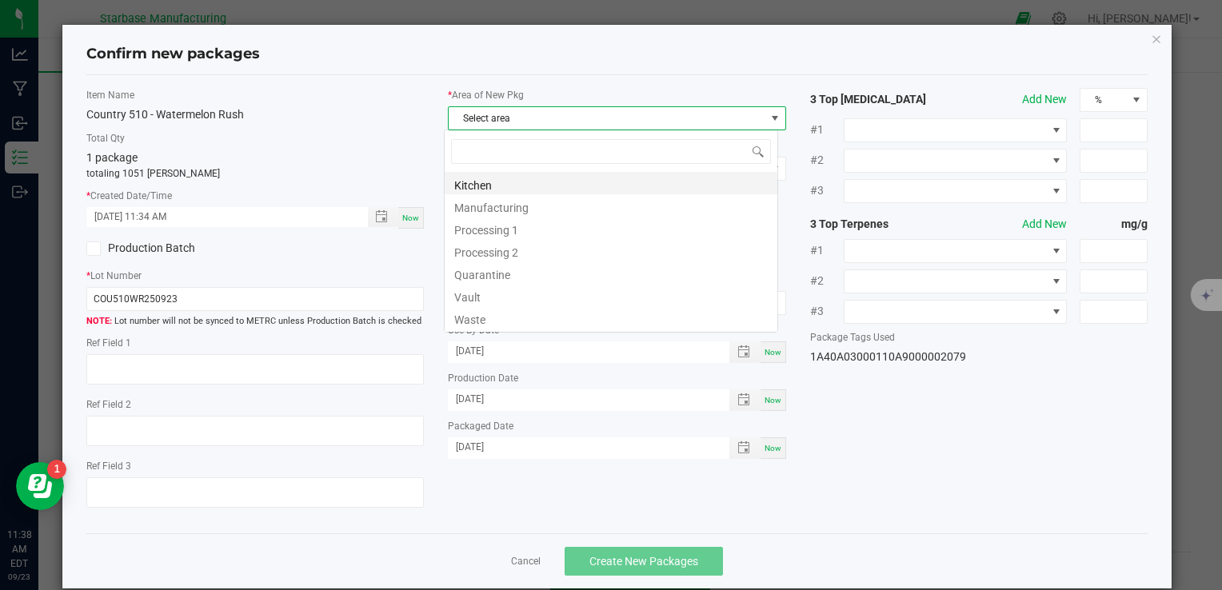
scroll to position [23, 334]
click at [512, 291] on li "Vault" at bounding box center [611, 295] width 333 height 22
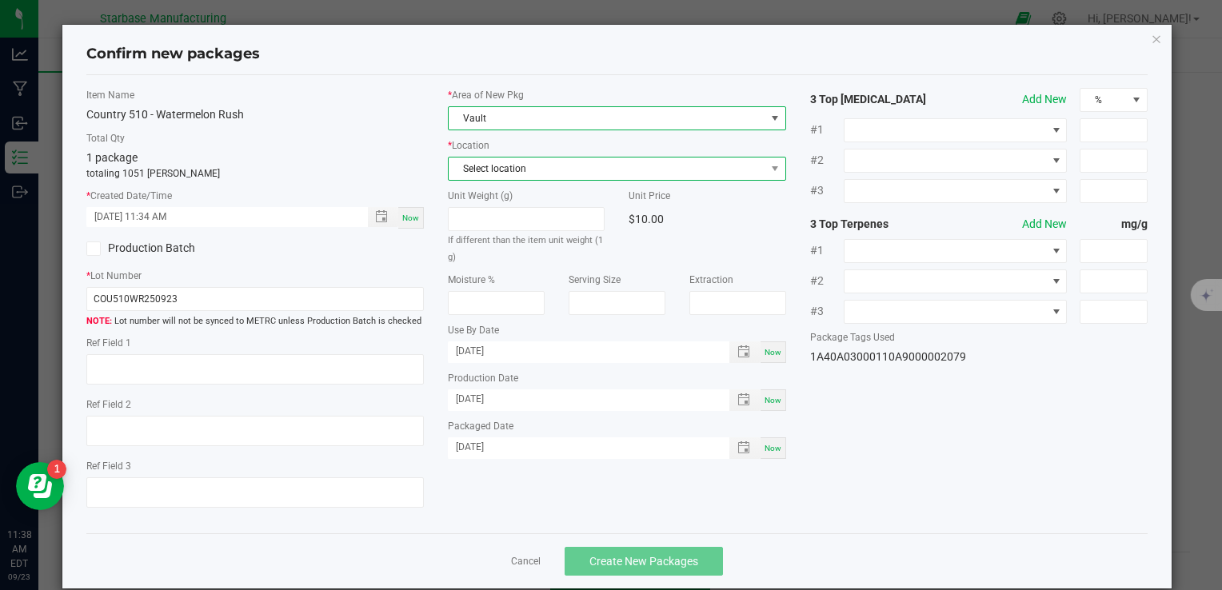
click at [517, 172] on span "Select location" at bounding box center [607, 169] width 316 height 22
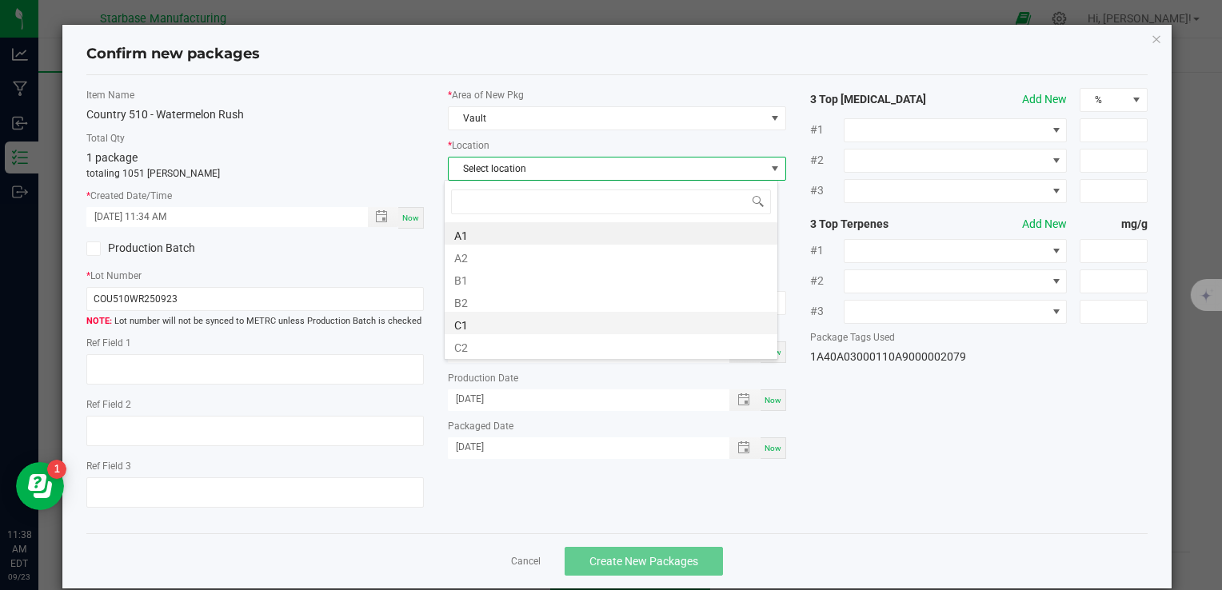
click at [510, 322] on li "C1" at bounding box center [611, 323] width 333 height 22
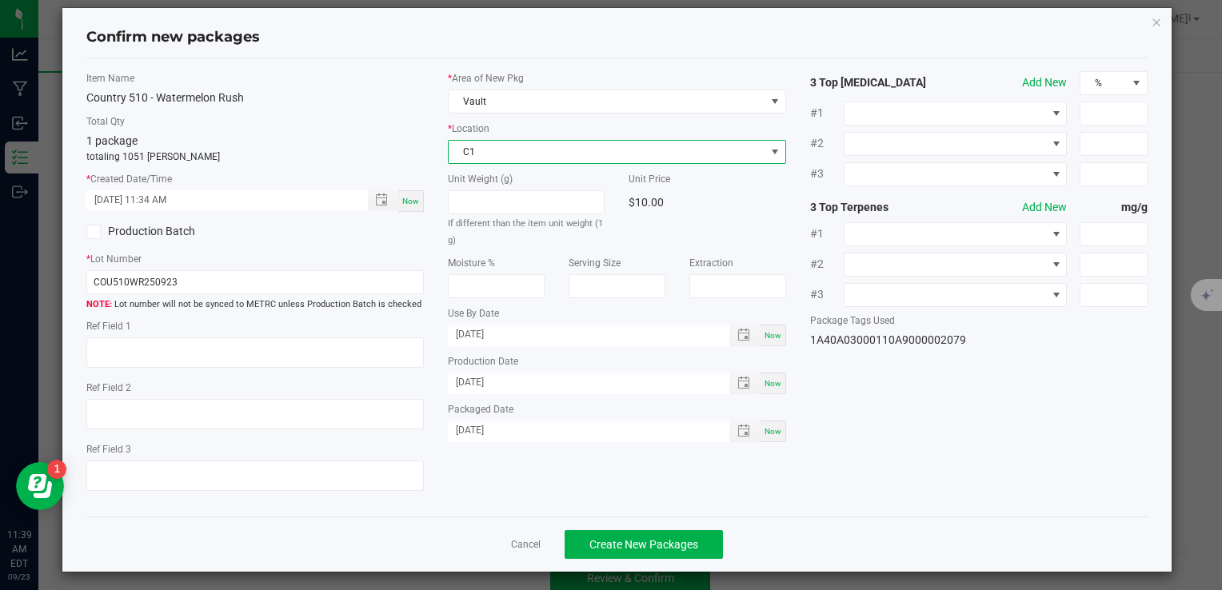
scroll to position [22, 0]
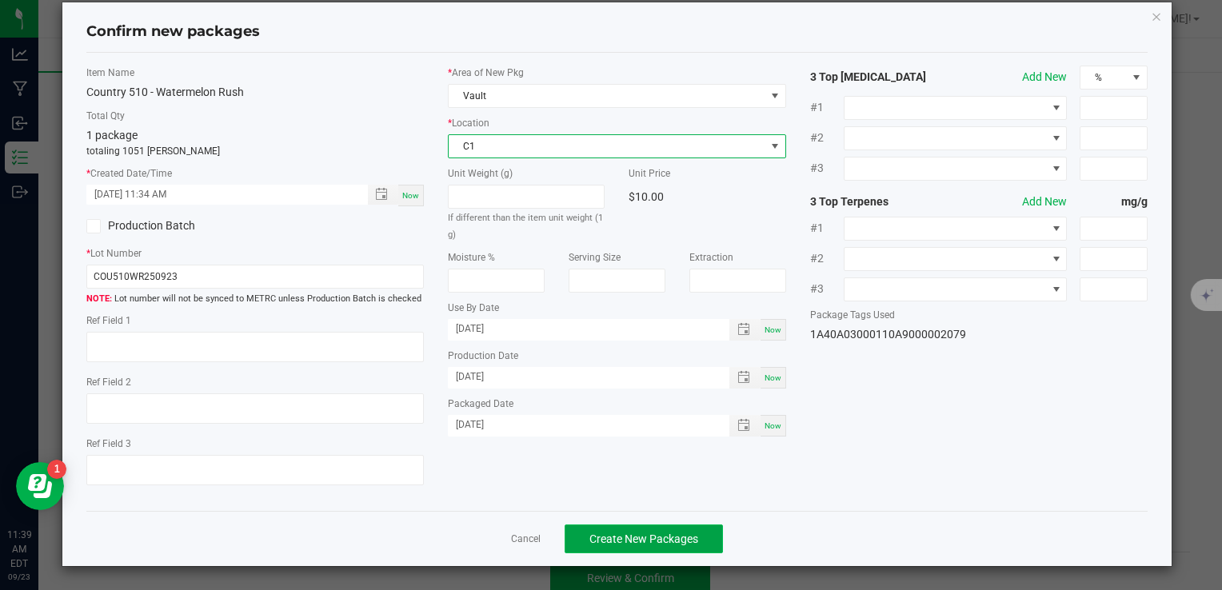
click at [680, 536] on span "Create New Packages" at bounding box center [643, 539] width 109 height 13
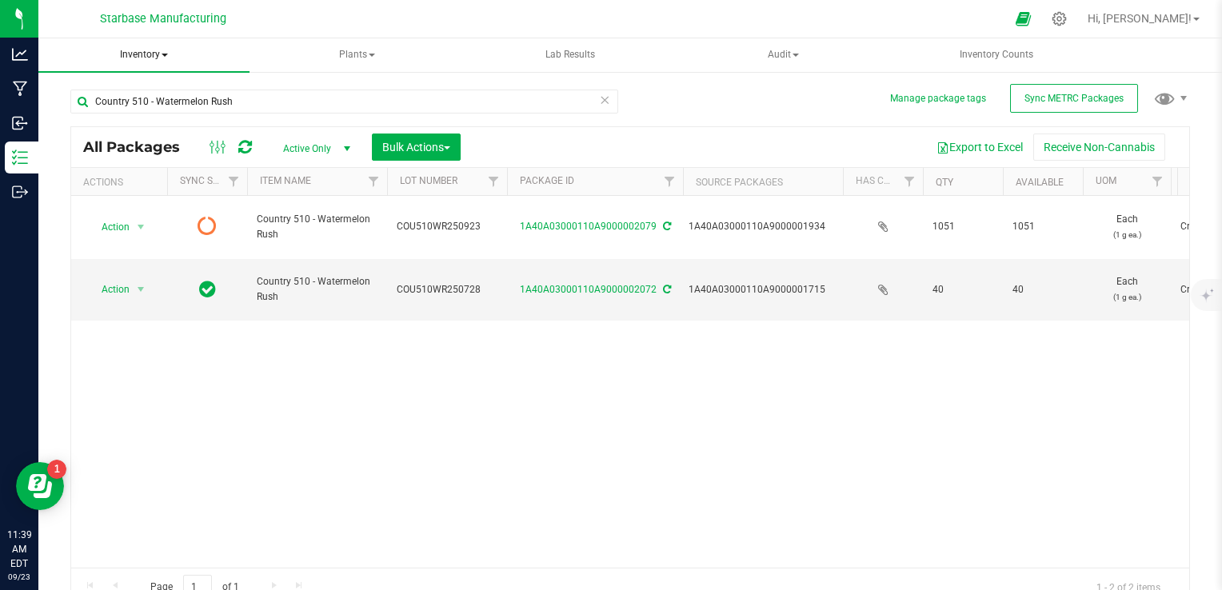
click at [149, 53] on span "Inventory" at bounding box center [143, 55] width 211 height 34
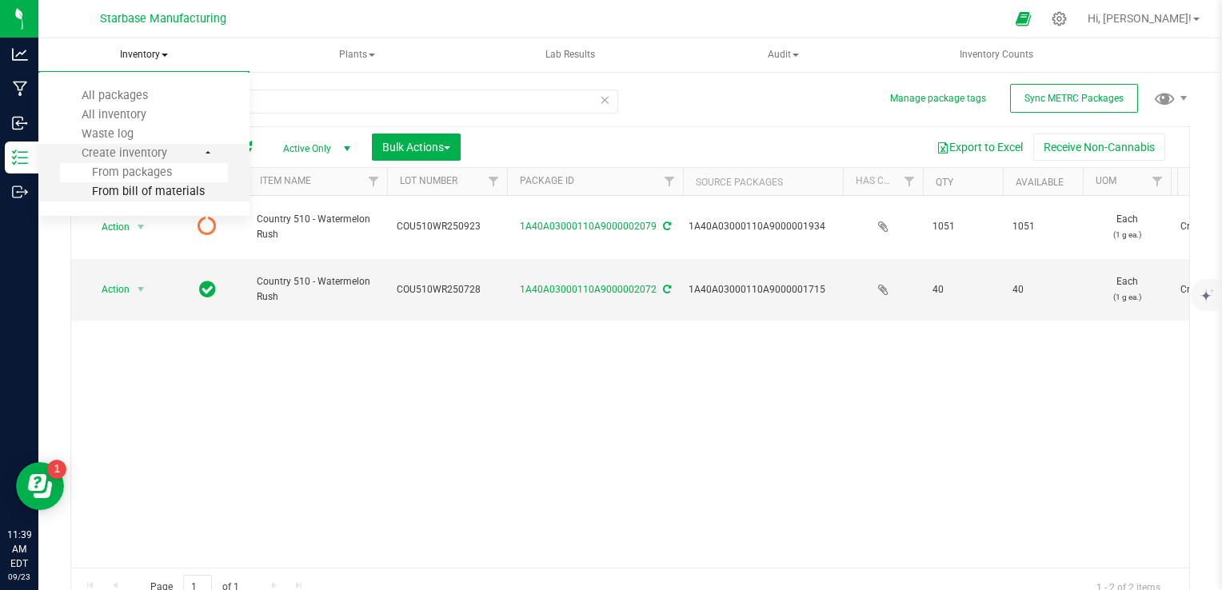
click at [152, 190] on span "From bill of materials" at bounding box center [132, 192] width 145 height 14
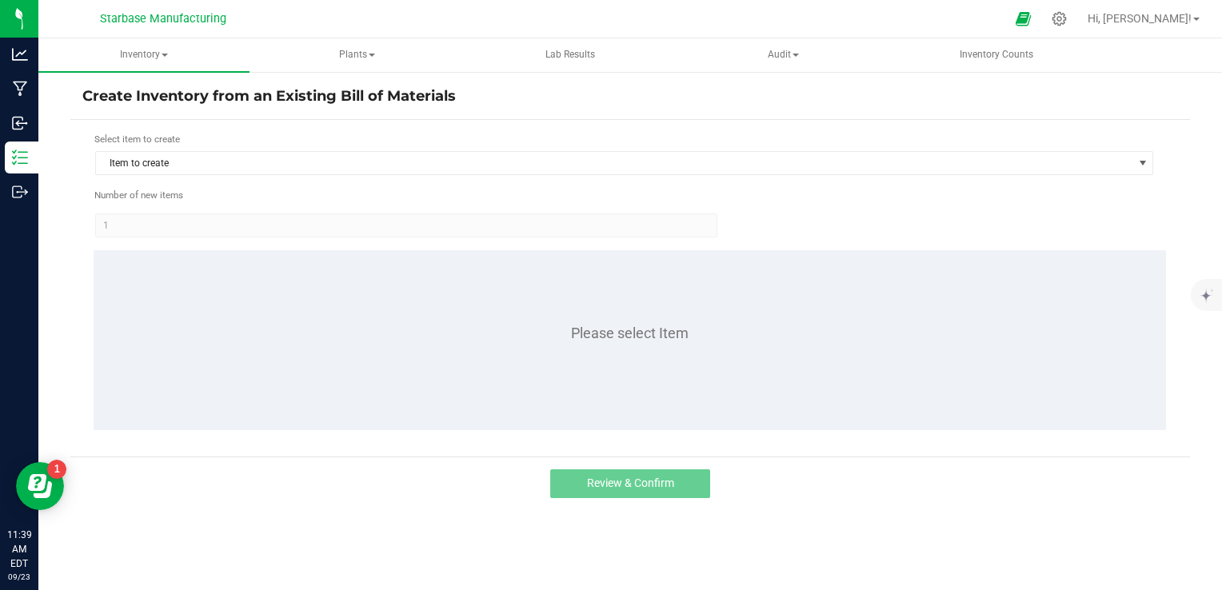
click at [221, 176] on form "Select item to create Item to create Number of new items 1 Please select Item" at bounding box center [629, 288] width 1095 height 313
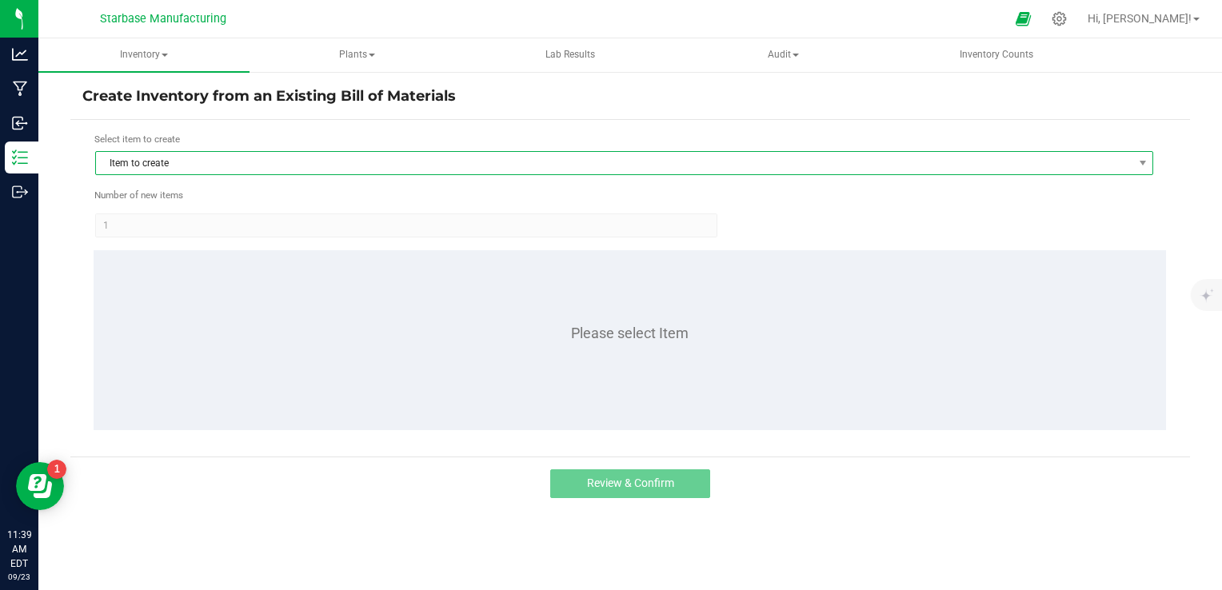
click at [221, 170] on span "Item to create" at bounding box center [614, 163] width 1036 height 22
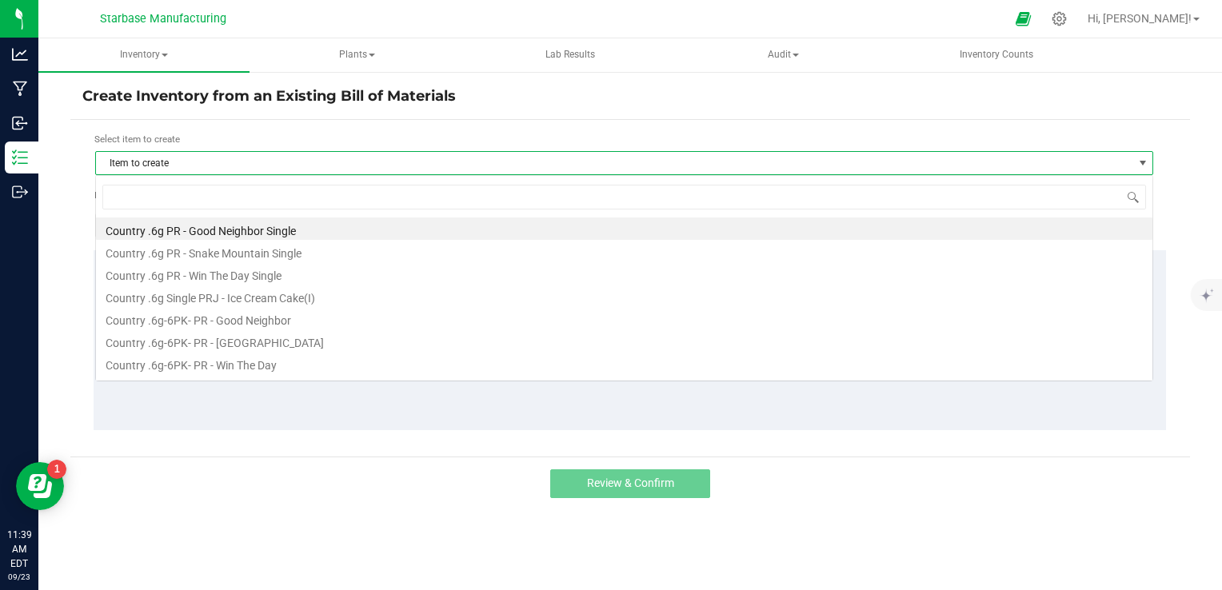
scroll to position [23, 1058]
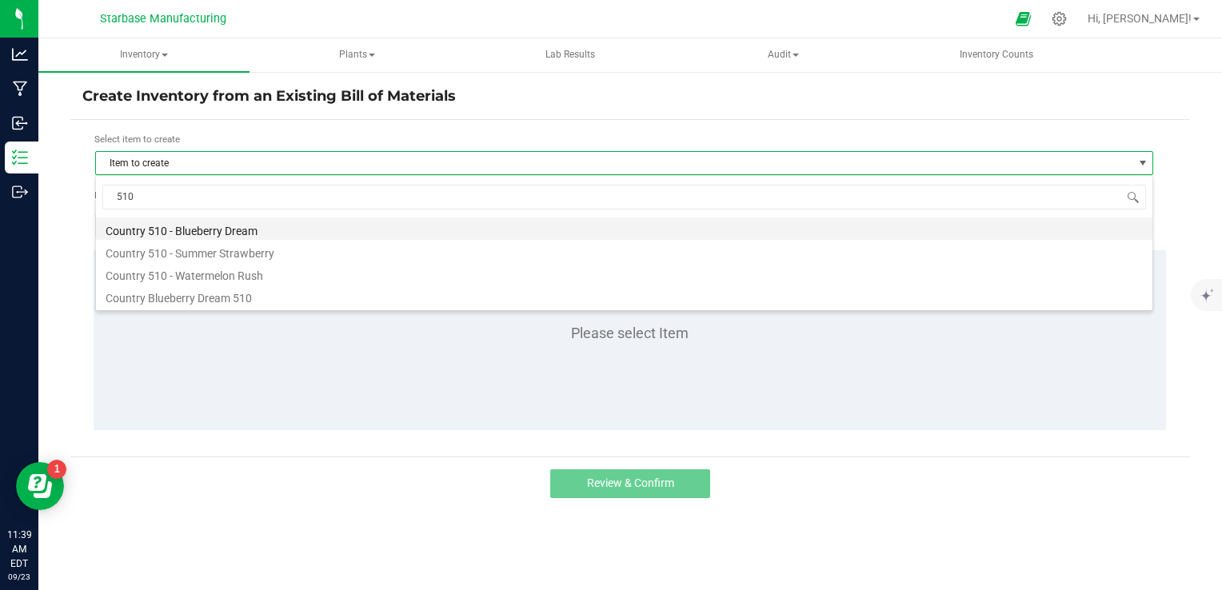
click at [242, 233] on li "Country 510 - Blueberry Dream" at bounding box center [624, 228] width 1056 height 22
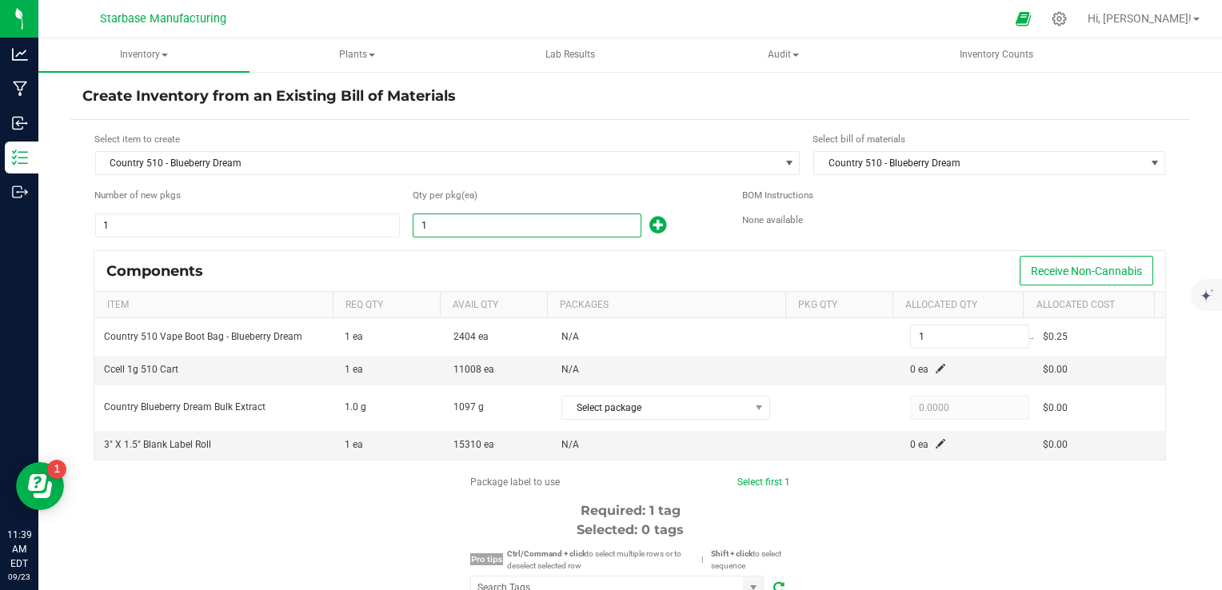
click at [549, 233] on input "1" at bounding box center [526, 225] width 227 height 22
click at [541, 254] on div "Components Receive Non-Cannabis" at bounding box center [629, 271] width 1071 height 40
click at [936, 369] on span at bounding box center [941, 369] width 10 height 10
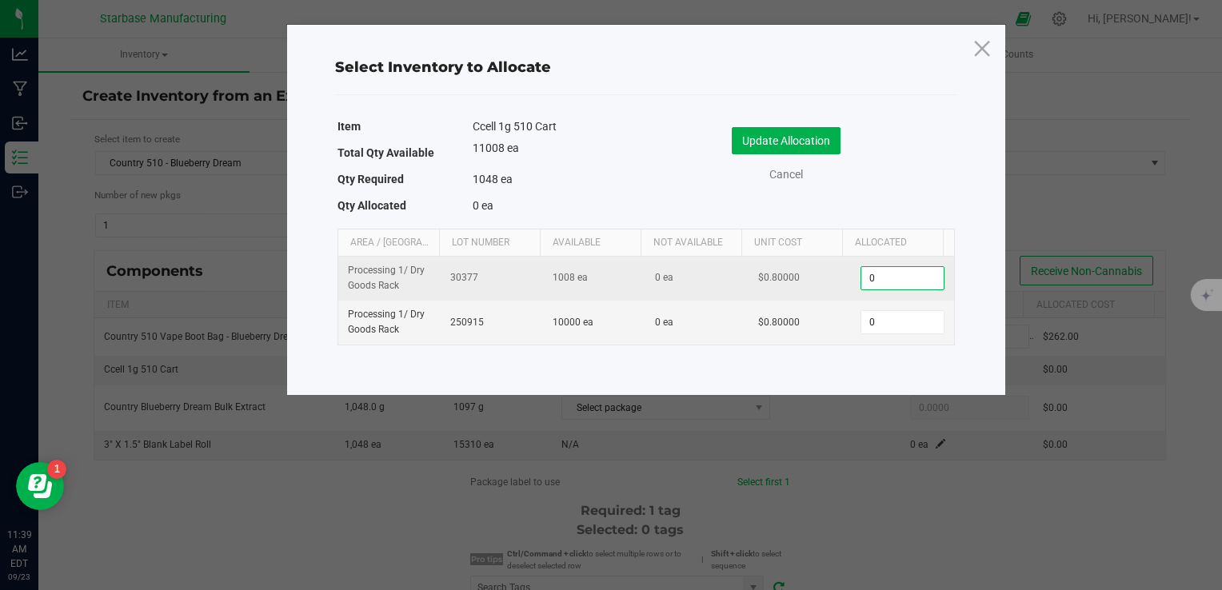
click at [875, 285] on input "0" at bounding box center [902, 278] width 82 height 22
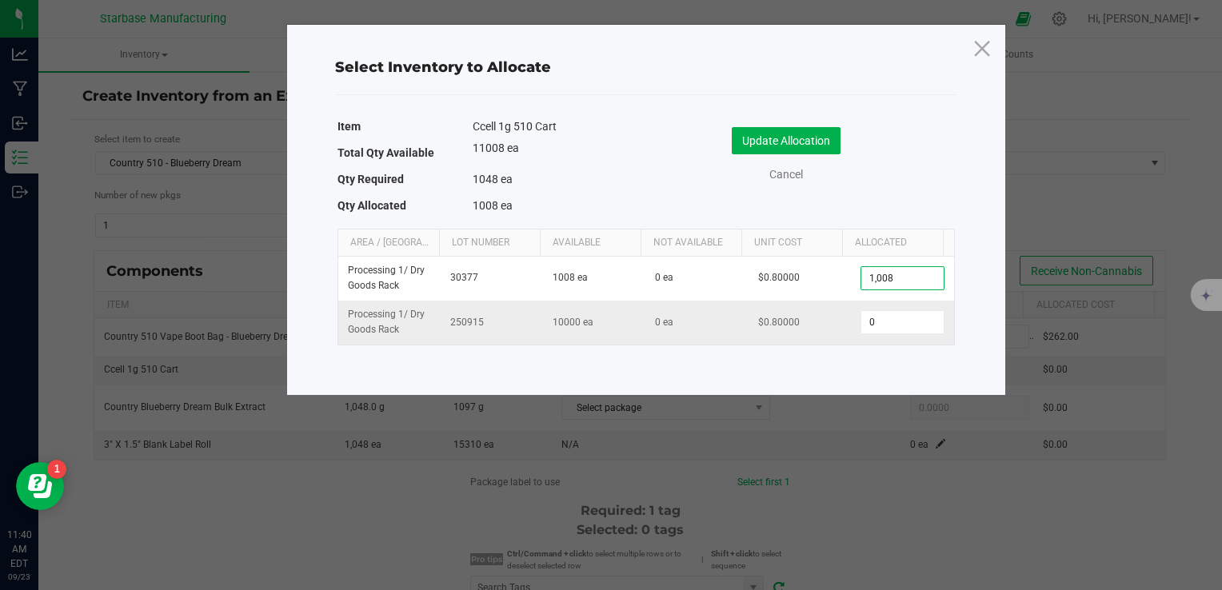
click at [890, 334] on td "0" at bounding box center [902, 322] width 102 height 43
click at [890, 325] on input "0" at bounding box center [902, 322] width 82 height 22
click at [822, 144] on button "Update Allocation" at bounding box center [786, 140] width 109 height 27
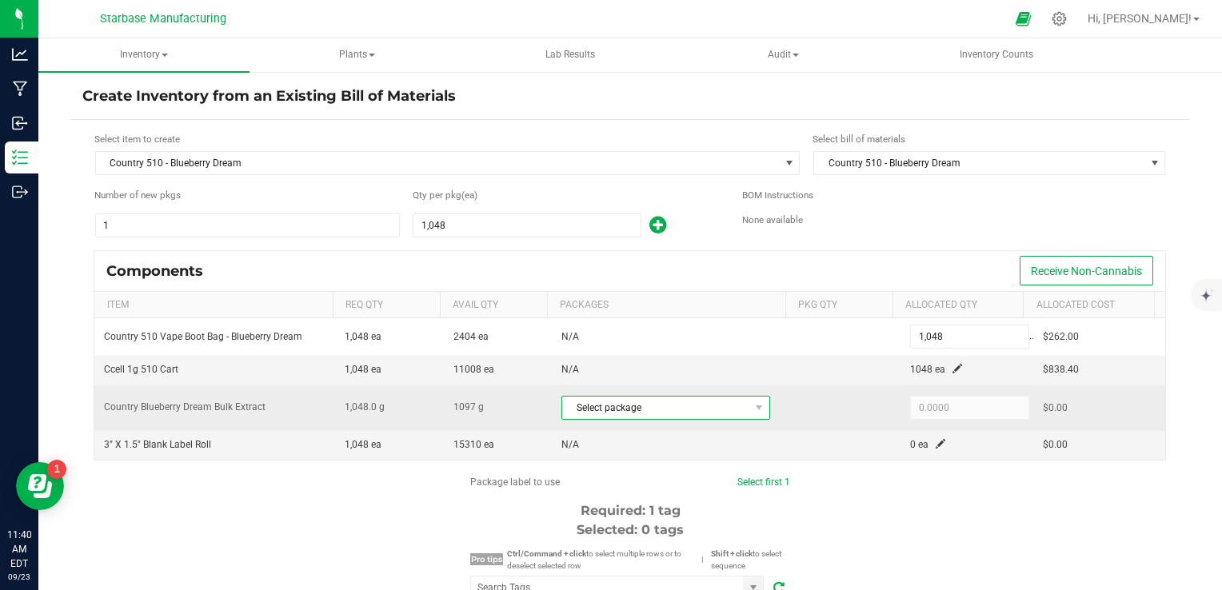
click at [726, 414] on span "Select package" at bounding box center [655, 408] width 187 height 22
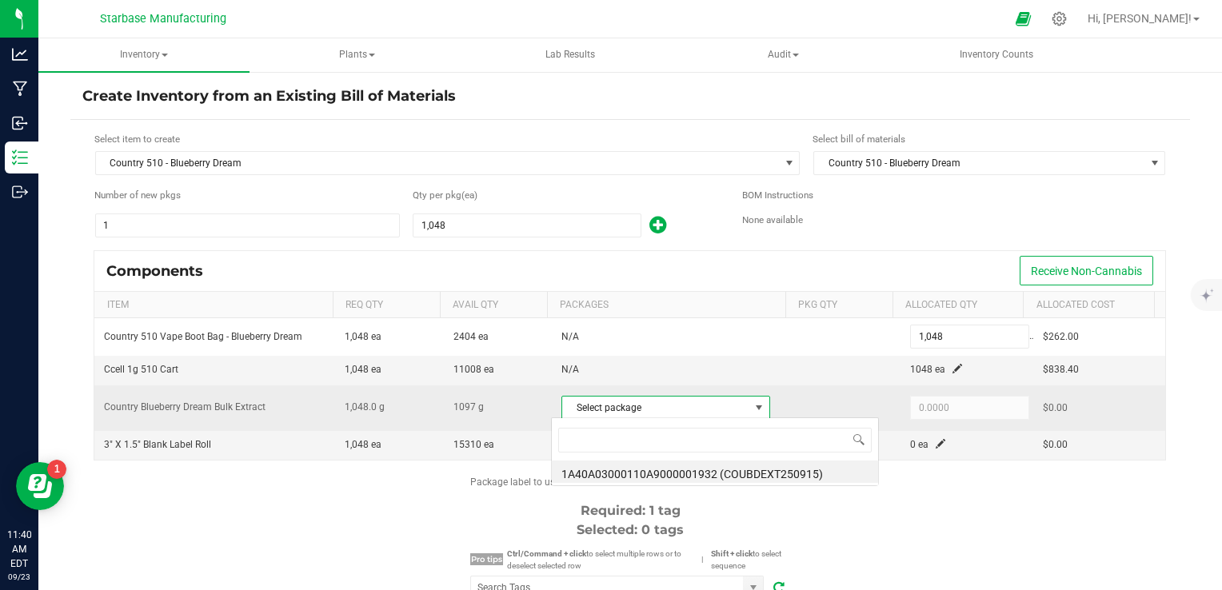
scroll to position [23, 202]
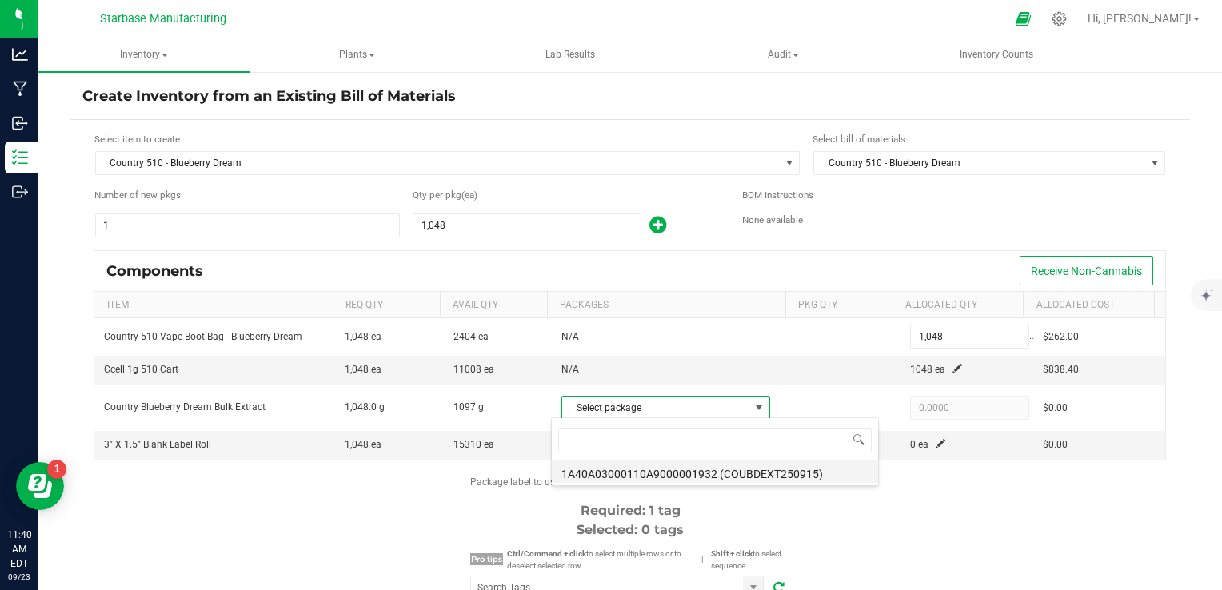
click at [722, 472] on li "1A40A03000110A9000001932 (COUBDEXT250915)" at bounding box center [715, 472] width 326 height 22
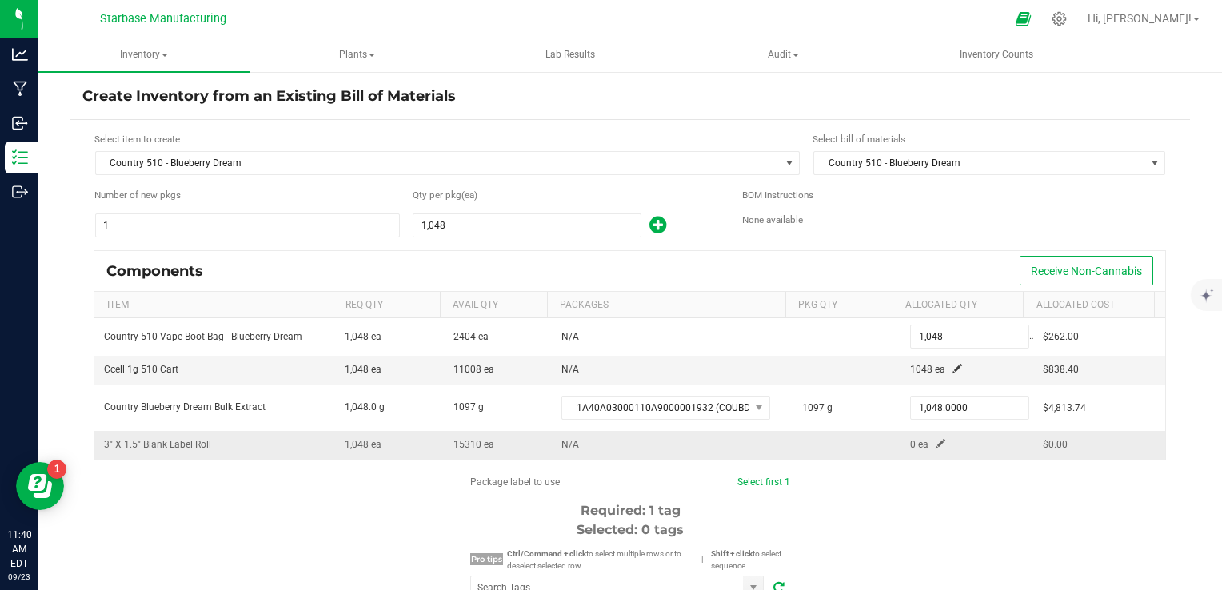
click at [927, 447] on td "0 ea" at bounding box center [966, 445] width 132 height 28
click at [936, 443] on span at bounding box center [941, 444] width 10 height 10
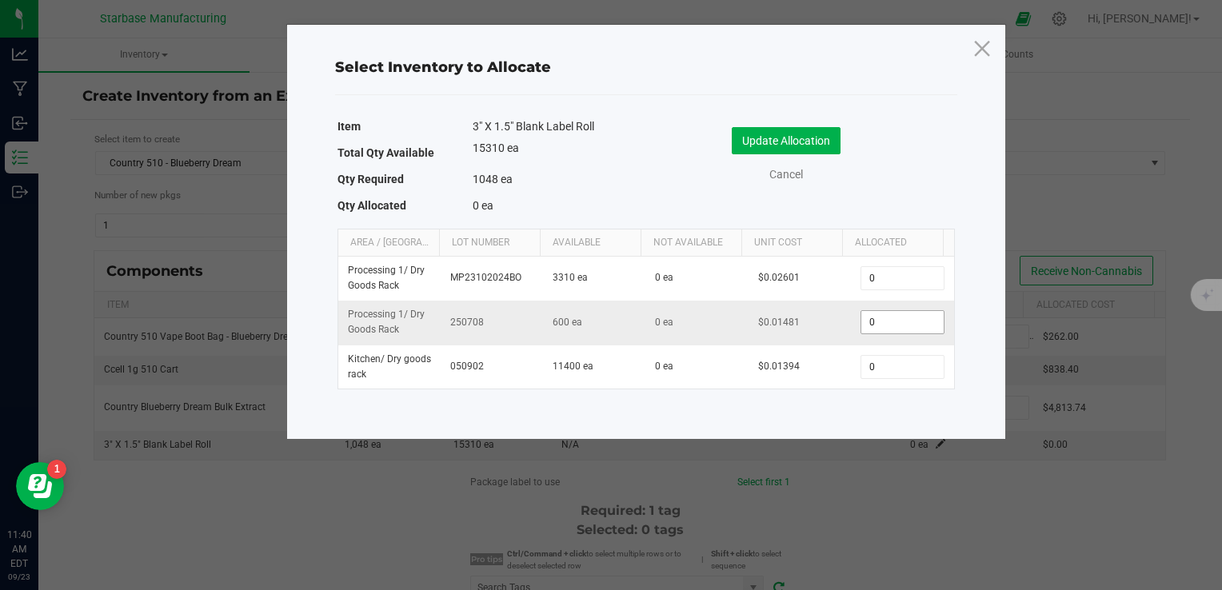
click at [883, 321] on input "0" at bounding box center [902, 322] width 82 height 22
click at [945, 184] on div "Update Allocation Cancel" at bounding box center [800, 157] width 309 height 84
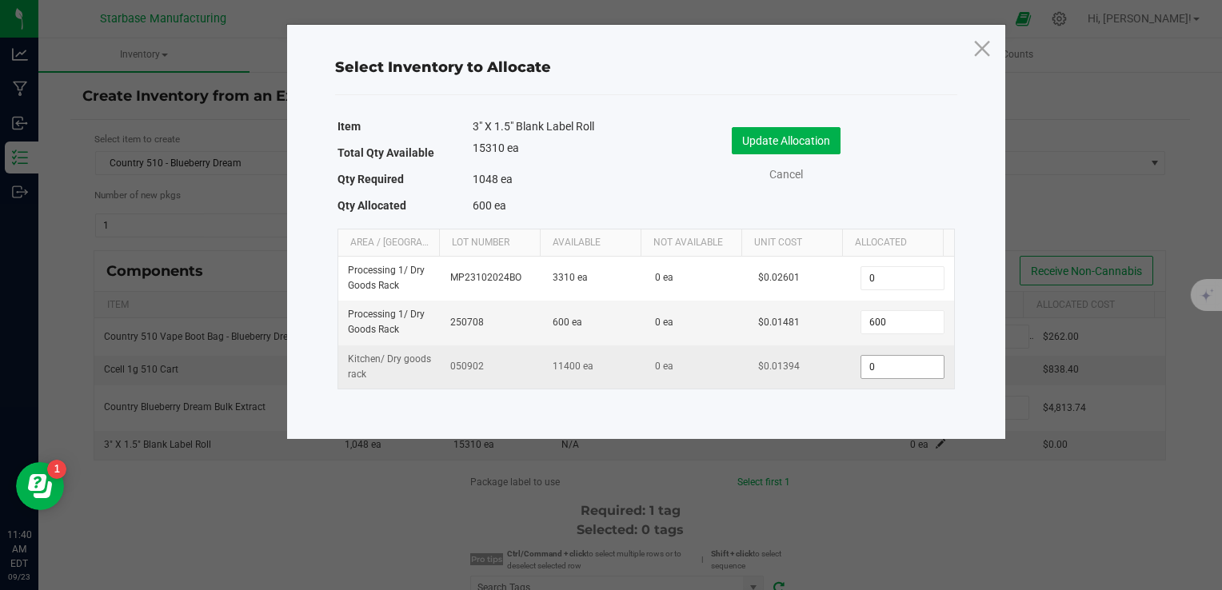
click at [881, 371] on input "0" at bounding box center [902, 367] width 82 height 22
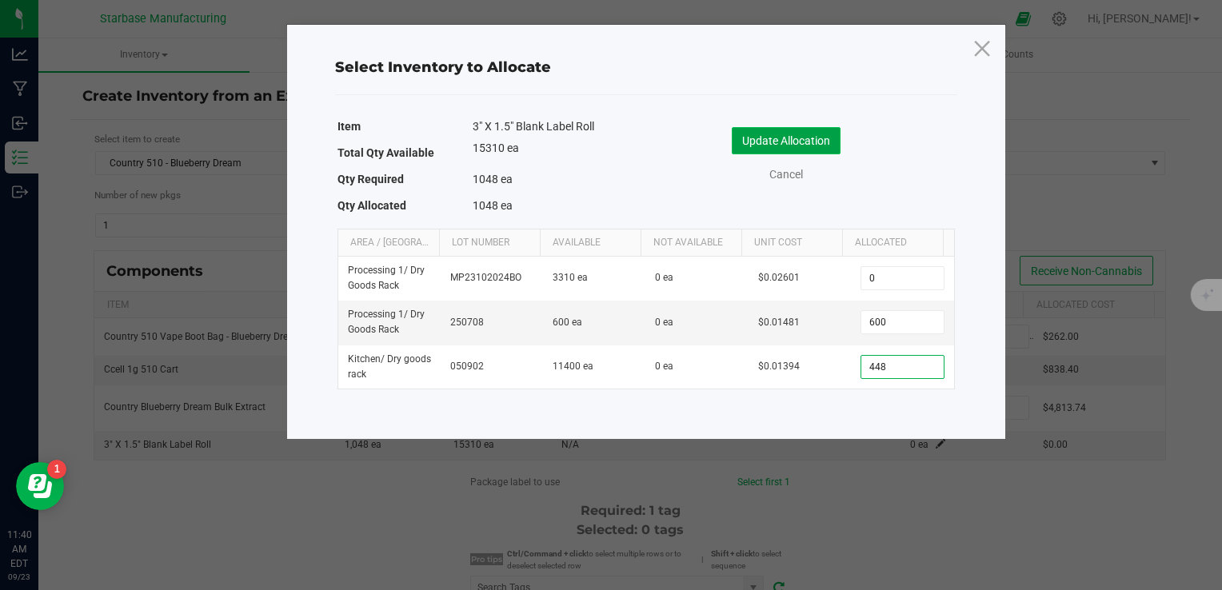
click at [803, 142] on button "Update Allocation" at bounding box center [786, 140] width 109 height 27
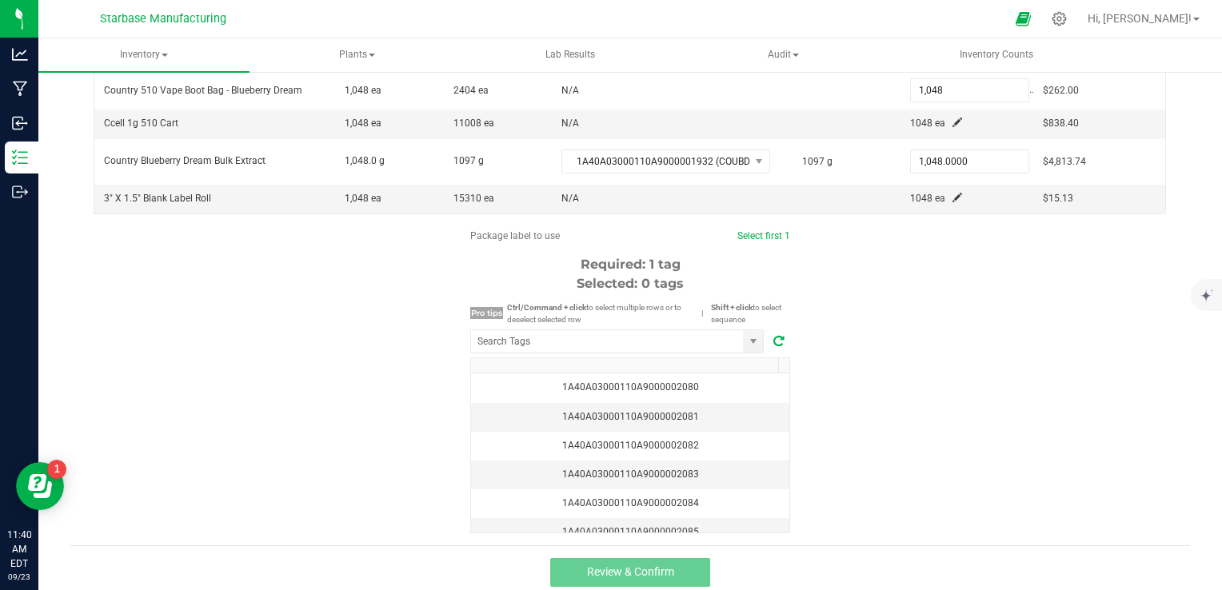
scroll to position [251, 0]
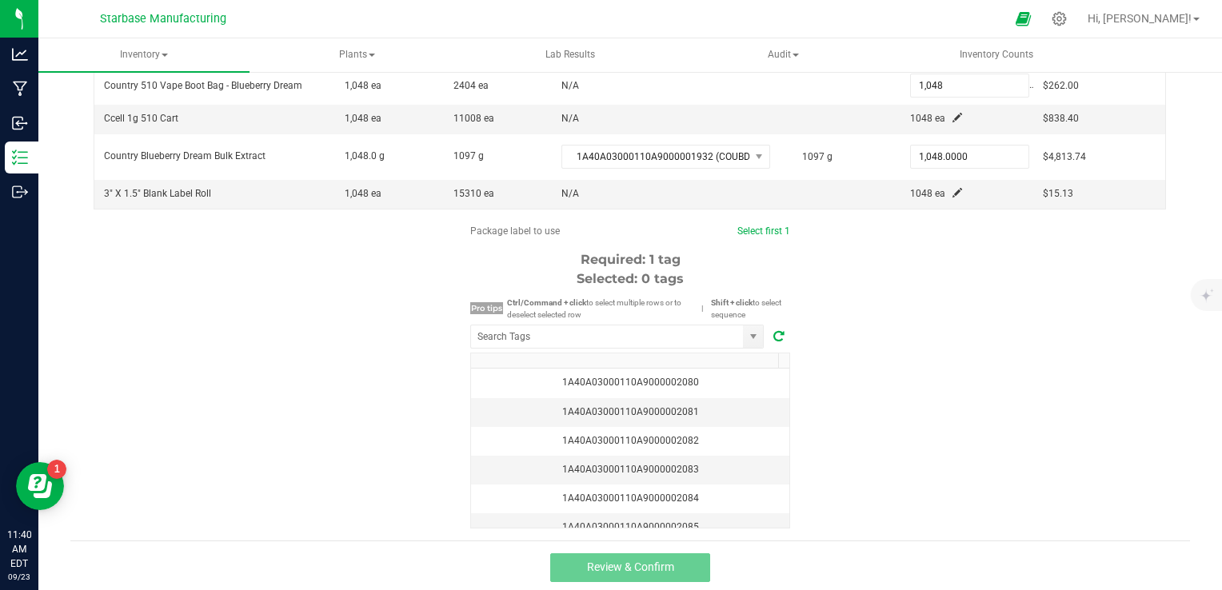
click at [903, 397] on div "Package label to use Select first 1 Required: 1 tag Selected: 0 tags Pro tips C…" at bounding box center [629, 376] width 1119 height 305
click at [710, 379] on div "1A40A03000110A9000002080" at bounding box center [630, 382] width 299 height 15
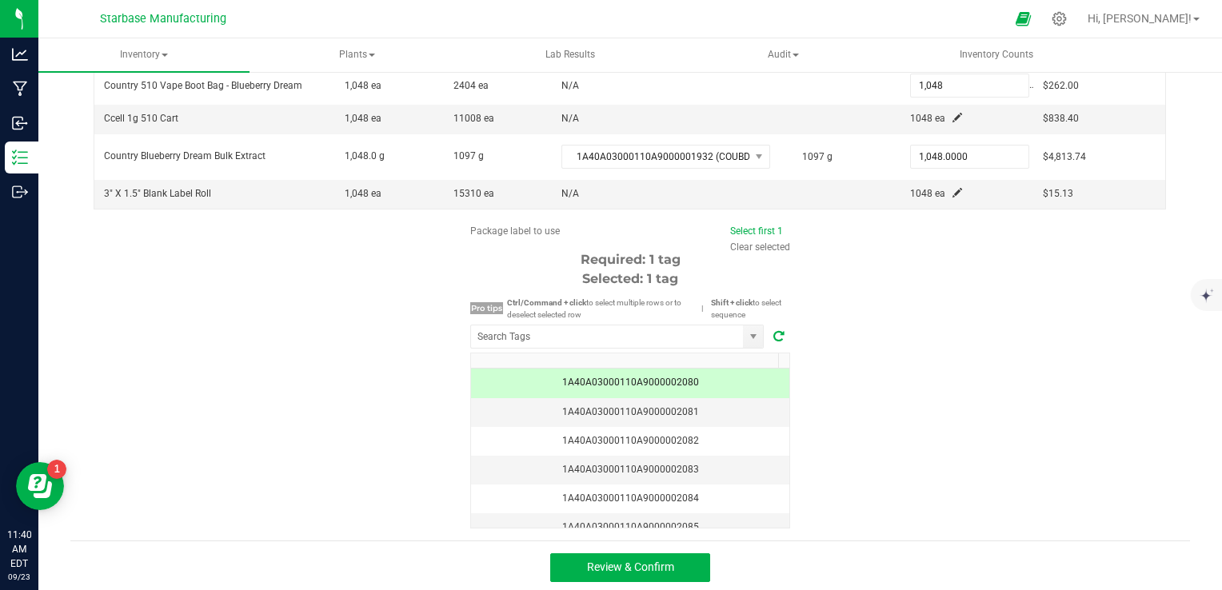
click at [886, 424] on div "Package label to use Select first 1 Clear selected Required: 1 tag Selected: 1 …" at bounding box center [629, 376] width 1119 height 305
click at [611, 569] on span "Review & Confirm" at bounding box center [630, 567] width 87 height 13
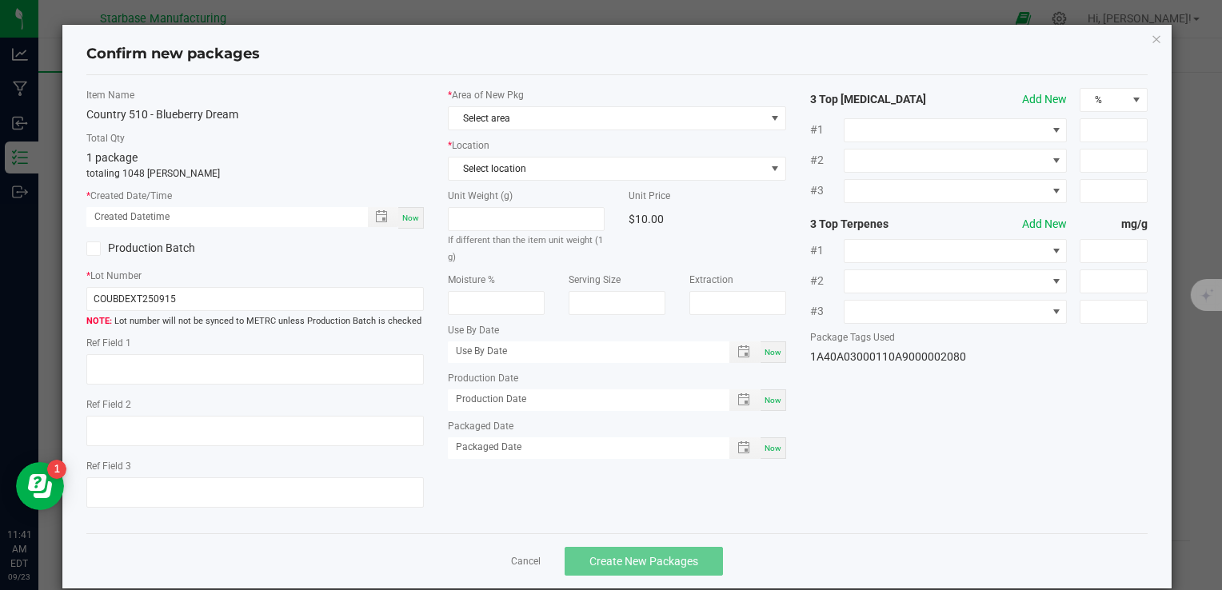
click at [409, 219] on span "Now" at bounding box center [410, 217] width 17 height 9
click at [268, 287] on input "COUBDEXT250915" at bounding box center [254, 299] width 337 height 24
paste input "510BD250728"
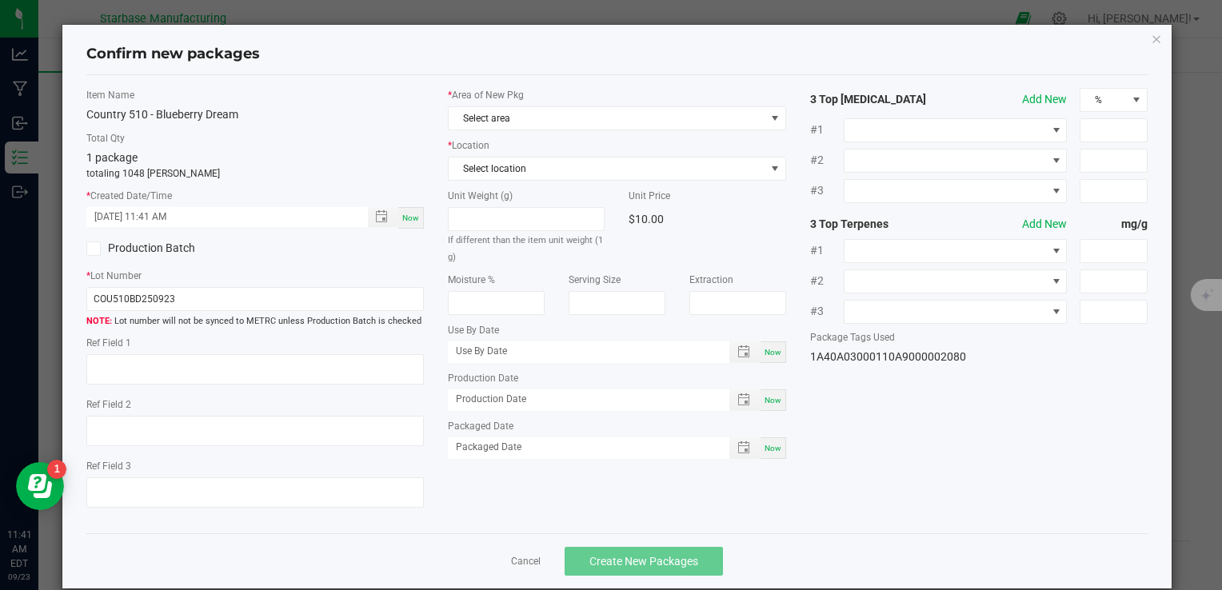
click at [765, 399] on span "Now" at bounding box center [772, 400] width 17 height 9
click at [772, 449] on span "Now" at bounding box center [772, 448] width 17 height 9
click at [764, 351] on span "Now" at bounding box center [772, 352] width 17 height 9
click at [468, 347] on input "[DATE]" at bounding box center [580, 351] width 264 height 20
click at [467, 345] on input "[DATE]" at bounding box center [580, 351] width 264 height 20
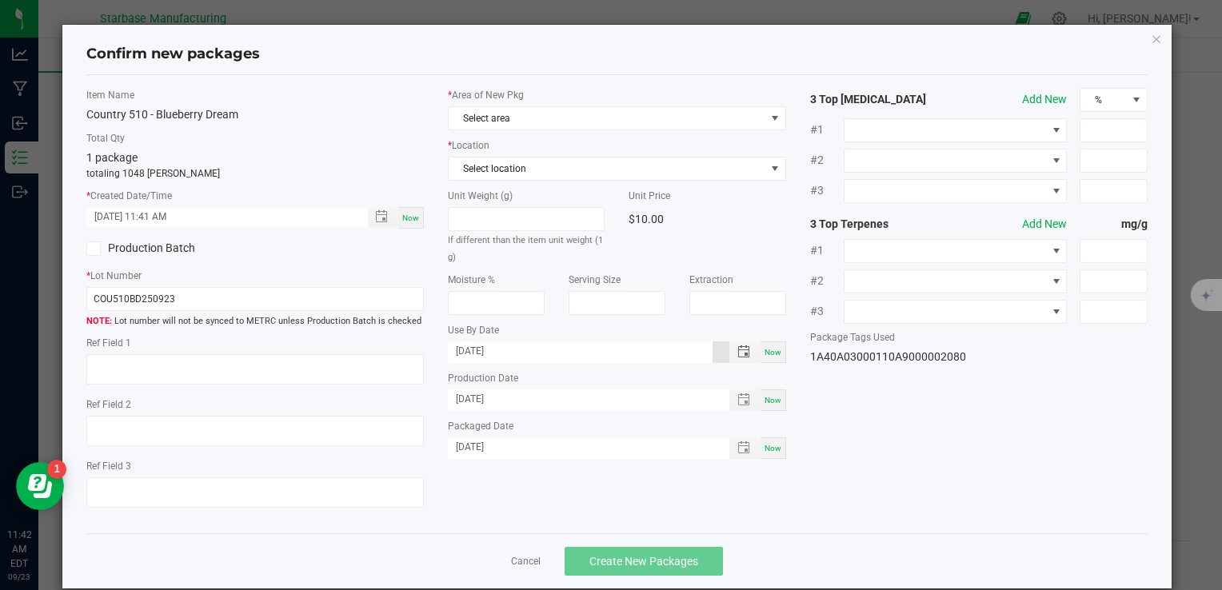
click at [525, 325] on label "Use By Date" at bounding box center [616, 330] width 337 height 14
click at [484, 120] on span "Select area" at bounding box center [607, 118] width 316 height 22
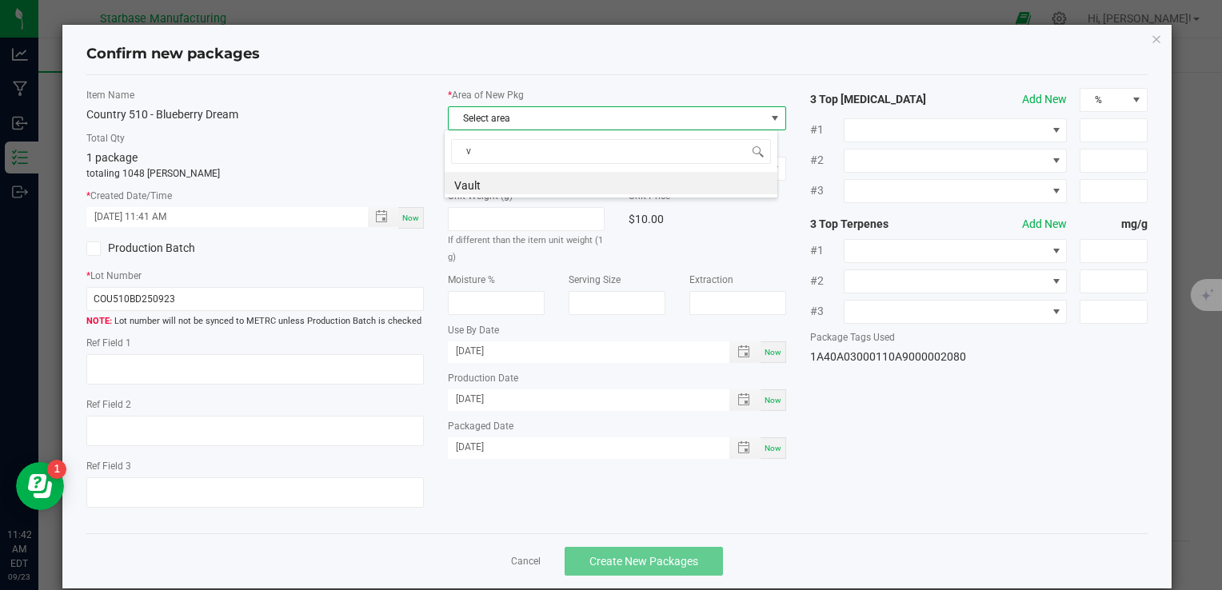
scroll to position [23, 334]
click at [480, 181] on li "Vault" at bounding box center [611, 183] width 333 height 22
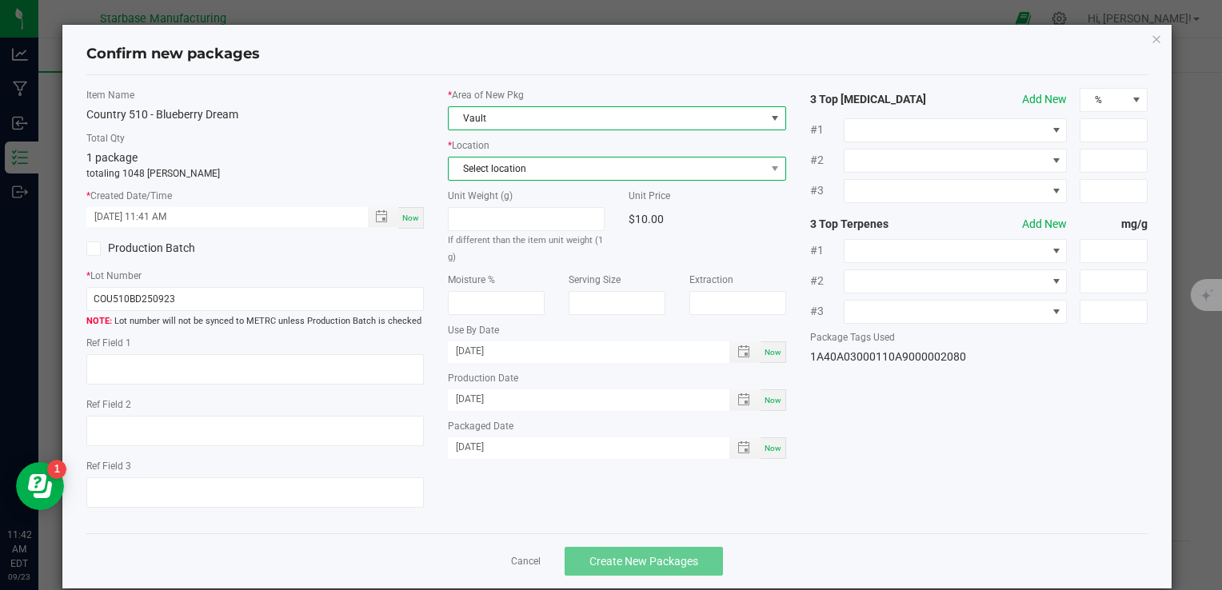
click at [479, 174] on span "Select location" at bounding box center [607, 169] width 316 height 22
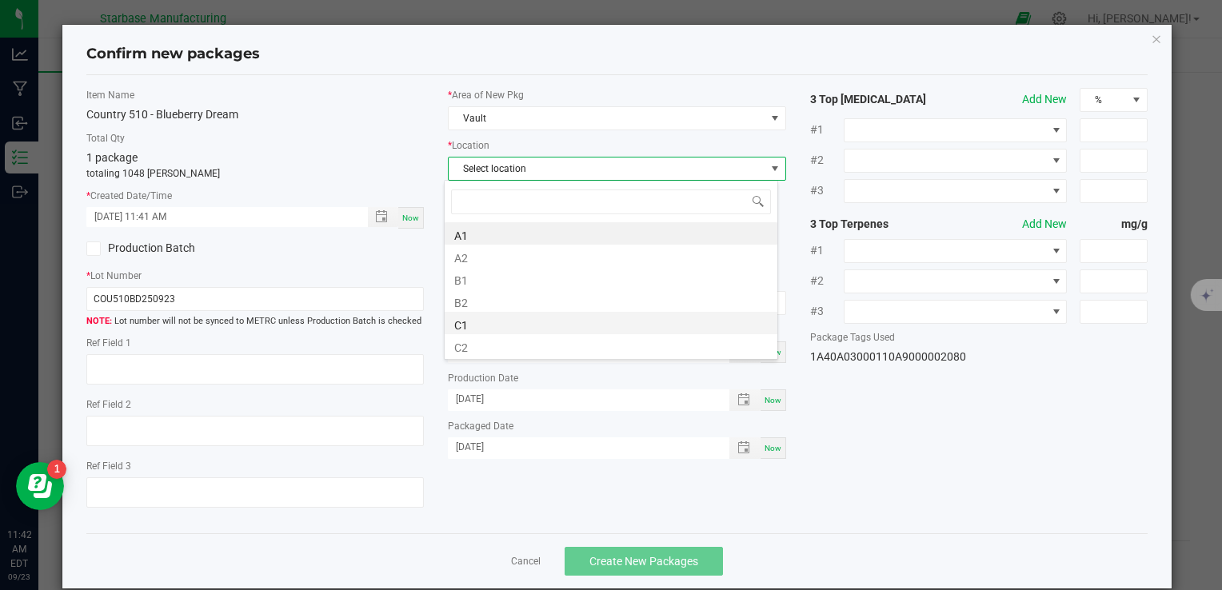
click at [484, 325] on li "C1" at bounding box center [611, 323] width 333 height 22
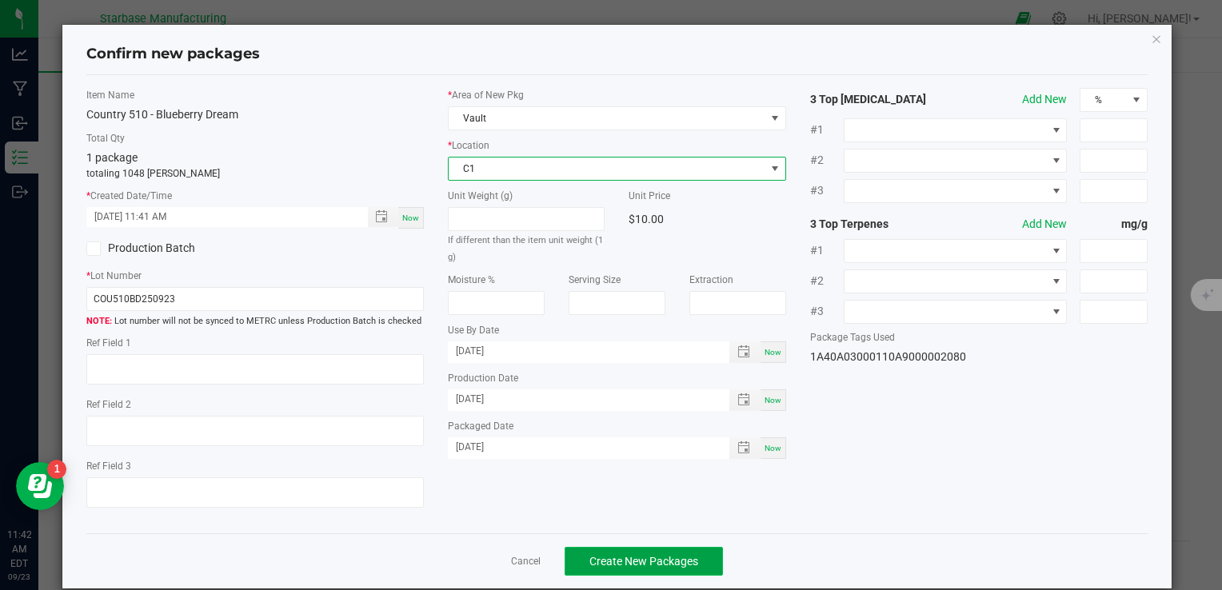
click at [665, 557] on span "Create New Packages" at bounding box center [643, 561] width 109 height 13
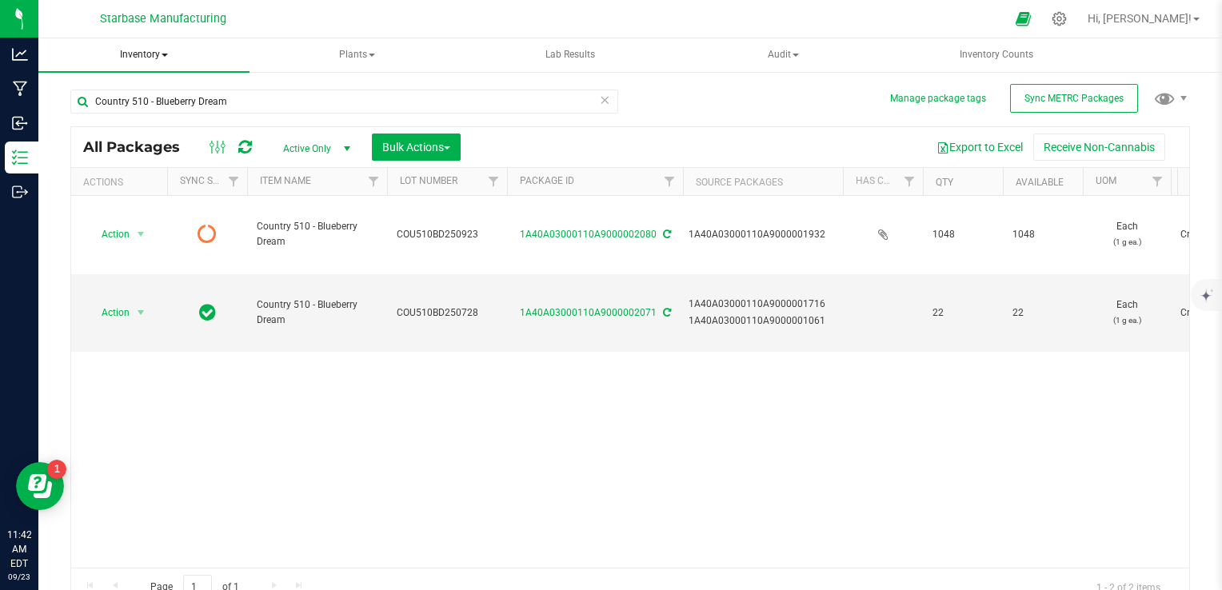
click at [158, 53] on span "Inventory" at bounding box center [143, 55] width 211 height 34
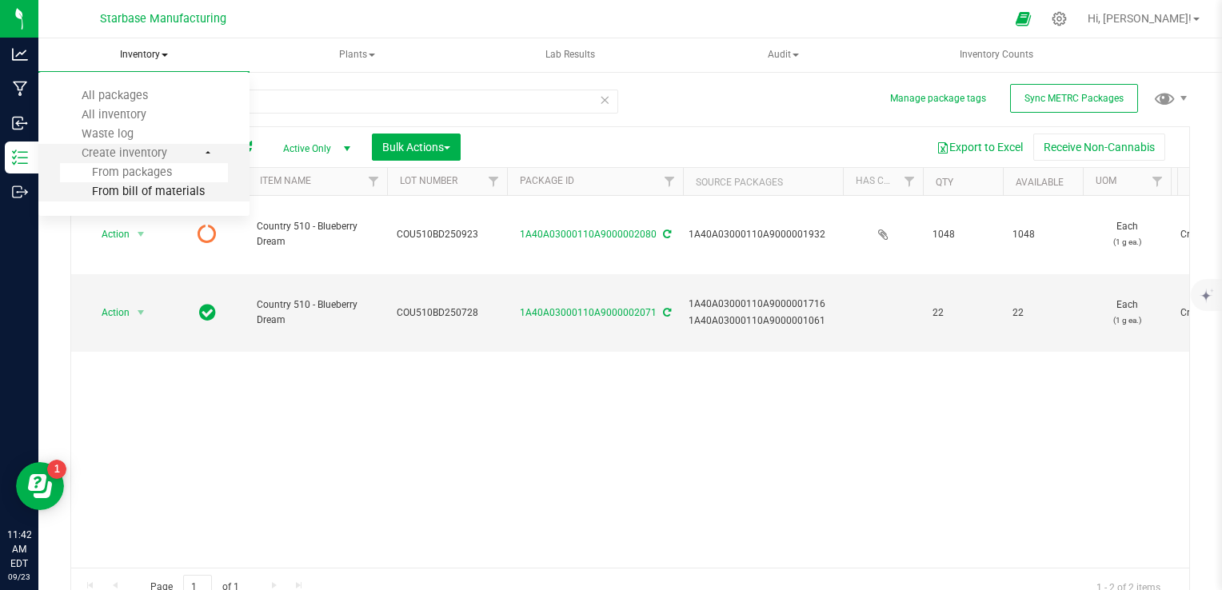
click at [142, 189] on span "From bill of materials" at bounding box center [132, 192] width 145 height 14
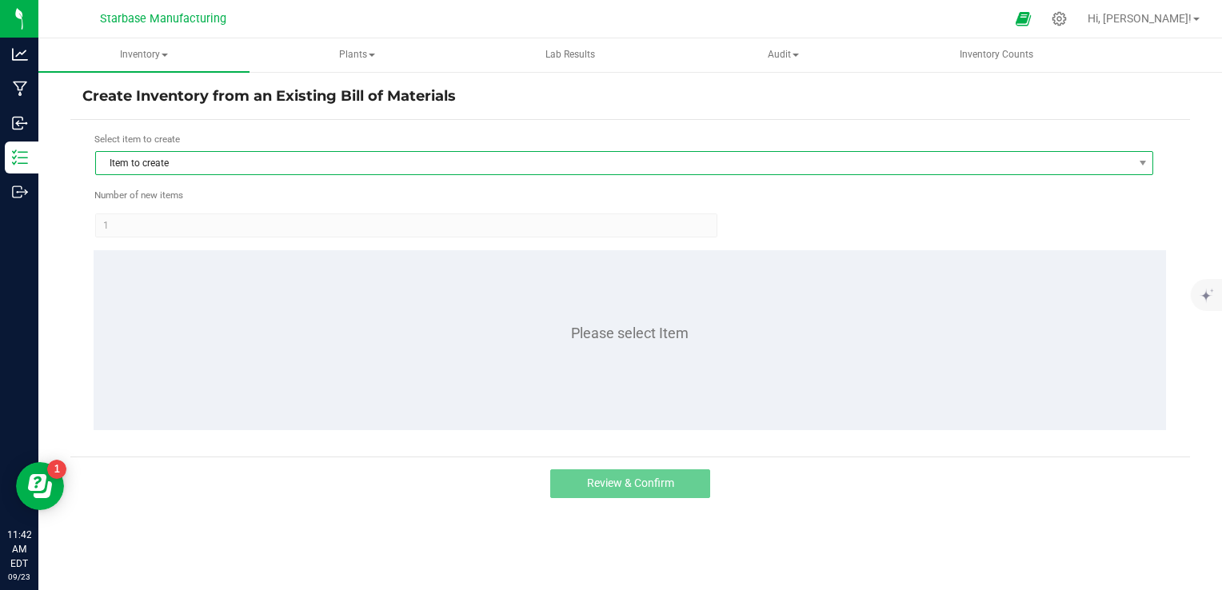
click at [234, 157] on span "Item to create" at bounding box center [614, 163] width 1036 height 22
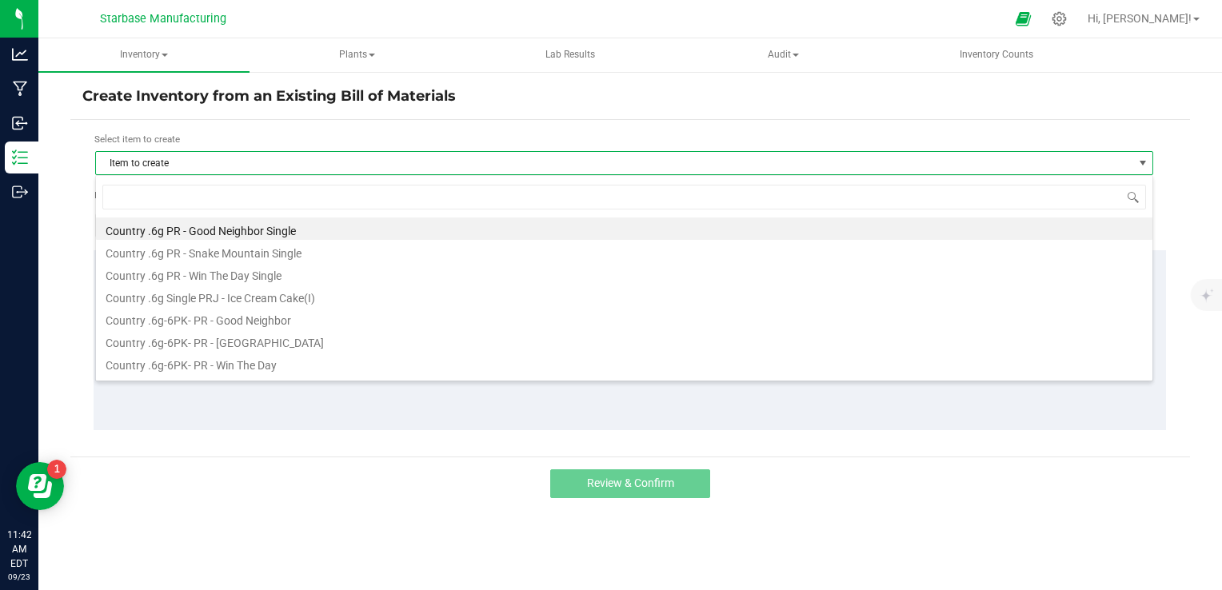
scroll to position [23, 1058]
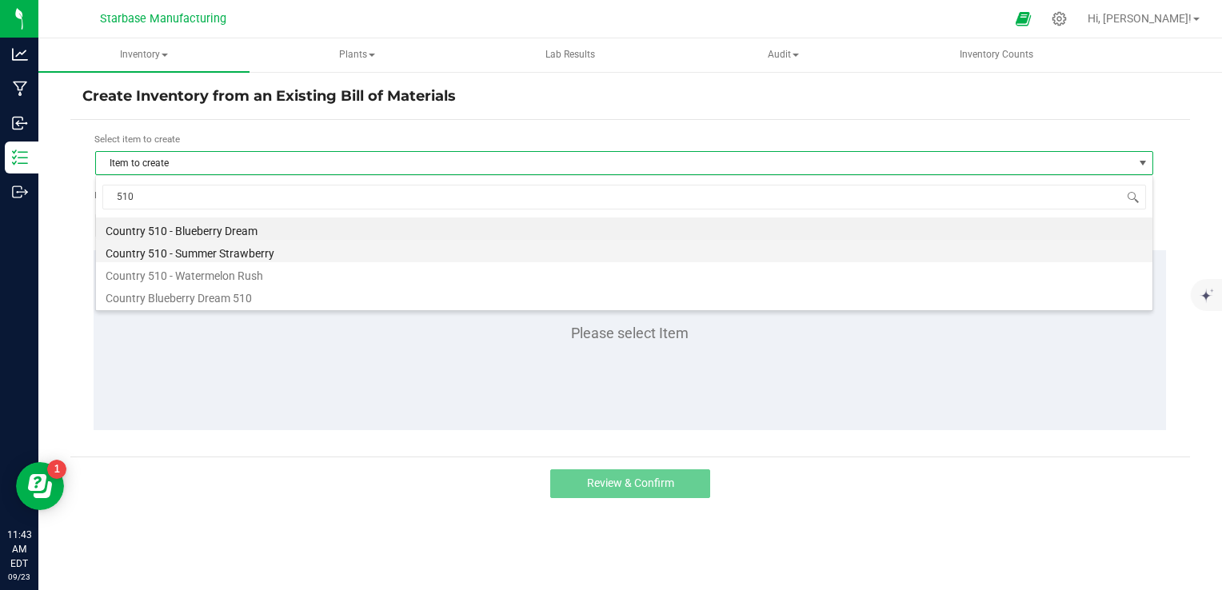
click at [234, 257] on li "Country 510 - Summer Strawberry" at bounding box center [624, 251] width 1056 height 22
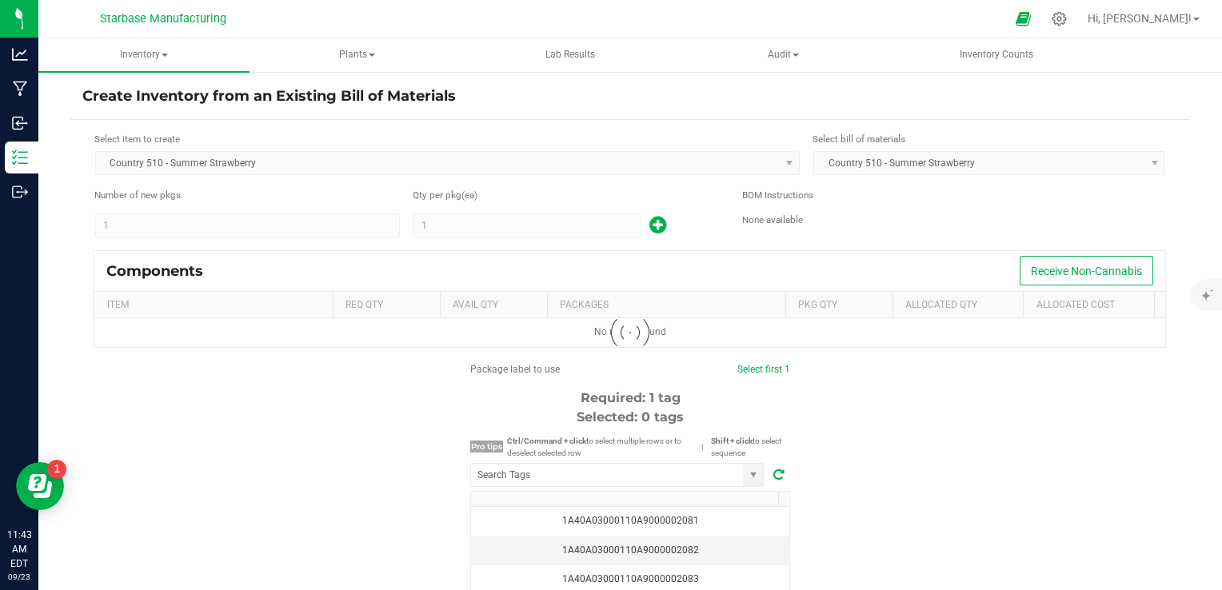
click at [442, 221] on kendo-numerictextbox "1" at bounding box center [527, 225] width 229 height 24
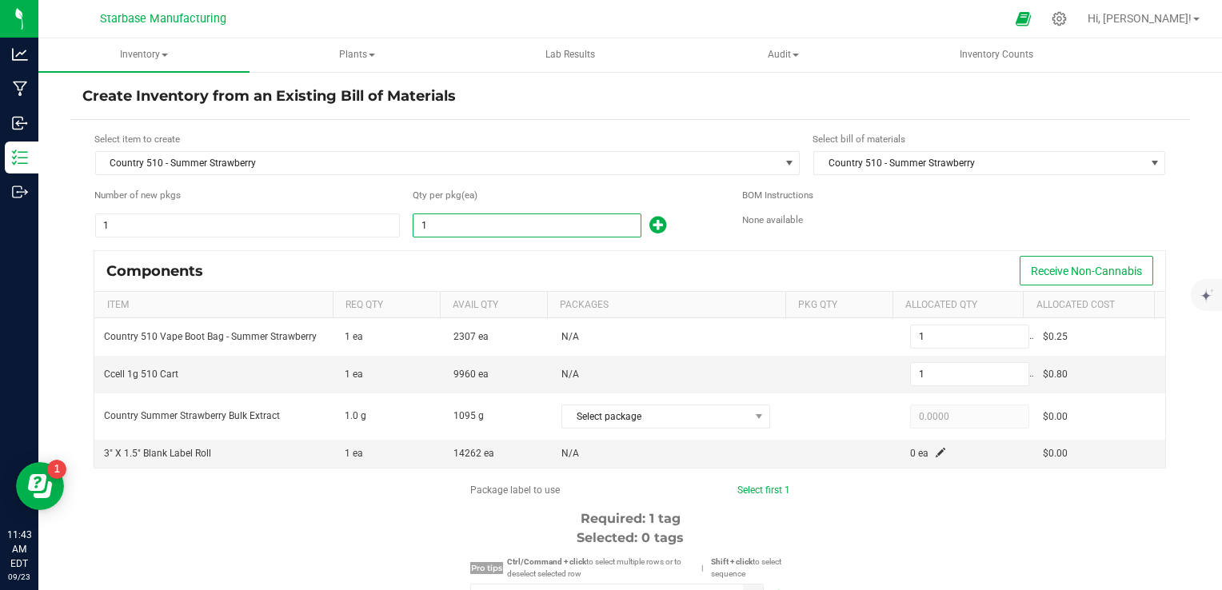
click at [439, 227] on input "1" at bounding box center [526, 225] width 227 height 22
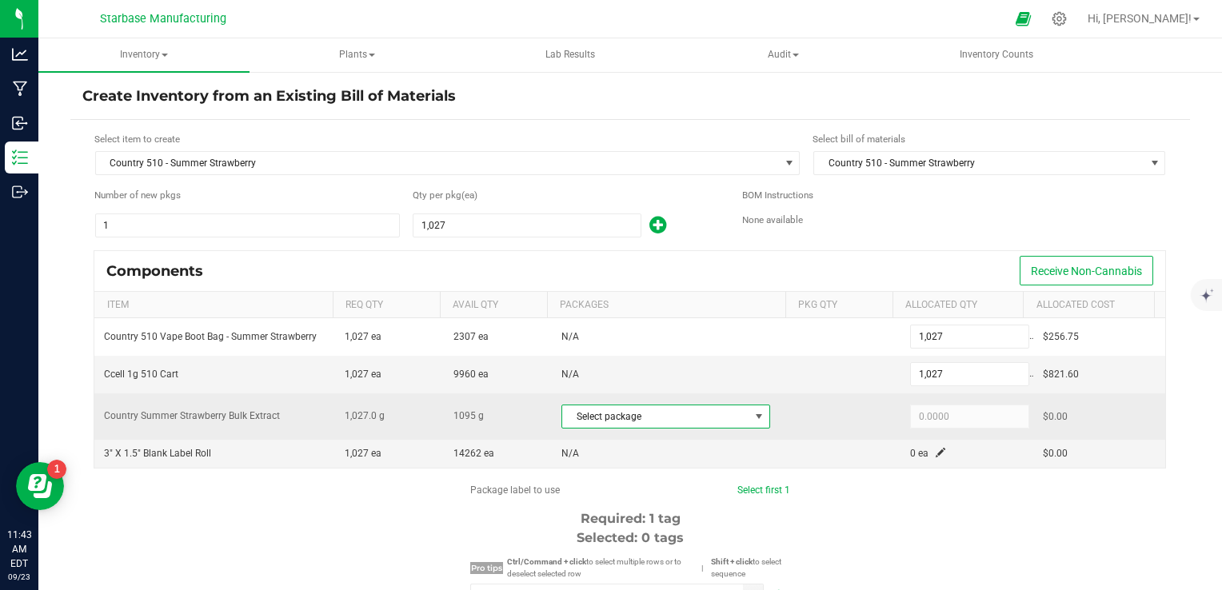
click at [644, 417] on span "Select package" at bounding box center [655, 416] width 187 height 22
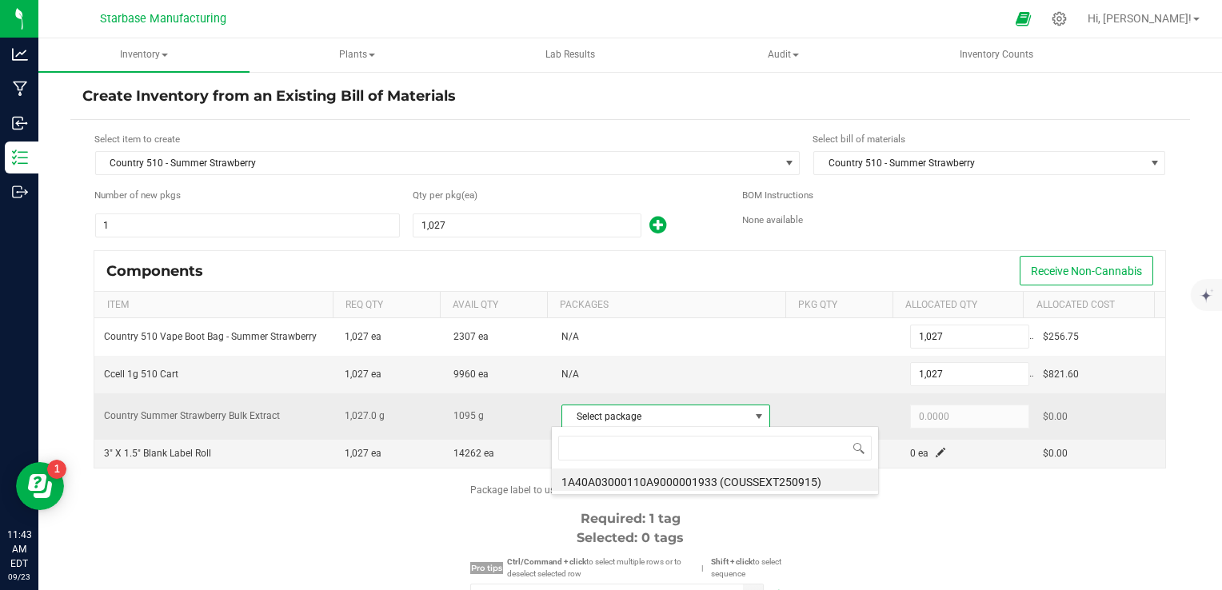
scroll to position [23, 202]
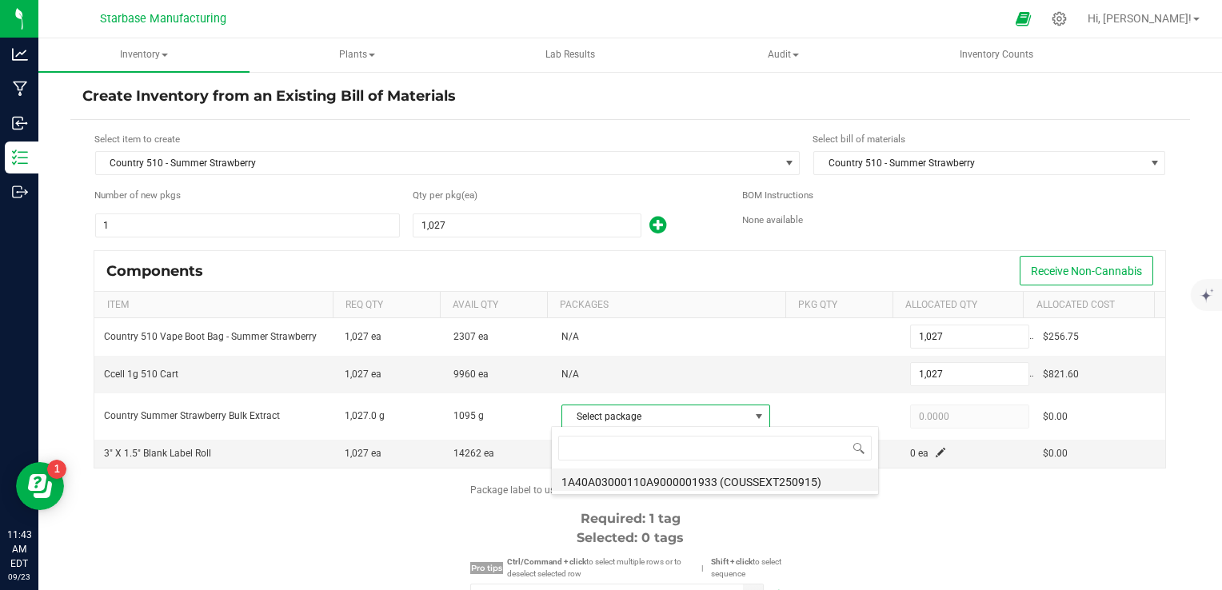
click at [661, 484] on li "1A40A03000110A9000001933 (COUSSEXT250915)" at bounding box center [715, 480] width 326 height 22
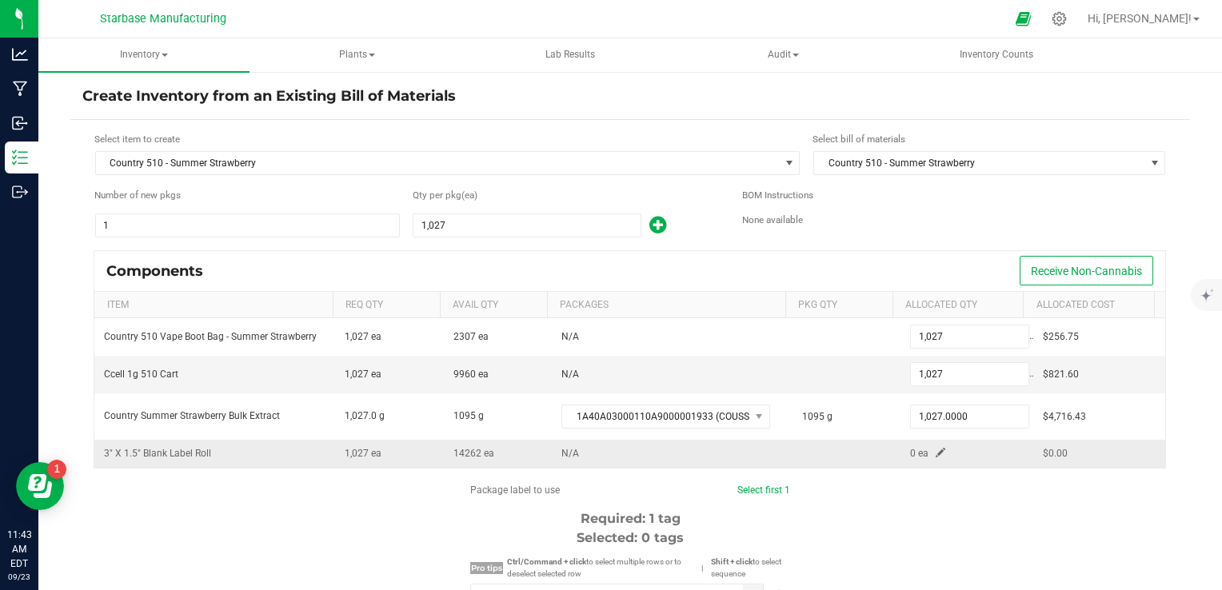
click at [936, 450] on span at bounding box center [941, 453] width 10 height 10
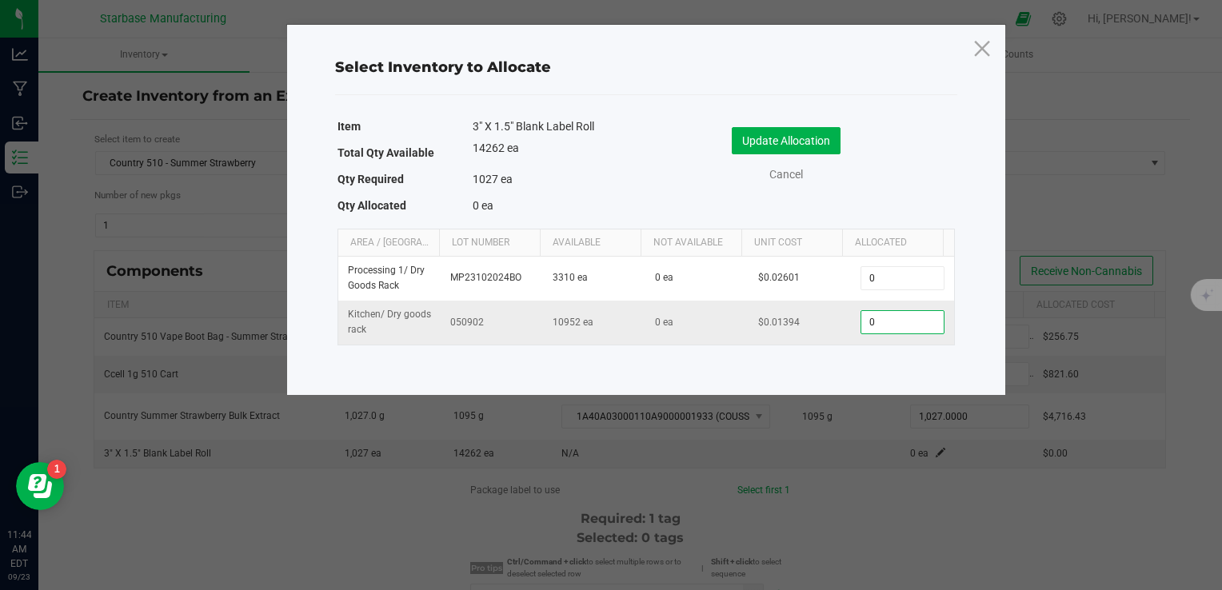
click at [892, 329] on input "0" at bounding box center [902, 322] width 82 height 22
click at [816, 138] on button "Update Allocation" at bounding box center [786, 140] width 109 height 27
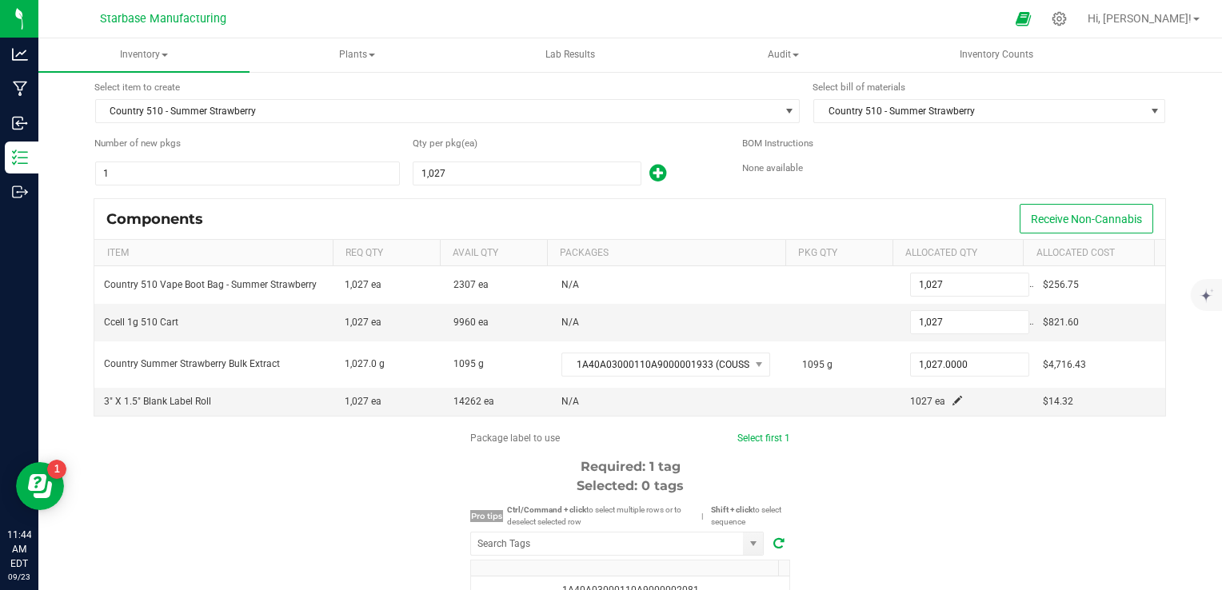
scroll to position [80, 0]
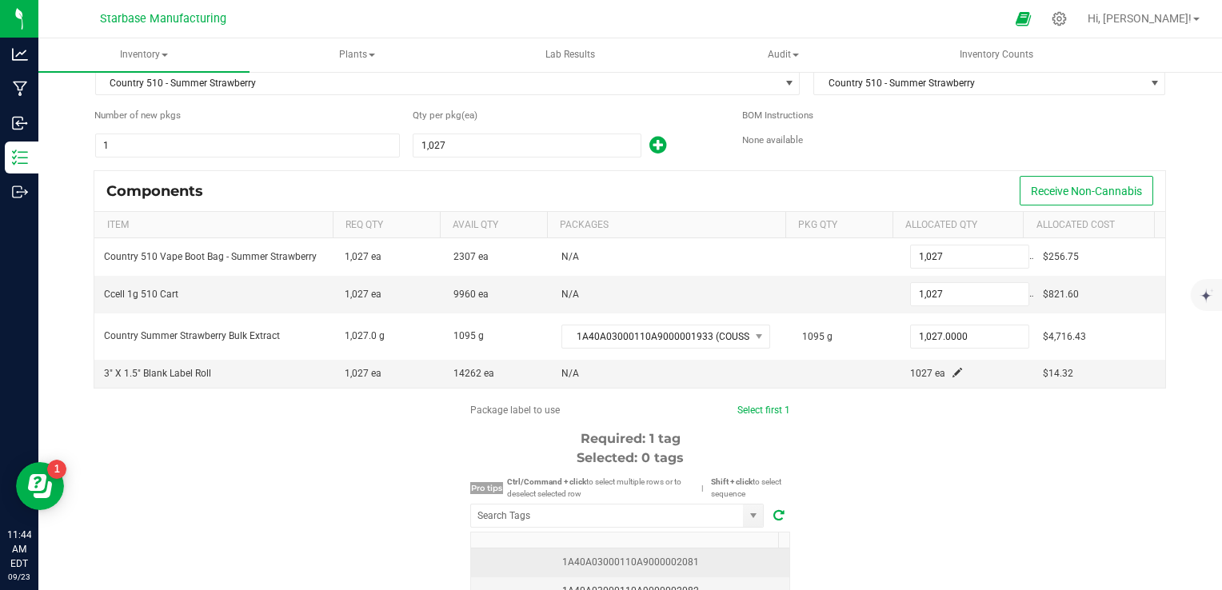
click at [726, 555] on div "1A40A03000110A9000002081" at bounding box center [630, 562] width 299 height 15
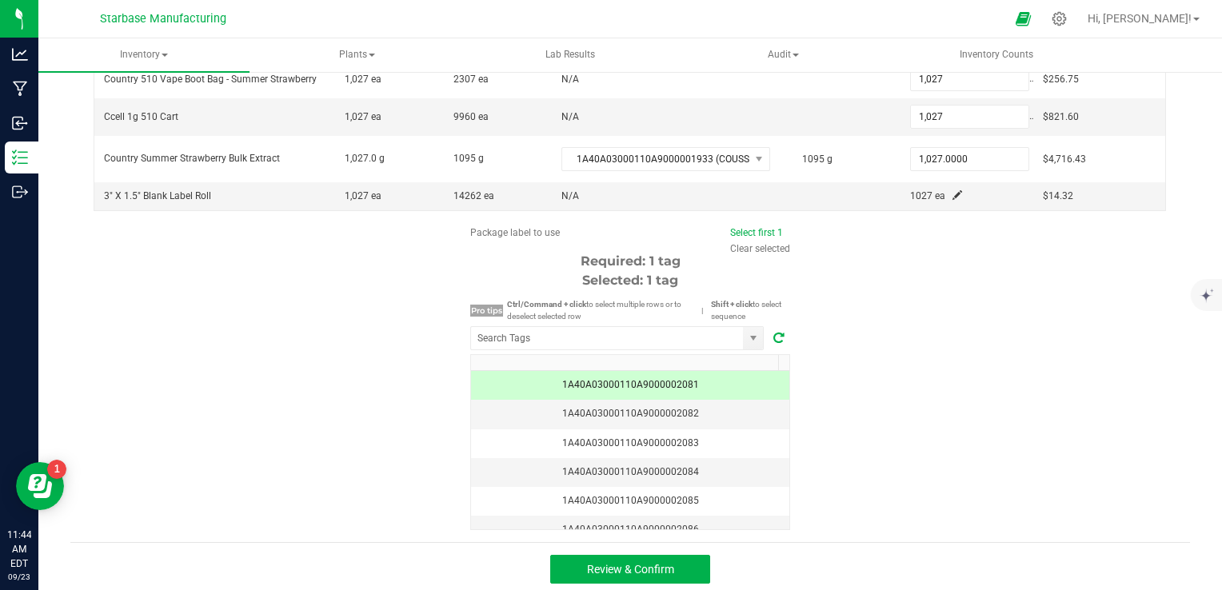
scroll to position [259, 0]
click at [668, 568] on button "Review & Confirm" at bounding box center [630, 567] width 160 height 29
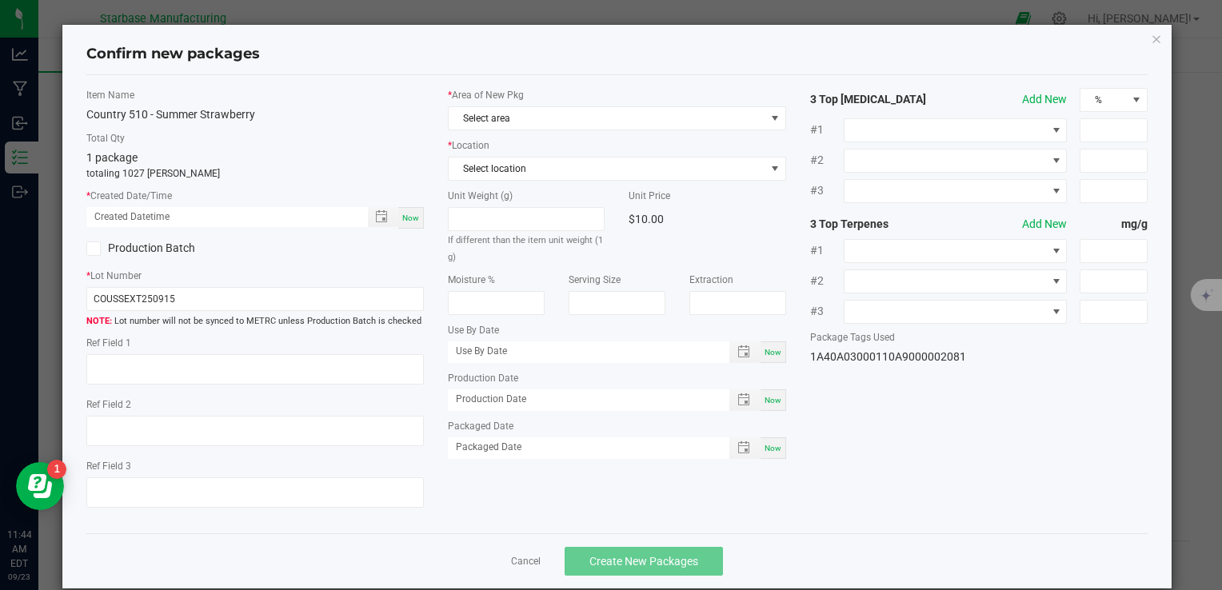
click at [402, 216] on span "Now" at bounding box center [410, 217] width 17 height 9
click at [217, 294] on input "COUSSEXT250915" at bounding box center [254, 299] width 337 height 24
paste input "510SS250728"
click at [761, 405] on div "Now" at bounding box center [773, 400] width 26 height 22
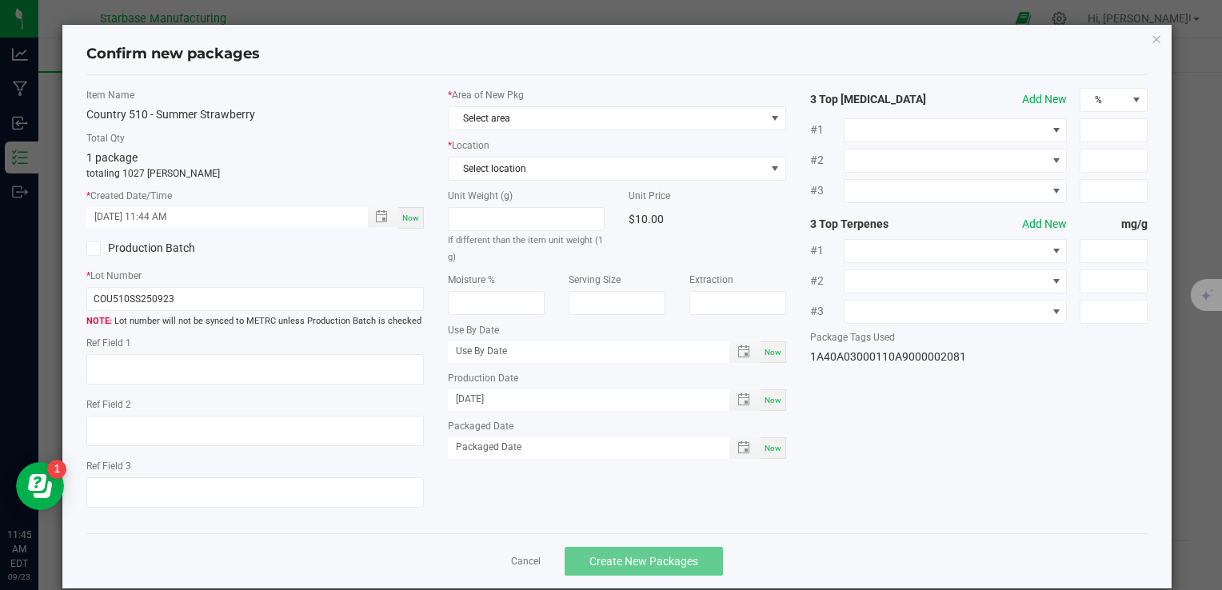
click at [764, 449] on span "Now" at bounding box center [772, 448] width 17 height 9
click at [764, 352] on span "Now" at bounding box center [772, 352] width 17 height 9
click at [471, 352] on input "[DATE]" at bounding box center [580, 351] width 264 height 20
click at [468, 351] on input "[DATE]" at bounding box center [580, 351] width 264 height 20
click at [896, 430] on div "Item Name Country 510 - Summer Strawberry Total Qty 1 package totaling 1027 [PE…" at bounding box center [616, 304] width 1085 height 433
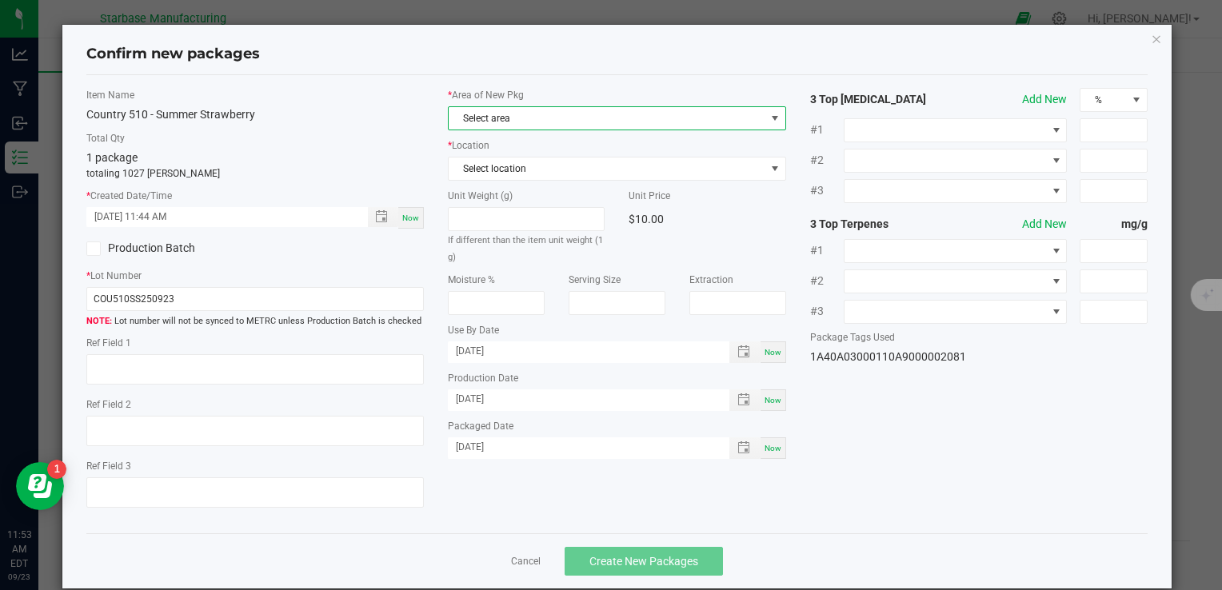
click at [593, 109] on span "Select area" at bounding box center [607, 118] width 316 height 22
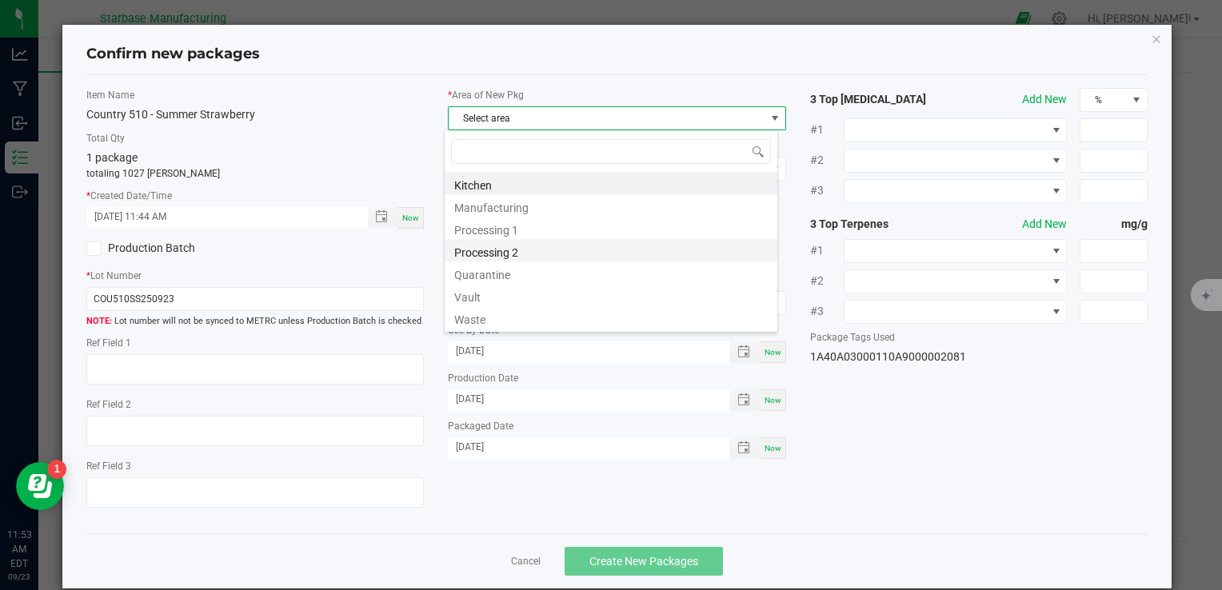
scroll to position [23, 334]
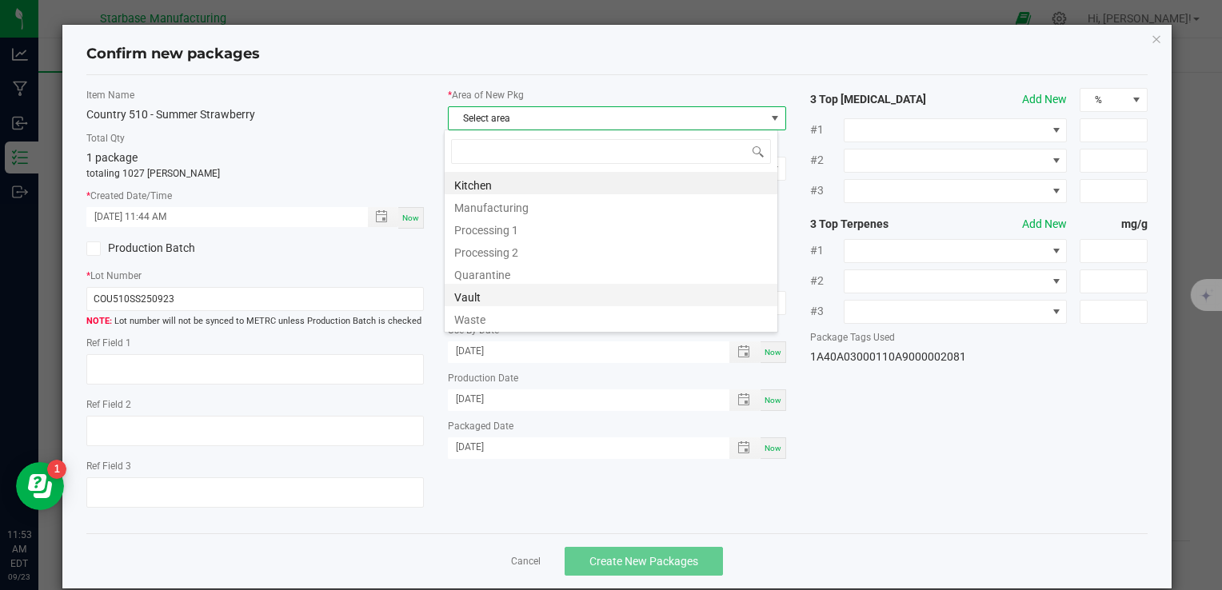
click at [533, 289] on li "Vault" at bounding box center [611, 295] width 333 height 22
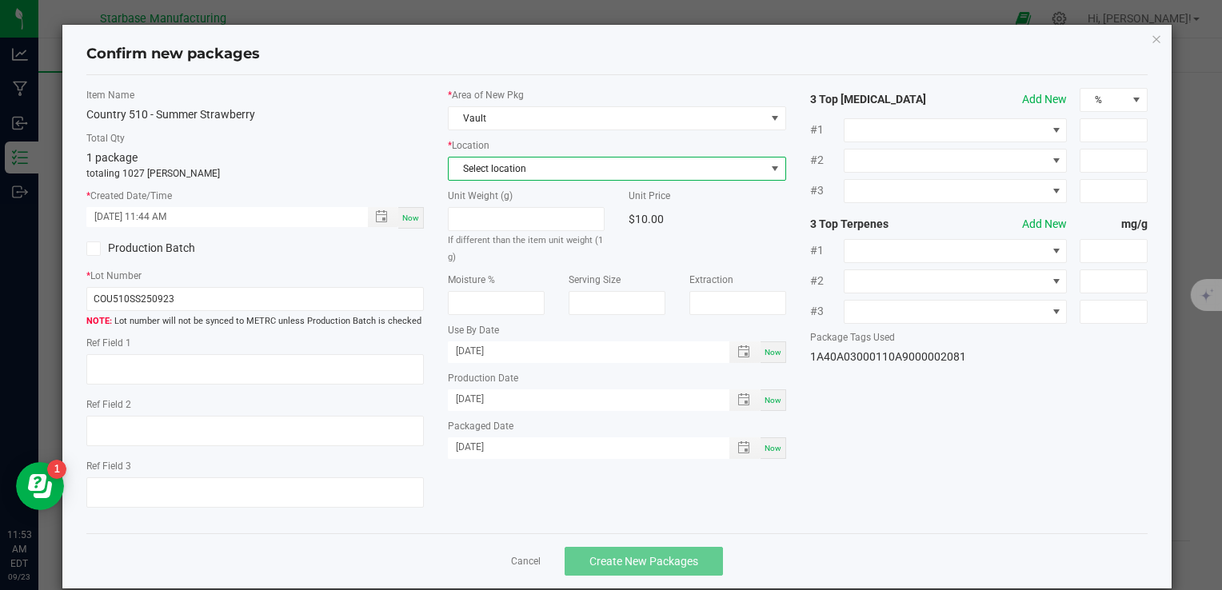
click at [529, 171] on span "Select location" at bounding box center [607, 169] width 316 height 22
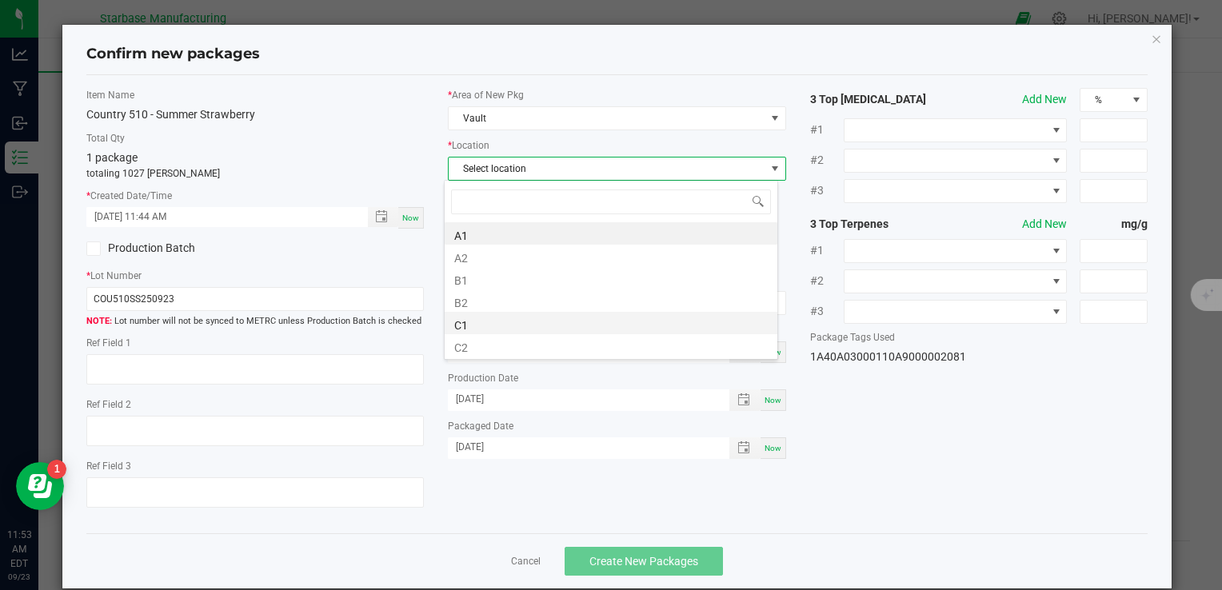
click at [514, 322] on li "C1" at bounding box center [611, 323] width 333 height 22
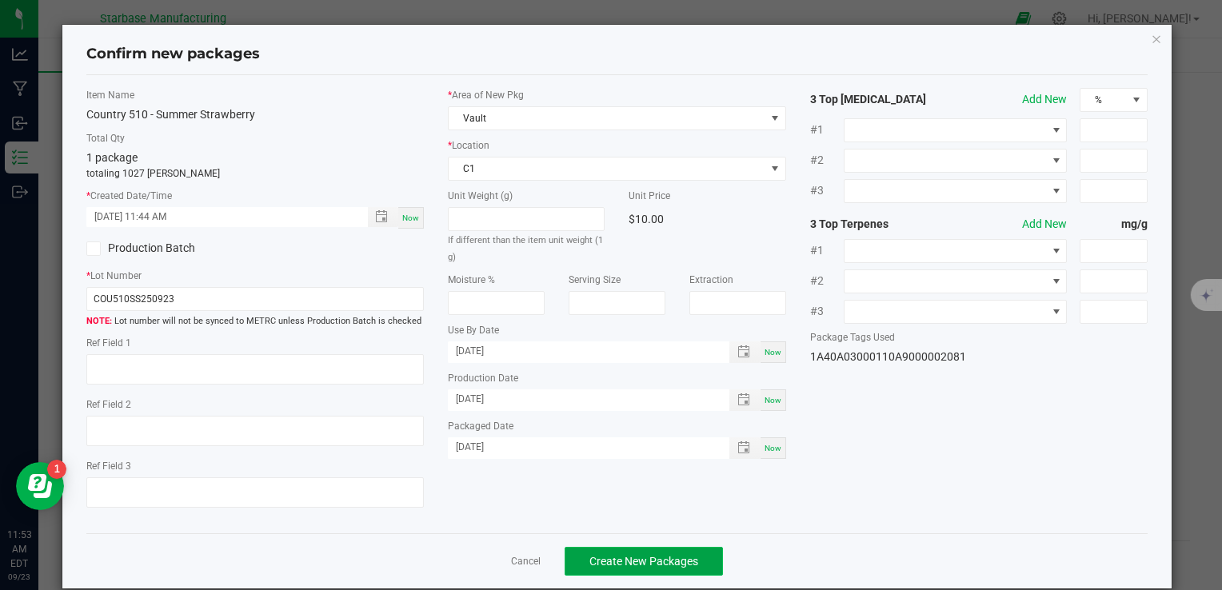
click at [658, 561] on span "Create New Packages" at bounding box center [643, 561] width 109 height 13
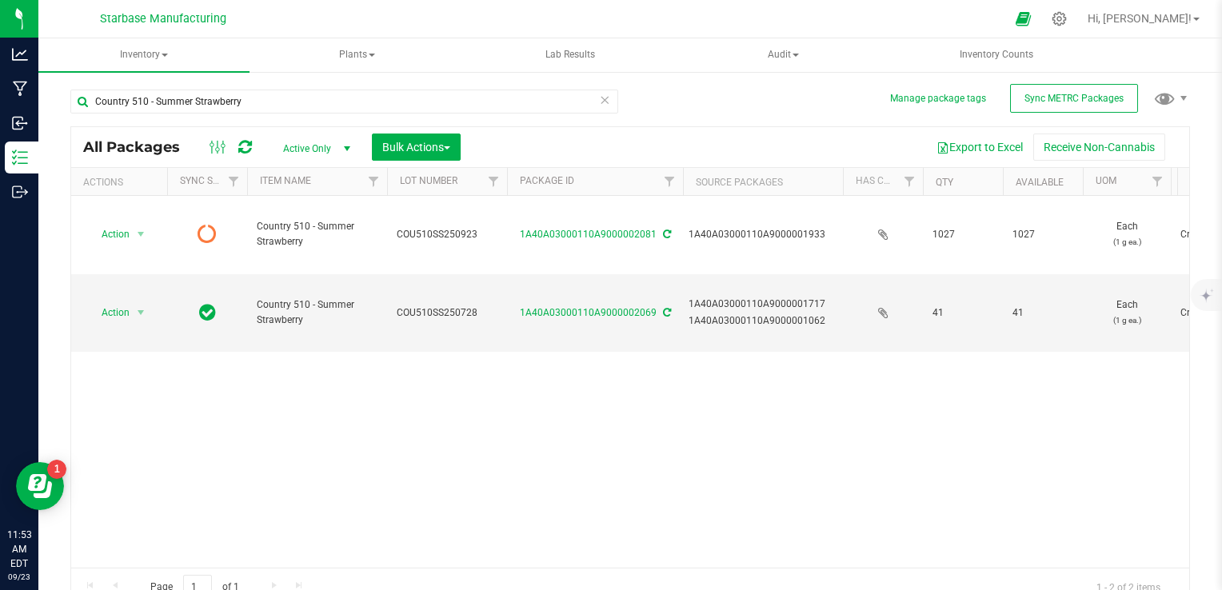
click at [601, 107] on icon at bounding box center [604, 99] width 11 height 19
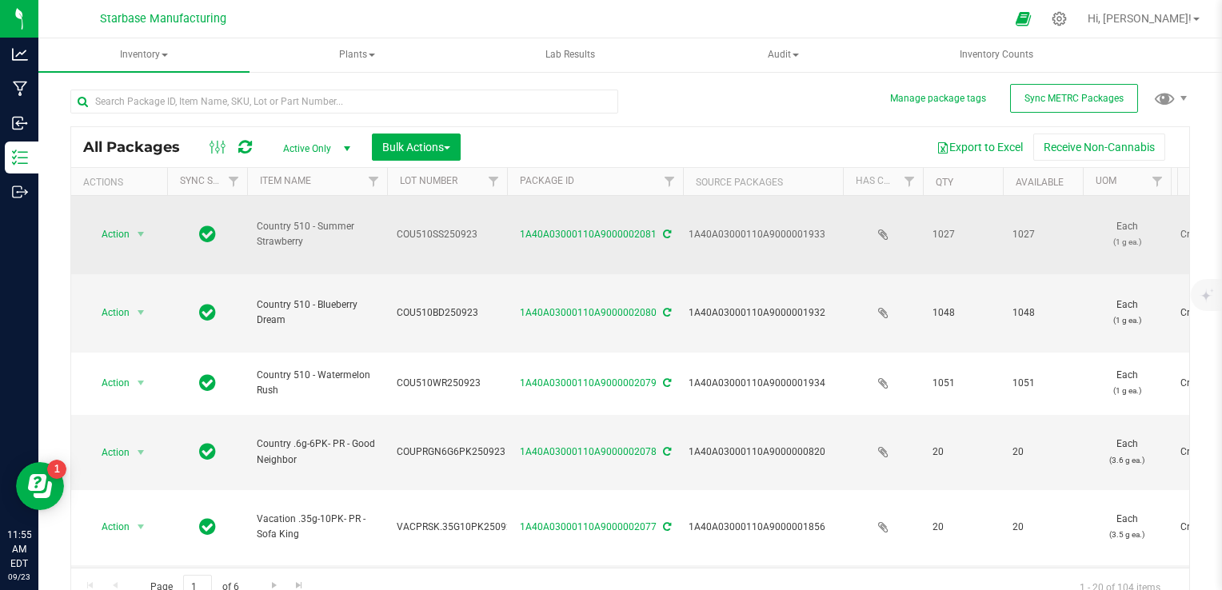
click at [606, 267] on td "1A40A03000110A9000002081" at bounding box center [595, 235] width 176 height 78
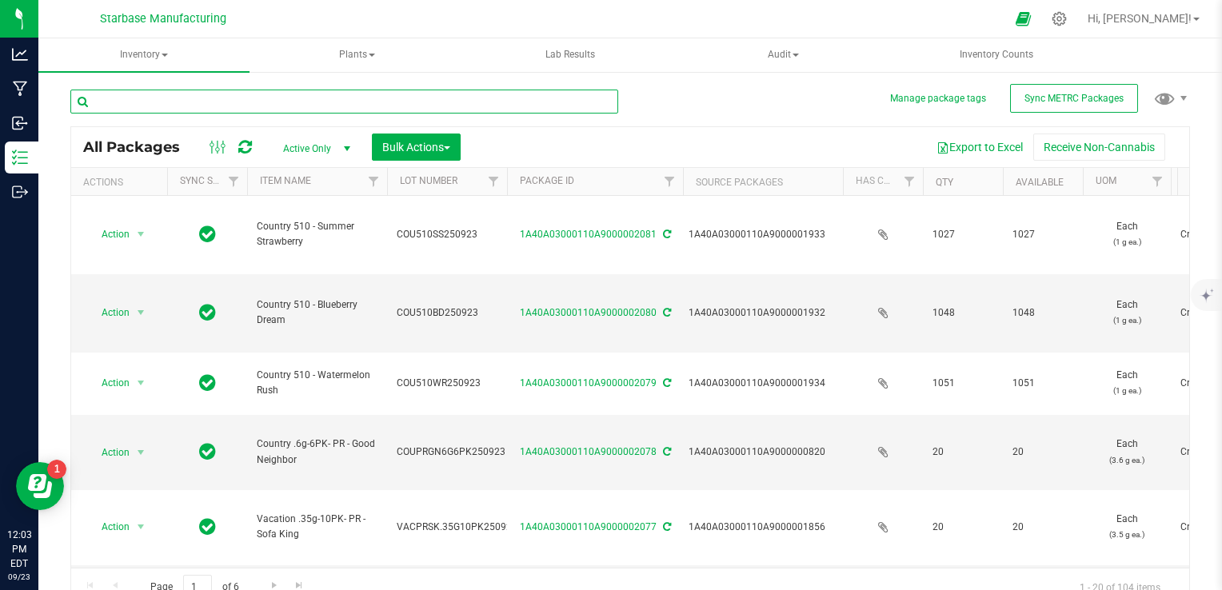
click at [198, 103] on input "text" at bounding box center [344, 102] width 548 height 24
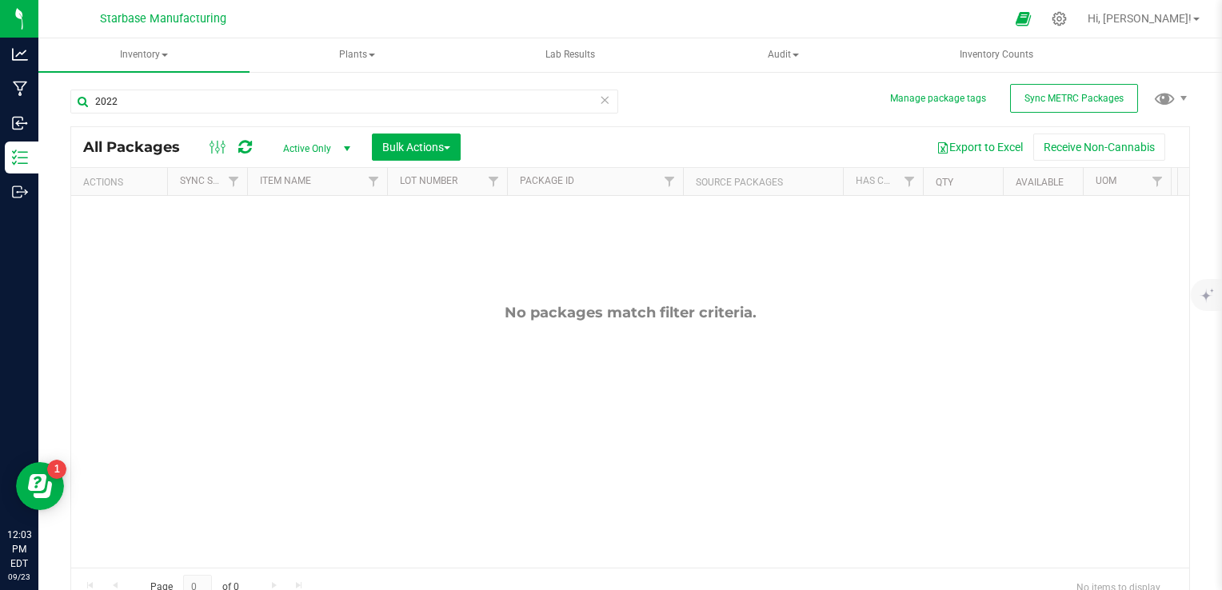
click at [315, 158] on span "Active Only" at bounding box center [313, 149] width 88 height 22
click at [313, 241] on li "All" at bounding box center [312, 246] width 86 height 24
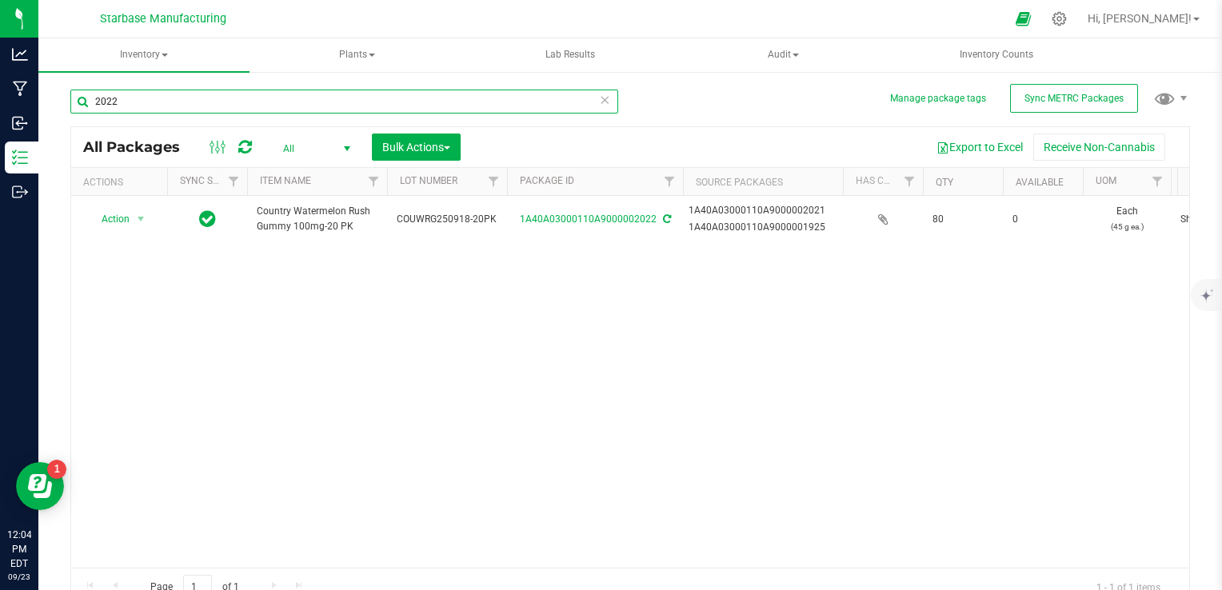
click at [265, 105] on input "2022" at bounding box center [344, 102] width 548 height 24
click at [399, 101] on input "2021" at bounding box center [344, 102] width 548 height 24
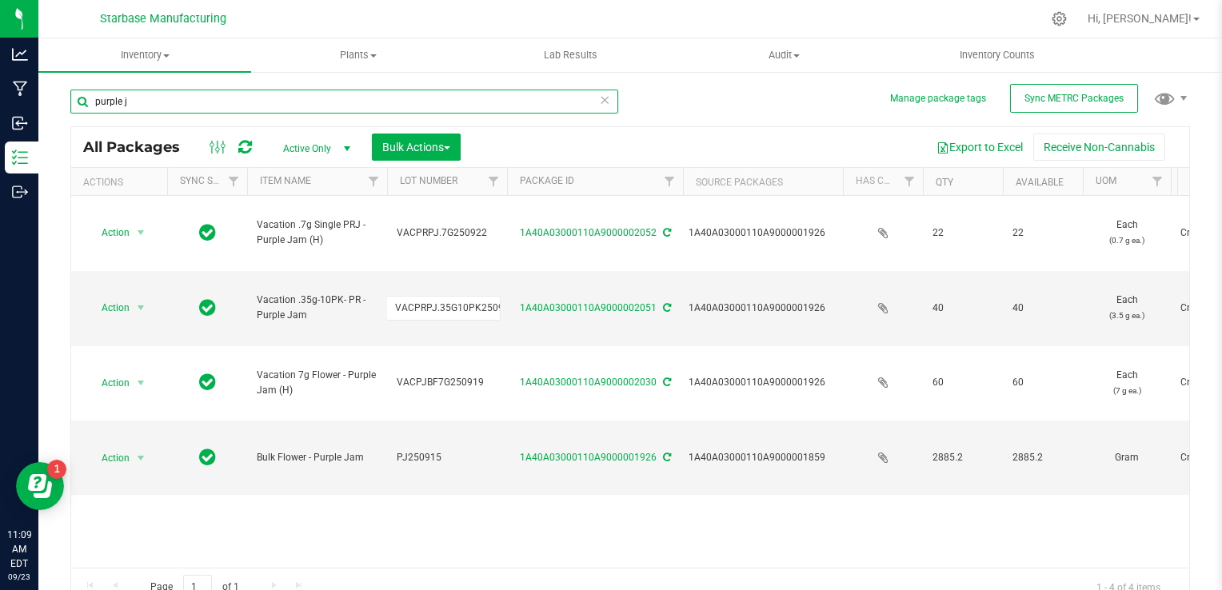
click at [262, 105] on input "purple j" at bounding box center [344, 102] width 548 height 24
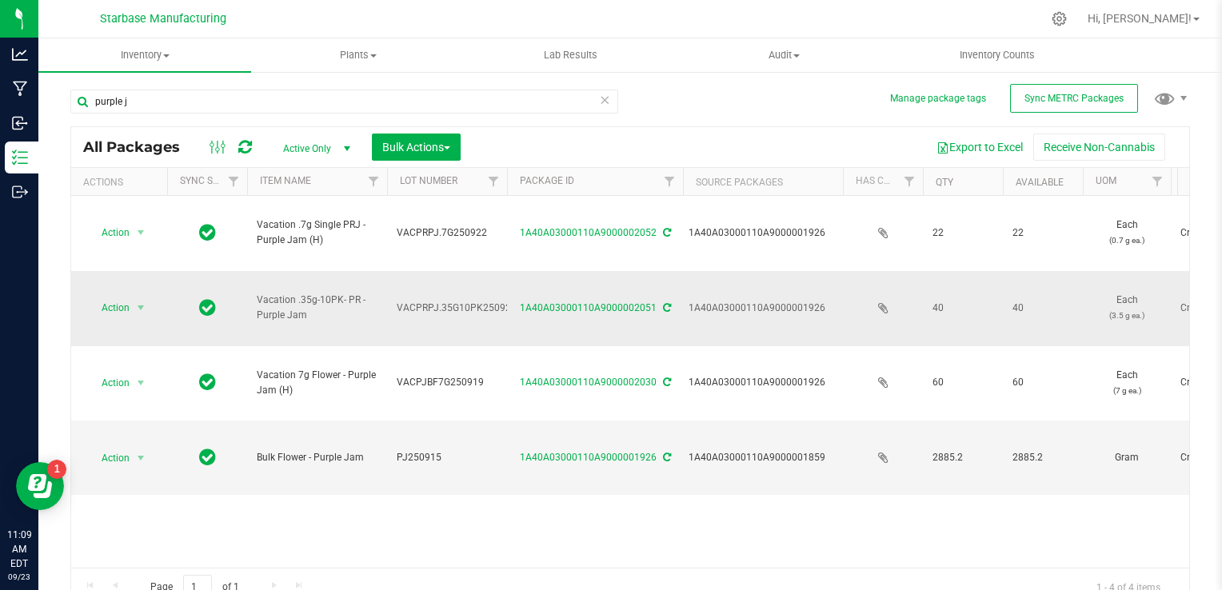
drag, startPoint x: 317, startPoint y: 268, endPoint x: 253, endPoint y: 249, distance: 66.8
click at [253, 271] on td "Vacation .35g-10PK- PR - Purple Jam" at bounding box center [317, 308] width 140 height 75
copy span "Vacation .35g-10PK- PR - Purple Jam"
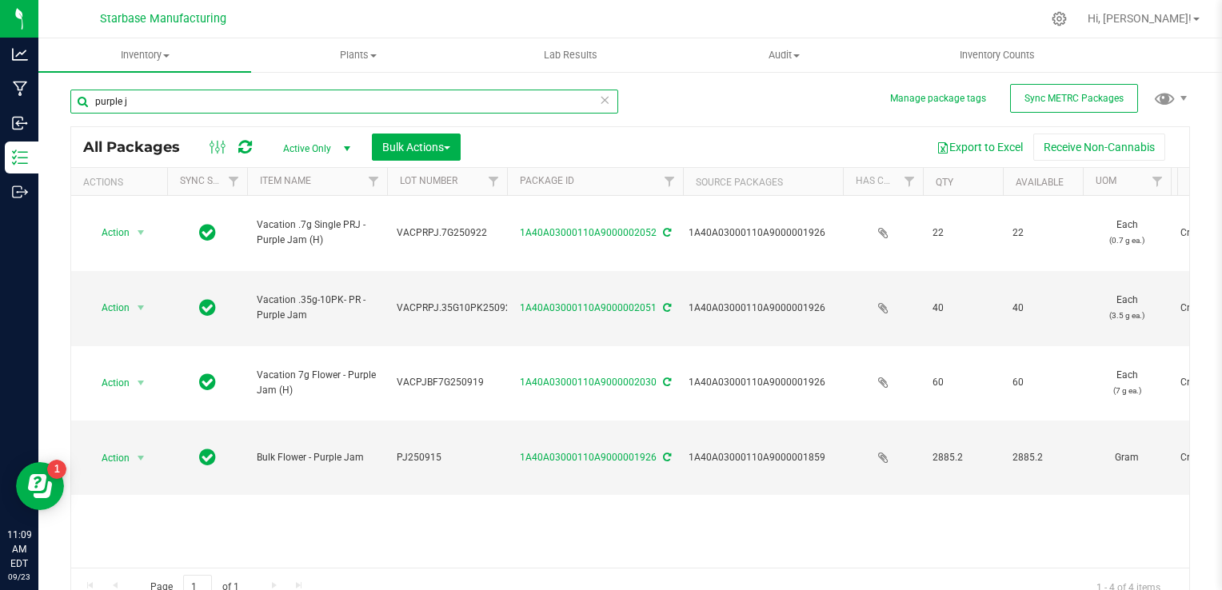
click at [190, 98] on input "purple j" at bounding box center [344, 102] width 548 height 24
paste input "Vacation .35g-10PK- PR - Purple Jam"
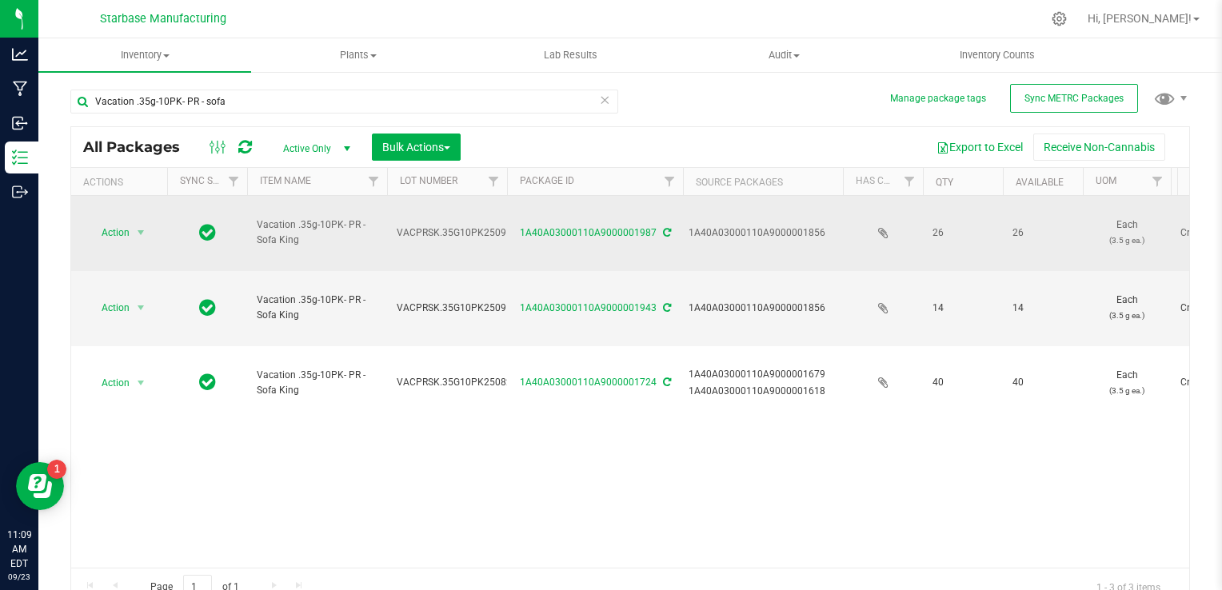
click at [425, 225] on span "VACPRSK.35G10PK250918" at bounding box center [457, 232] width 121 height 15
click at [425, 221] on input "VACPRSK.35G10PK250918" at bounding box center [443, 233] width 114 height 25
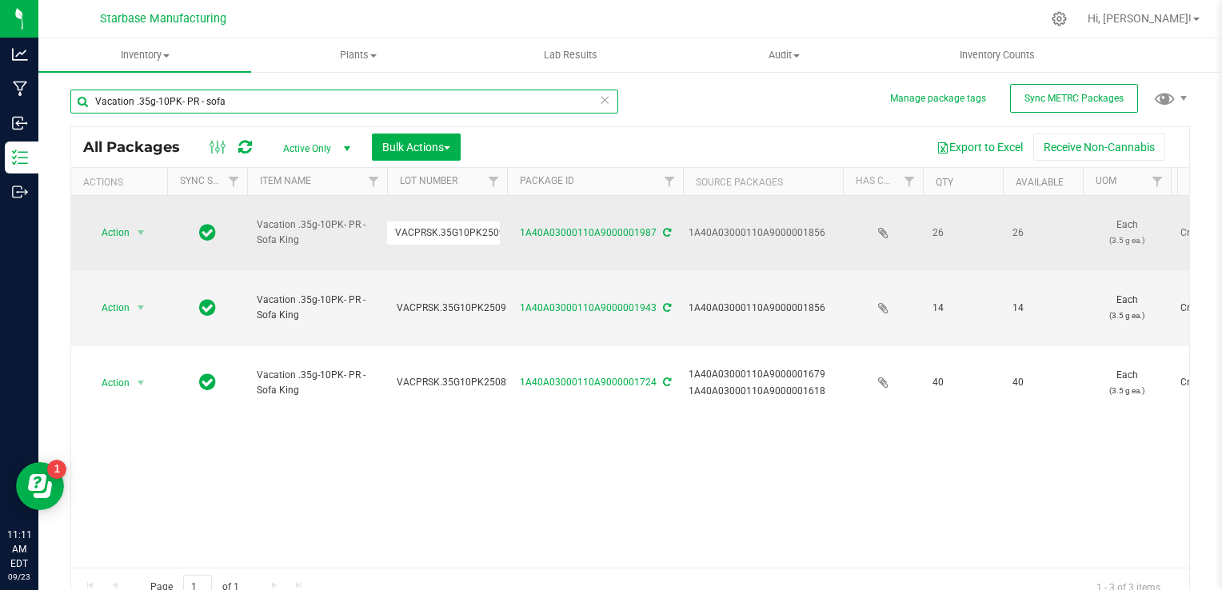
click at [238, 110] on input "Vacation .35g-10PK- PR - sofa" at bounding box center [344, 102] width 548 height 24
paste input "COUPRGN6G6PK250922"
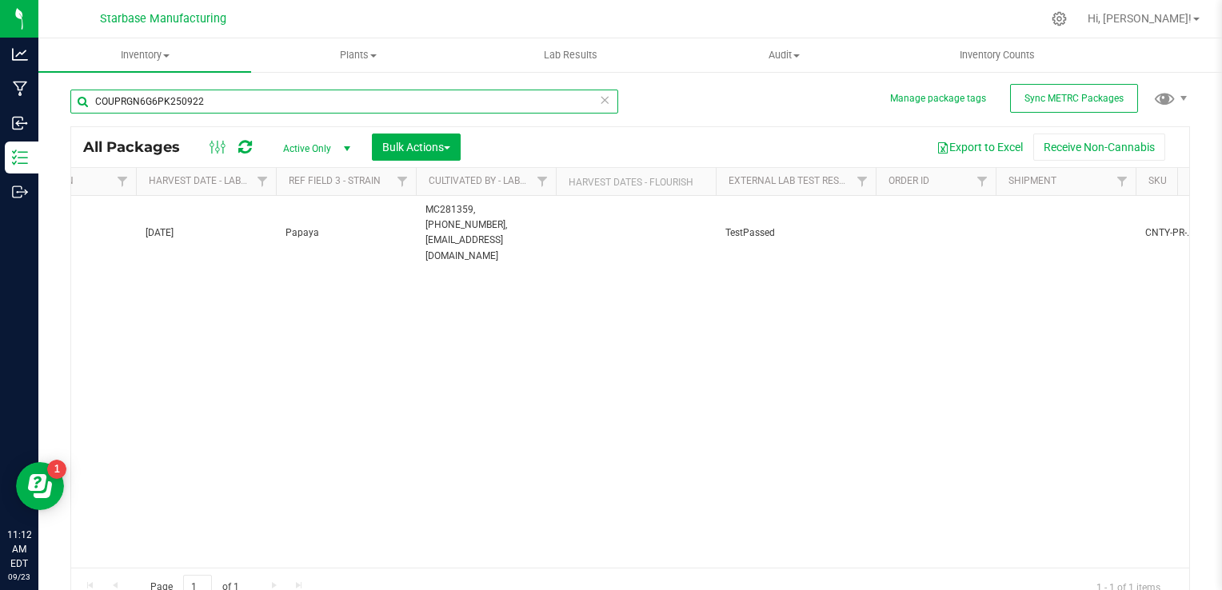
scroll to position [0, 1692]
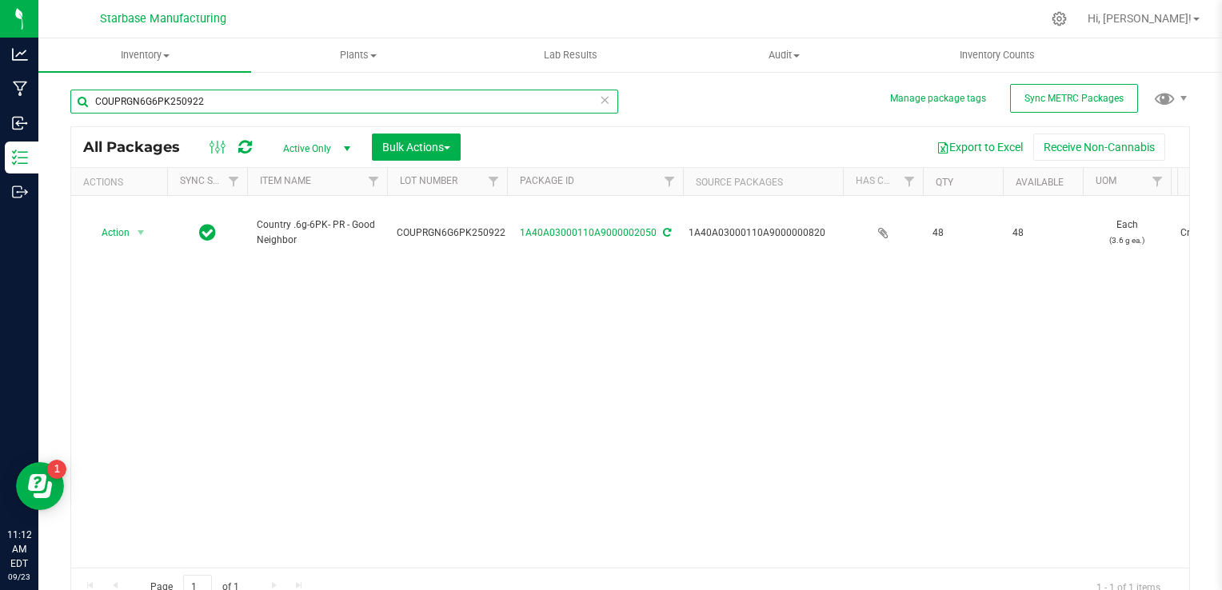
type input "COUPRGN6G6PK250922"
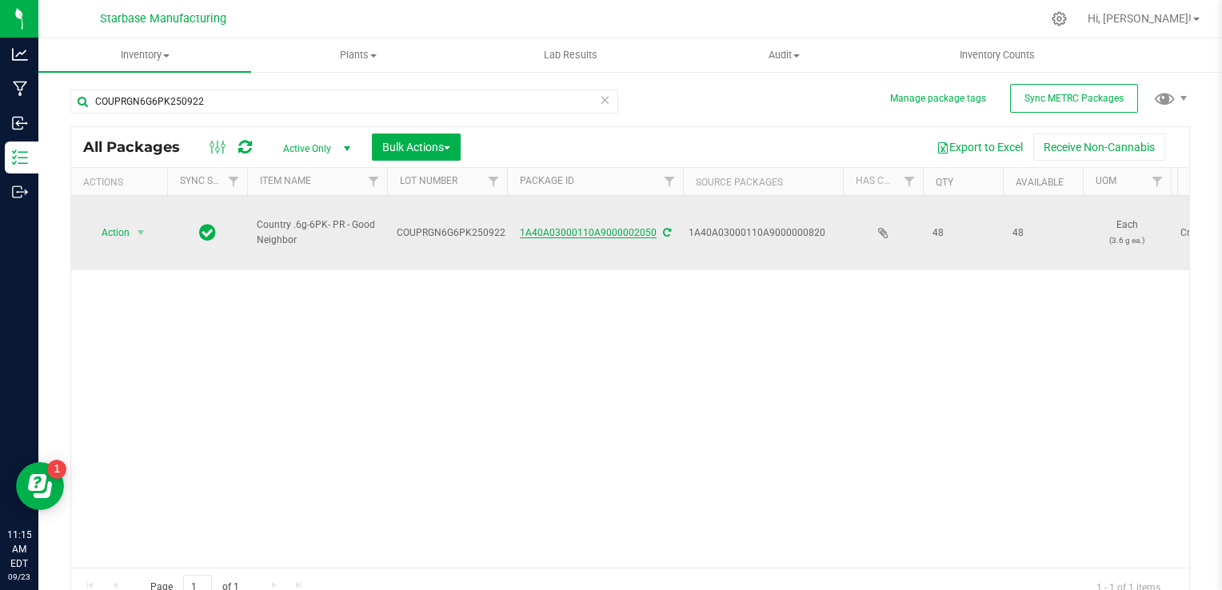
click at [596, 227] on link "1A40A03000110A9000002050" at bounding box center [588, 232] width 137 height 11
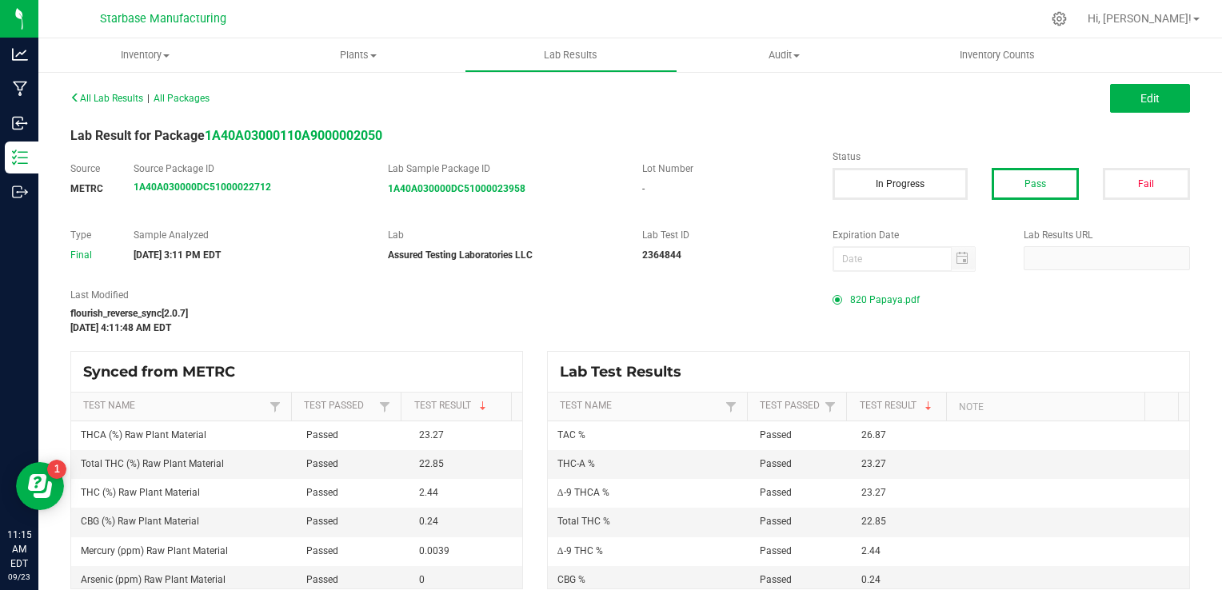
click at [866, 293] on span "820 Papaya.pdf" at bounding box center [885, 300] width 70 height 24
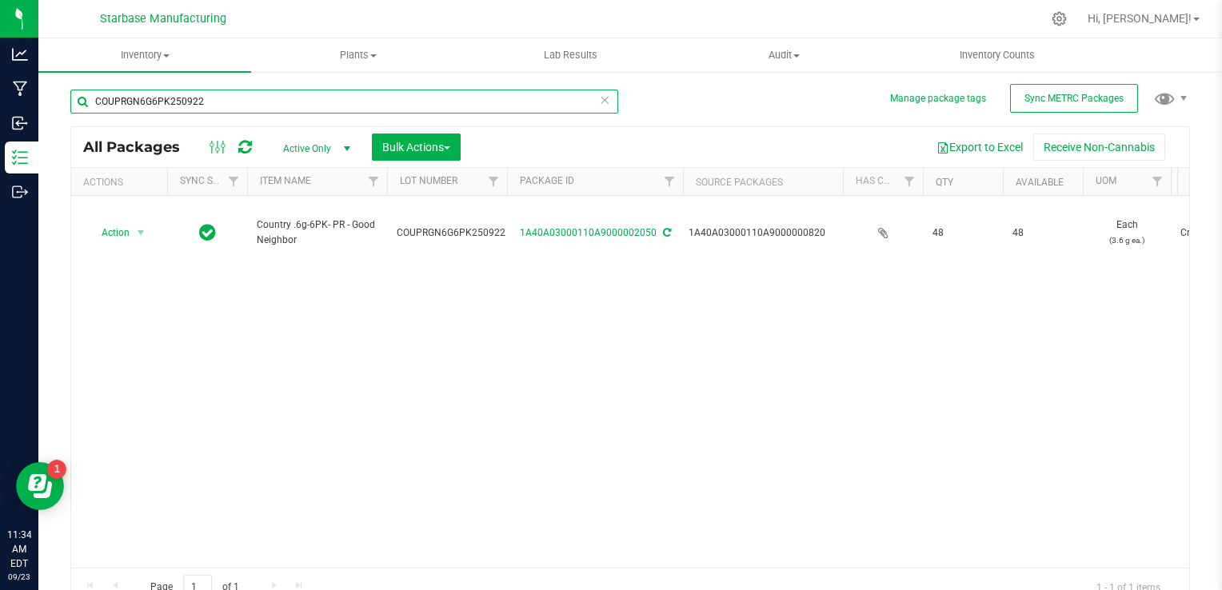
click at [188, 101] on input "COUPRGN6G6PK250922" at bounding box center [344, 102] width 548 height 24
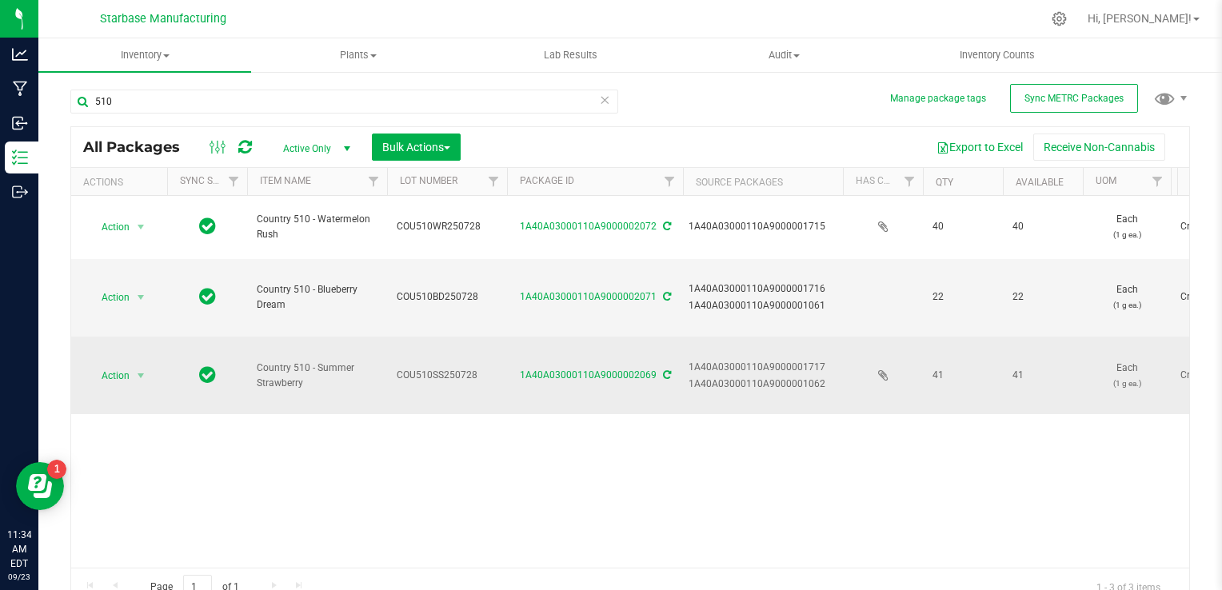
click at [461, 375] on span "COU510SS250728" at bounding box center [447, 375] width 101 height 15
click at [461, 375] on input "COU510SS250728" at bounding box center [443, 375] width 114 height 25
drag, startPoint x: 461, startPoint y: 375, endPoint x: 434, endPoint y: 300, distance: 79.9
click at [434, 300] on span "COU510BD250728" at bounding box center [447, 296] width 101 height 15
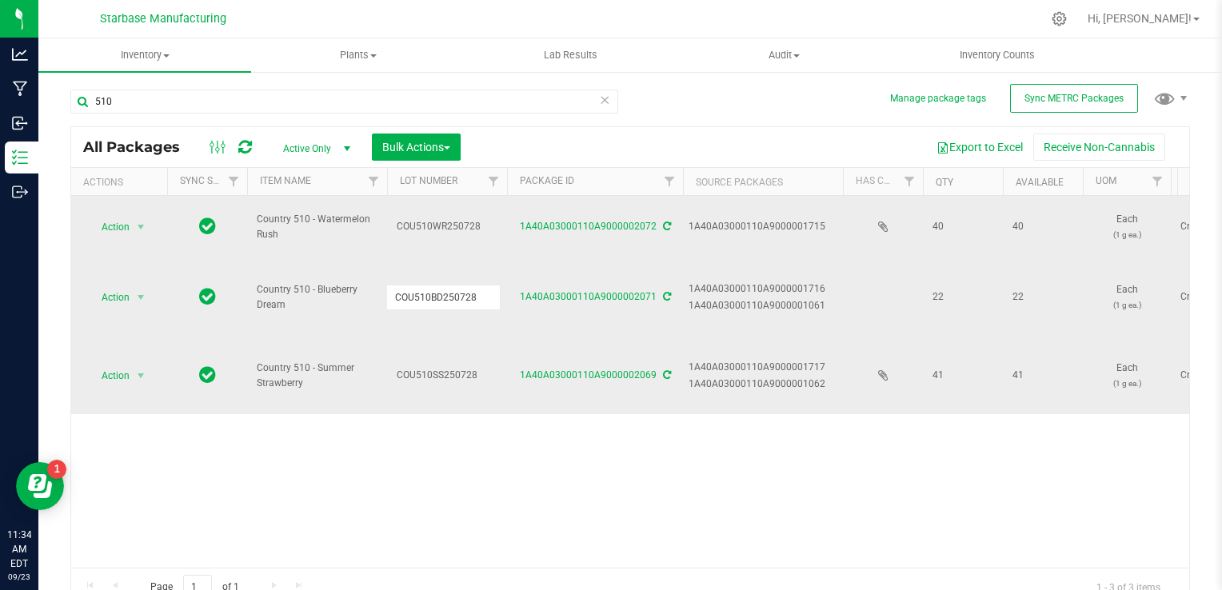
click at [426, 221] on span "COU510WR250728" at bounding box center [447, 226] width 101 height 15
click at [426, 221] on input "COU510WR250728" at bounding box center [443, 226] width 114 height 25
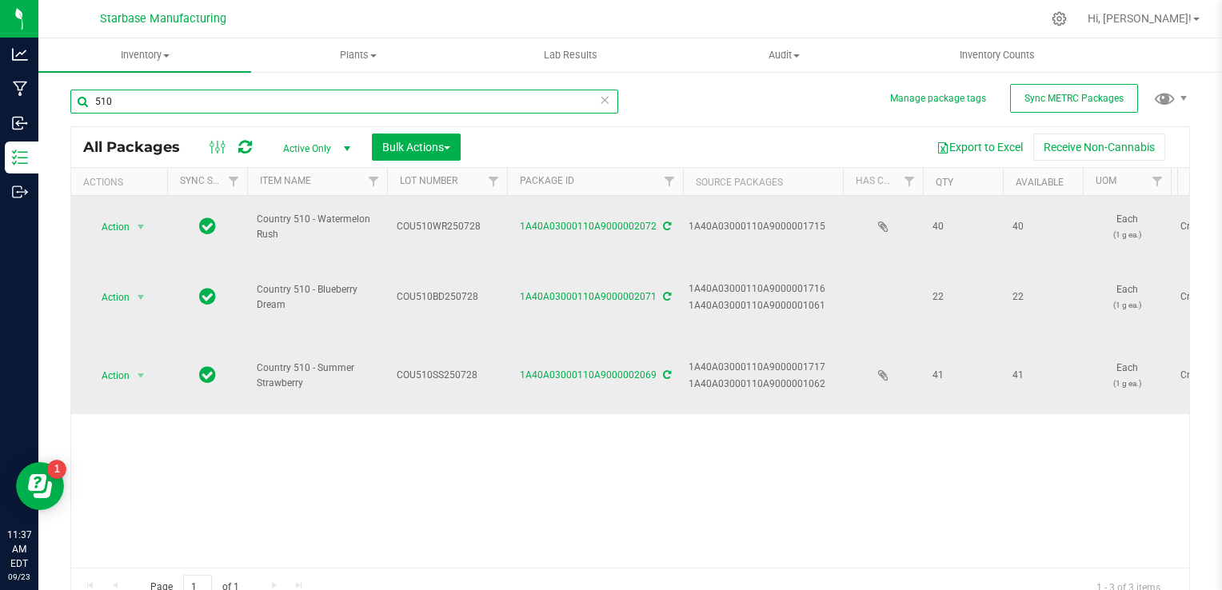
click at [305, 107] on input "510" at bounding box center [344, 102] width 548 height 24
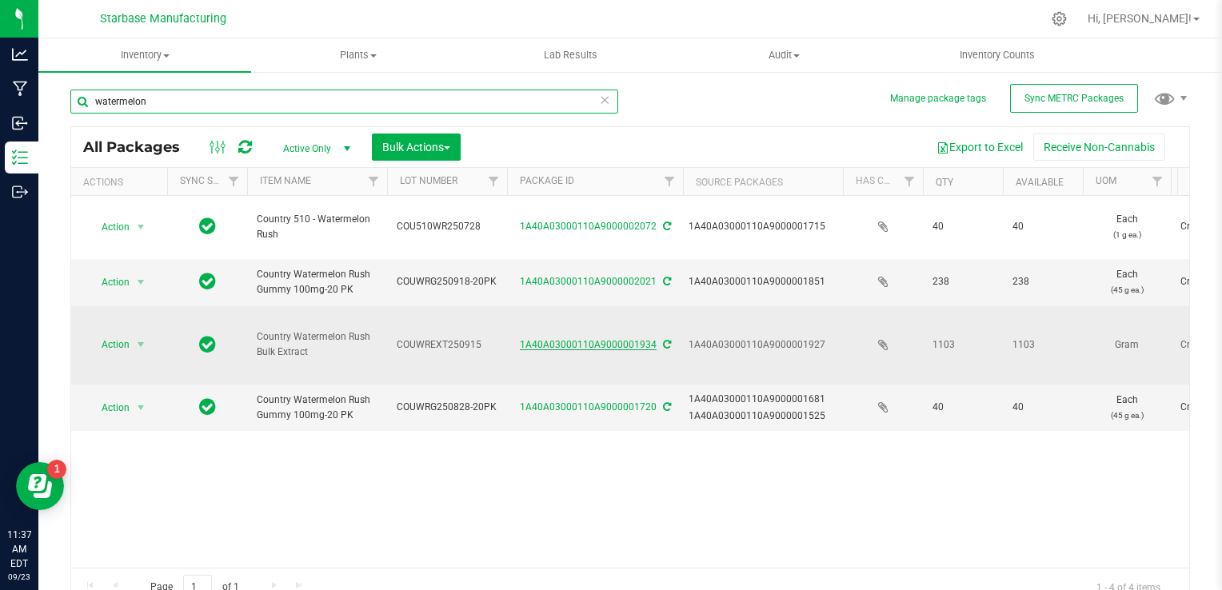
type input "watermelon"
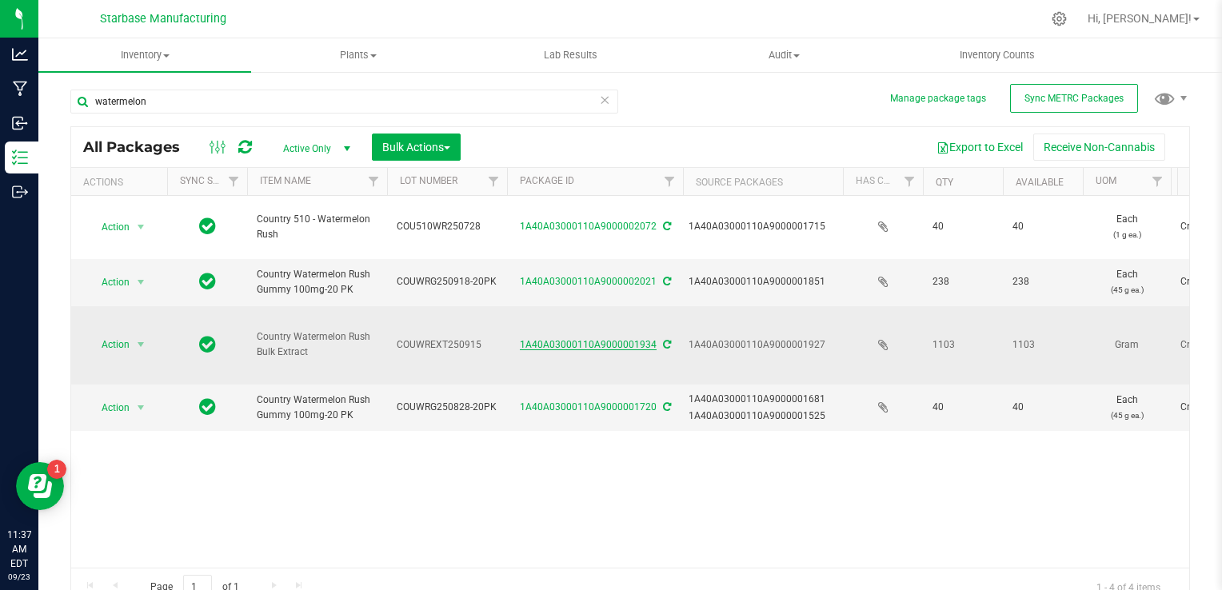
click at [617, 344] on link "1A40A03000110A9000001934" at bounding box center [588, 344] width 137 height 11
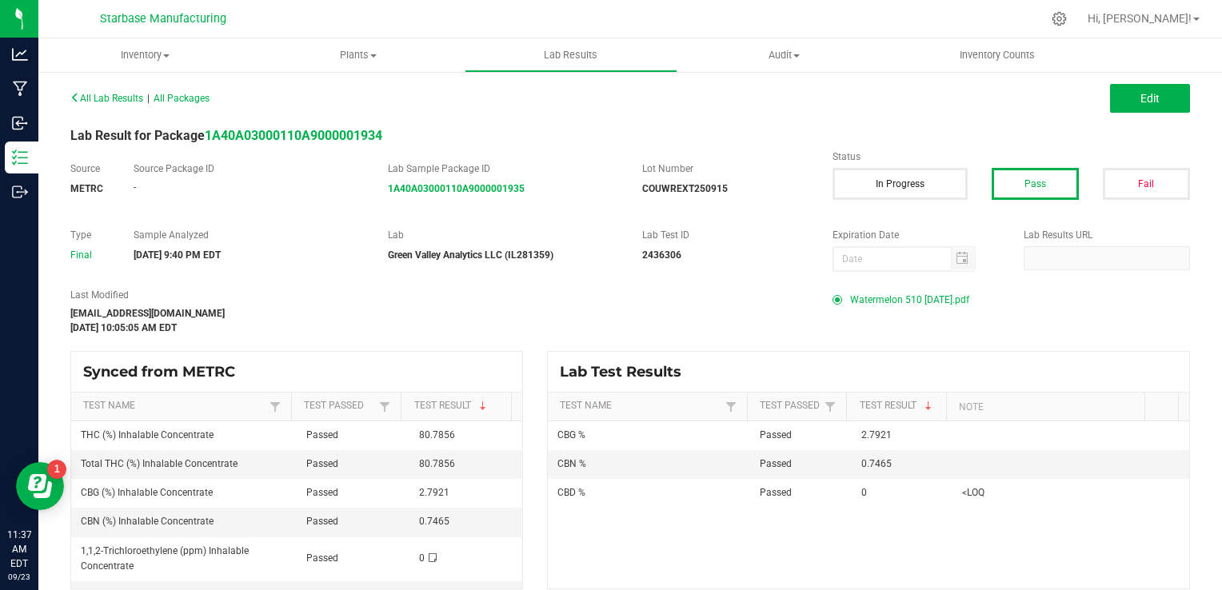
click at [871, 301] on span "Watermelon 510 9-21-25.pdf" at bounding box center [909, 300] width 119 height 24
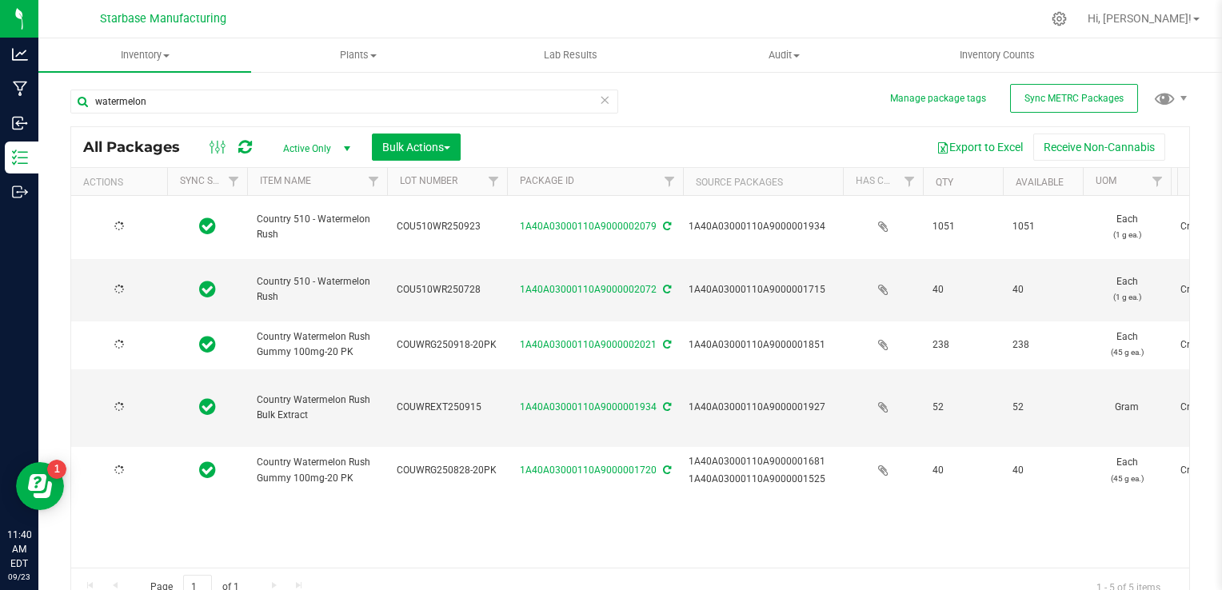
type input "[DATE]"
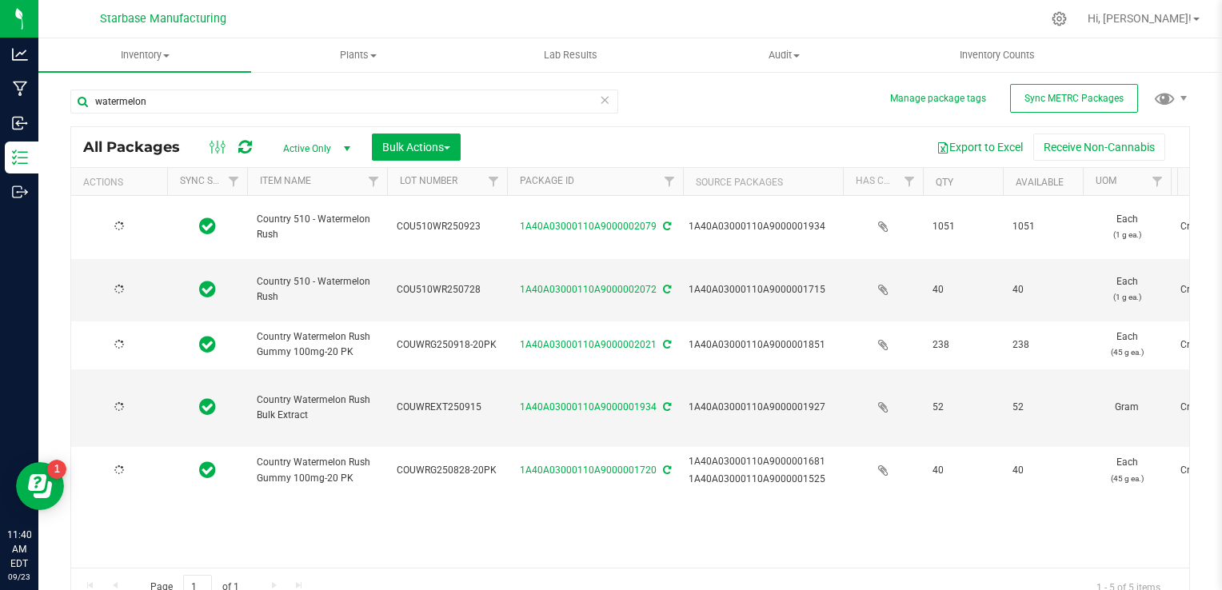
type input "[DATE]"
type input "2026-08-20"
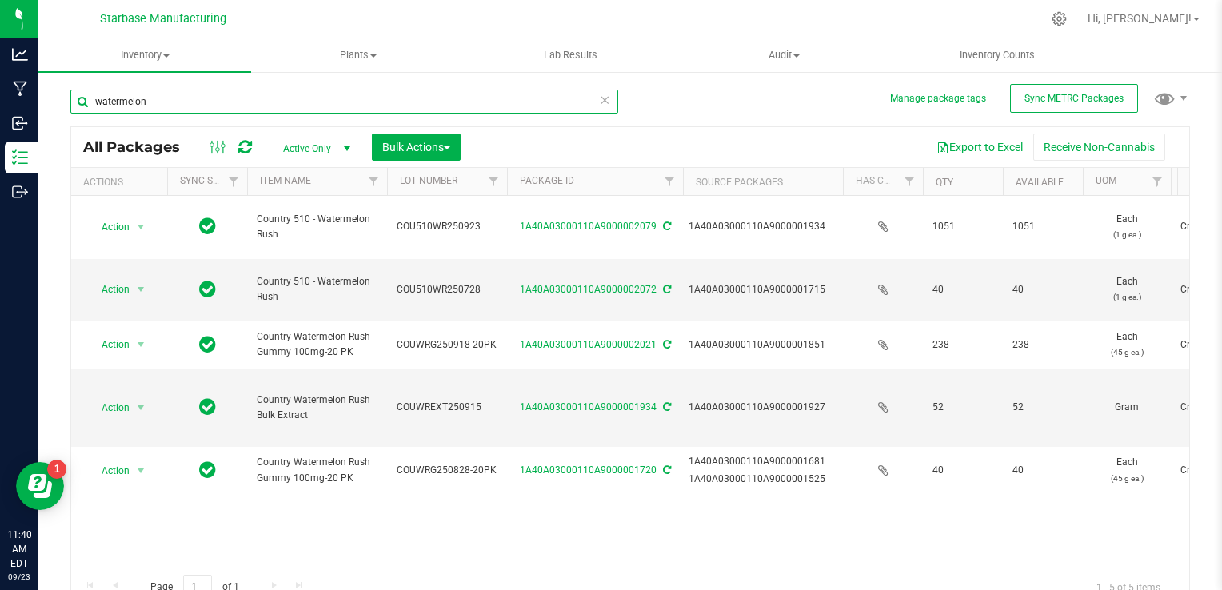
click at [212, 94] on input "watermelon" at bounding box center [344, 102] width 548 height 24
click at [213, 98] on input "watermelon" at bounding box center [344, 102] width 548 height 24
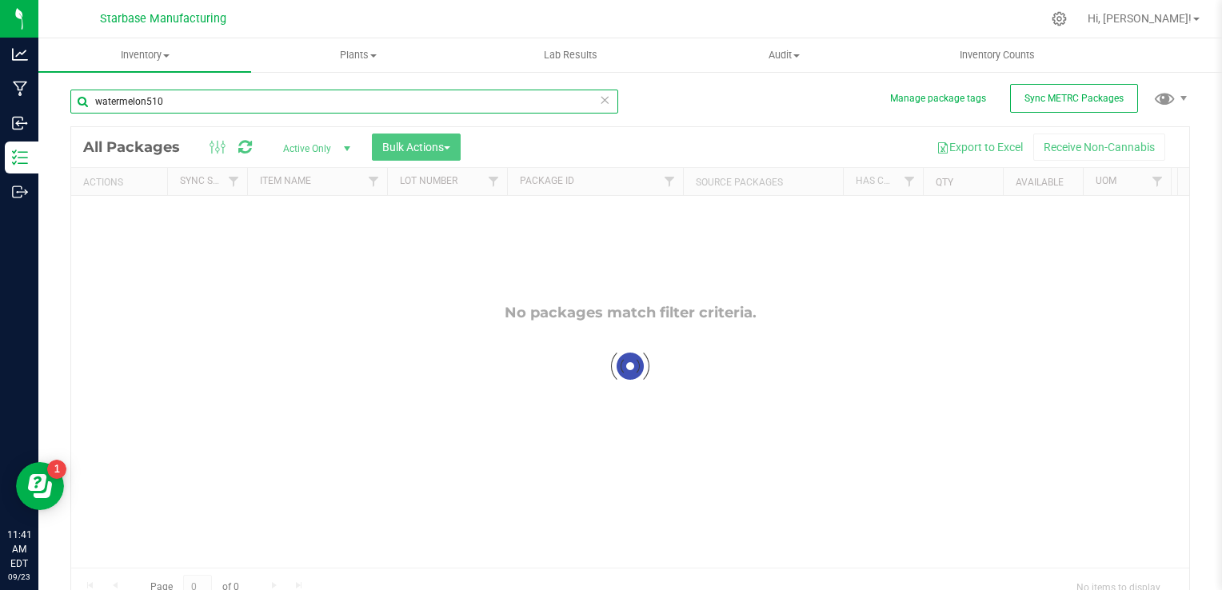
drag, startPoint x: 213, startPoint y: 98, endPoint x: 66, endPoint y: 100, distance: 147.9
click at [66, 100] on div "Manage package tags Sync METRC Packages watermelon510 Loading... All Packages A…" at bounding box center [629, 314] width 1183 height 488
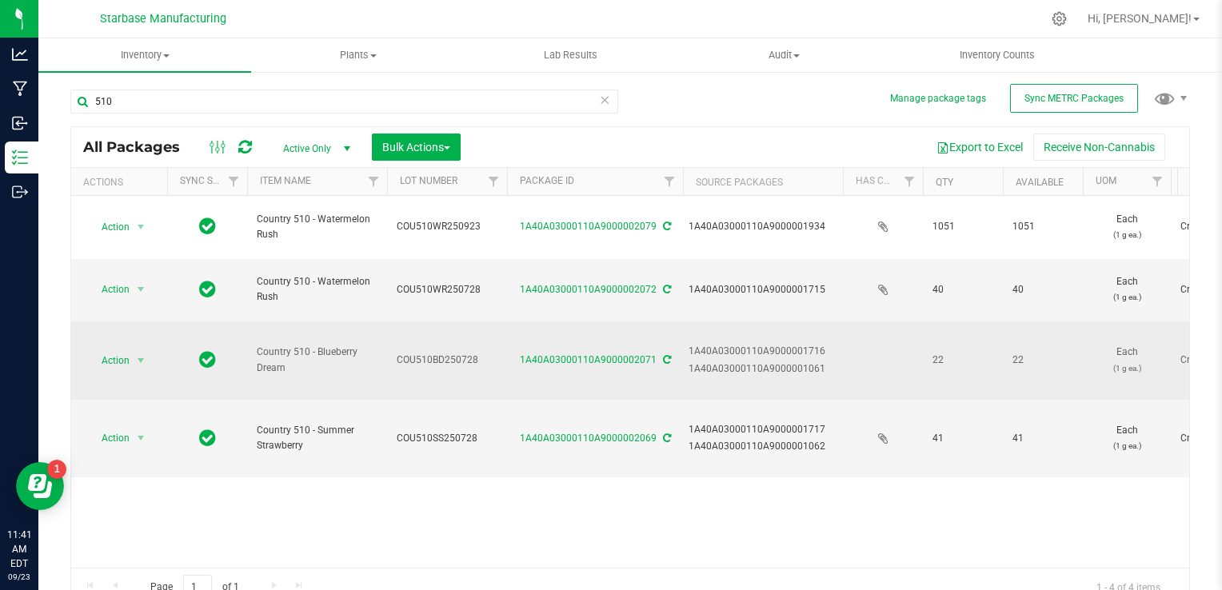
click at [416, 361] on span "COU510BD250728" at bounding box center [447, 360] width 101 height 15
click at [416, 361] on input "COU510BD250728" at bounding box center [443, 360] width 114 height 25
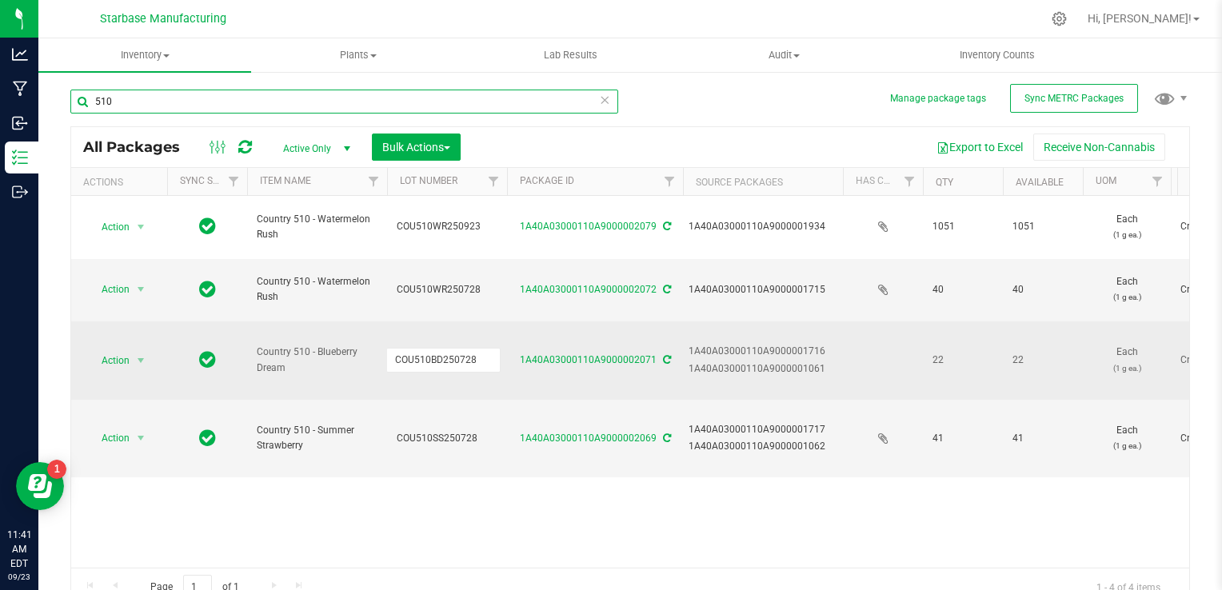
click at [418, 98] on input "510" at bounding box center [344, 102] width 548 height 24
click at [417, 98] on input "510" at bounding box center [344, 102] width 548 height 24
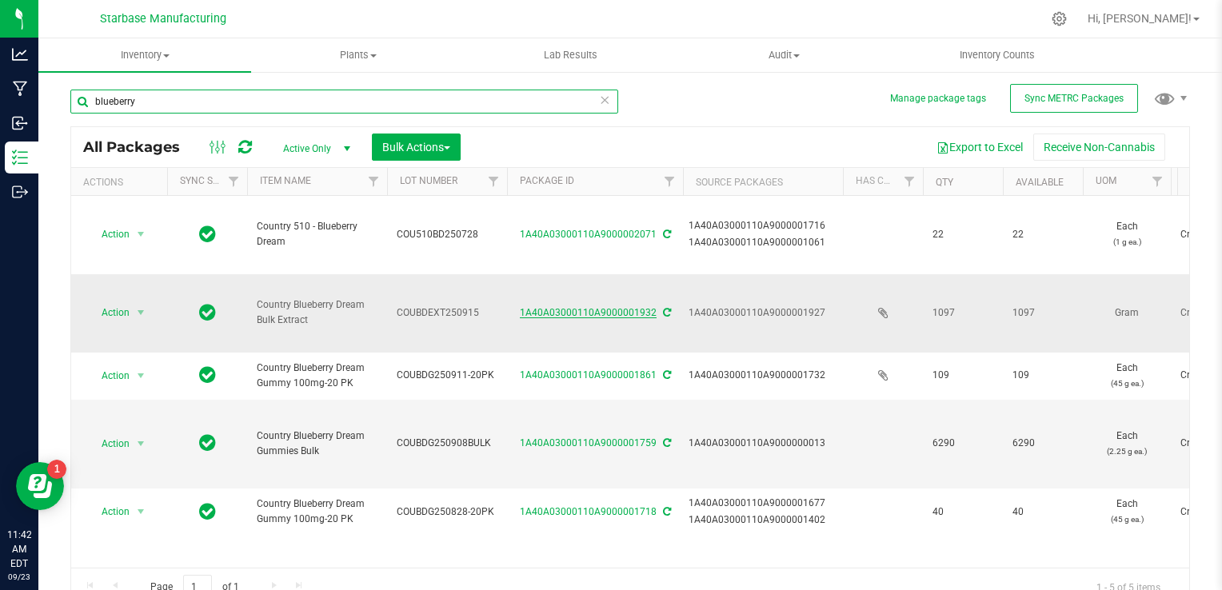
type input "blueberry"
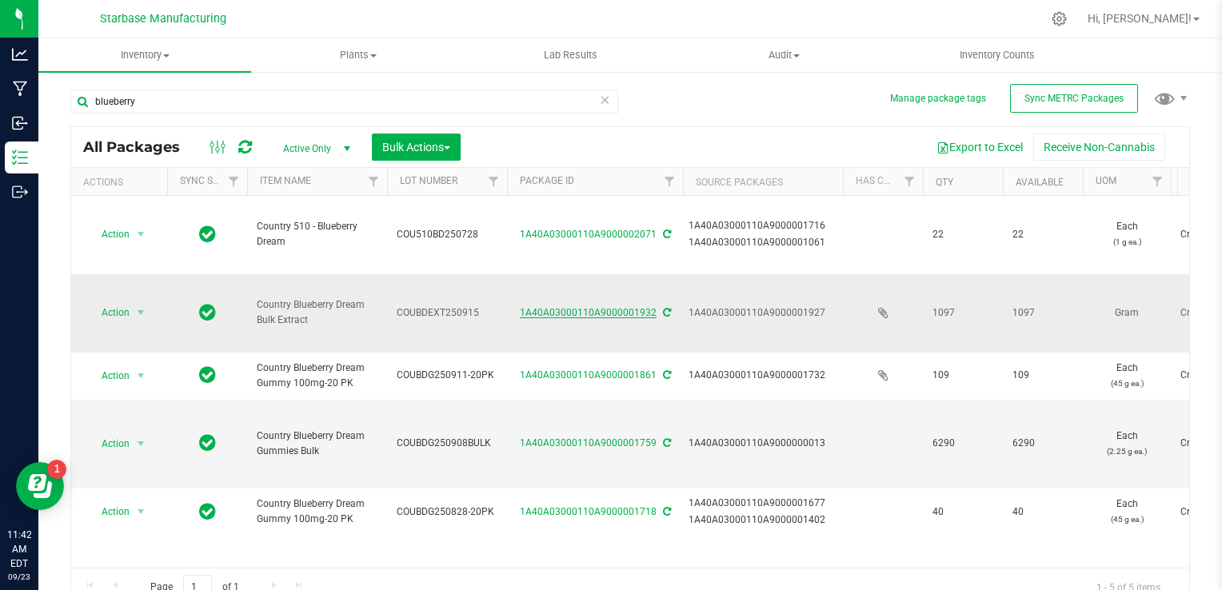
click at [549, 311] on link "1A40A03000110A9000001932" at bounding box center [588, 312] width 137 height 11
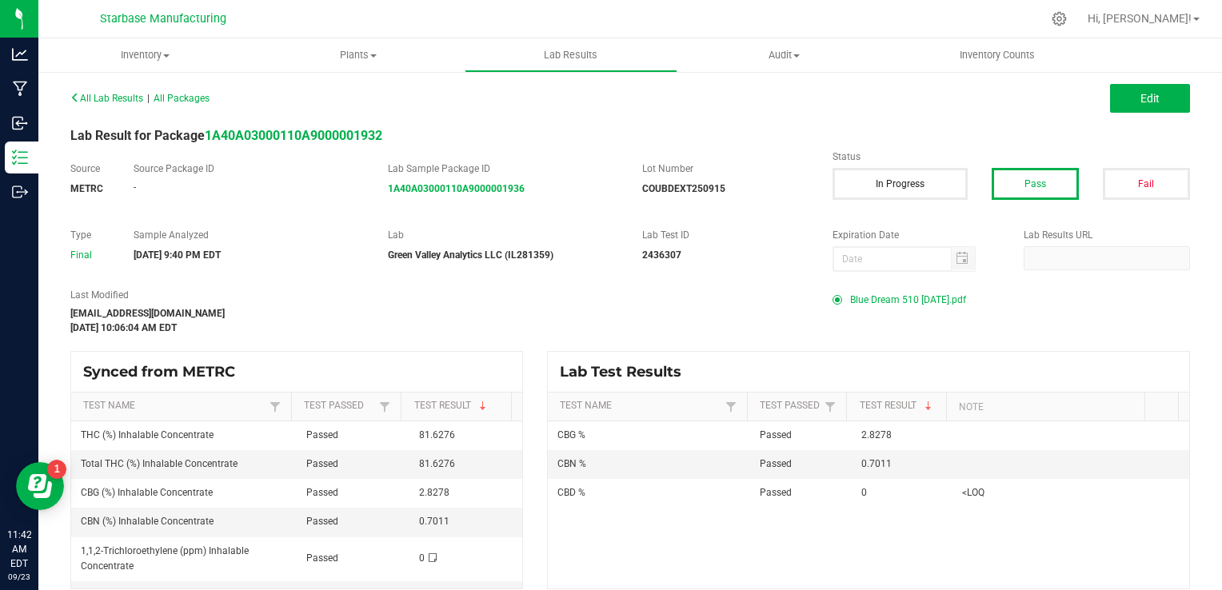
click at [857, 297] on span "Blue Dream 510 9-21-25.pdf" at bounding box center [908, 300] width 116 height 24
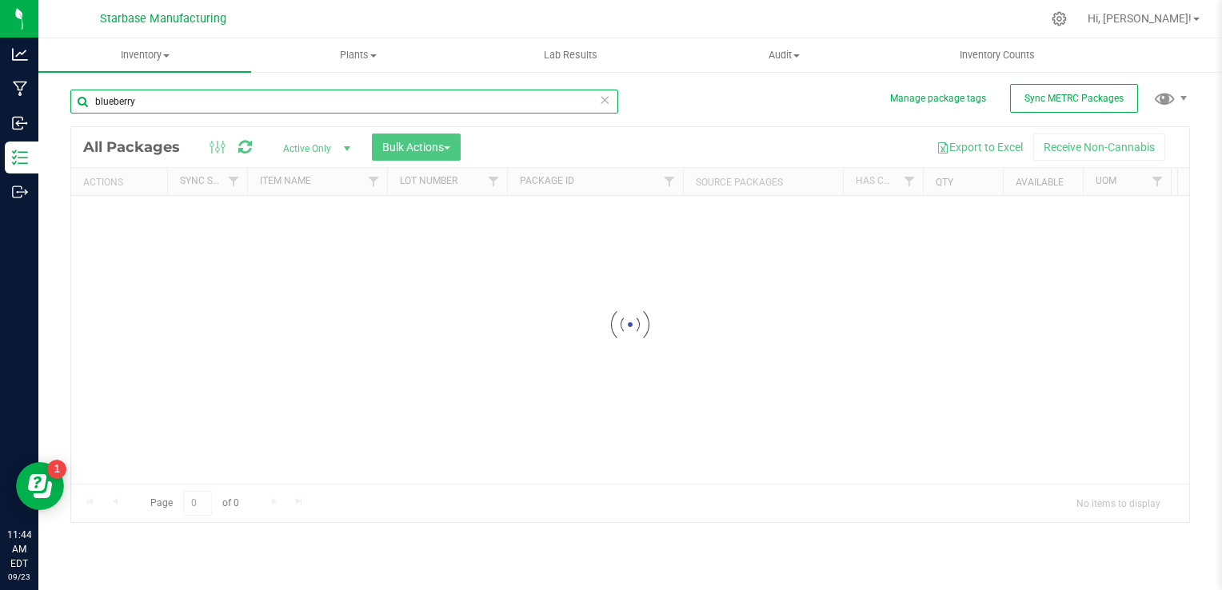
click at [262, 98] on input "blueberry" at bounding box center [344, 102] width 548 height 24
click at [262, 98] on div "Inventory All packages All inventory Waste log Create inventory Plants All plan…" at bounding box center [629, 314] width 1183 height 552
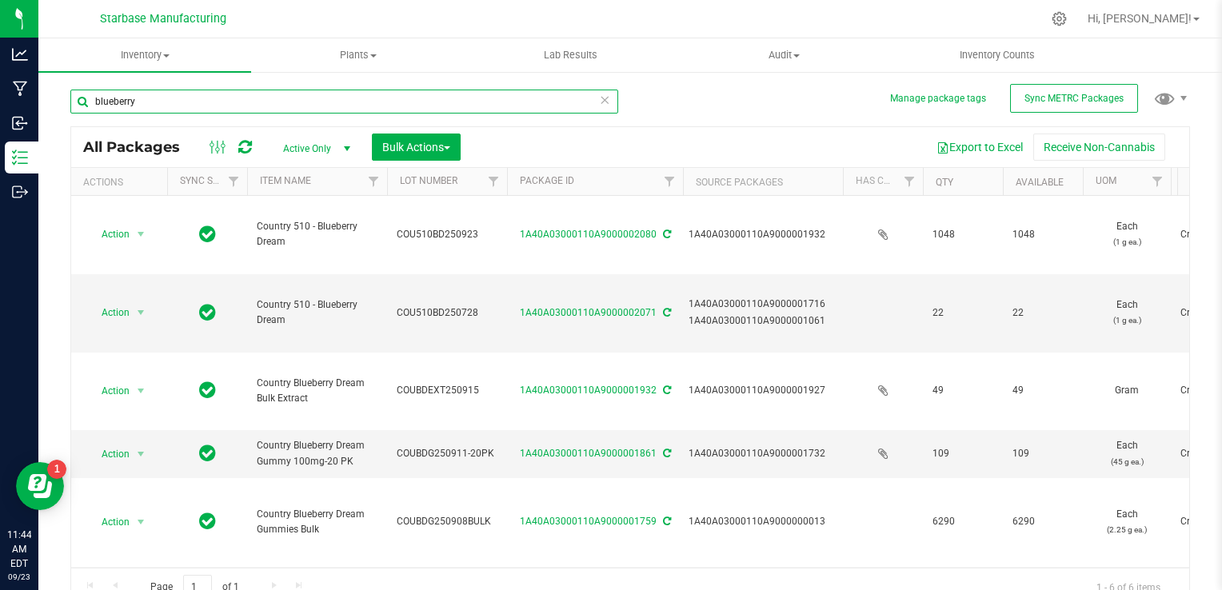
click at [262, 98] on input "blueberry" at bounding box center [344, 102] width 548 height 24
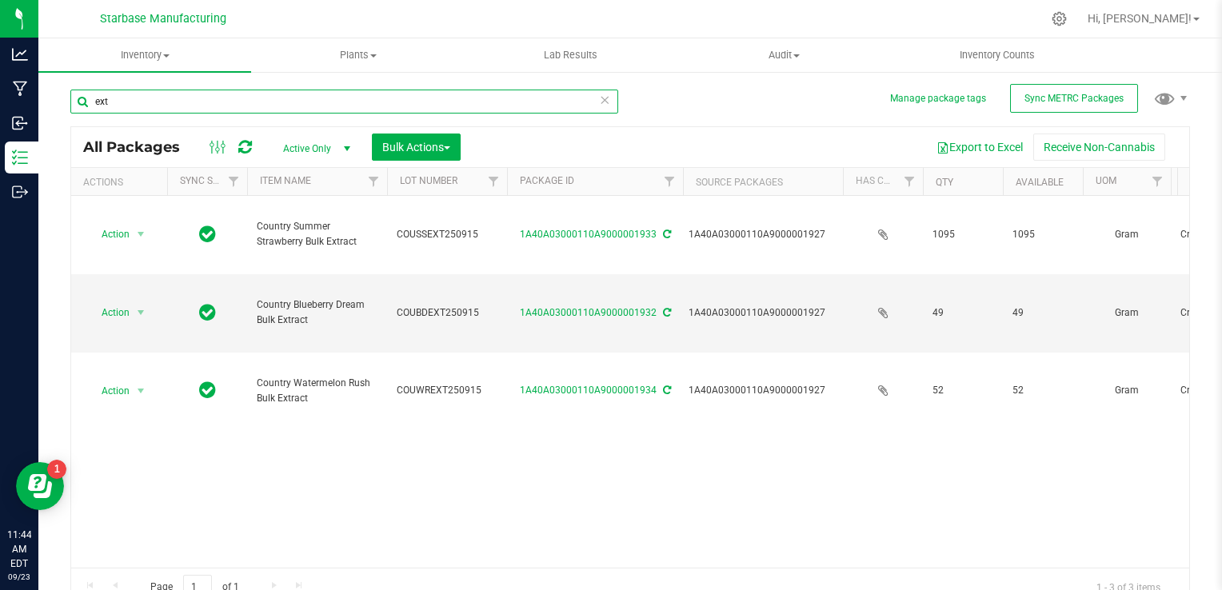
click at [228, 105] on input "ext" at bounding box center [344, 102] width 548 height 24
type input "s"
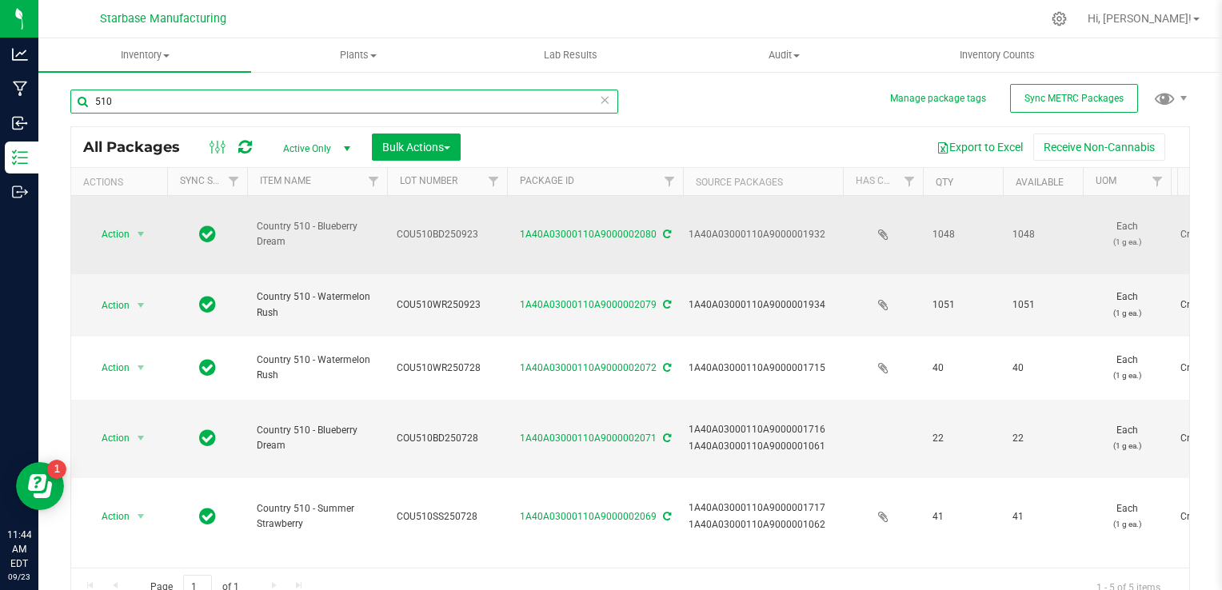
scroll to position [15, 0]
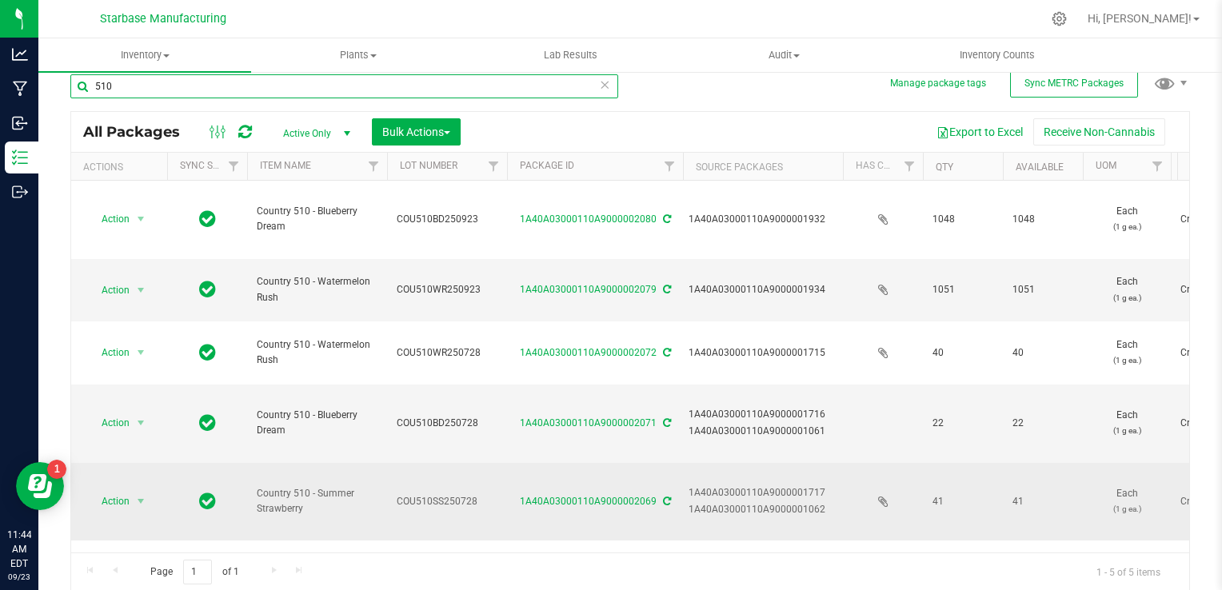
type input "510"
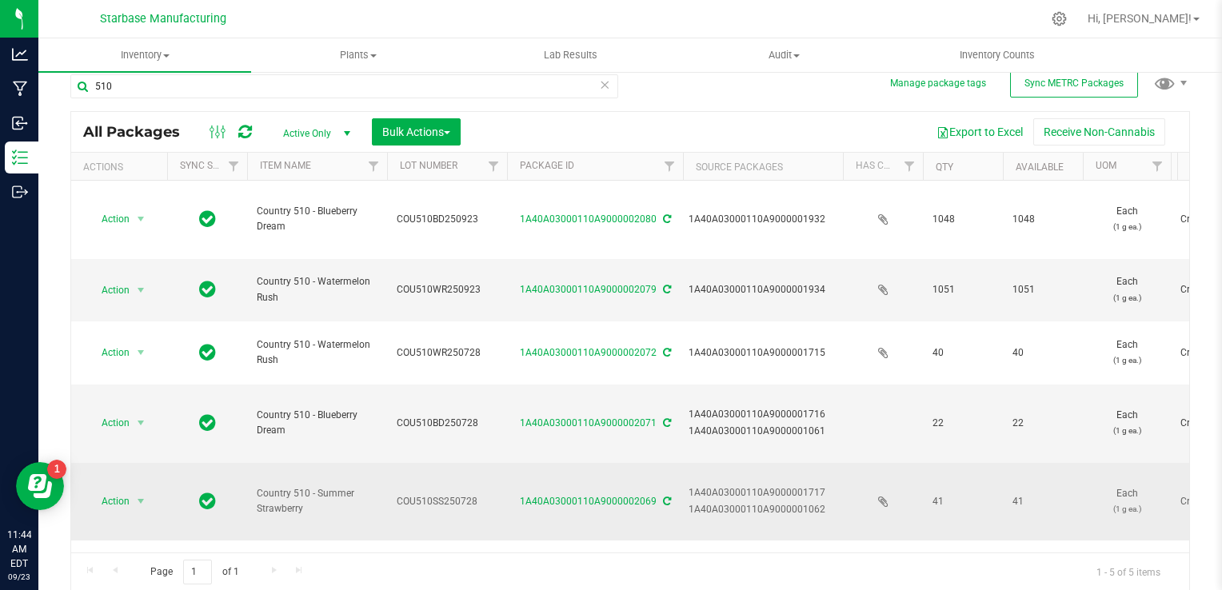
click at [429, 496] on span "COU510SS250728" at bounding box center [447, 501] width 101 height 15
click at [429, 495] on input "COU510SS250728" at bounding box center [443, 501] width 114 height 25
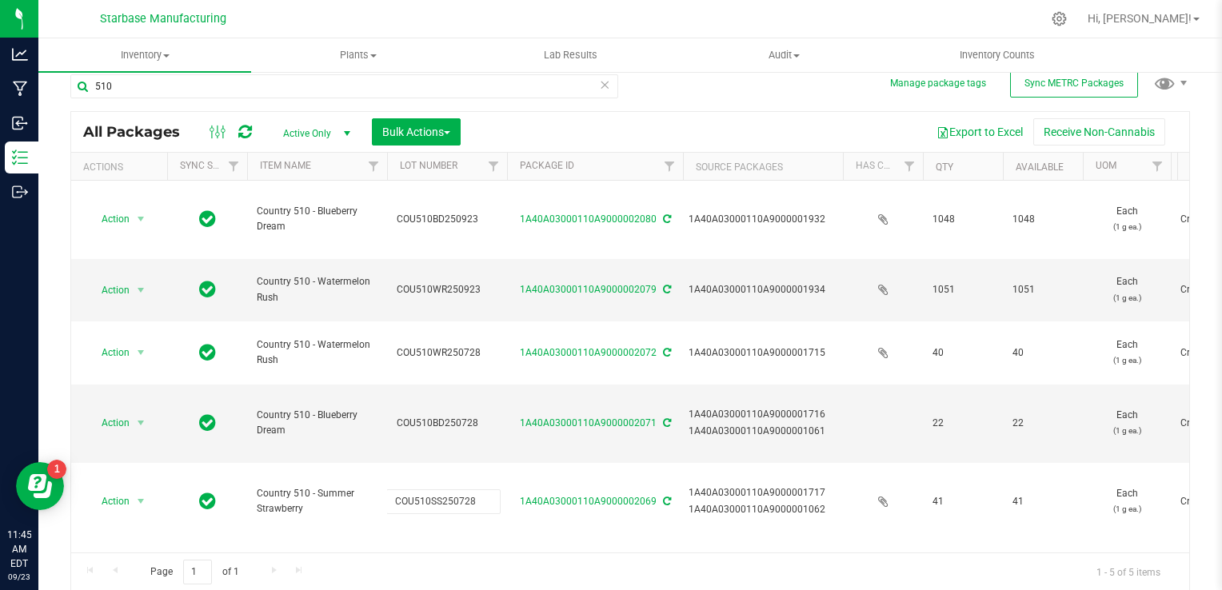
click at [716, 122] on div "Export to Excel Receive Non-Cannabis" at bounding box center [825, 131] width 704 height 27
